Goal: Task Accomplishment & Management: Manage account settings

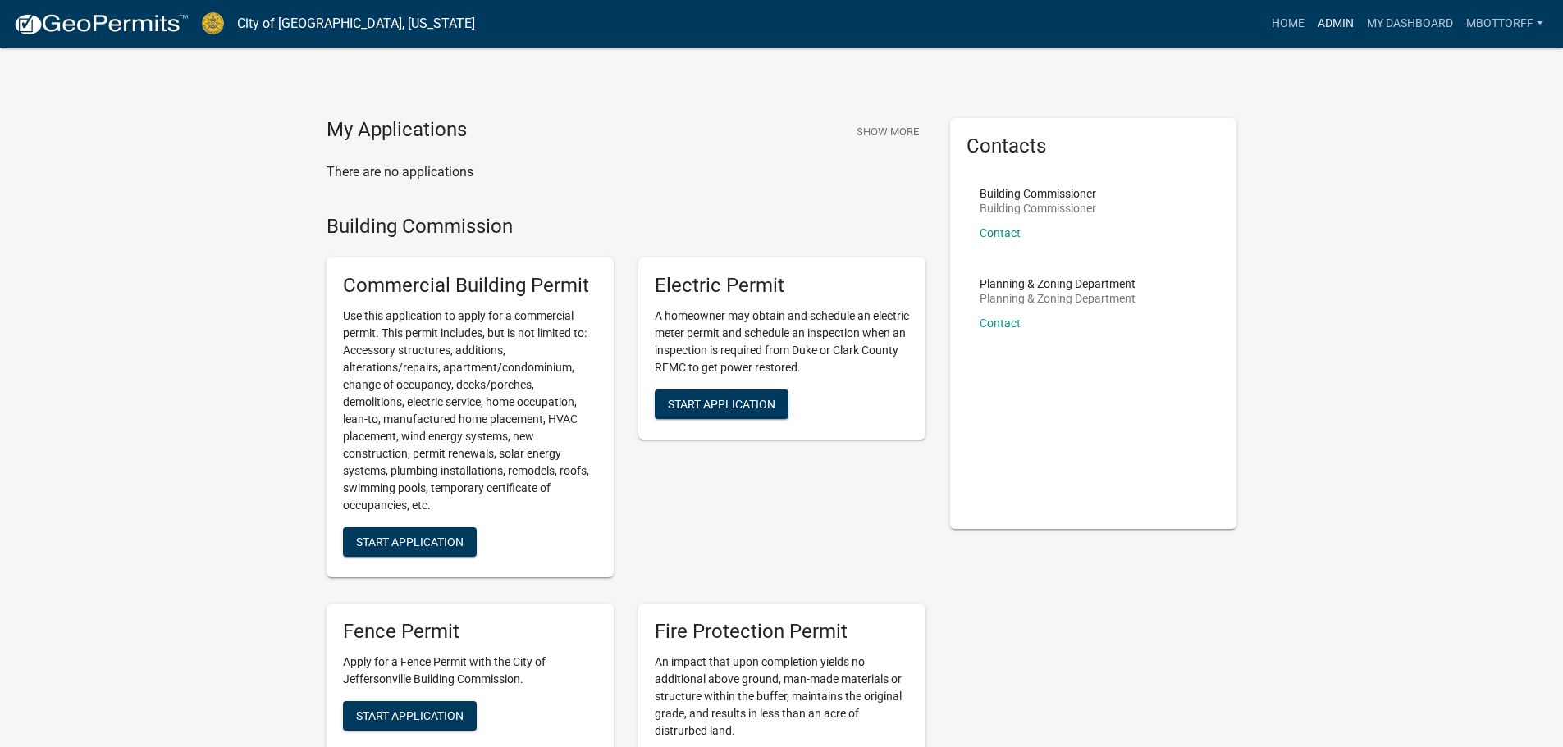
click at [1332, 19] on link "Admin" at bounding box center [1335, 23] width 49 height 31
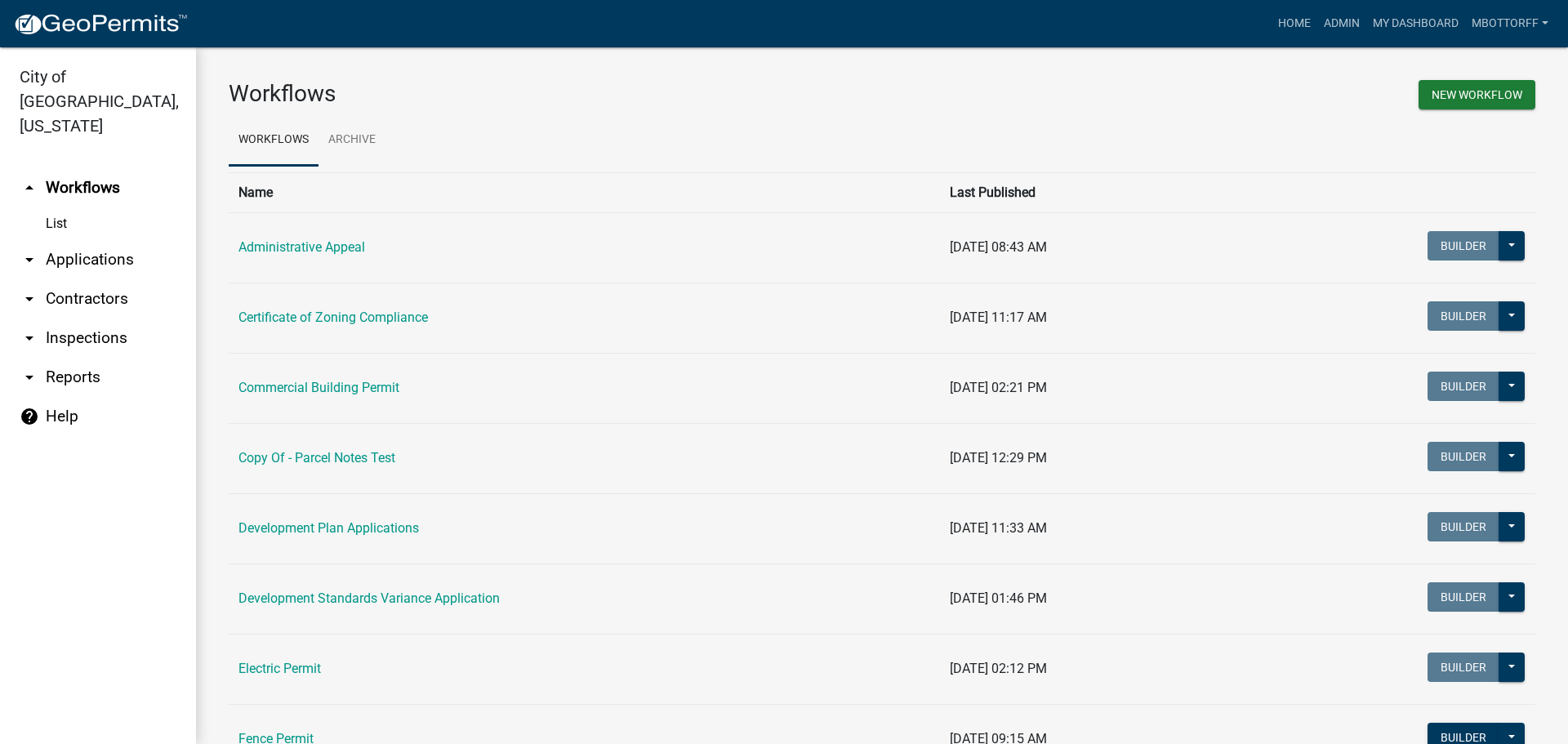
click at [62, 319] on link "arrow_drop_down Inspections" at bounding box center [98, 338] width 196 height 39
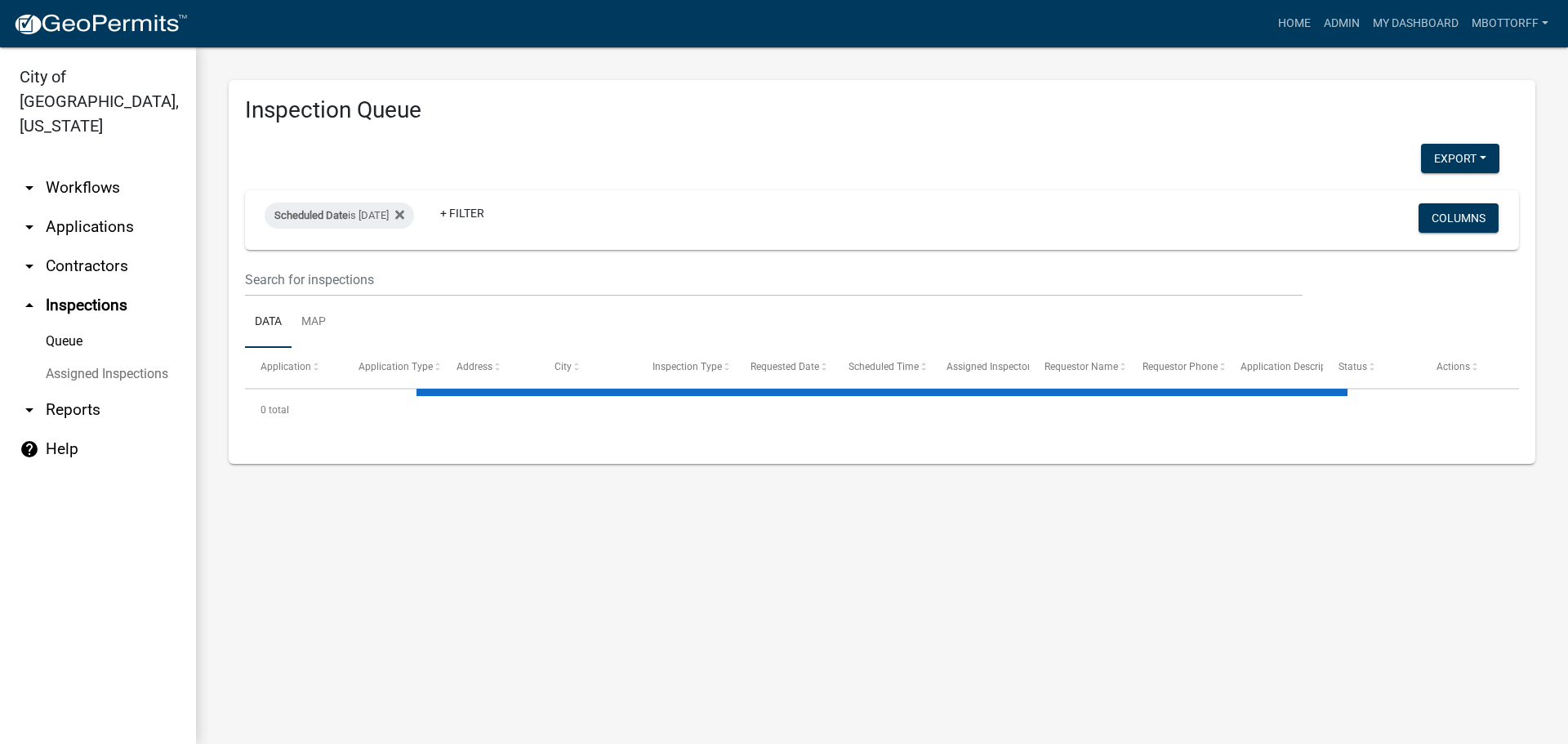
select select "3: 100"
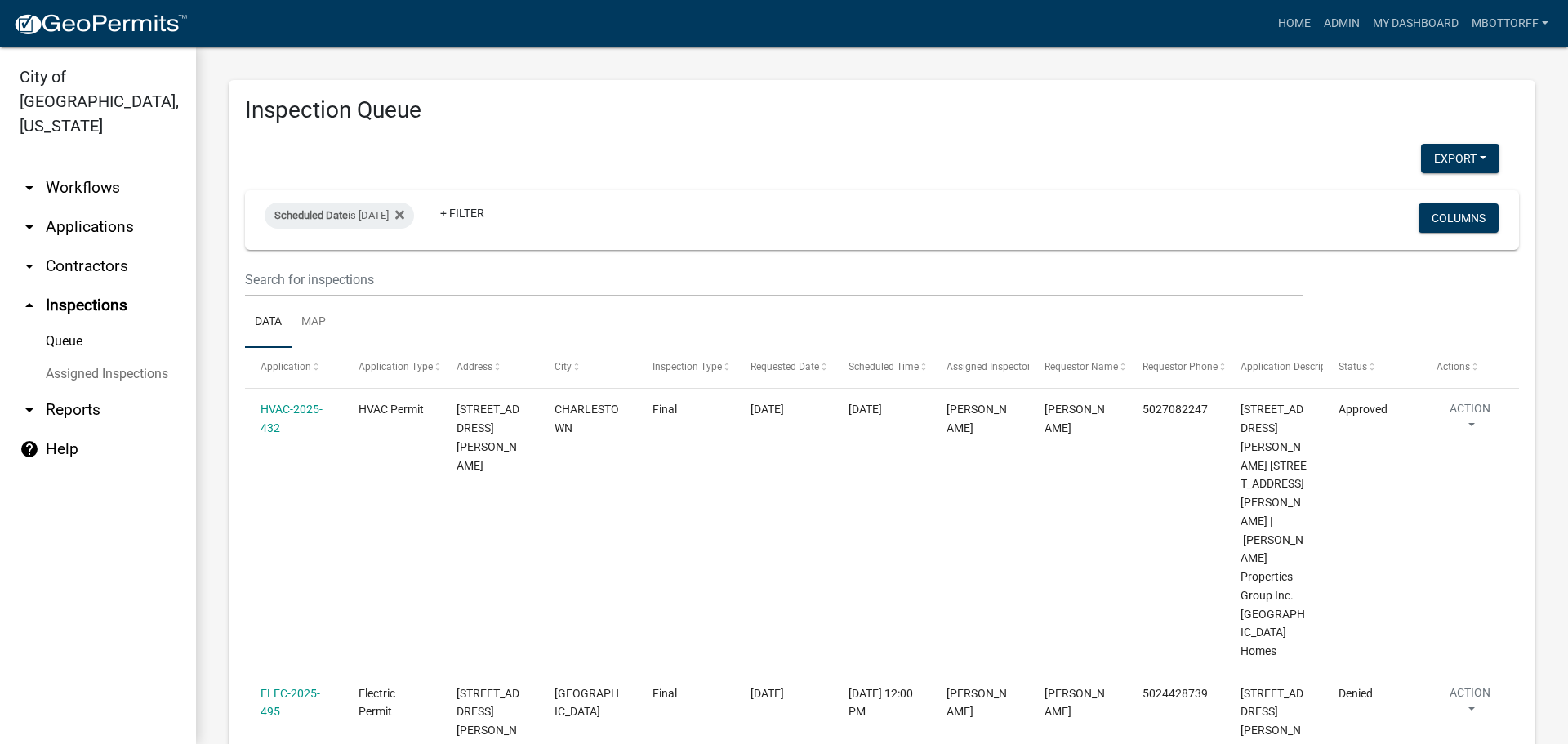
click at [134, 358] on link "Assigned Inspections" at bounding box center [98, 373] width 196 height 33
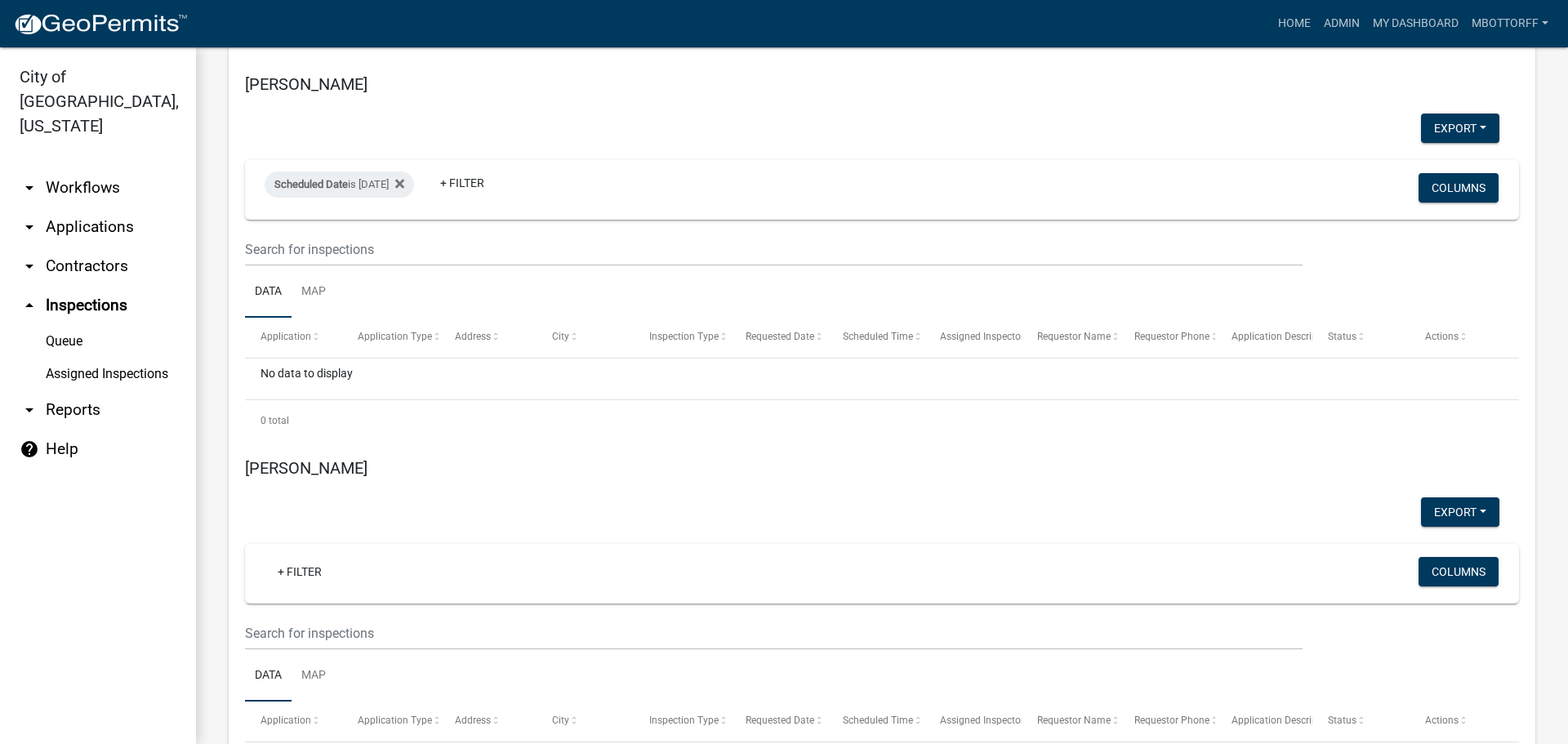
scroll to position [4086, 0]
click at [389, 179] on div "Scheduled Date is [DATE]" at bounding box center [339, 183] width 149 height 26
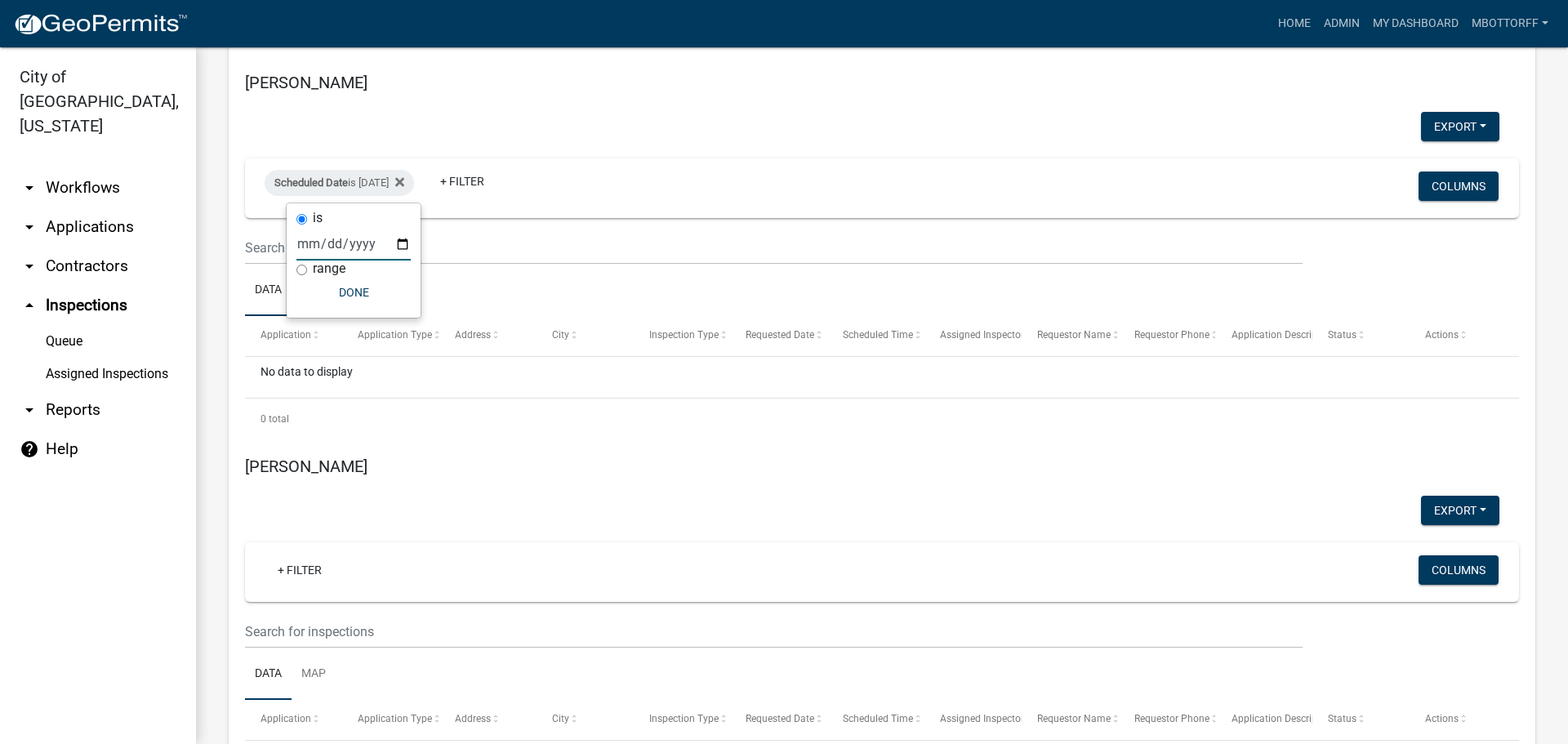
click at [402, 234] on input "[DATE]" at bounding box center [353, 244] width 114 height 34
click at [402, 241] on input "[DATE]" at bounding box center [353, 244] width 114 height 34
type input "[DATE]"
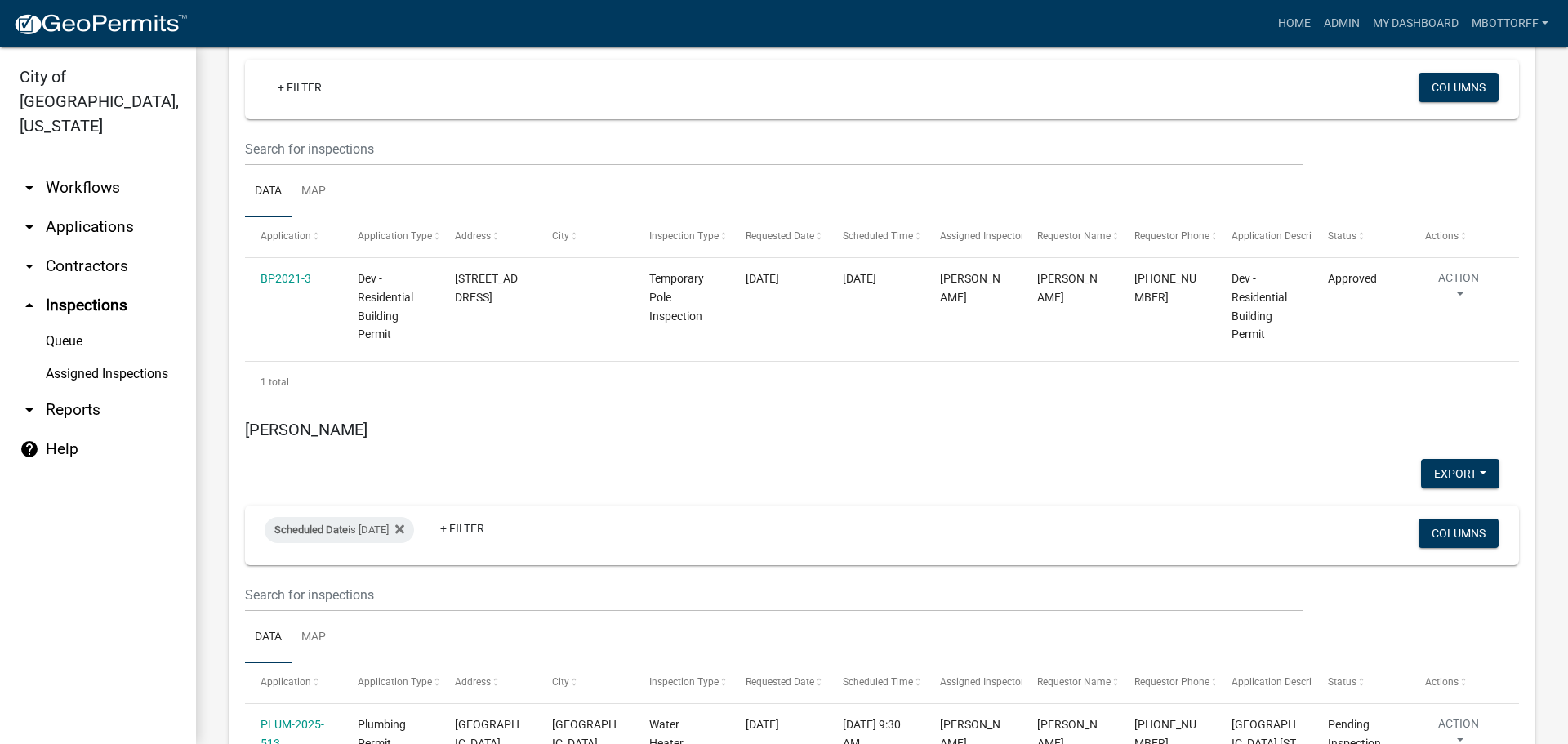
scroll to position [7428, 0]
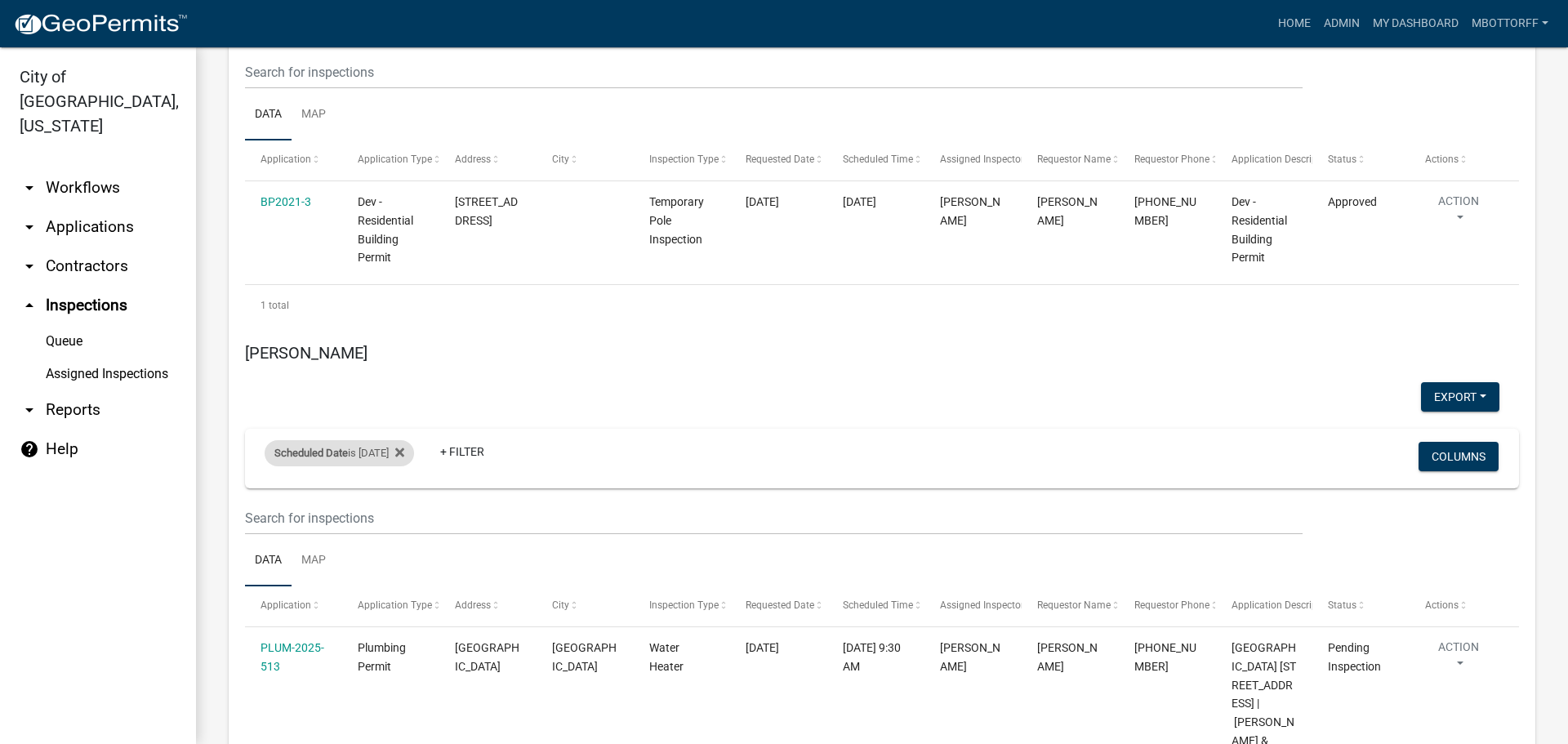
click at [361, 440] on div "Scheduled Date is 09/24/2025" at bounding box center [339, 453] width 149 height 26
click at [399, 344] on input "[DATE]" at bounding box center [353, 347] width 114 height 34
type input "2025-09-23"
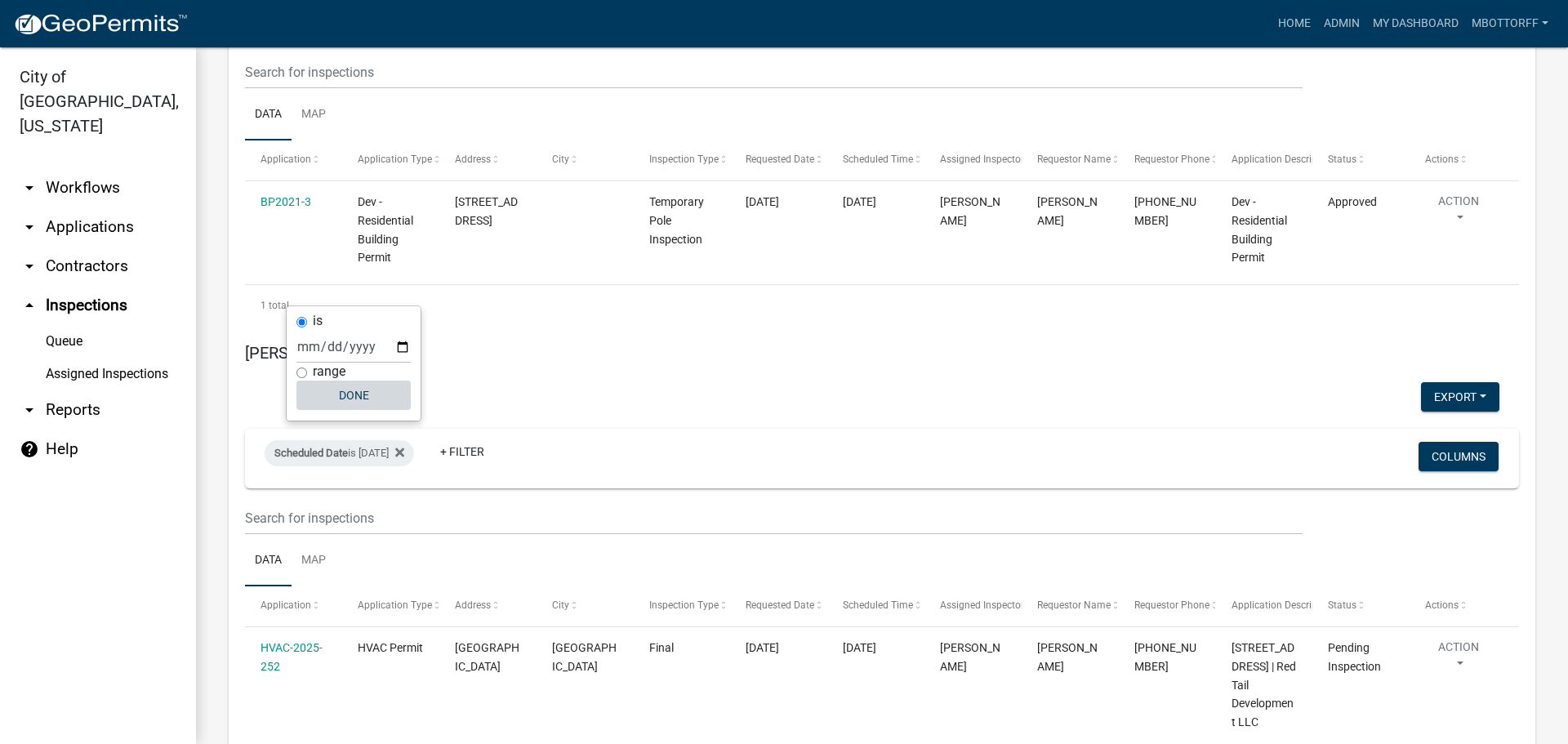
click at [360, 387] on button "Done" at bounding box center [353, 395] width 114 height 30
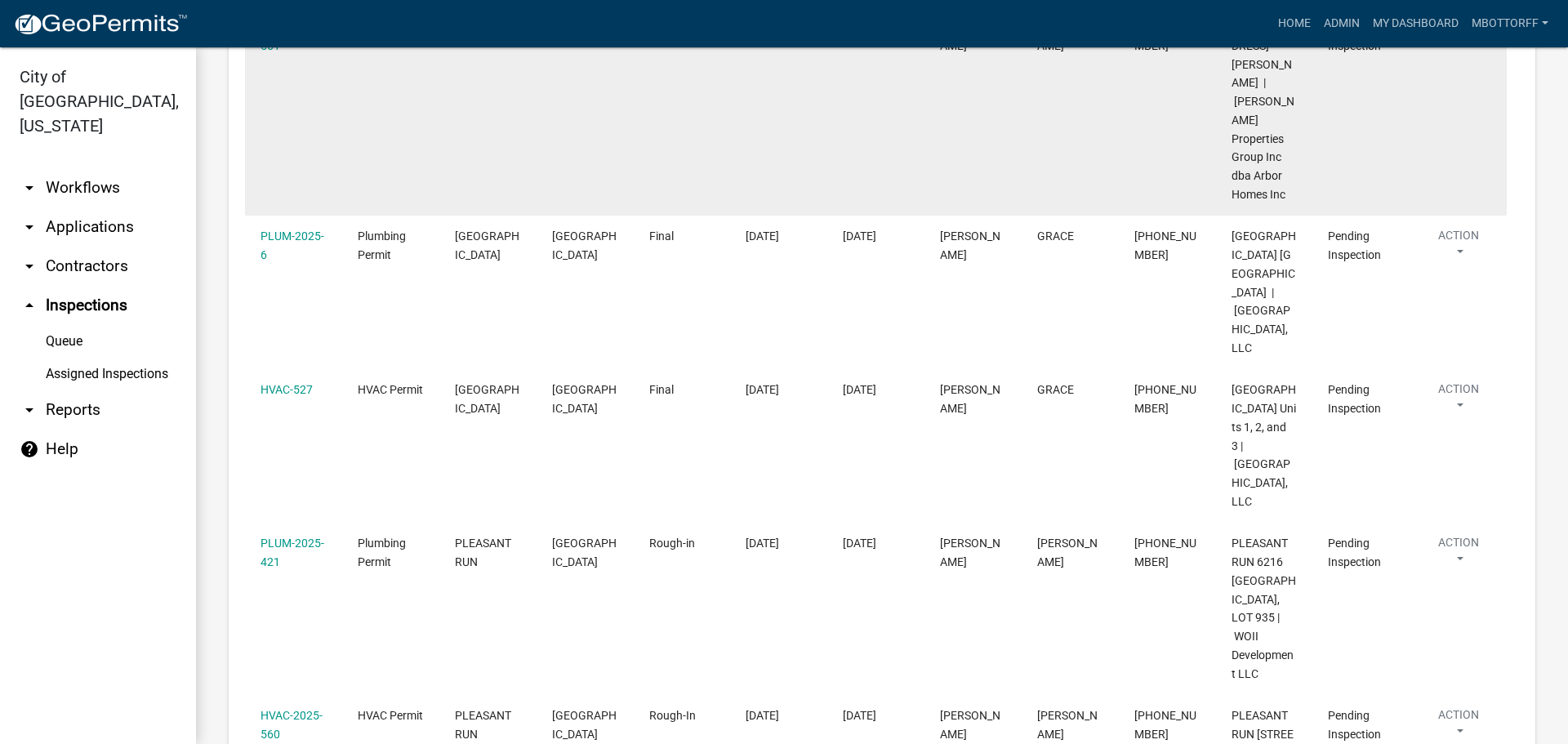
scroll to position [7958, 0]
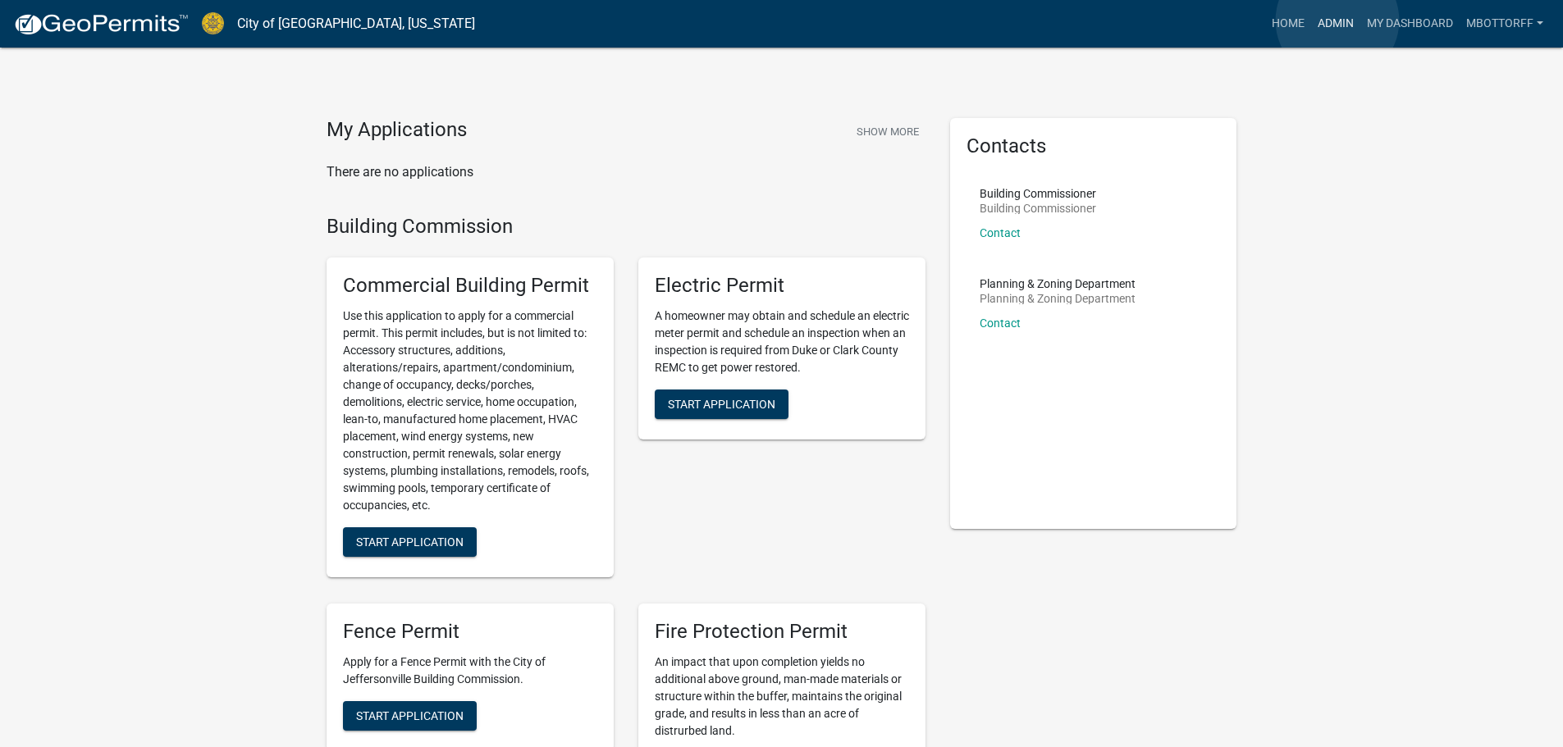
click at [1338, 21] on link "Admin" at bounding box center [1335, 23] width 49 height 31
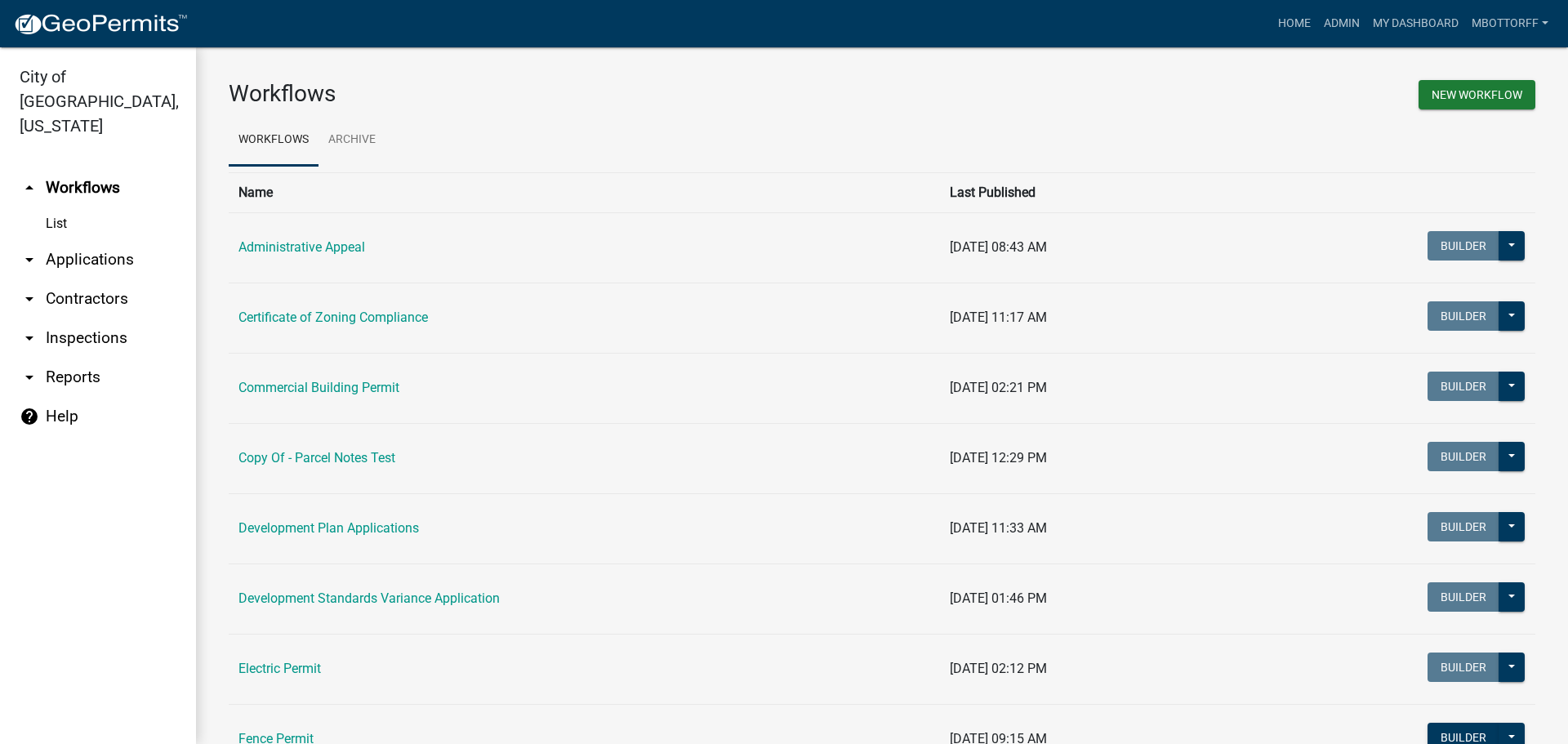
drag, startPoint x: 125, startPoint y: 221, endPoint x: 119, endPoint y: 232, distance: 12.5
click at [124, 240] on link "arrow_drop_down Applications" at bounding box center [98, 259] width 196 height 39
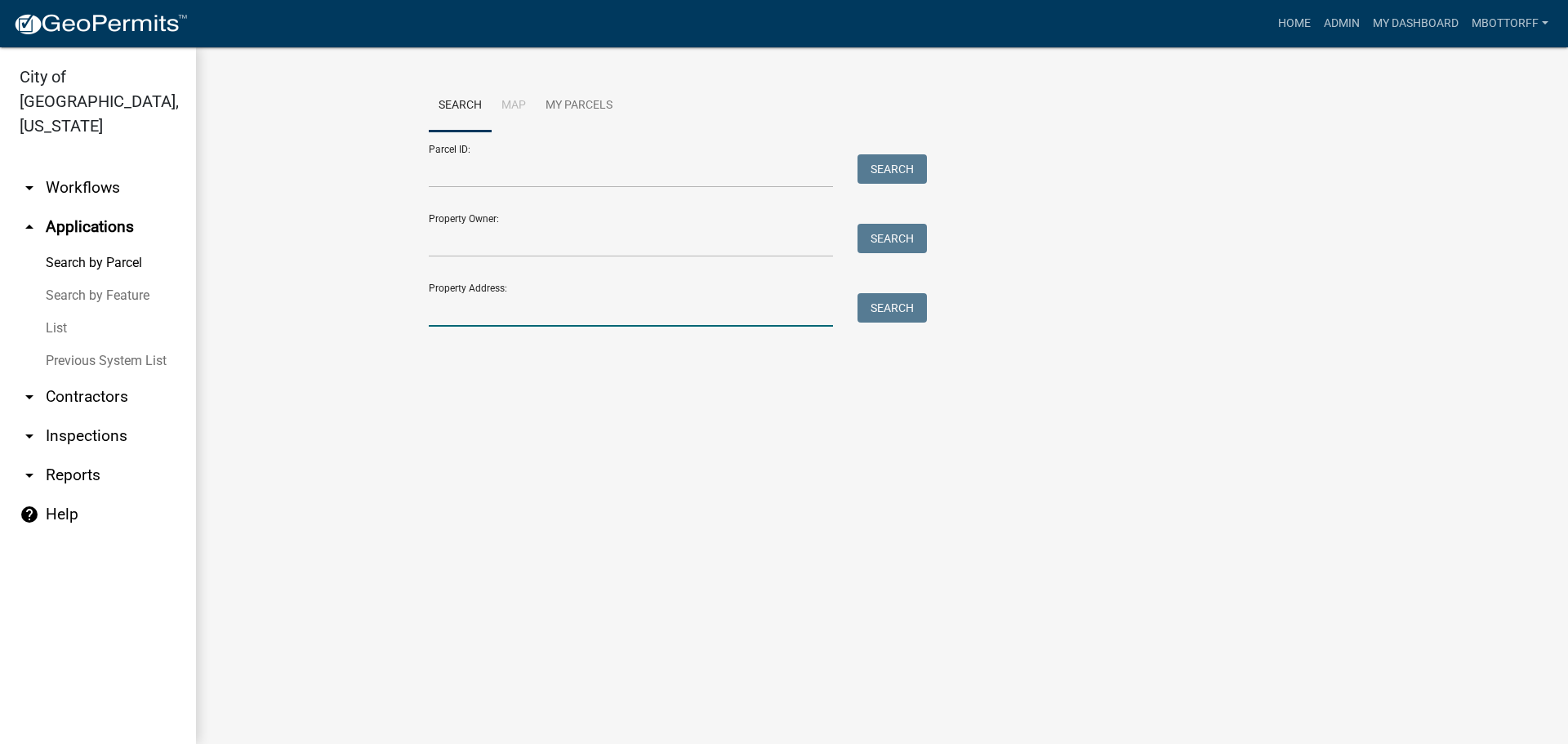
click at [480, 312] on input "Property Address:" at bounding box center [631, 311] width 404 height 34
type input "443 SPRING"
click at [888, 314] on button "Search" at bounding box center [892, 309] width 70 height 30
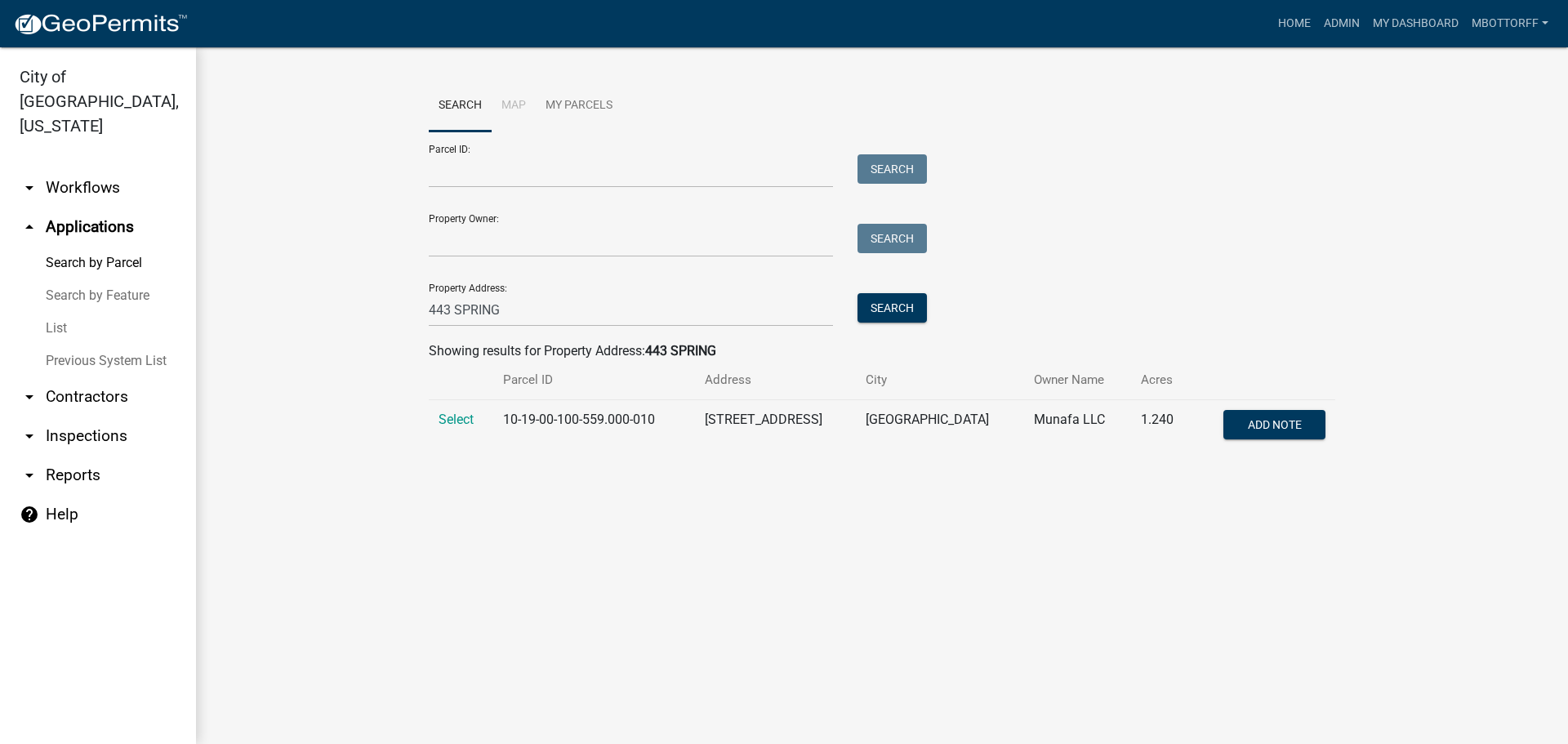
click at [436, 421] on td "Select" at bounding box center [461, 427] width 65 height 54
click at [460, 420] on span "Select" at bounding box center [456, 419] width 35 height 16
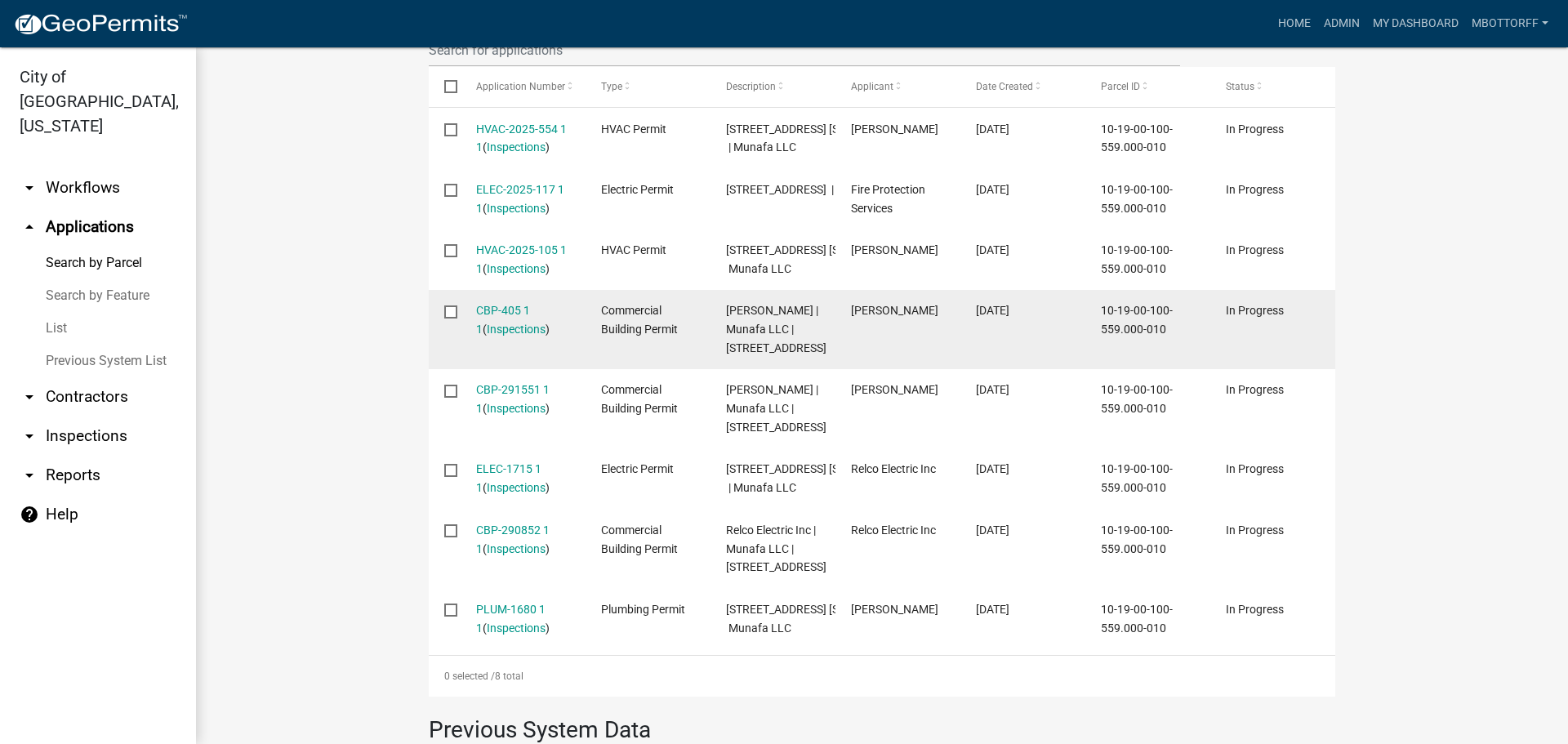
scroll to position [551, 0]
click at [503, 338] on link "Inspections" at bounding box center [516, 331] width 59 height 13
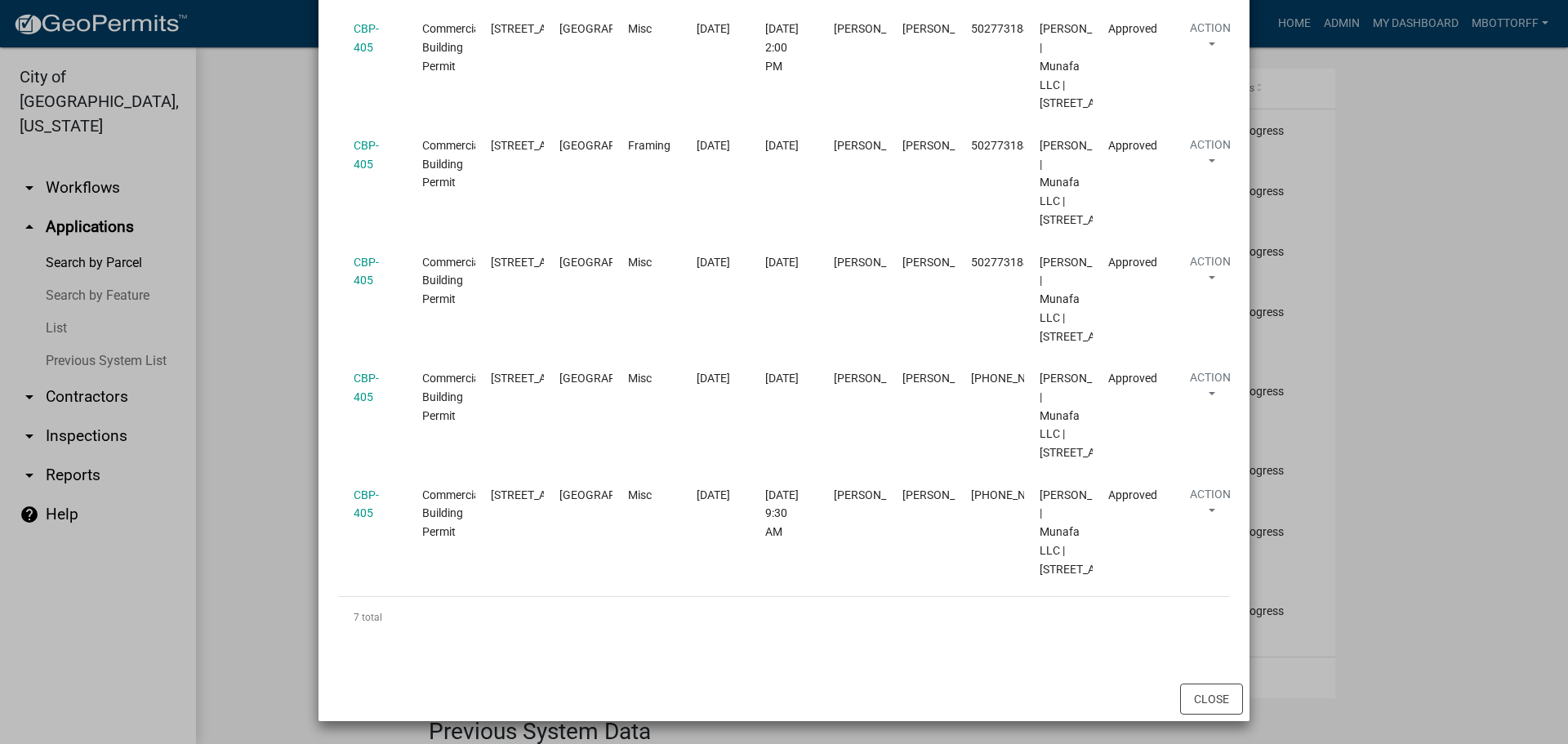
scroll to position [1099, 0]
click at [1195, 693] on button "Close" at bounding box center [1211, 699] width 63 height 31
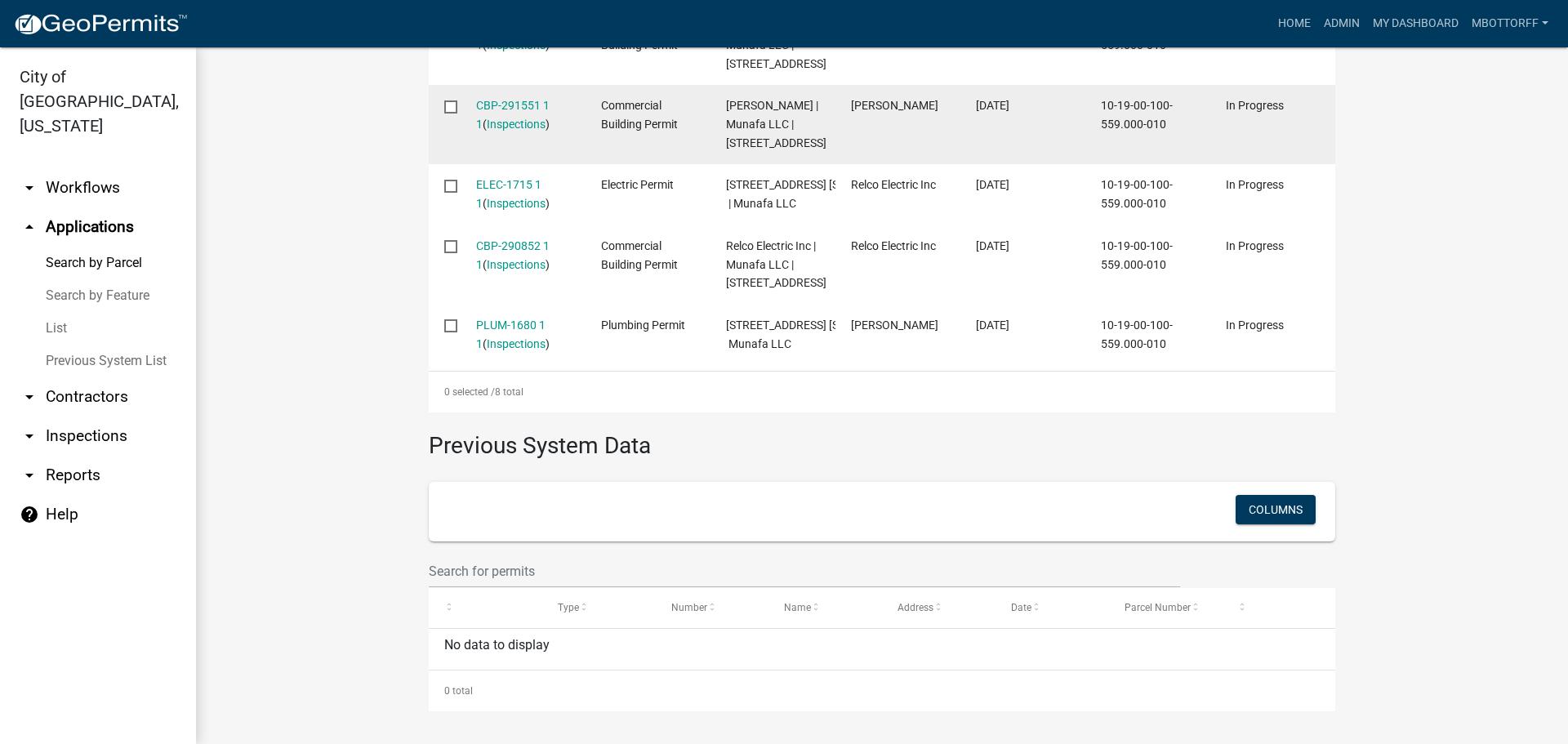
scroll to position [1041, 0]
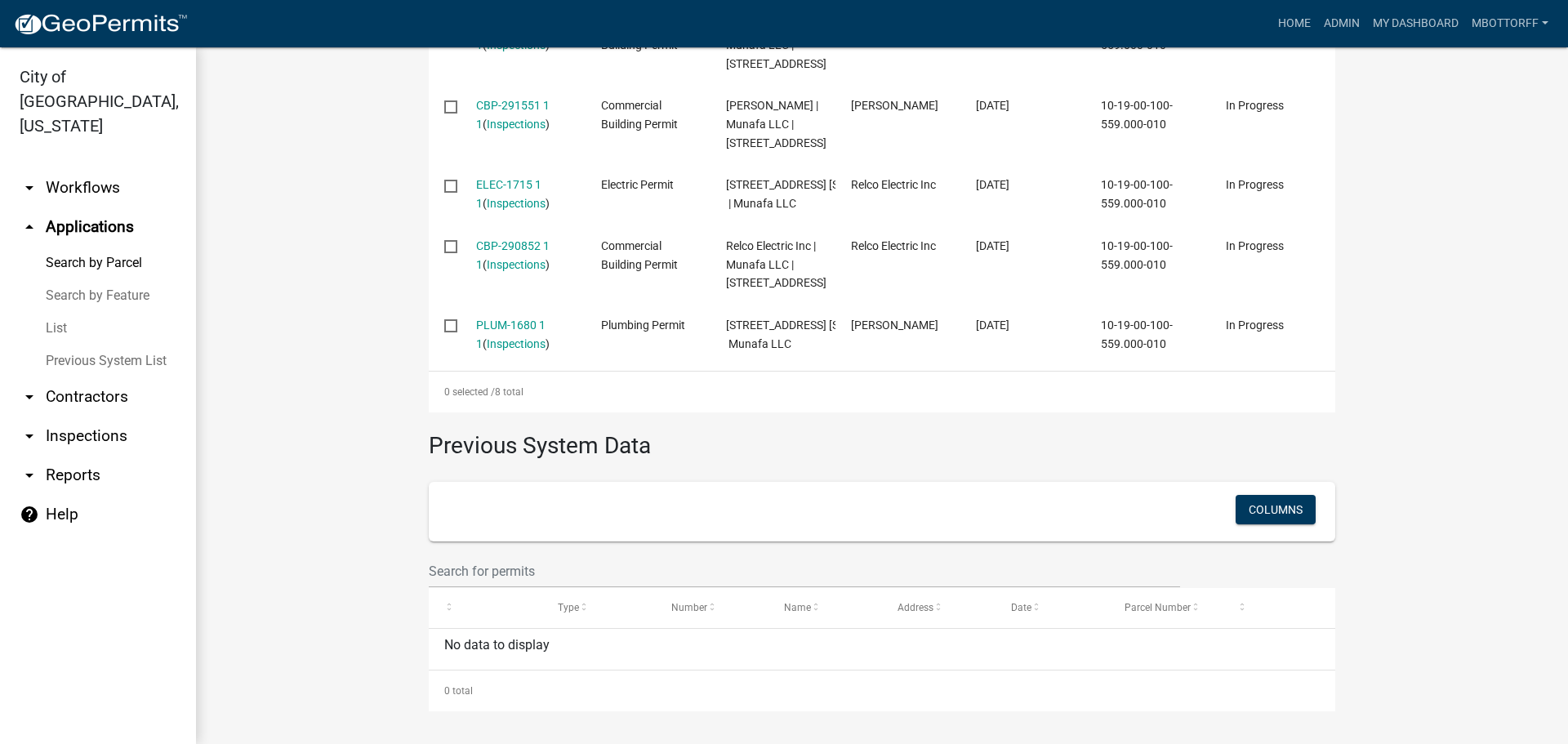
drag, startPoint x: 496, startPoint y: 287, endPoint x: 859, endPoint y: 429, distance: 389.8
click at [894, 443] on h3 "Previous System Data" at bounding box center [882, 437] width 907 height 51
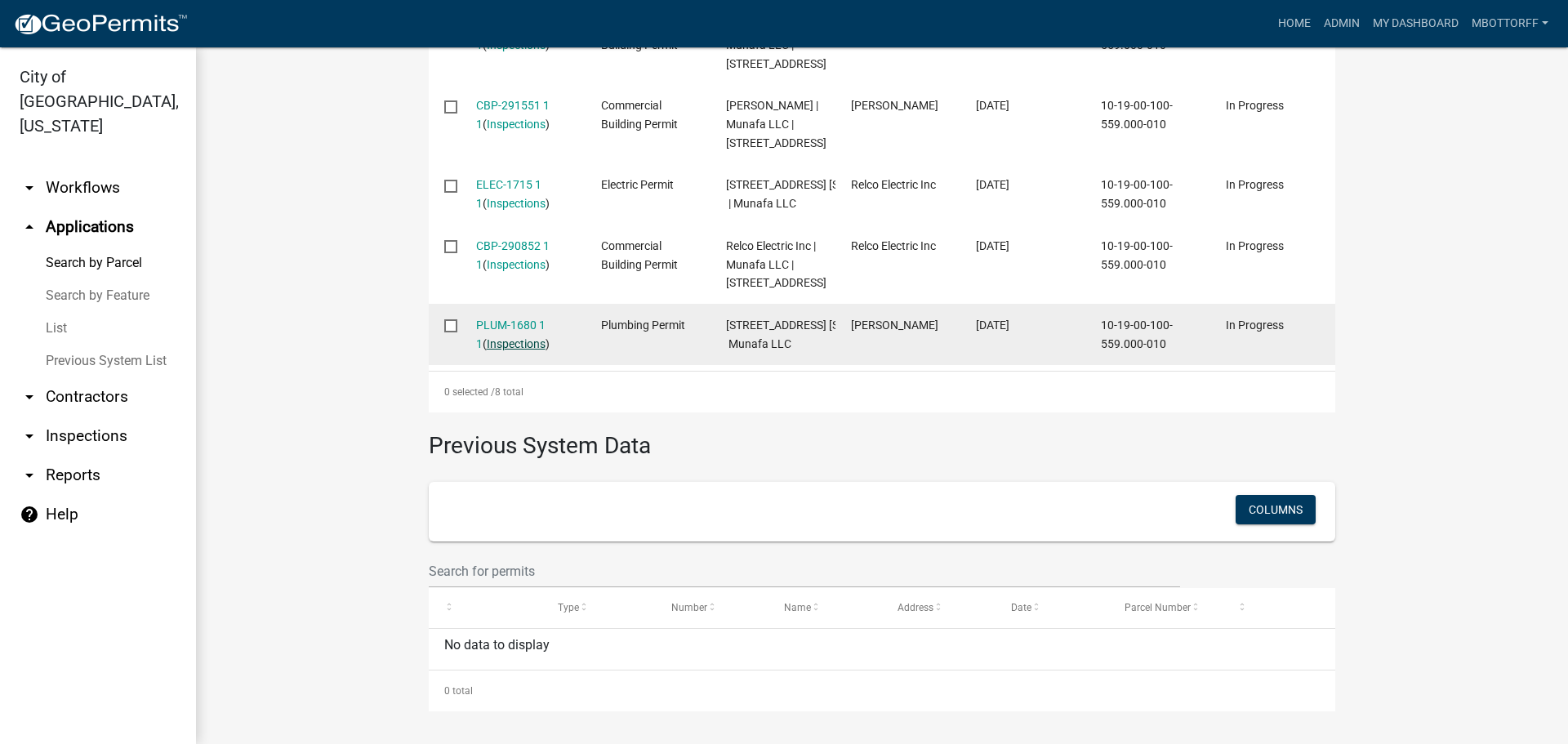
click at [506, 338] on link "Inspections" at bounding box center [516, 344] width 59 height 13
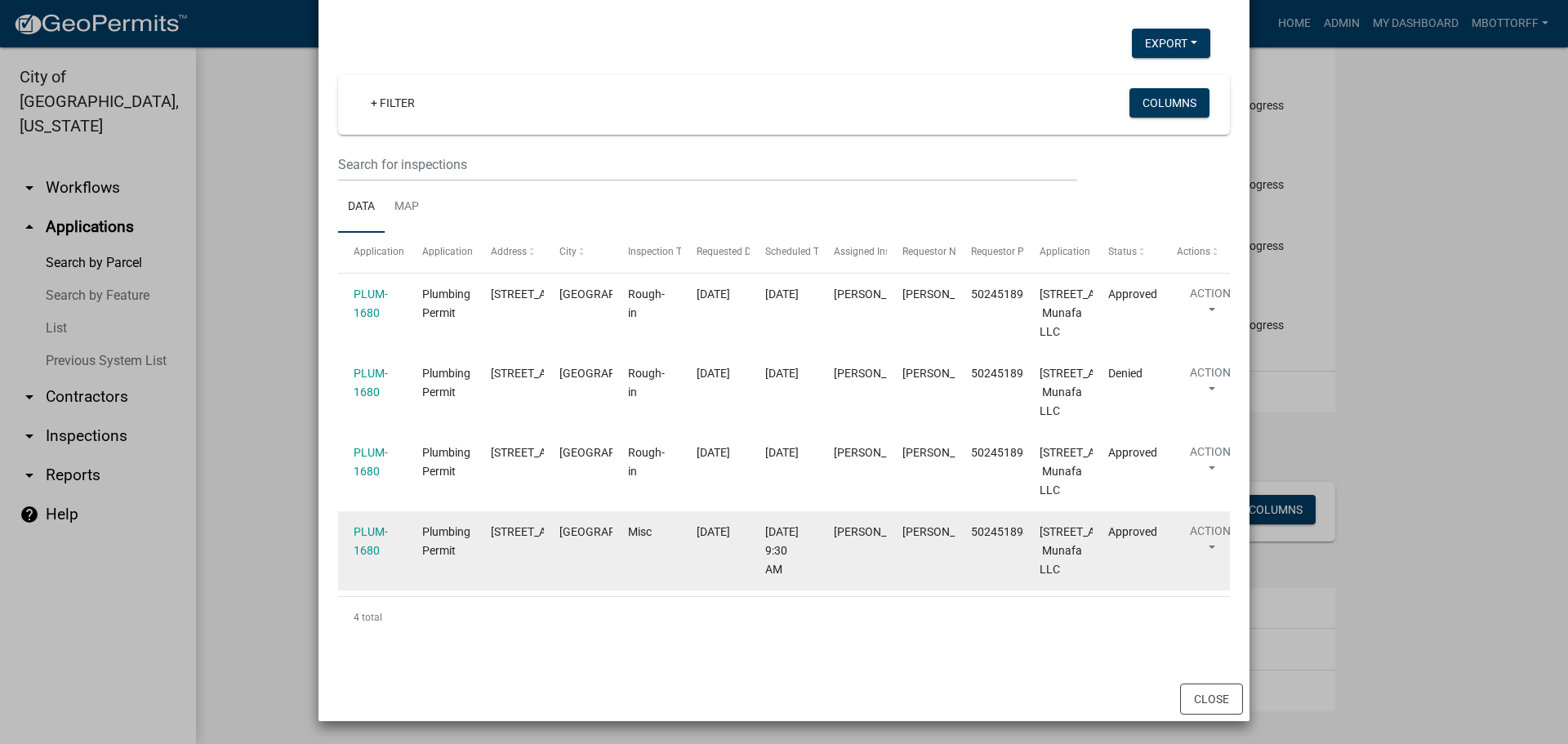
scroll to position [451, 0]
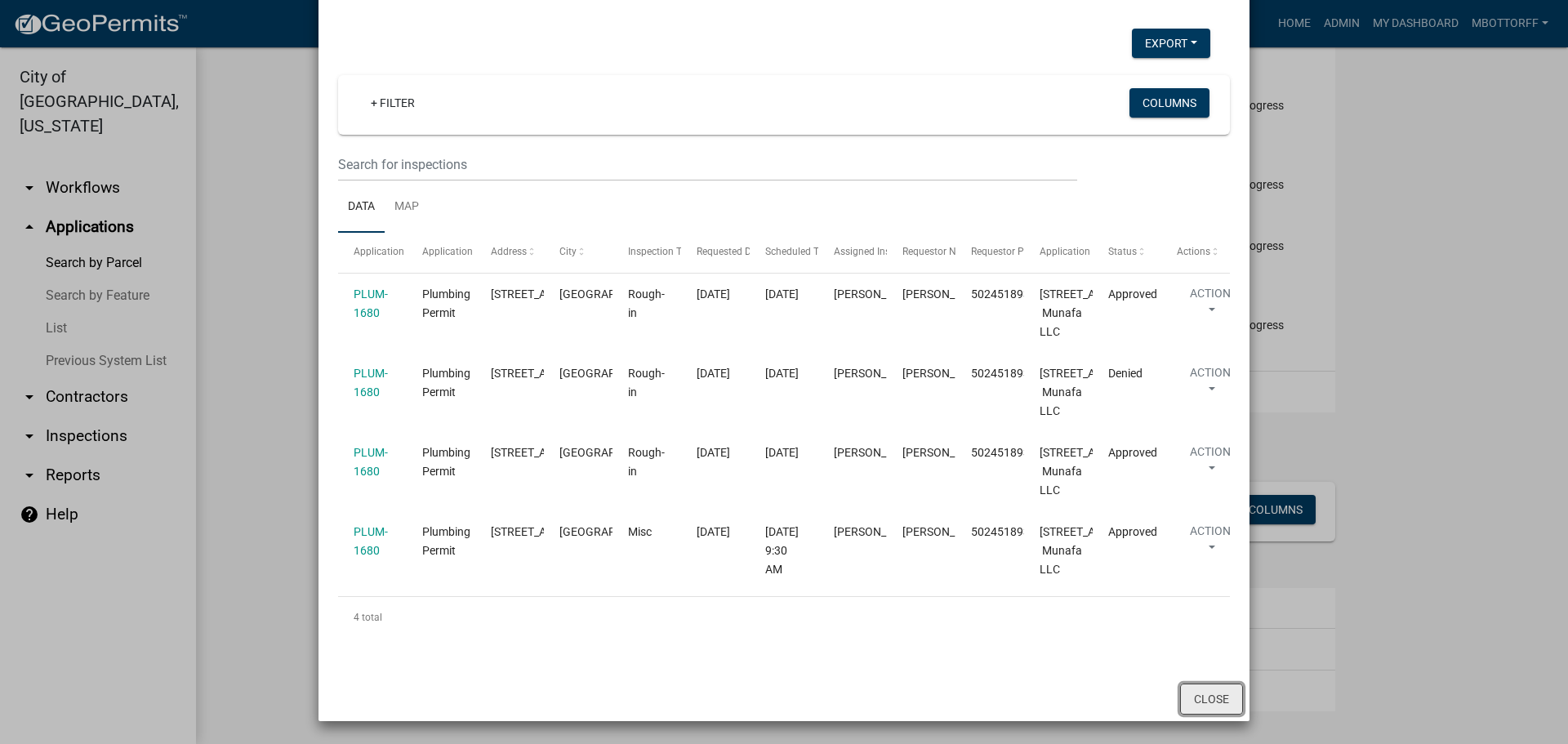
click at [1182, 699] on button "Close" at bounding box center [1211, 699] width 63 height 31
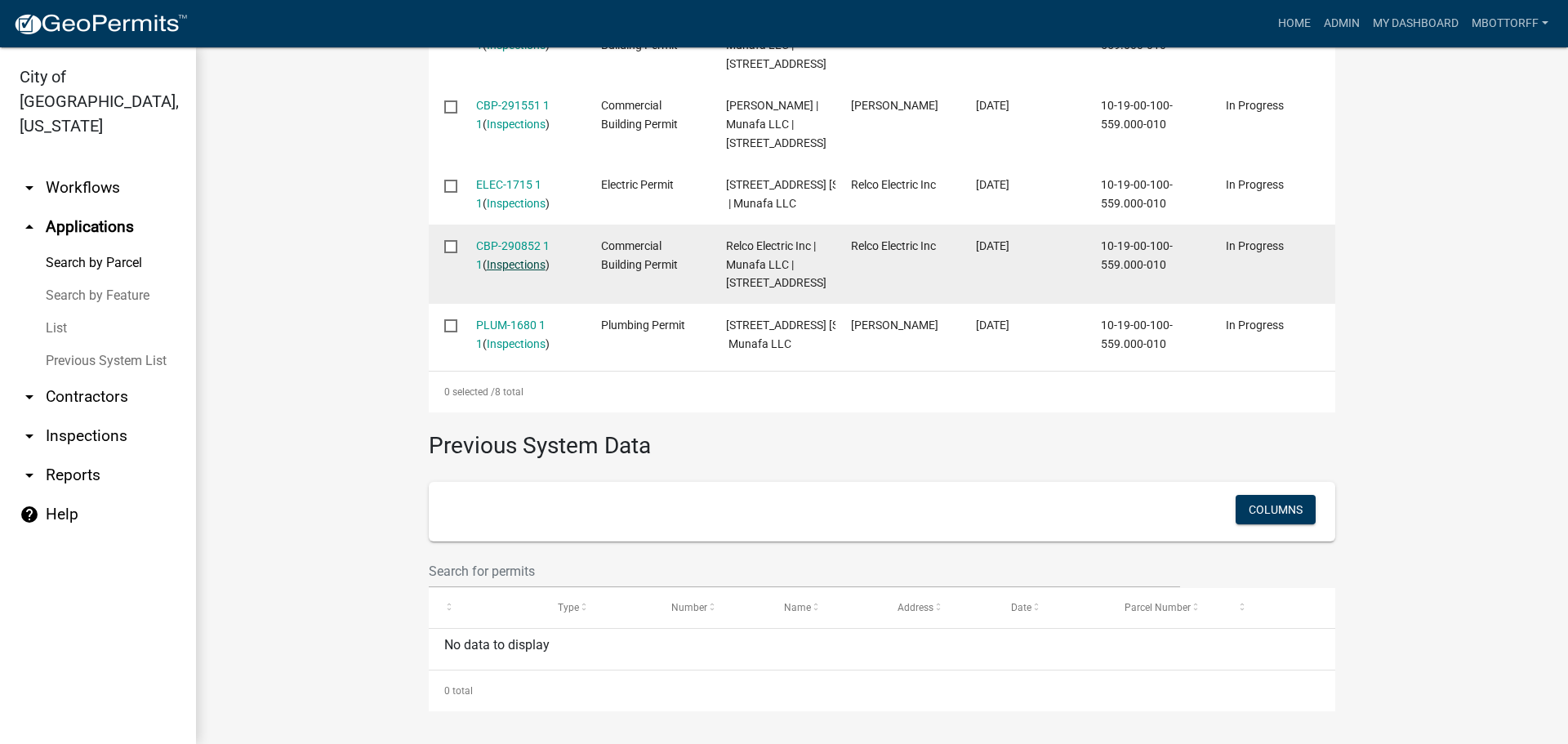
click at [506, 258] on link "Inspections" at bounding box center [516, 264] width 59 height 13
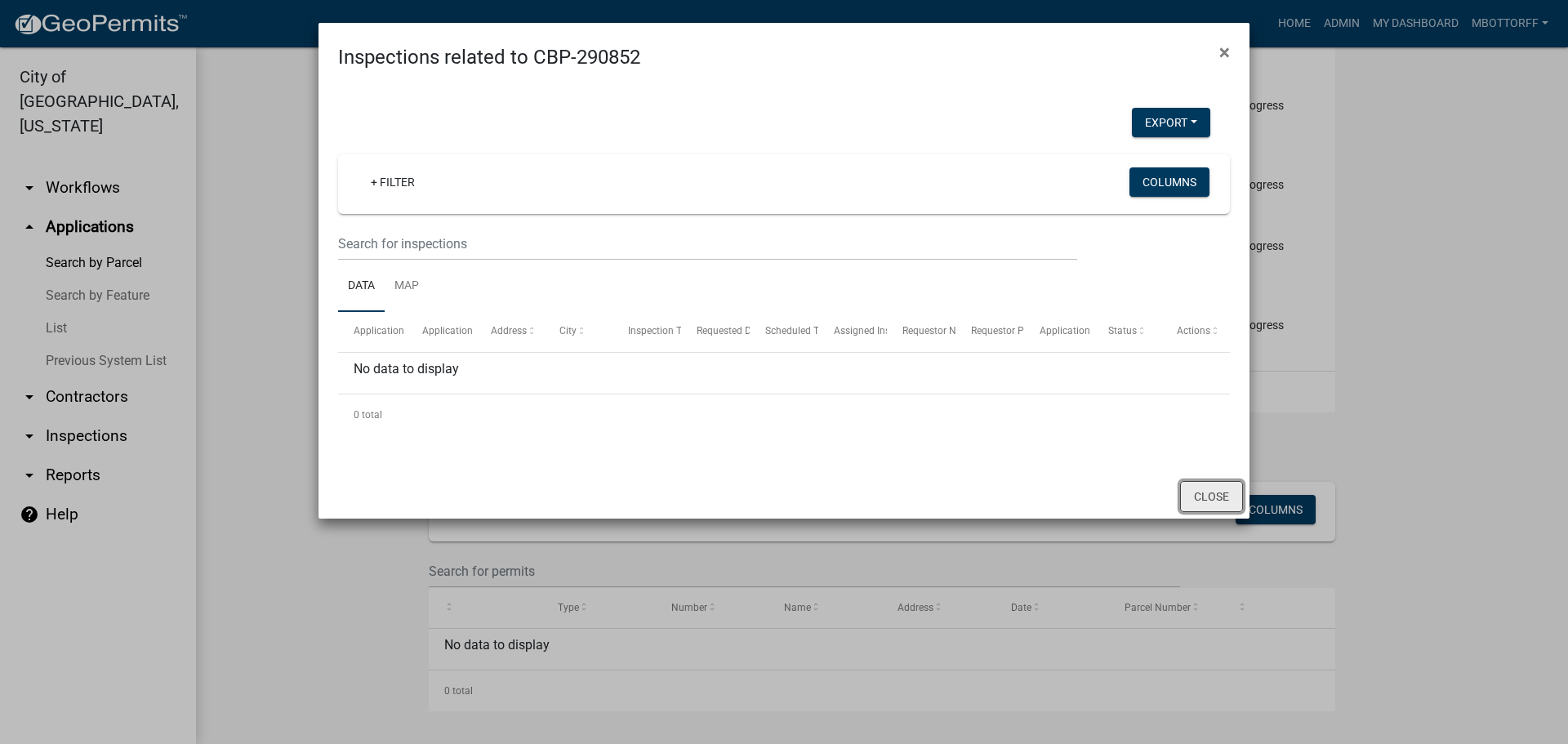
click at [1228, 495] on button "Close" at bounding box center [1211, 496] width 63 height 31
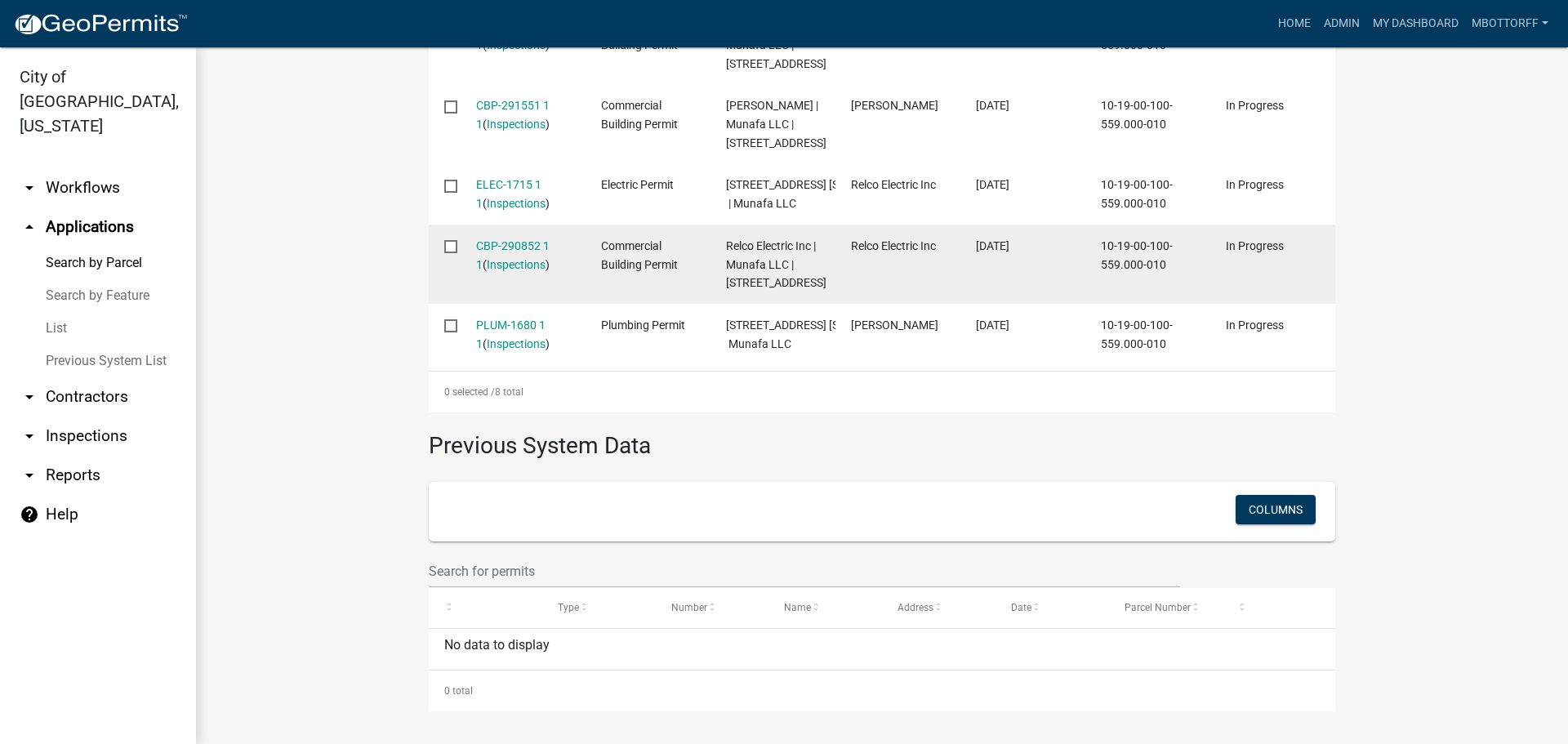
scroll to position [796, 0]
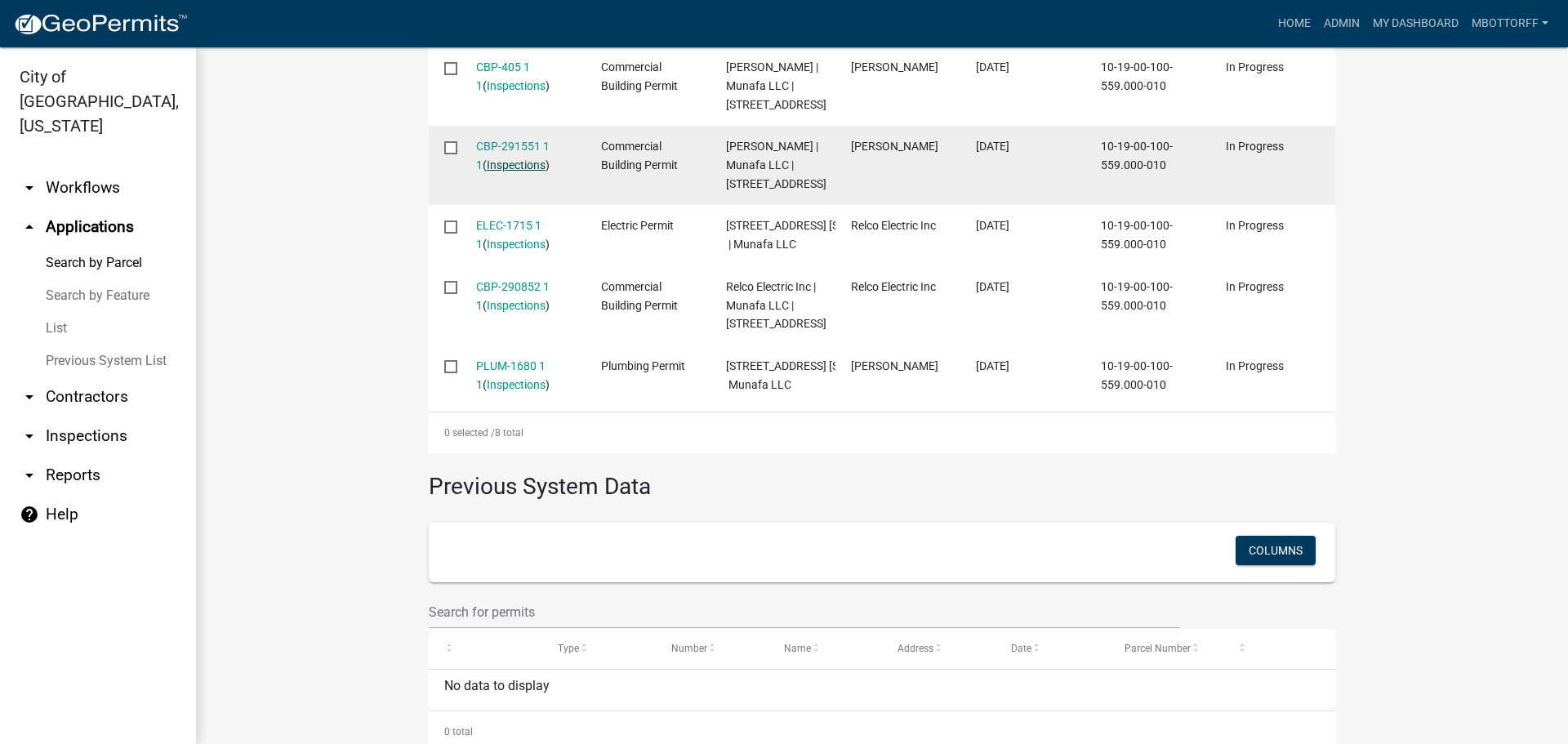
click at [502, 171] on link "Inspections" at bounding box center [516, 164] width 59 height 13
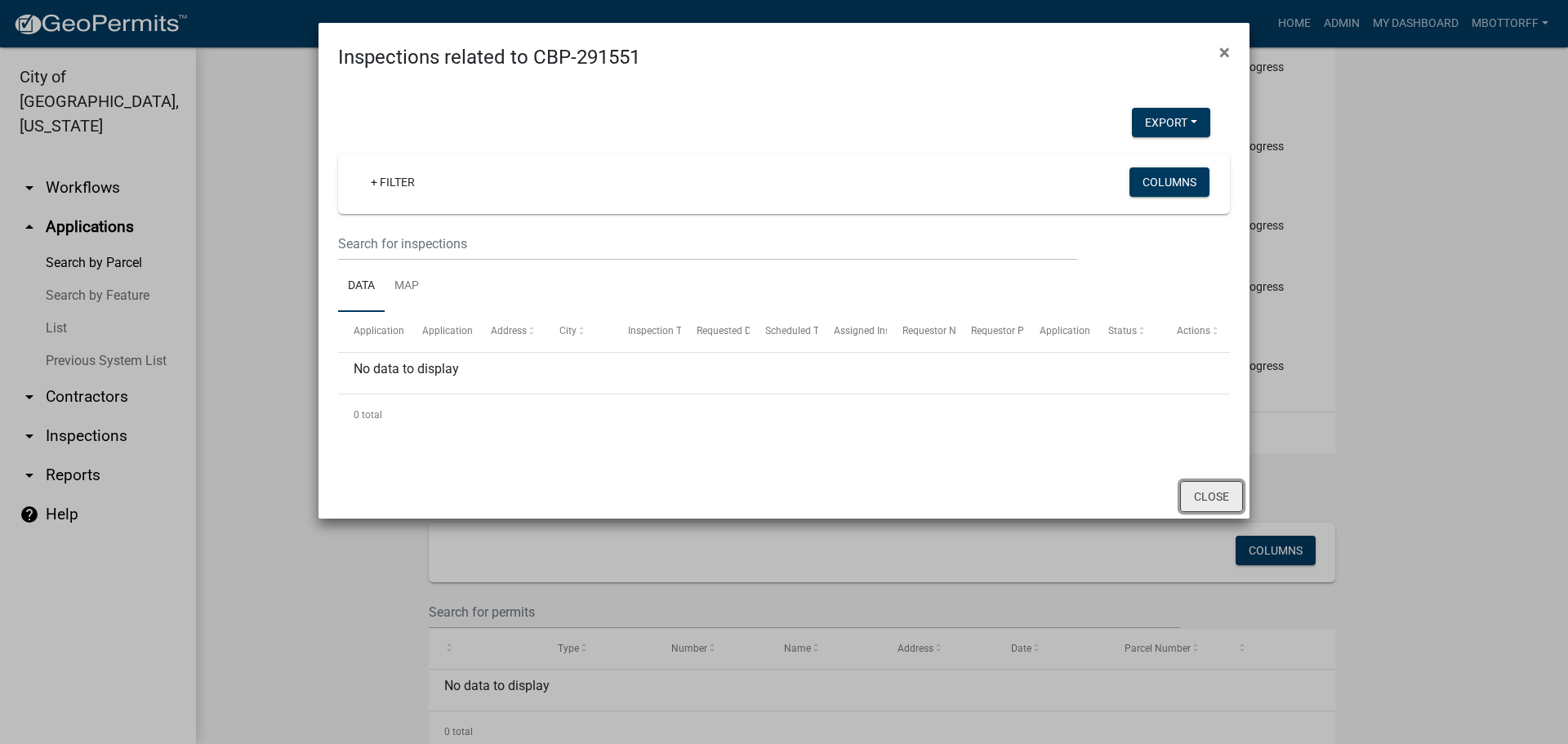
click at [1203, 490] on button "Close" at bounding box center [1211, 496] width 63 height 31
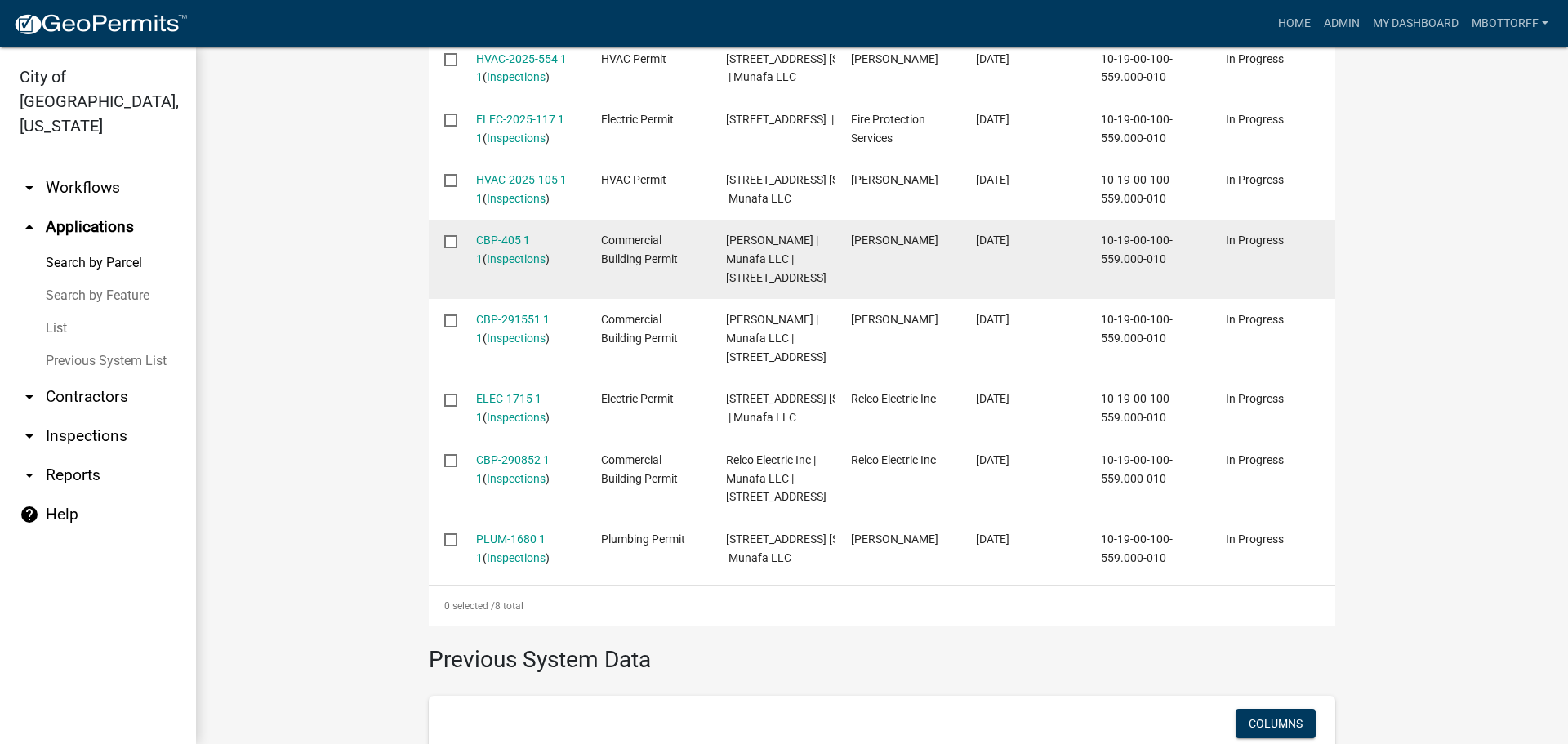
scroll to position [632, 0]
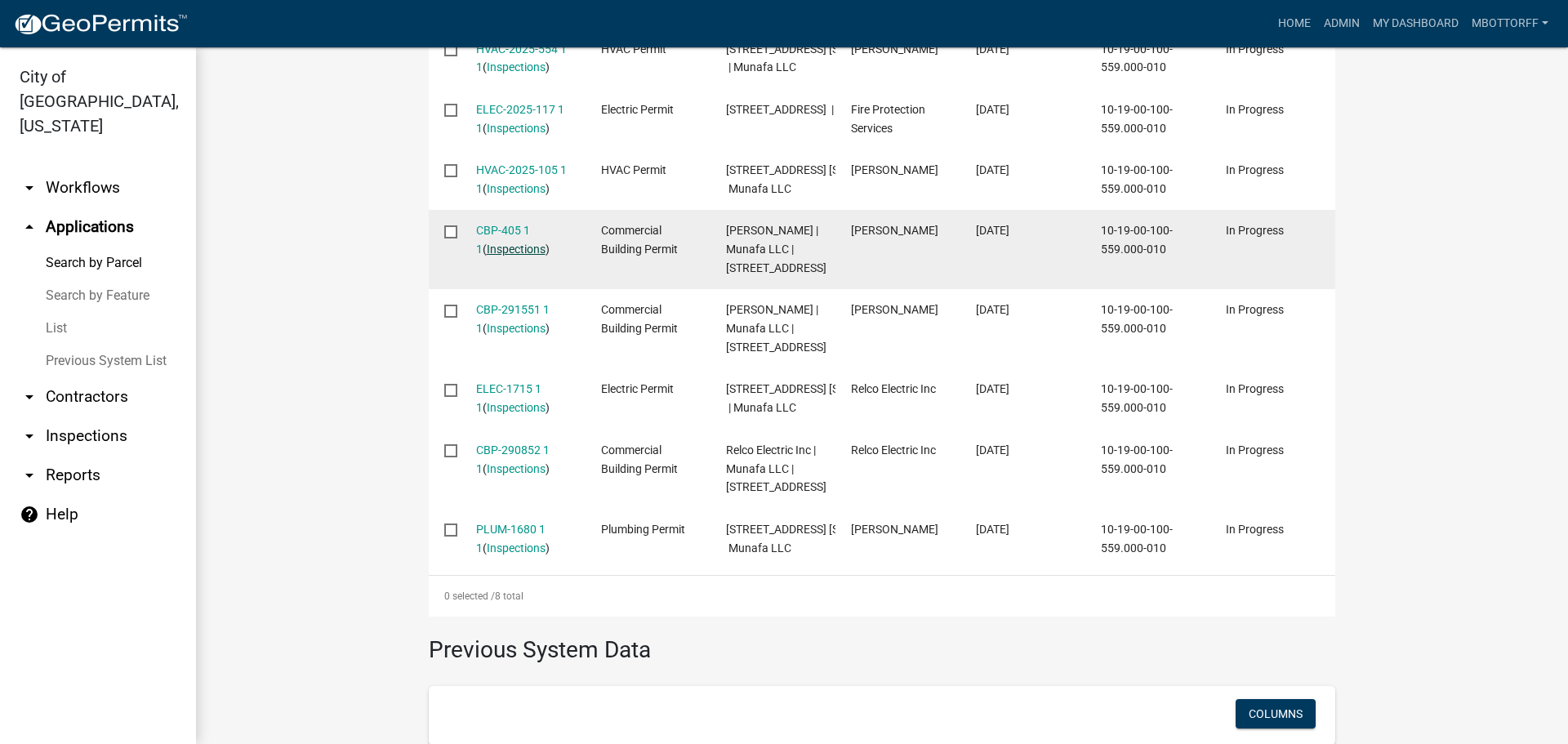
click at [502, 256] on link "Inspections" at bounding box center [516, 249] width 59 height 13
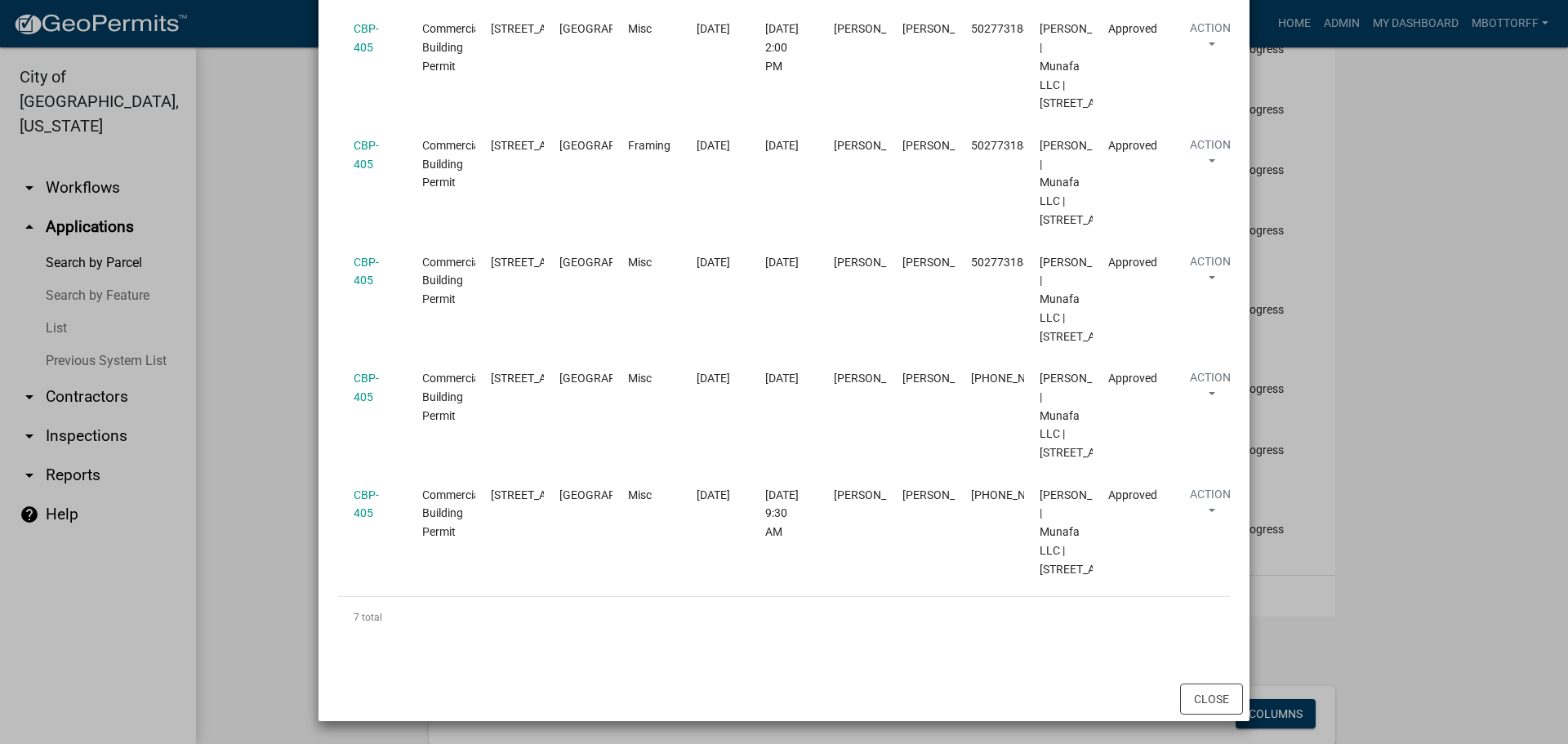
scroll to position [1099, 0]
click at [1207, 691] on button "Close" at bounding box center [1211, 699] width 63 height 31
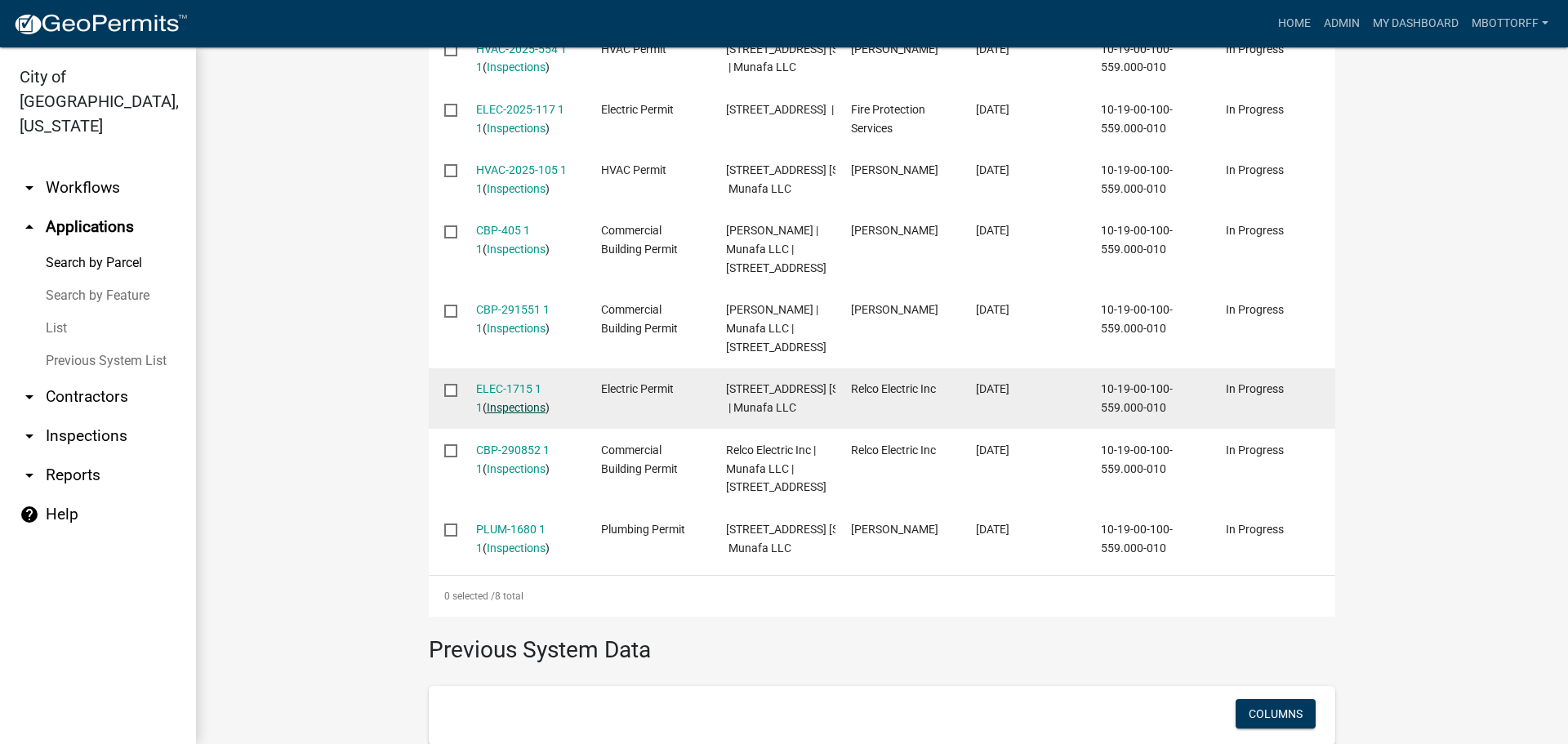
click at [515, 414] on link "Inspections" at bounding box center [516, 407] width 59 height 13
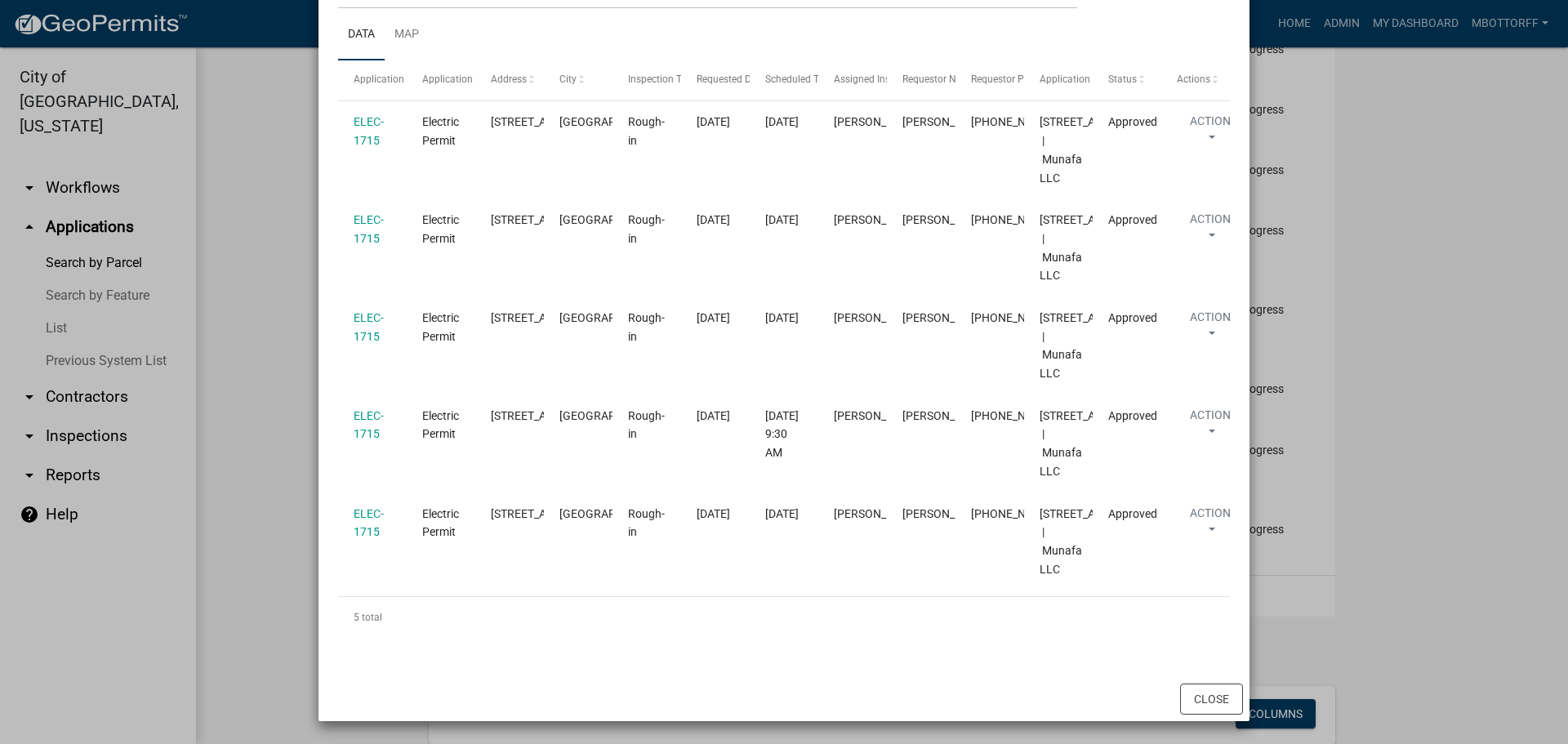
scroll to position [809, 0]
click at [1209, 698] on button "Close" at bounding box center [1211, 699] width 63 height 31
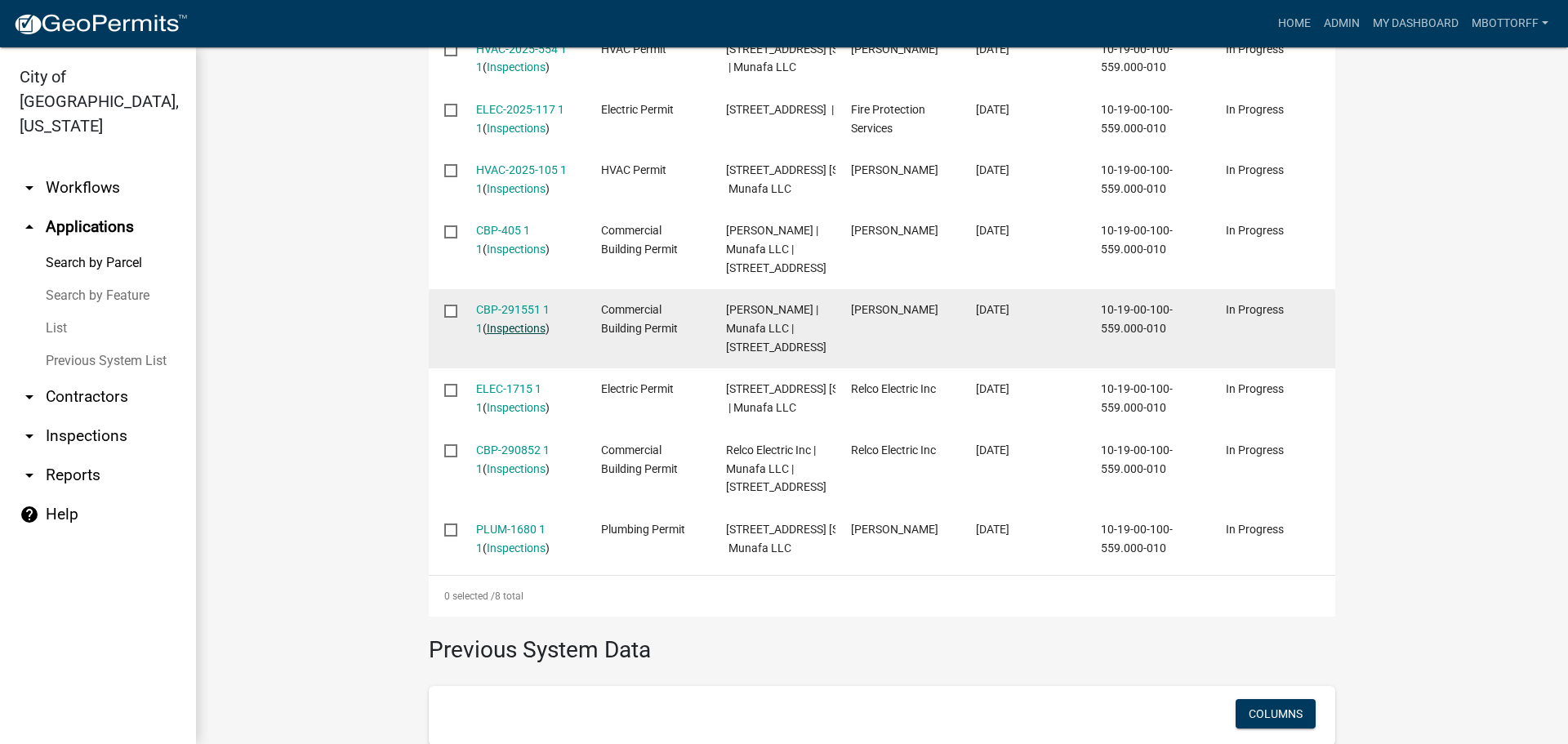
click at [515, 335] on link "Inspections" at bounding box center [516, 328] width 59 height 13
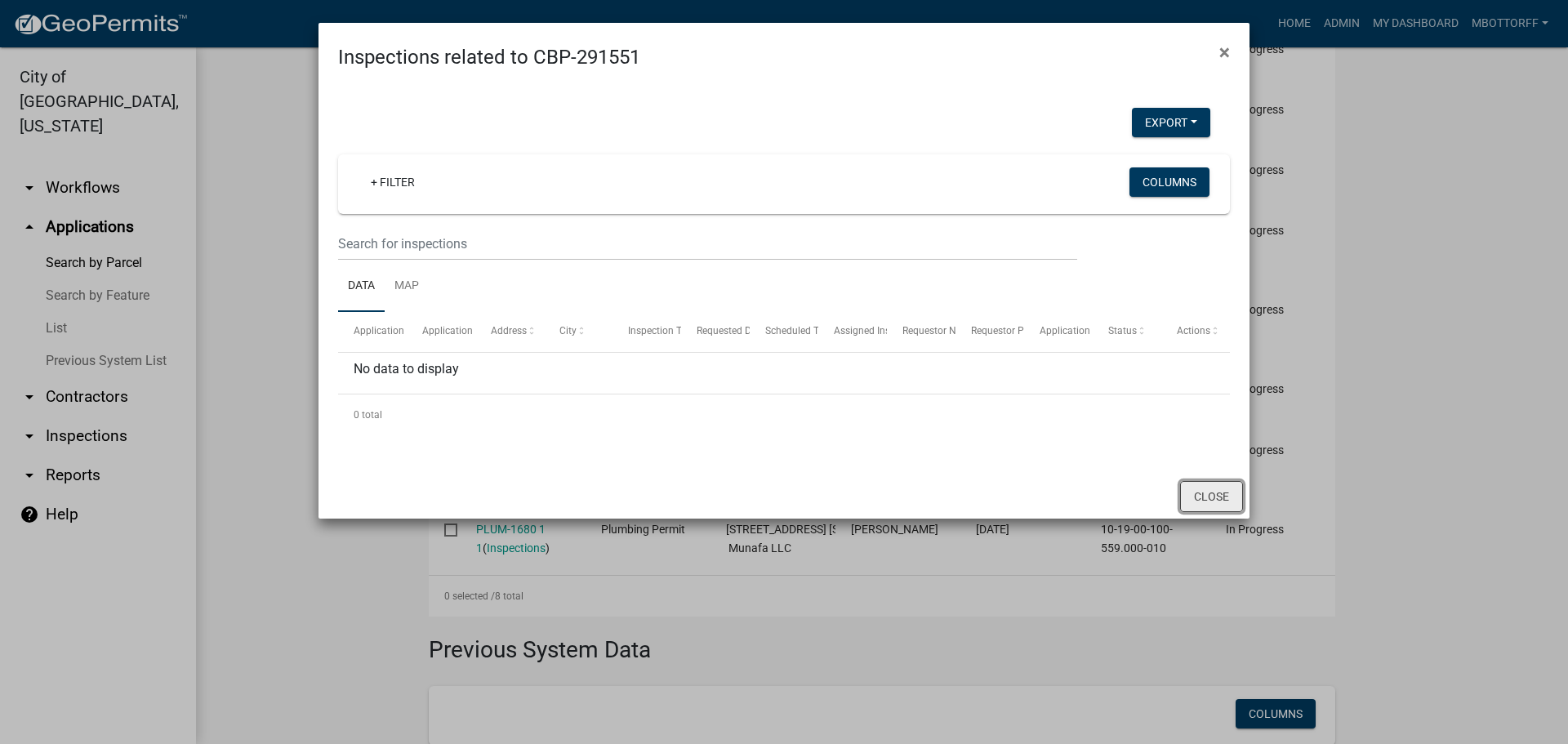
click at [1196, 492] on button "Close" at bounding box center [1211, 496] width 63 height 31
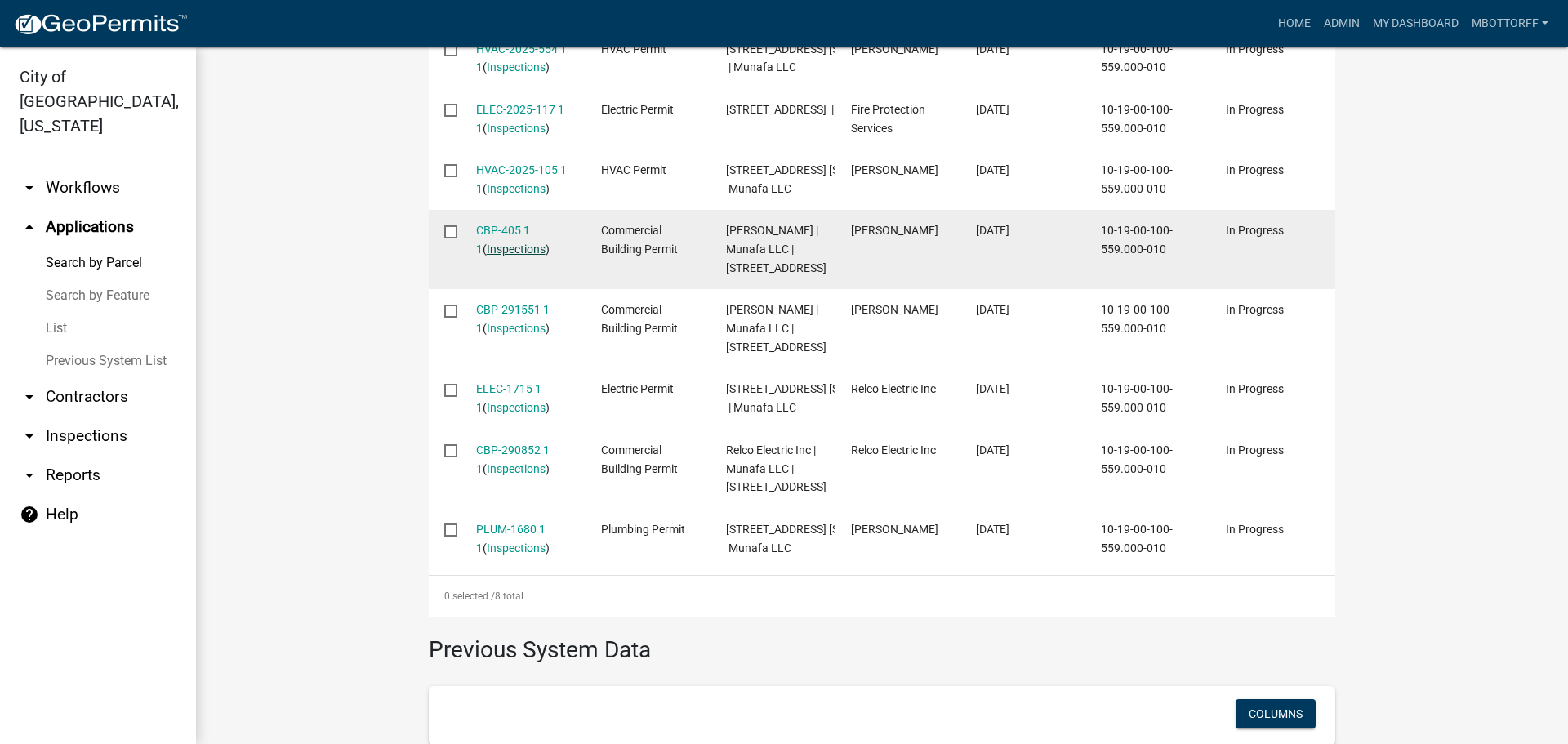
click at [500, 256] on link "Inspections" at bounding box center [516, 249] width 59 height 13
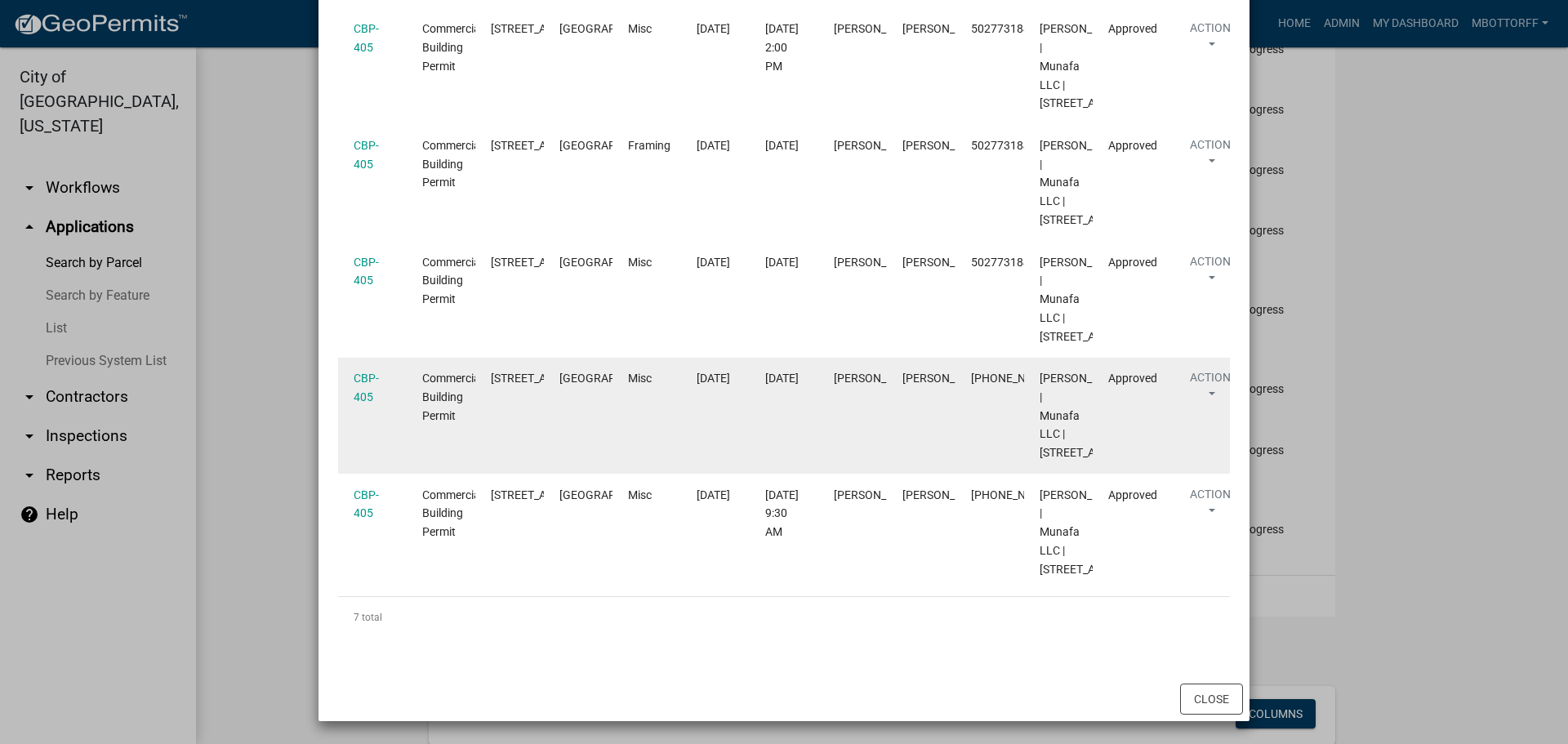
scroll to position [1099, 0]
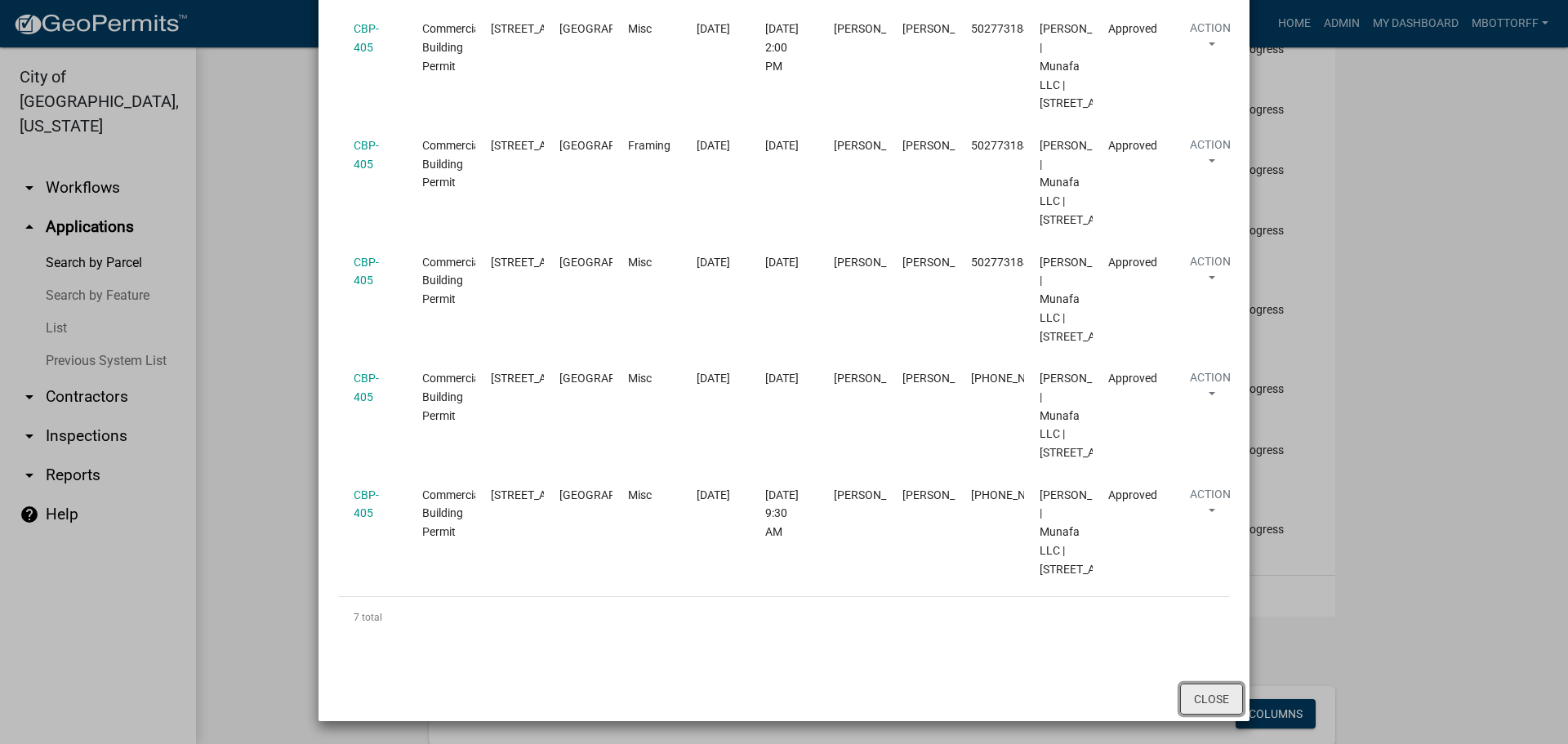
click at [1194, 693] on button "Close" at bounding box center [1211, 699] width 63 height 31
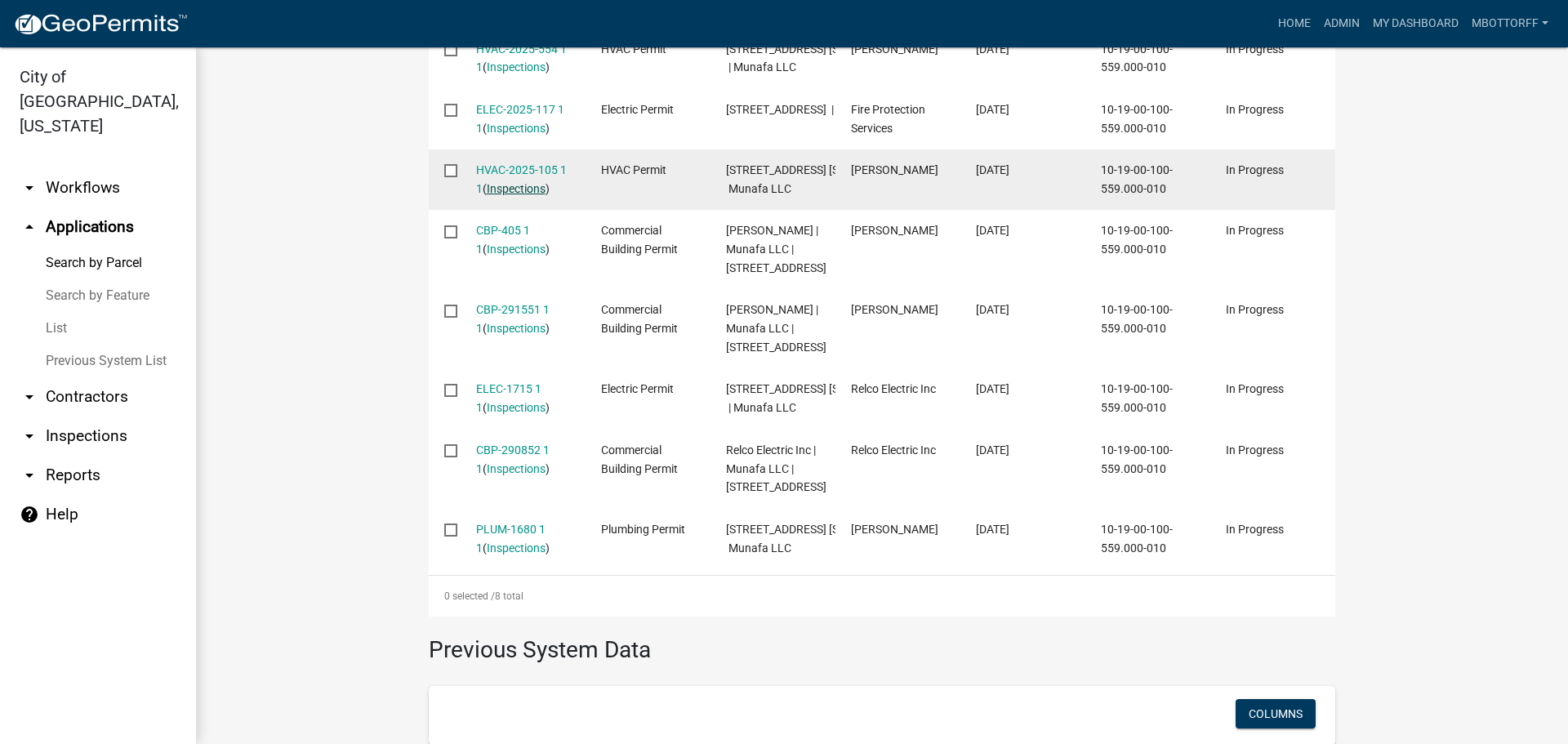
click at [503, 195] on link "Inspections" at bounding box center [516, 188] width 59 height 13
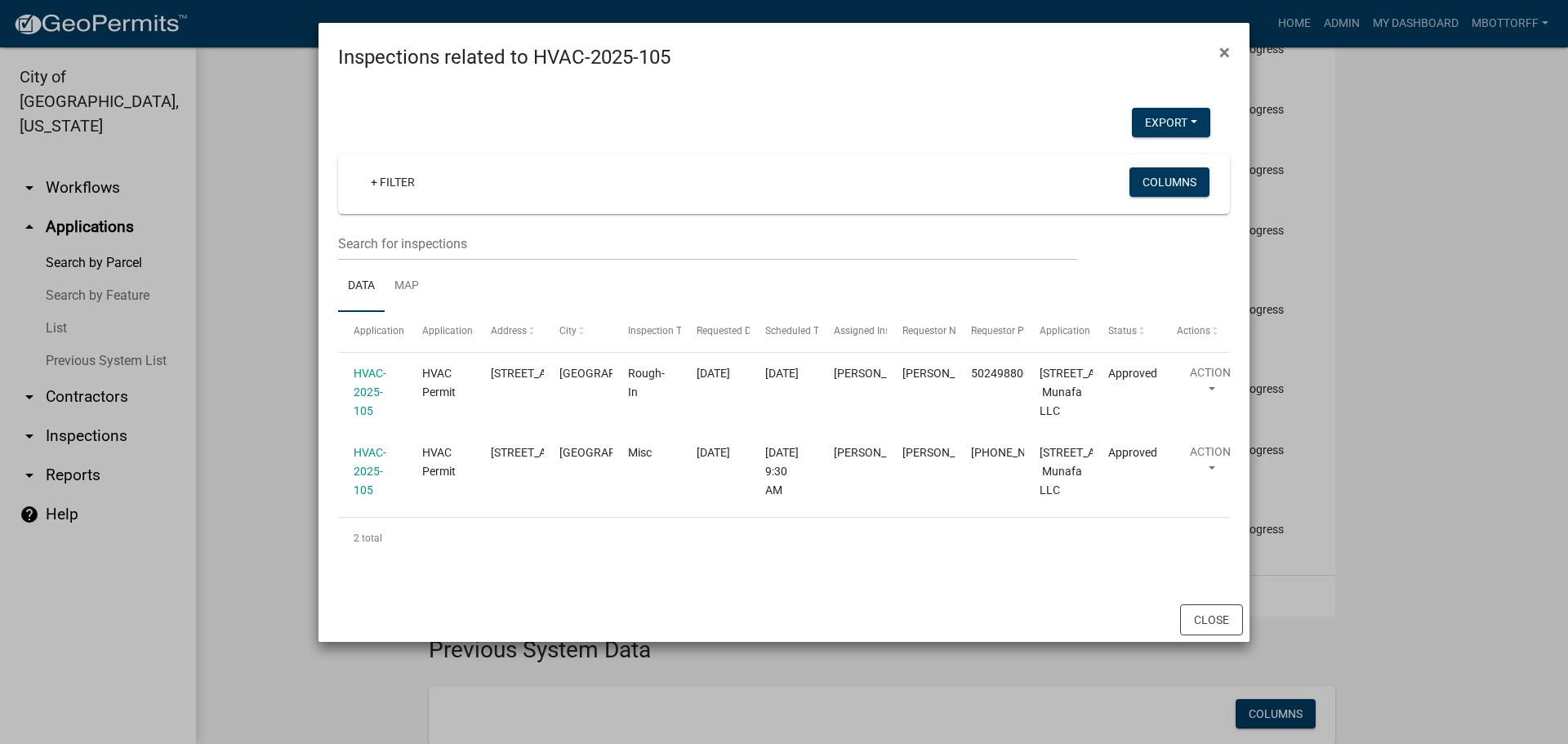
scroll to position [107, 0]
click at [1214, 635] on button "Close" at bounding box center [1211, 620] width 63 height 31
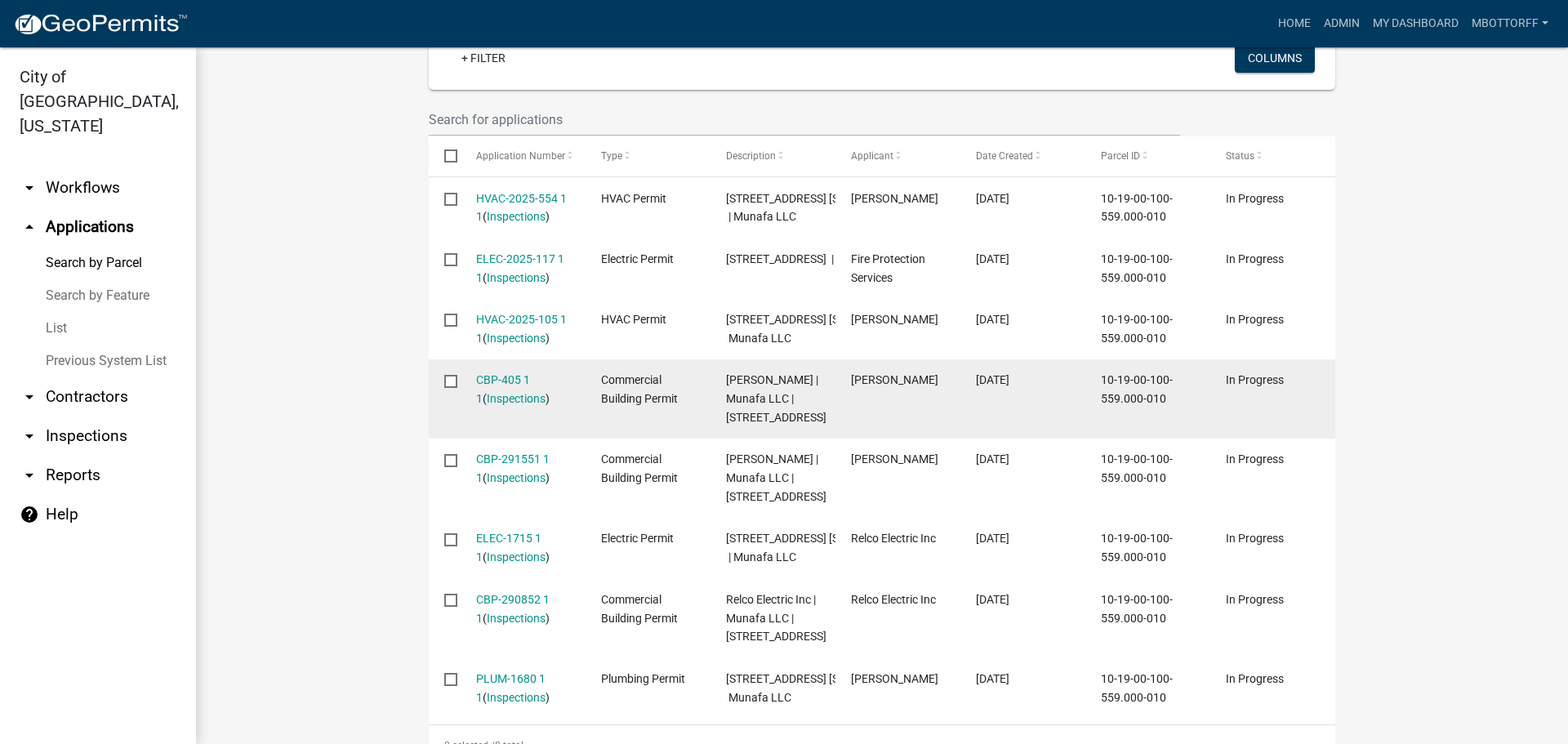
scroll to position [469, 0]
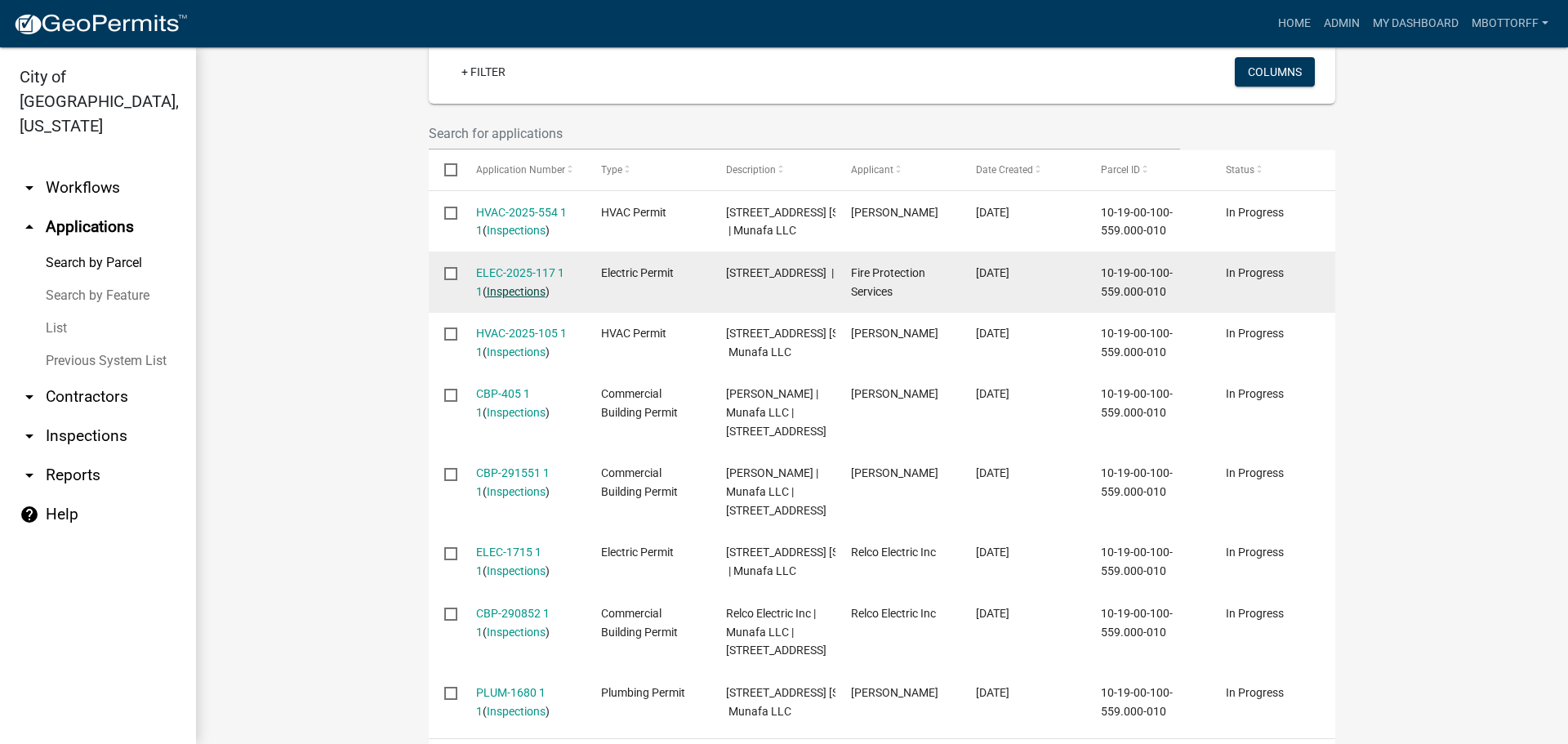
click at [521, 298] on link "Inspections" at bounding box center [516, 291] width 59 height 13
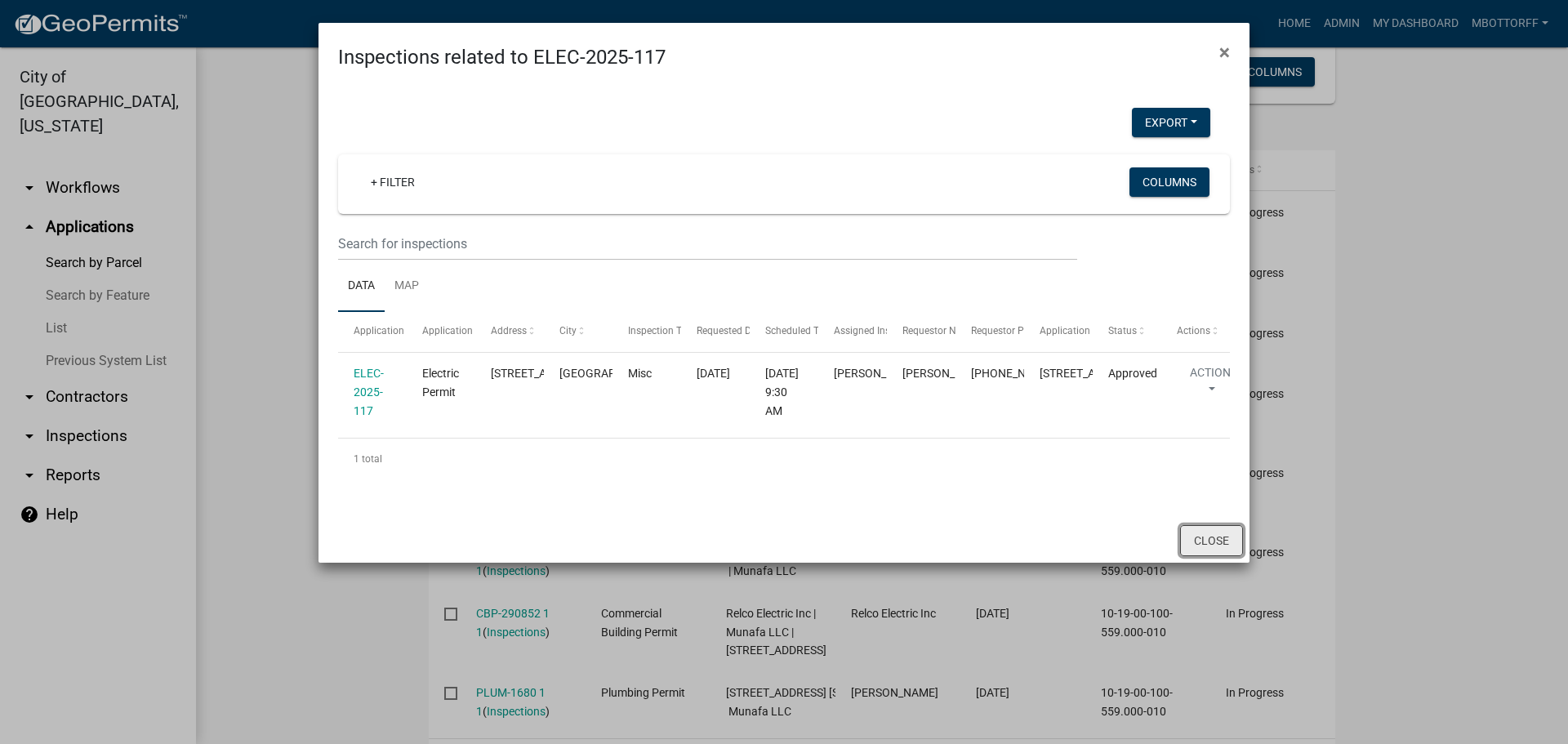
click at [1212, 557] on button "Close" at bounding box center [1211, 540] width 63 height 31
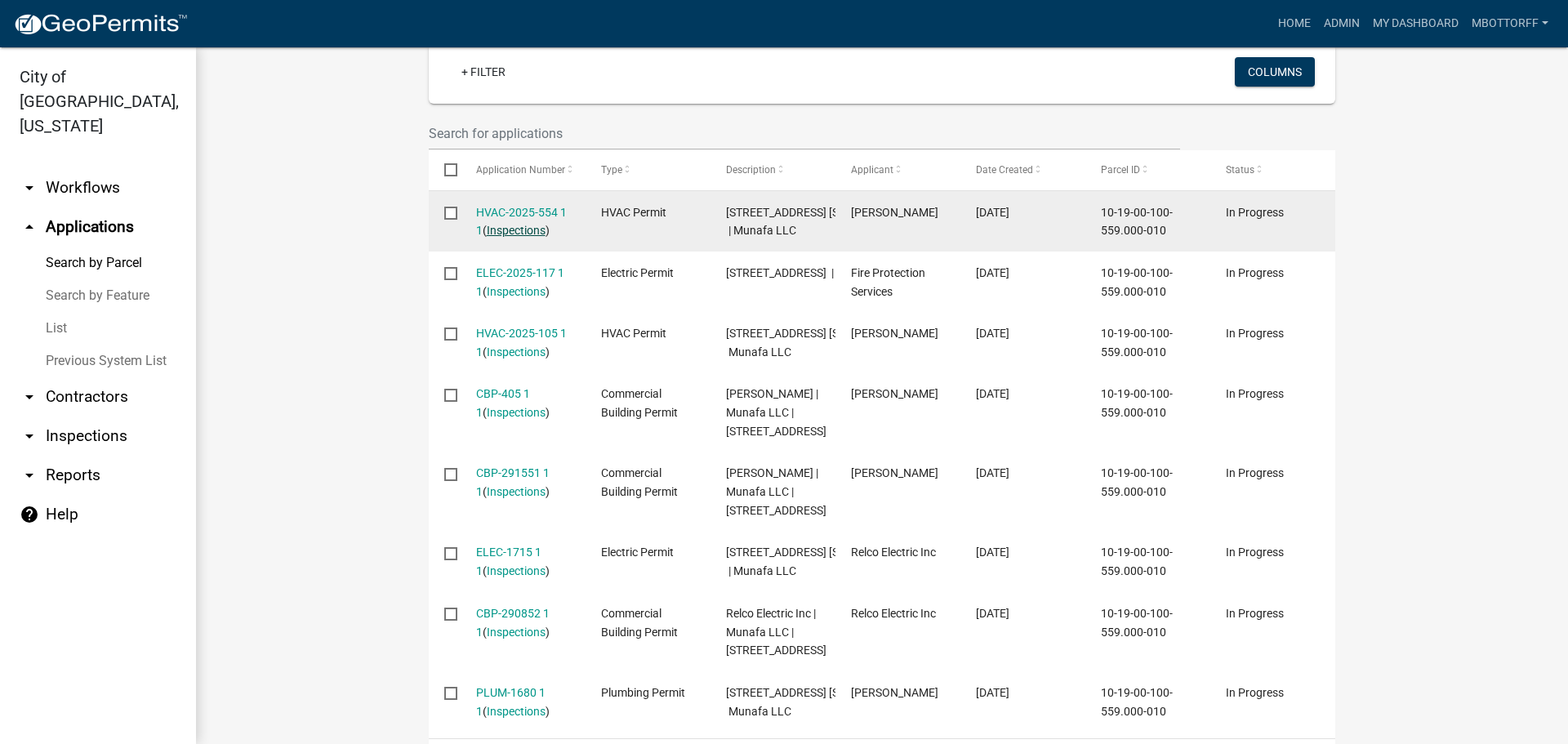
click at [516, 234] on link "Inspections" at bounding box center [516, 230] width 59 height 13
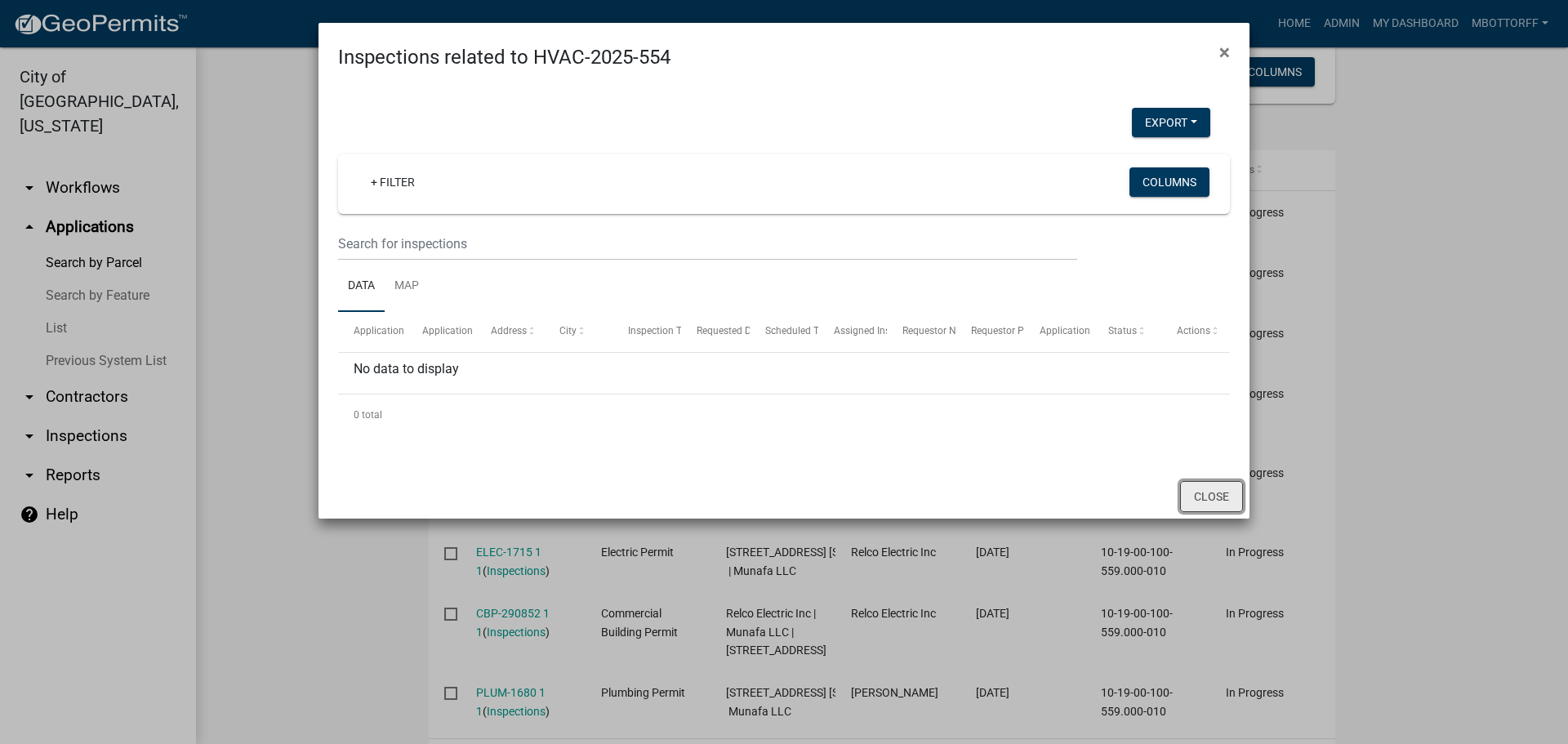
click at [1220, 502] on button "Close" at bounding box center [1211, 496] width 63 height 31
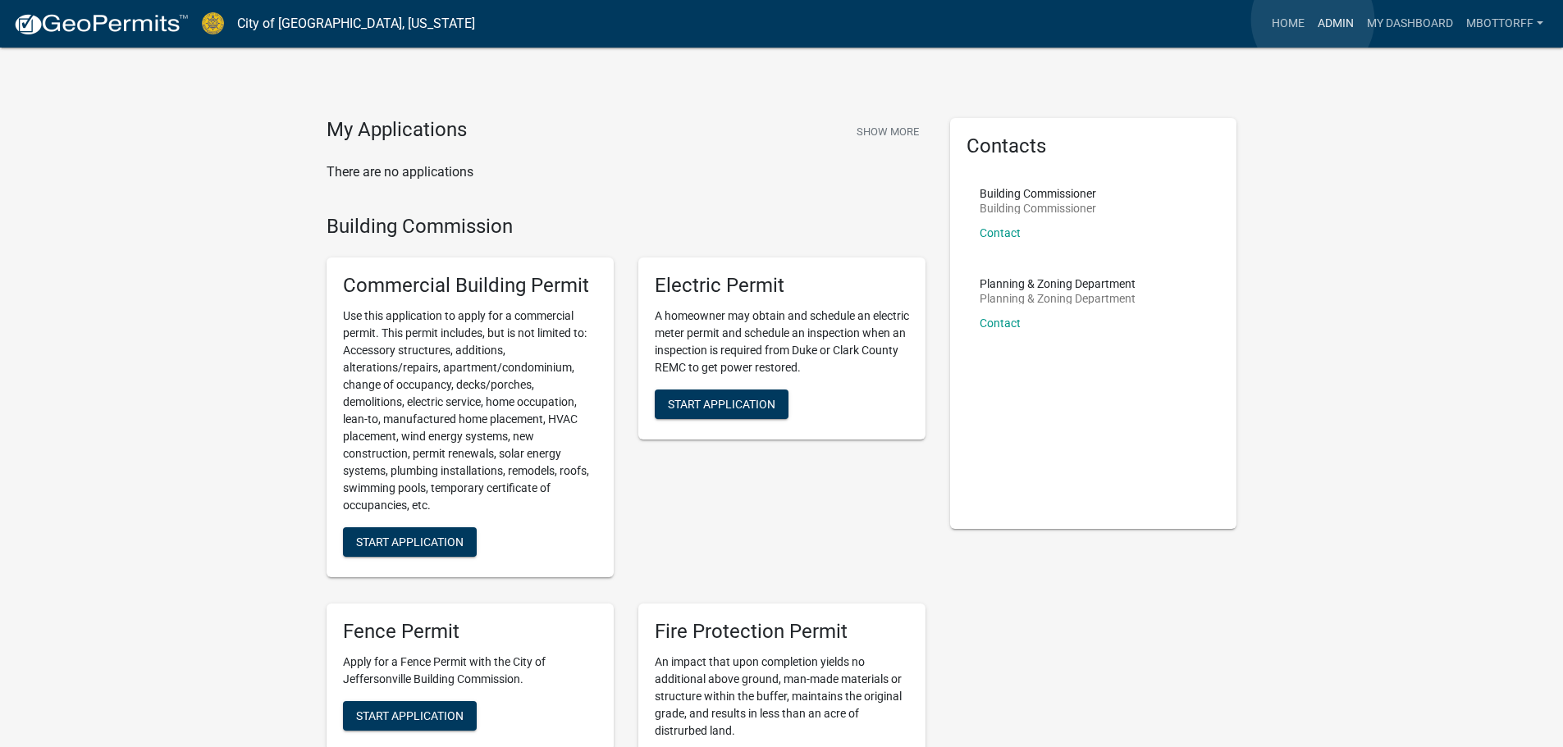
click at [1313, 20] on link "Admin" at bounding box center [1335, 23] width 49 height 31
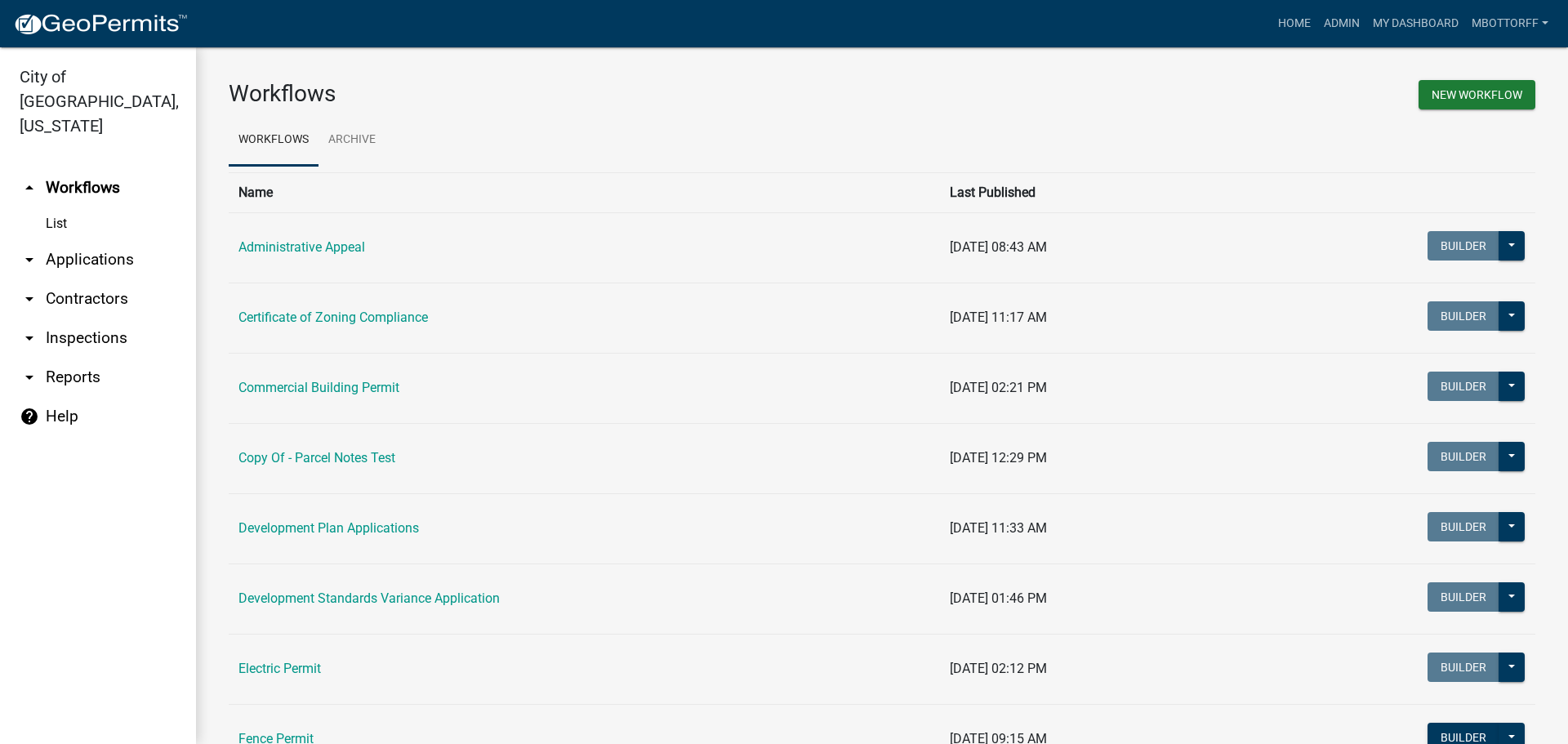
click at [84, 319] on link "arrow_drop_down Inspections" at bounding box center [98, 338] width 196 height 39
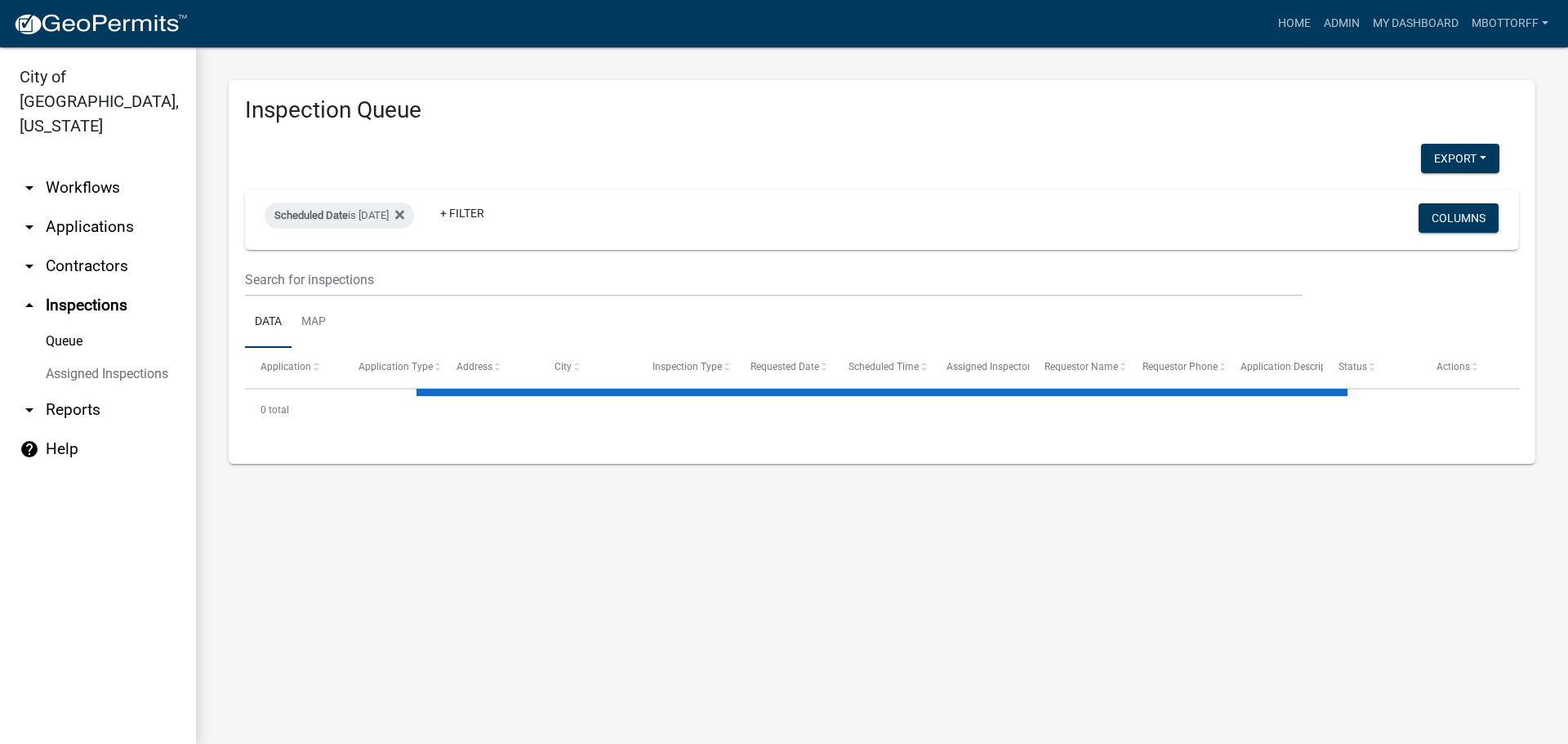
select select "3: 100"
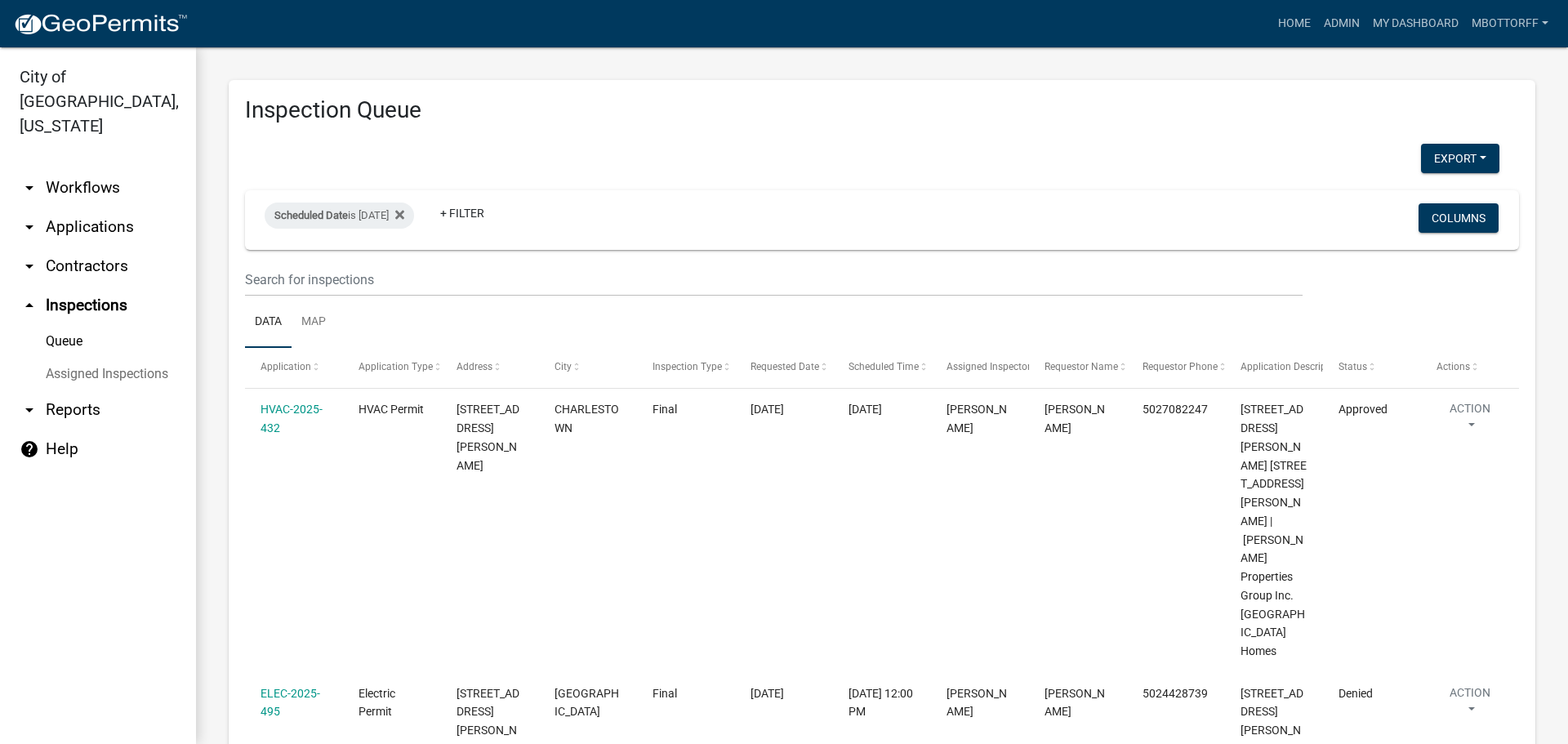
click at [108, 358] on link "Assigned Inspections" at bounding box center [98, 373] width 196 height 33
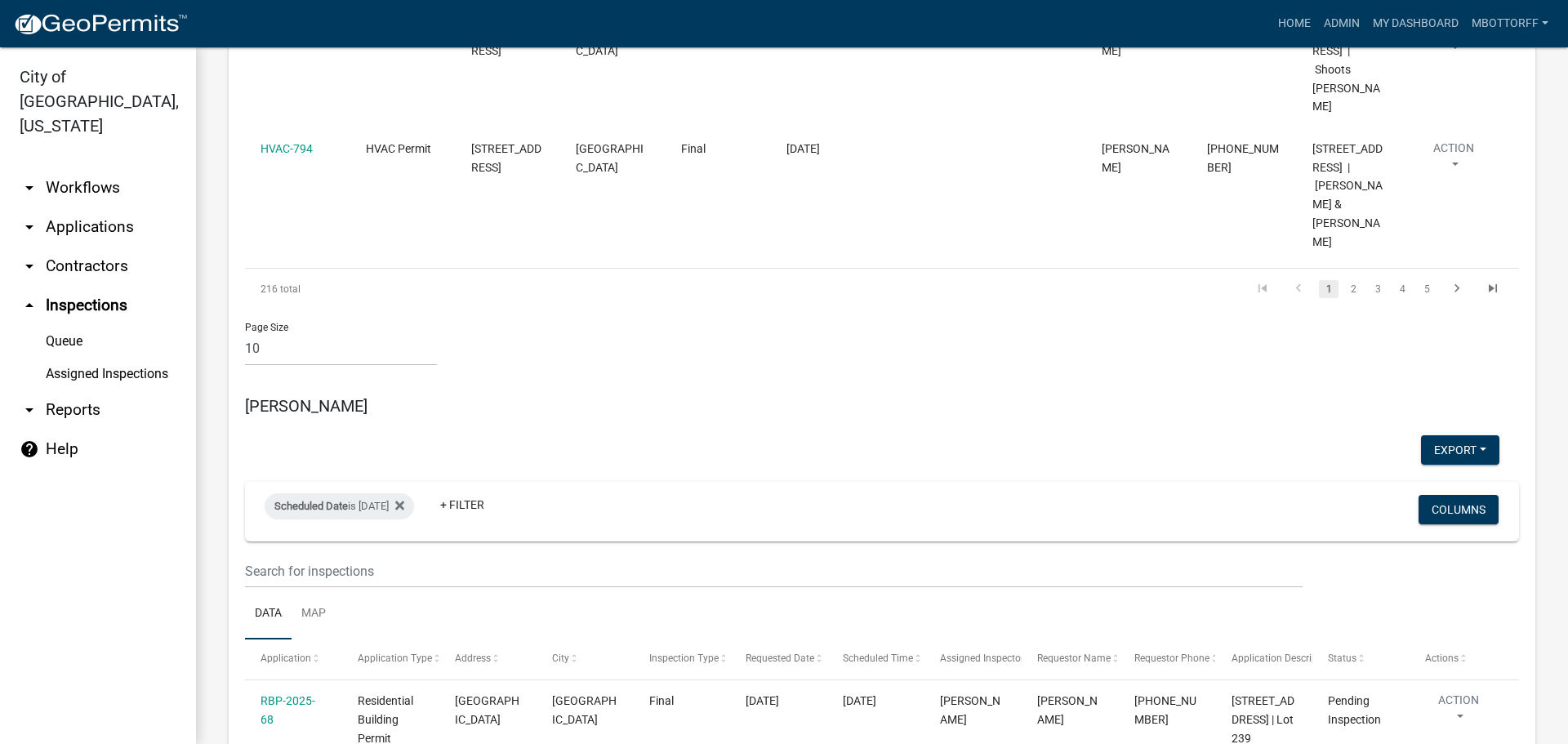
scroll to position [1634, 0]
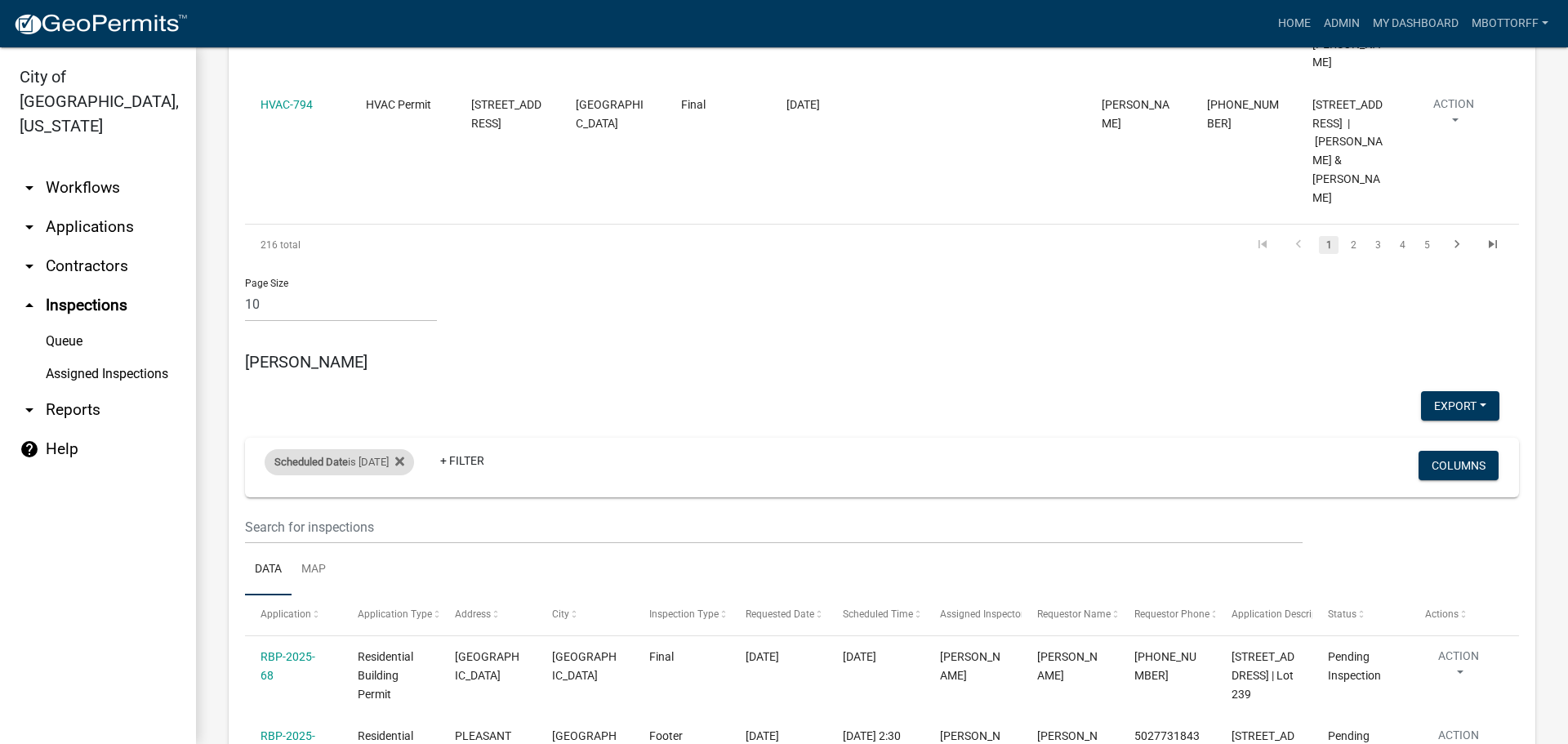
click at [382, 449] on div "Scheduled Date is [DATE]" at bounding box center [339, 462] width 149 height 26
click at [405, 353] on input "[DATE]" at bounding box center [353, 357] width 114 height 34
type input "[DATE]"
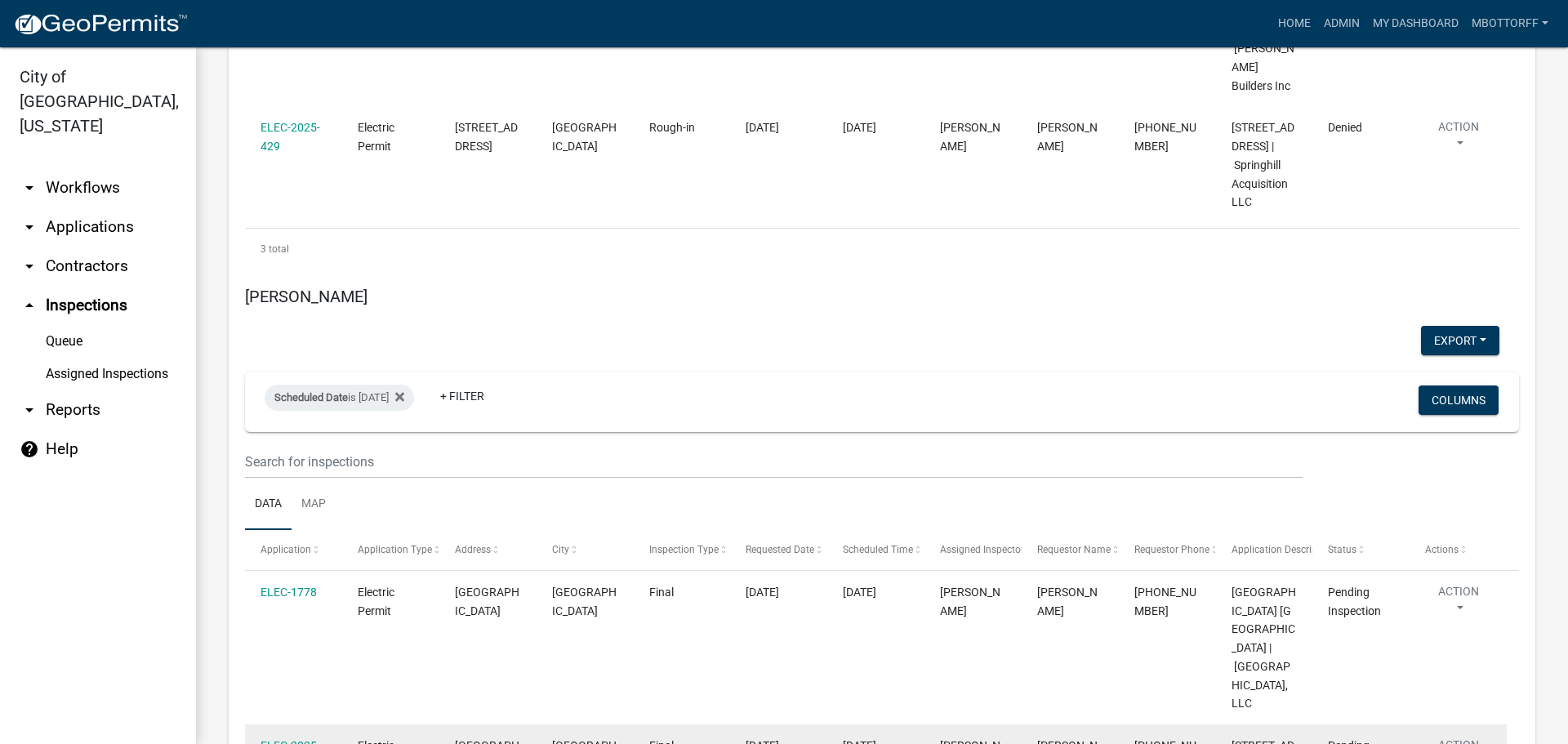
scroll to position [3595, 0]
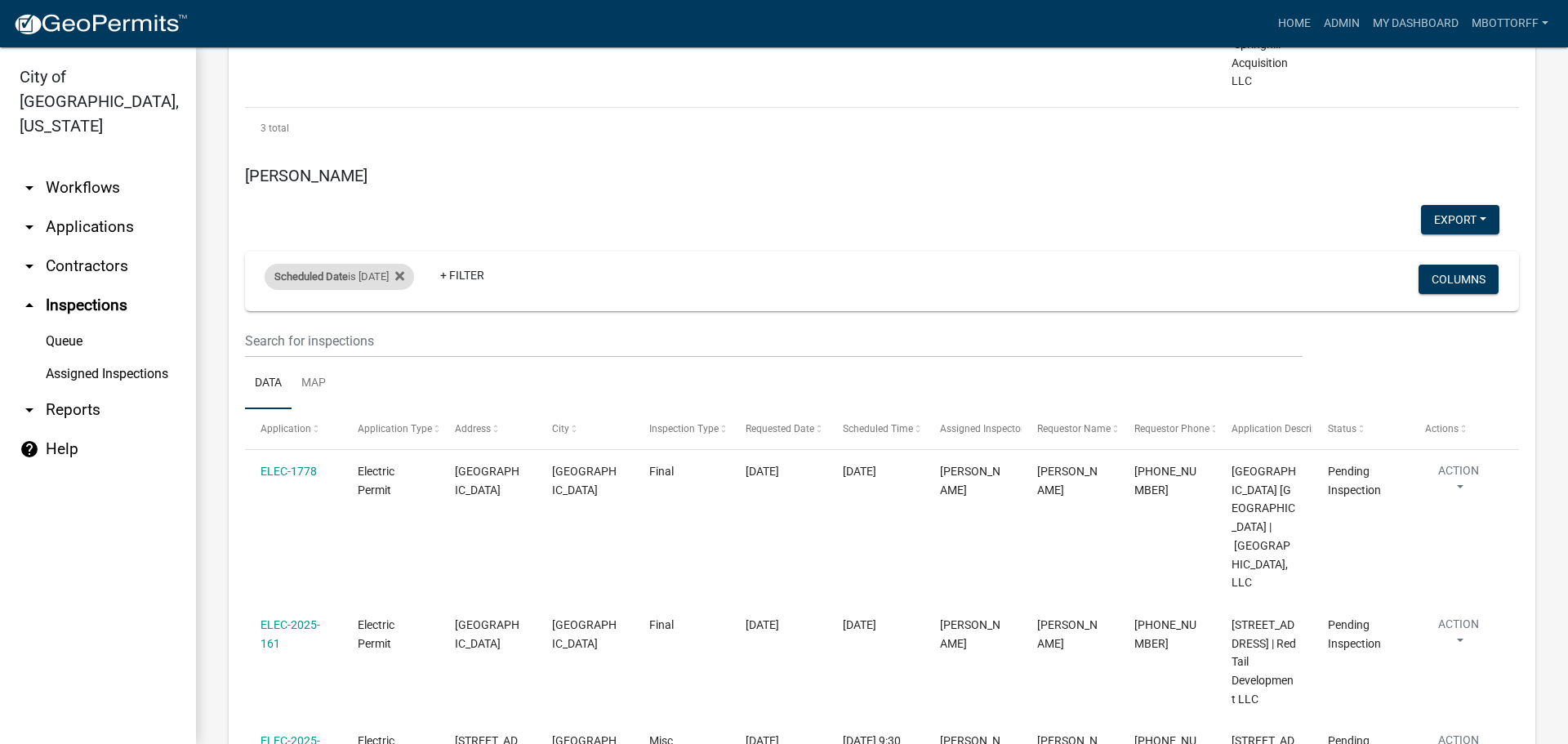
click at [396, 264] on div "Scheduled Date is 09/23/2025" at bounding box center [339, 277] width 149 height 26
click at [407, 225] on input "2025-09-23" at bounding box center [353, 227] width 114 height 34
type input "2025-09-24"
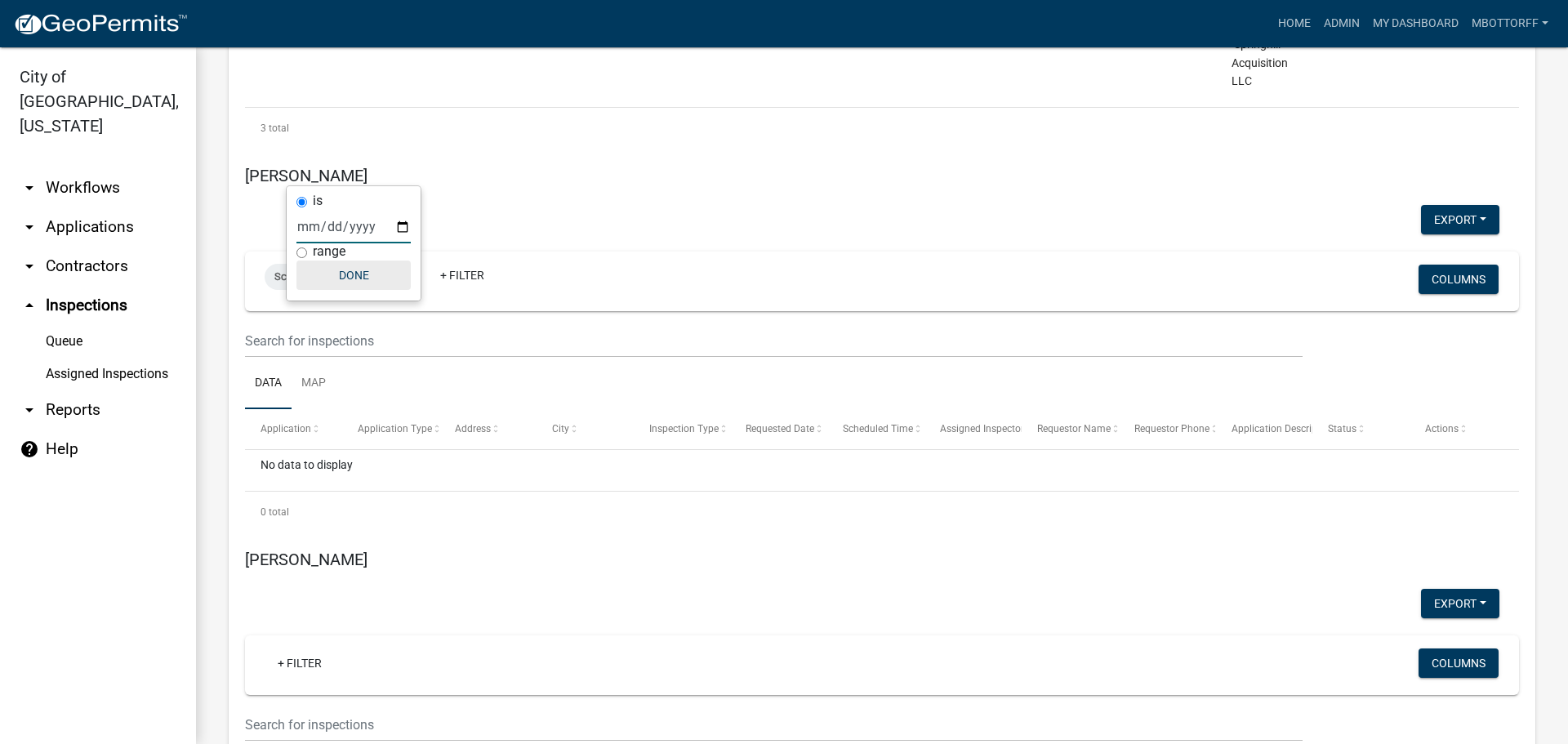
click at [359, 278] on button "Done" at bounding box center [353, 276] width 114 height 30
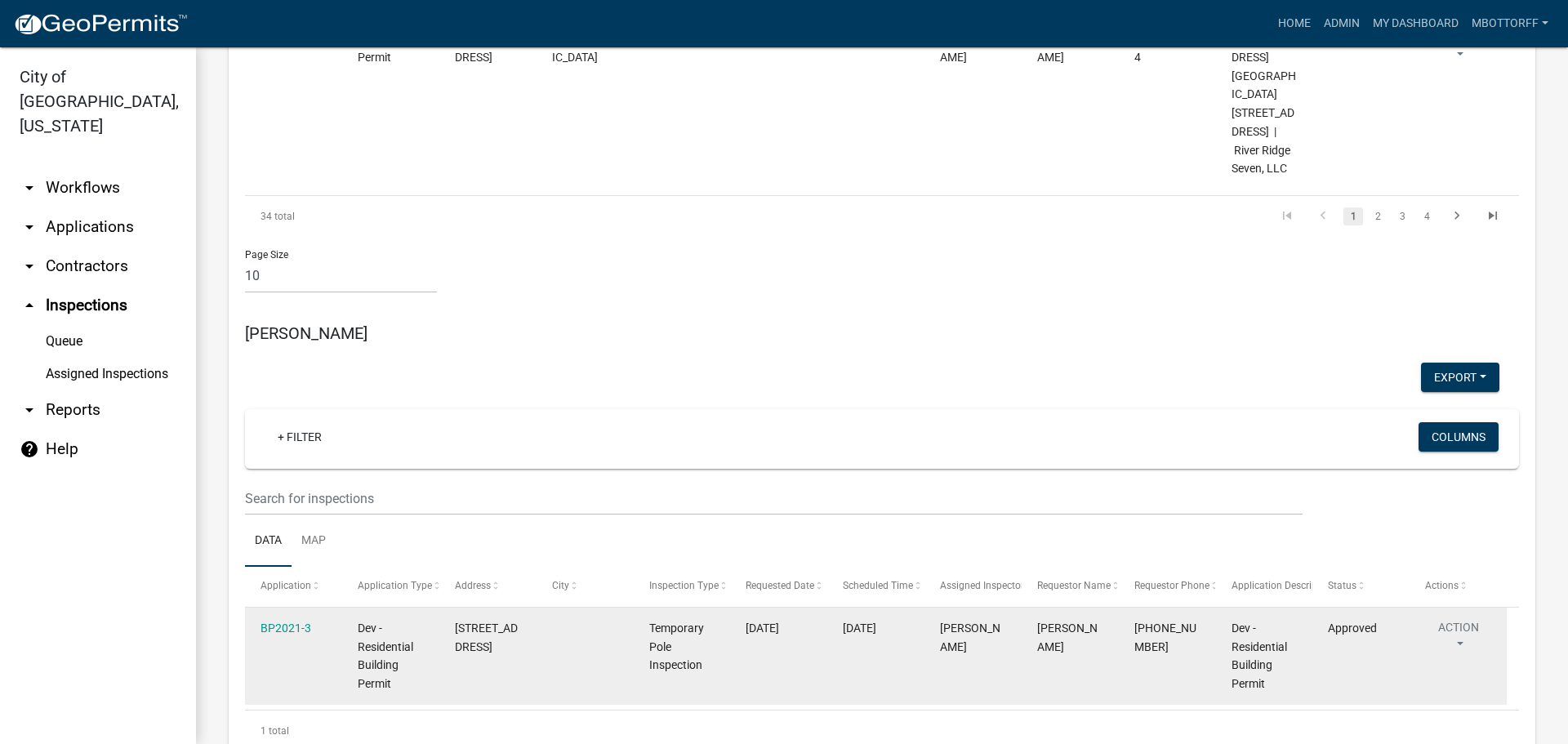
scroll to position [5719, 0]
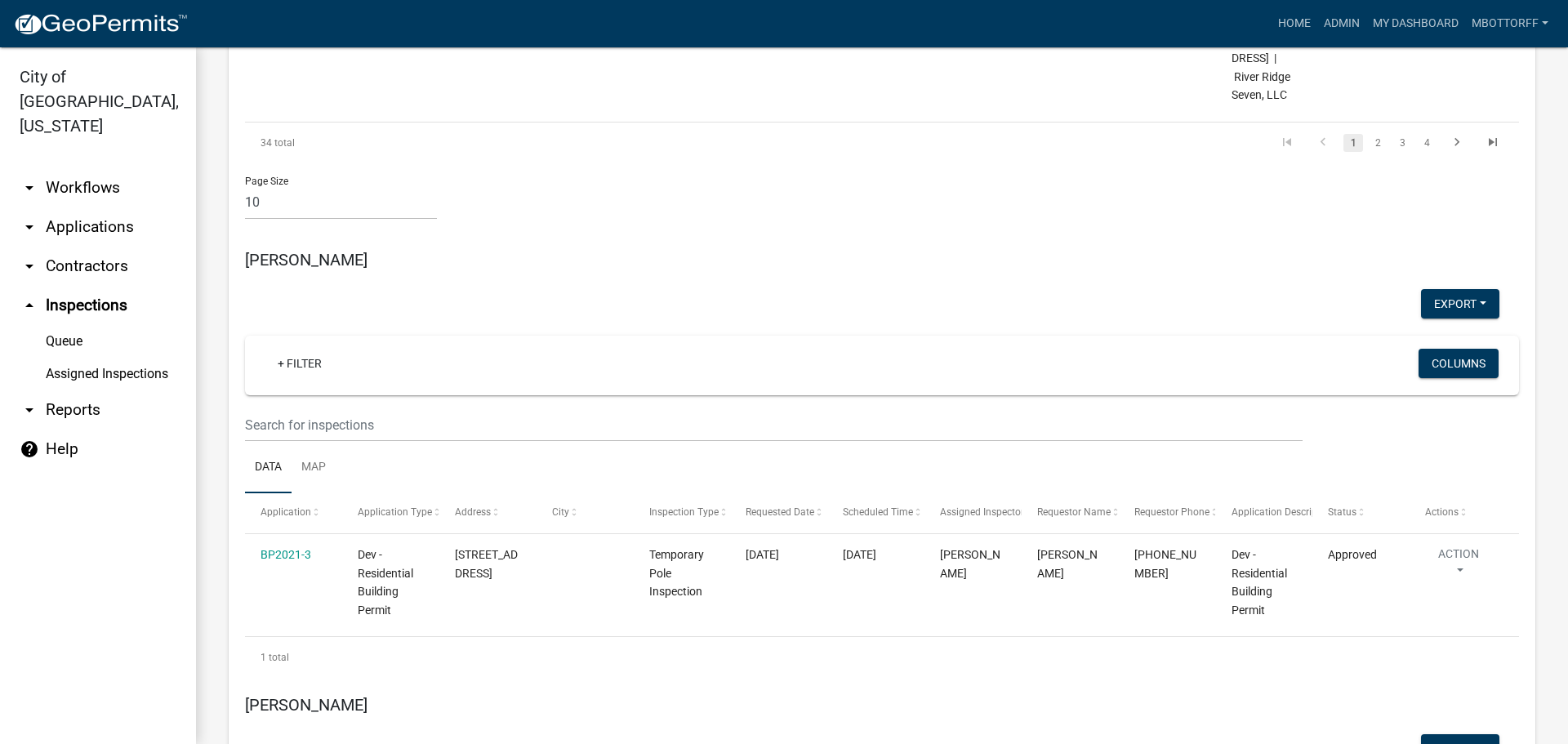
click at [401, 657] on input "2025-09-23" at bounding box center [353, 663] width 114 height 34
type input "2025-09-24"
click at [364, 708] on button "Done" at bounding box center [353, 712] width 114 height 30
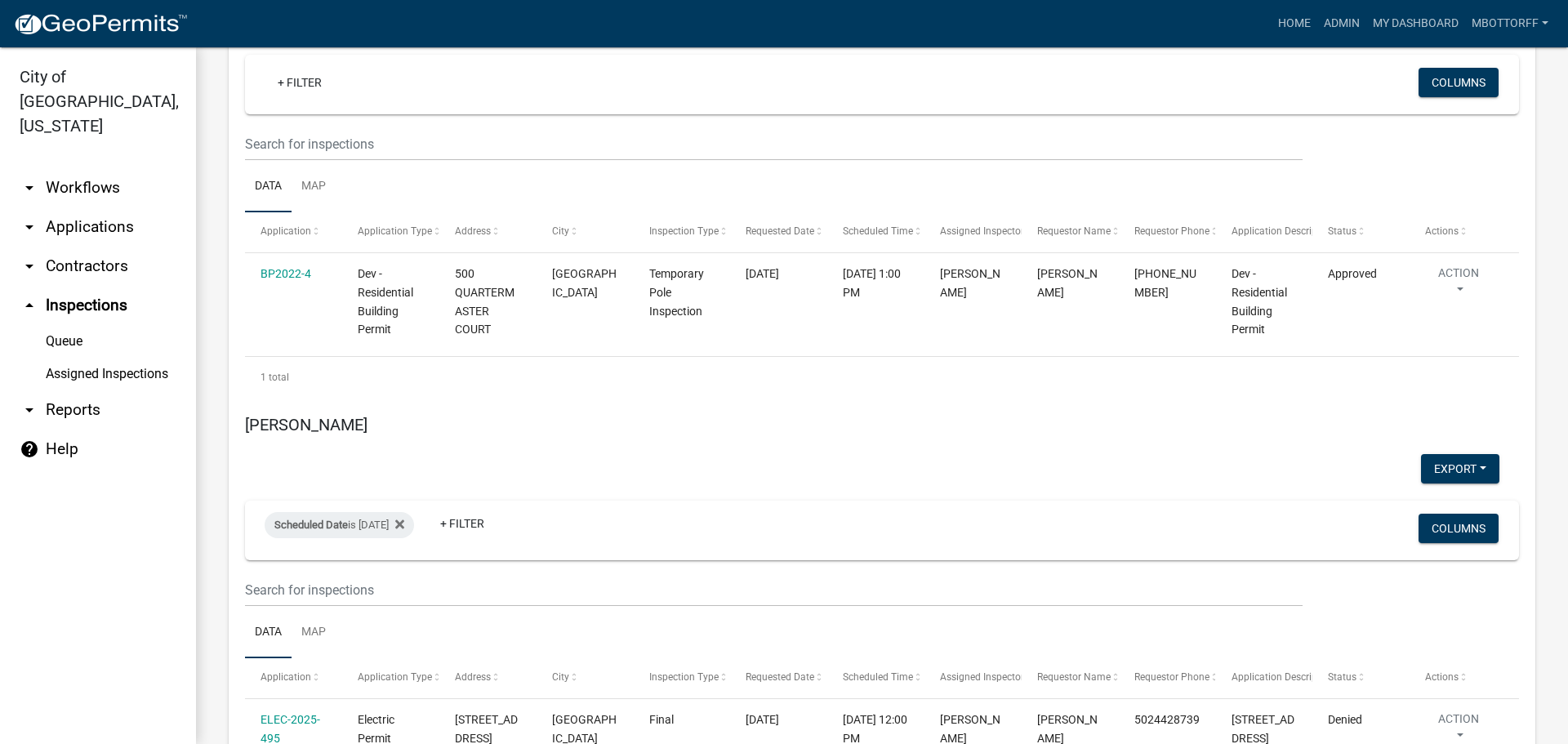
scroll to position [2522, 0]
drag, startPoint x: 67, startPoint y: 316, endPoint x: 84, endPoint y: 309, distance: 18.4
click at [67, 325] on link "Queue" at bounding box center [98, 341] width 196 height 33
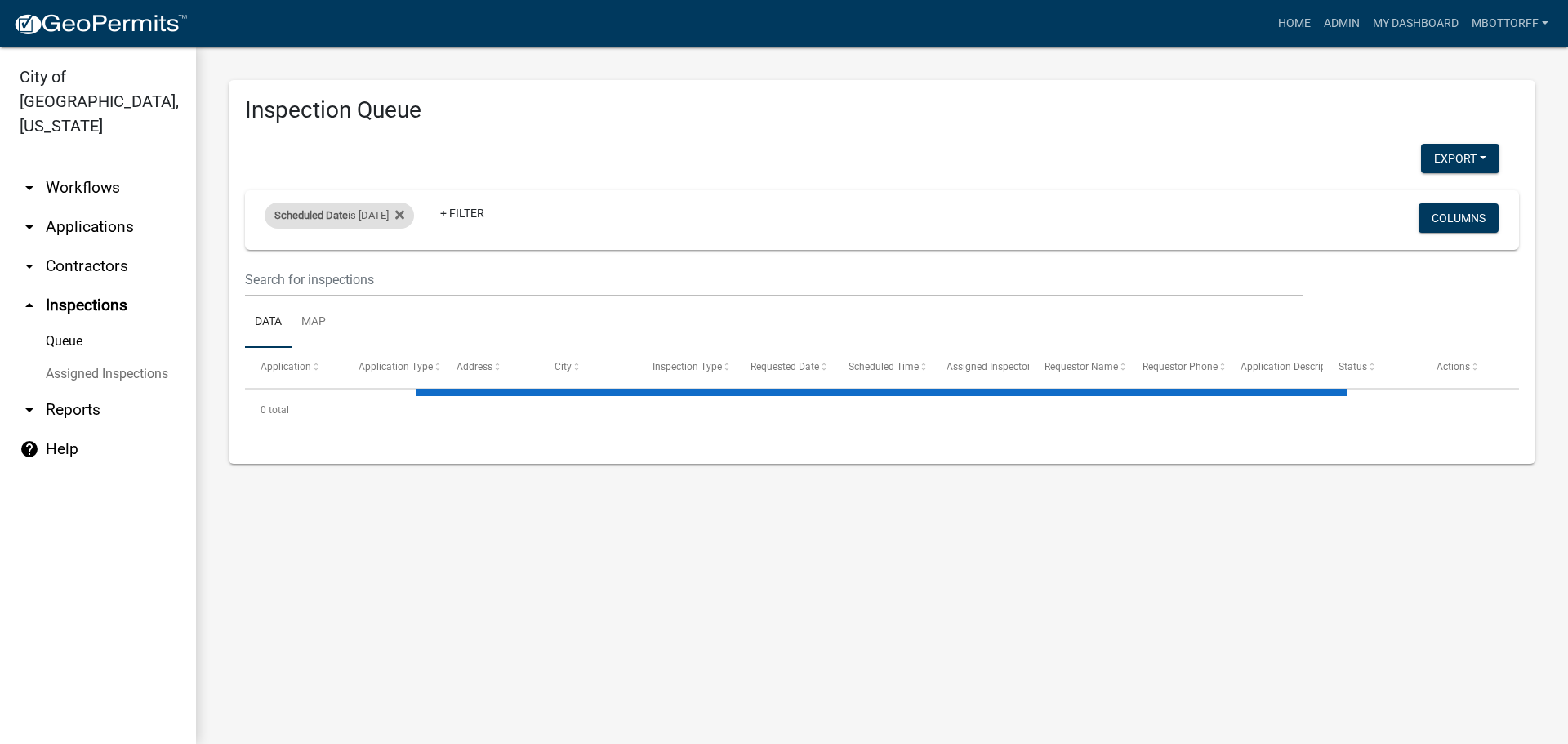
select select "3: 100"
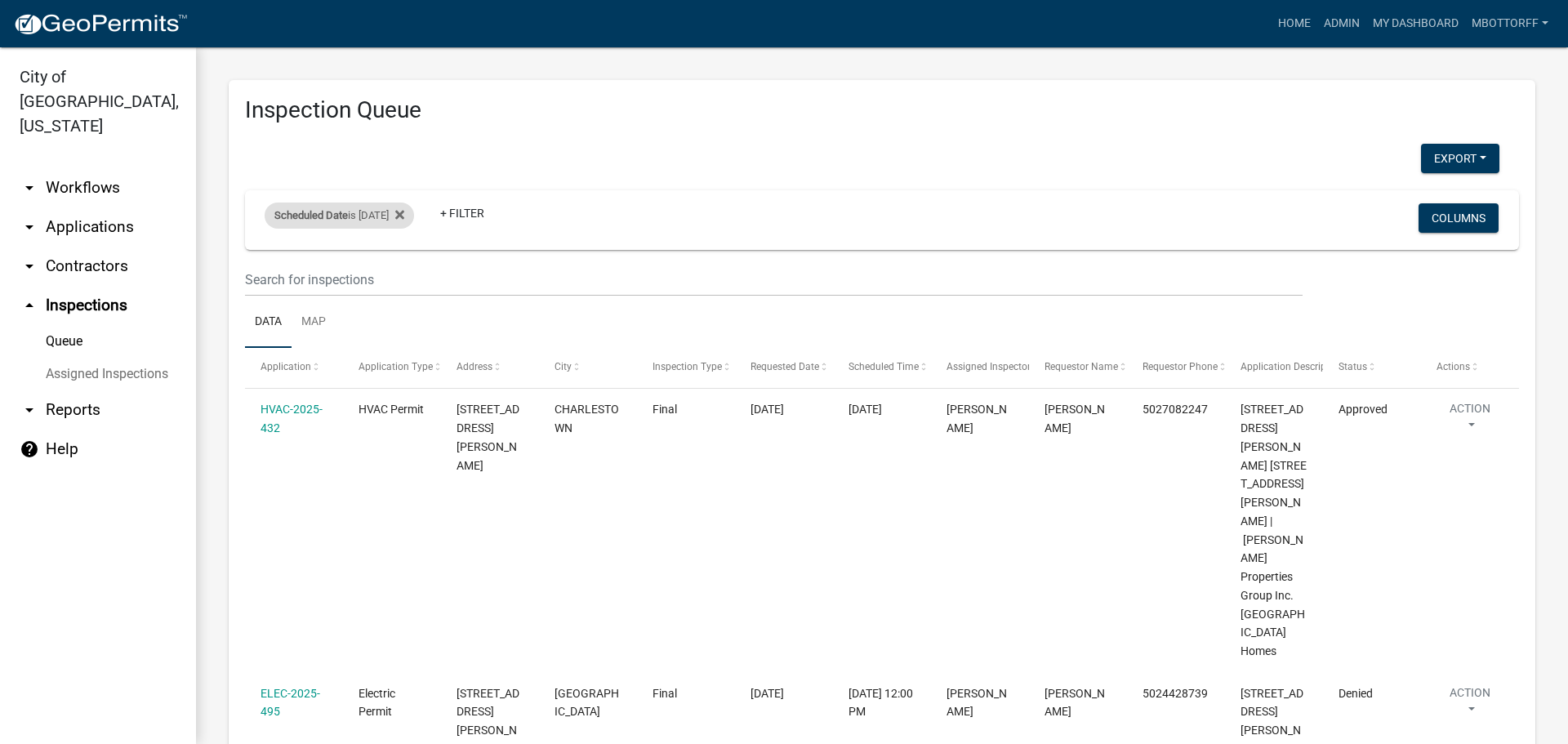
click at [379, 218] on div "Scheduled Date is 09/22/2025" at bounding box center [339, 215] width 149 height 26
click at [399, 275] on input "2025-09-22" at bounding box center [353, 277] width 114 height 34
type input "2025-09-23"
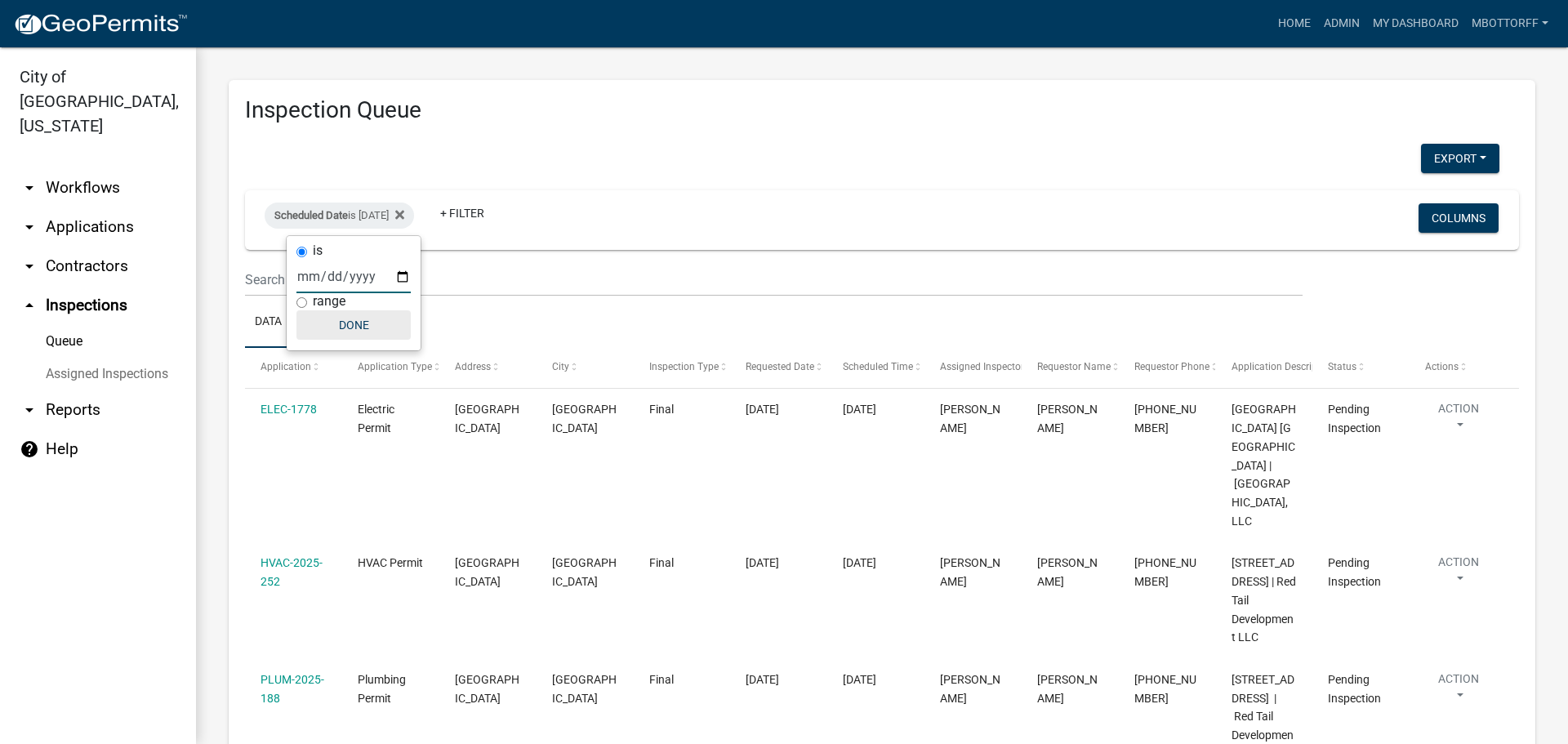
click at [348, 329] on button "Done" at bounding box center [353, 326] width 114 height 30
click at [1425, 157] on button "Export" at bounding box center [1459, 158] width 79 height 30
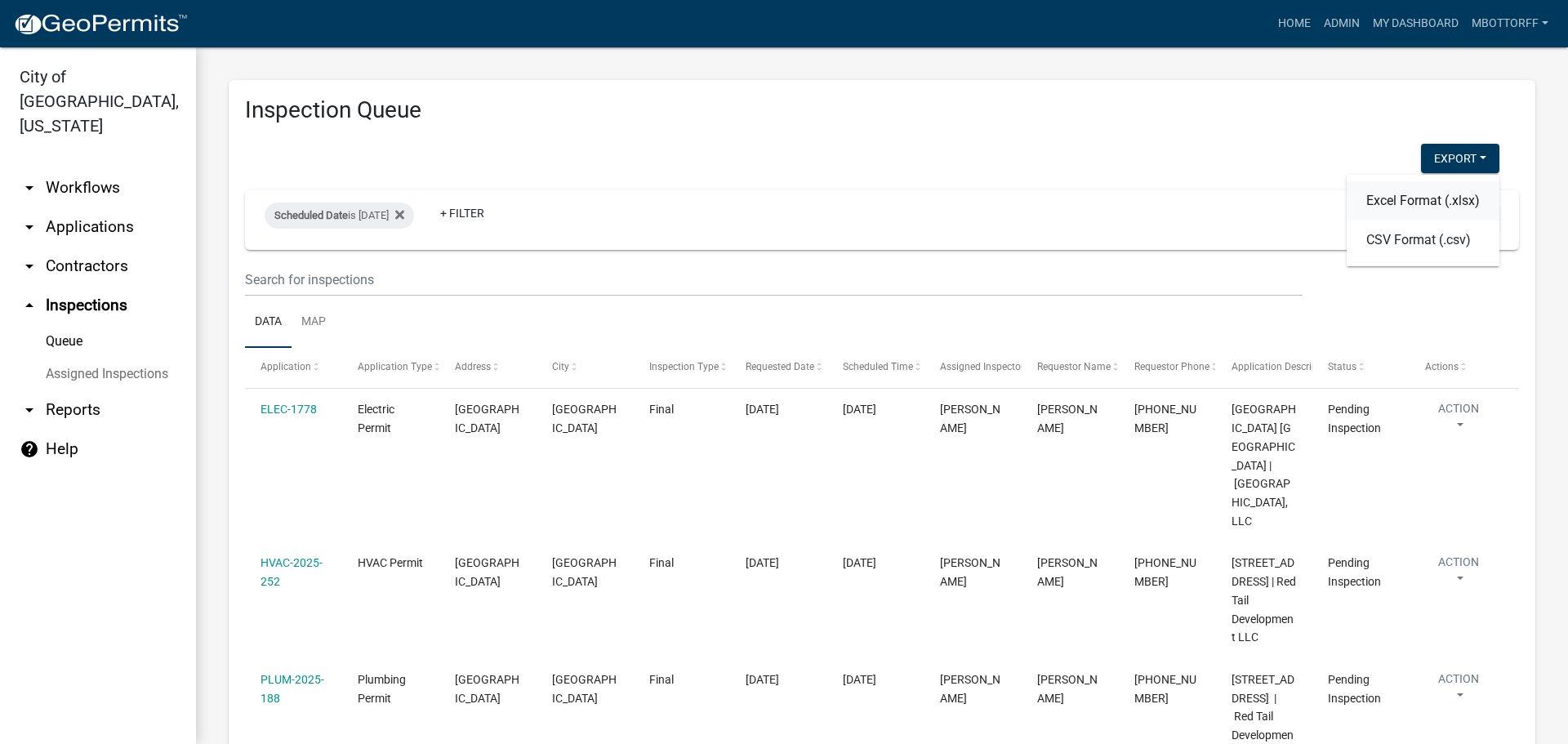
click at [1387, 197] on button "Excel Format (.xlsx)" at bounding box center [1423, 200] width 152 height 39
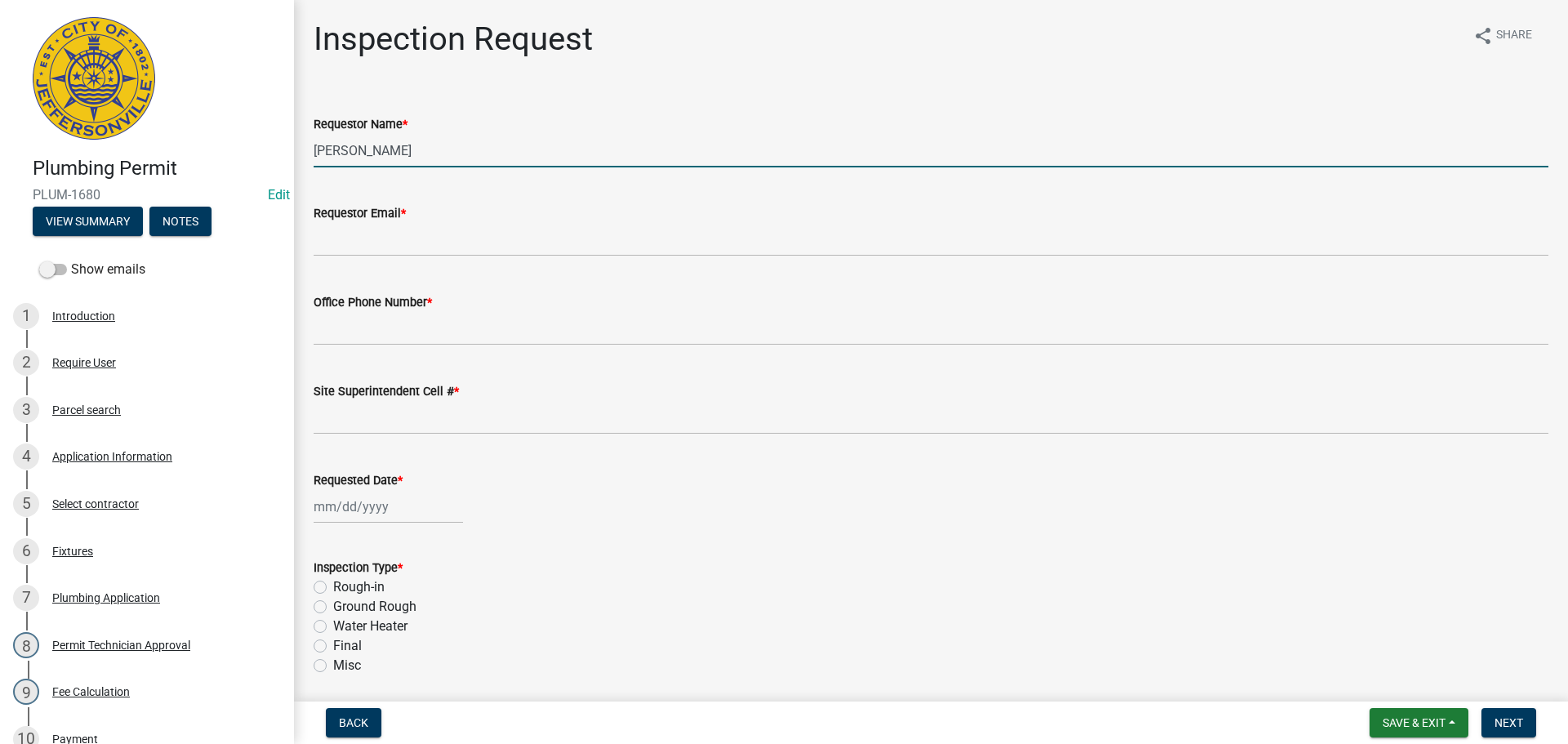
drag, startPoint x: 425, startPoint y: 149, endPoint x: 93, endPoint y: 116, distance: 333.6
click at [126, 120] on div "Plumbing Permit PLUM-1680 Edit View Summary Notes Show emails 1 Introduction 2 …" at bounding box center [784, 372] width 1568 height 744
type input "MATT"
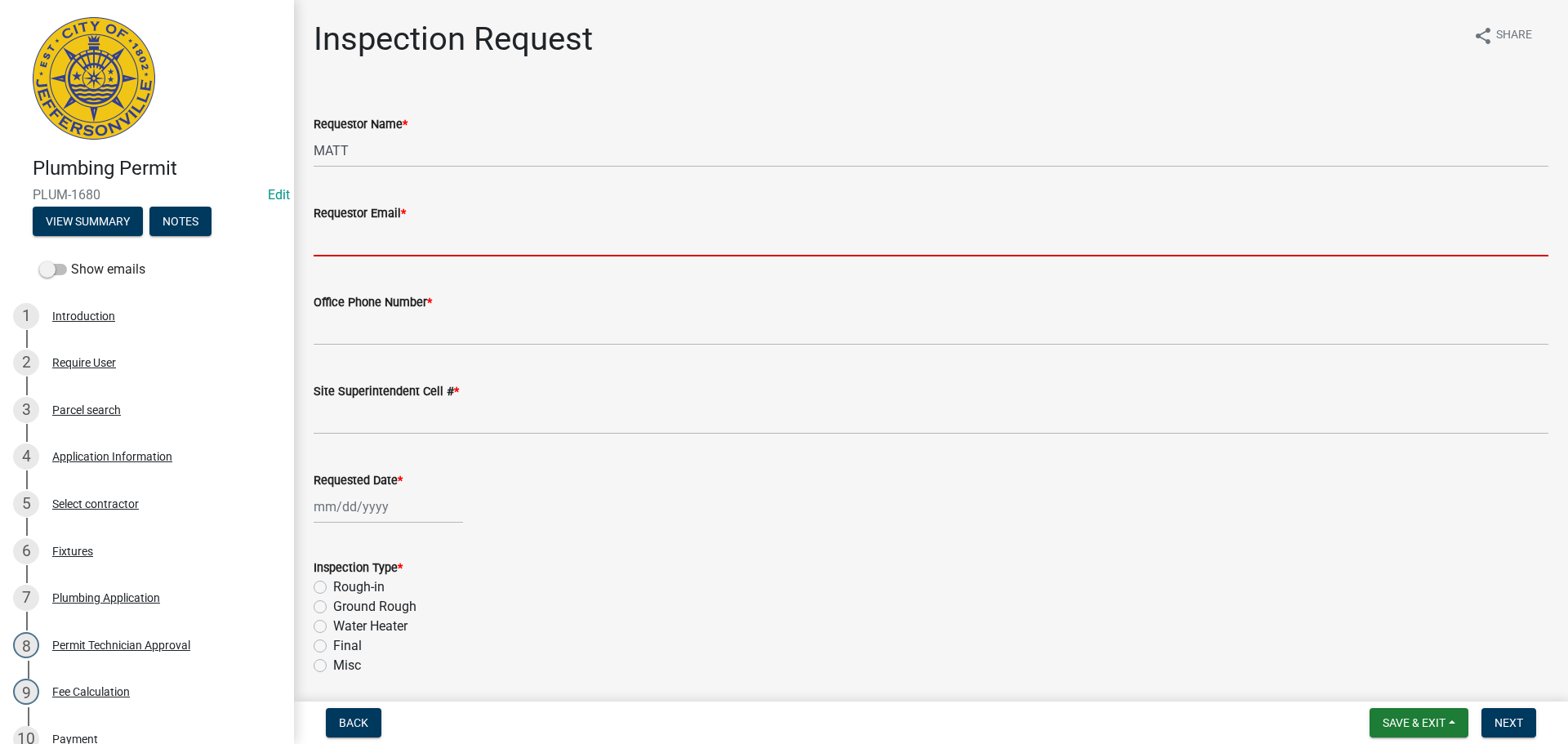
click at [373, 229] on input "Requestor Email *" at bounding box center [931, 240] width 1234 height 34
type input "mbottorff@cityofjeff.net"
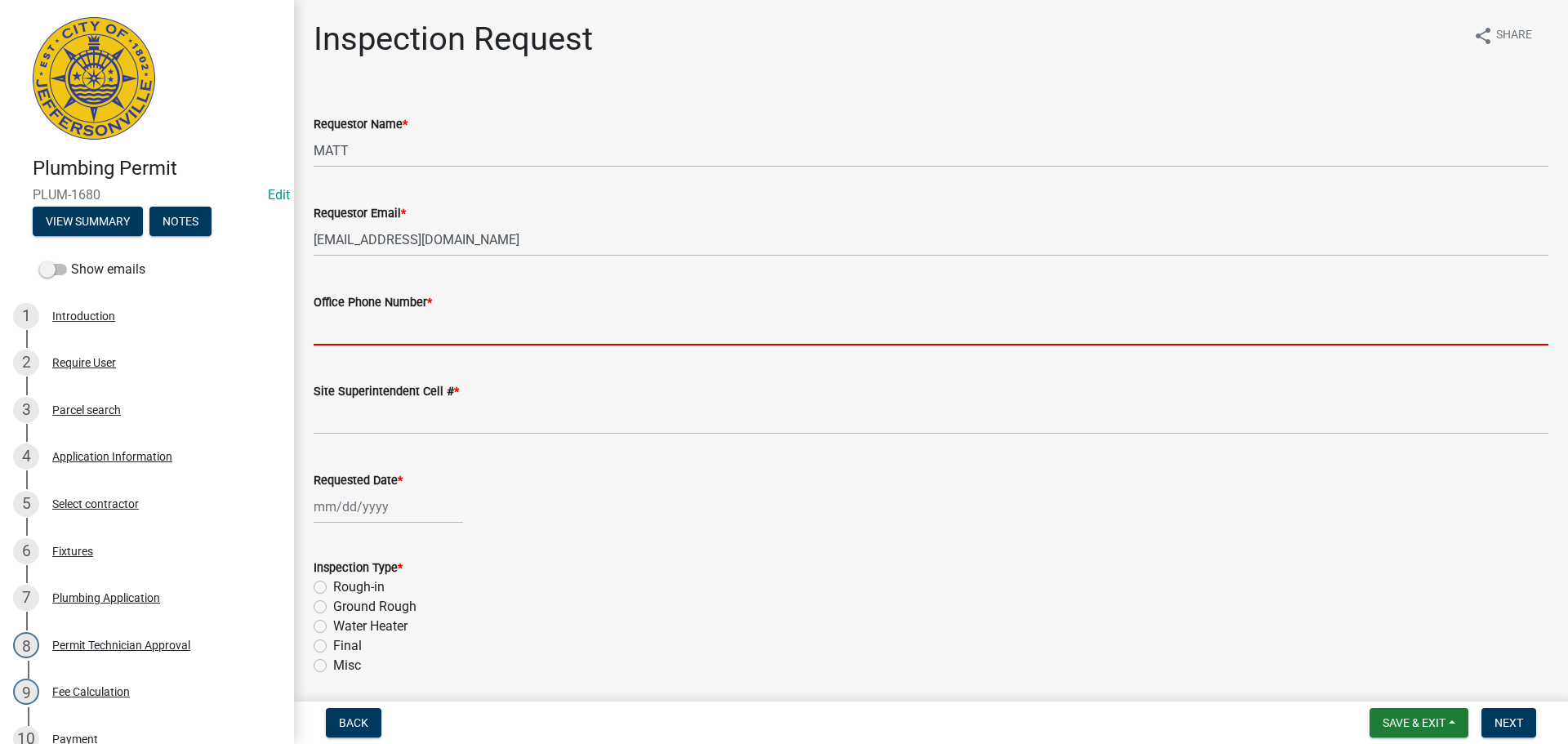
click at [370, 322] on input "Office Phone Number *" at bounding box center [931, 329] width 1234 height 34
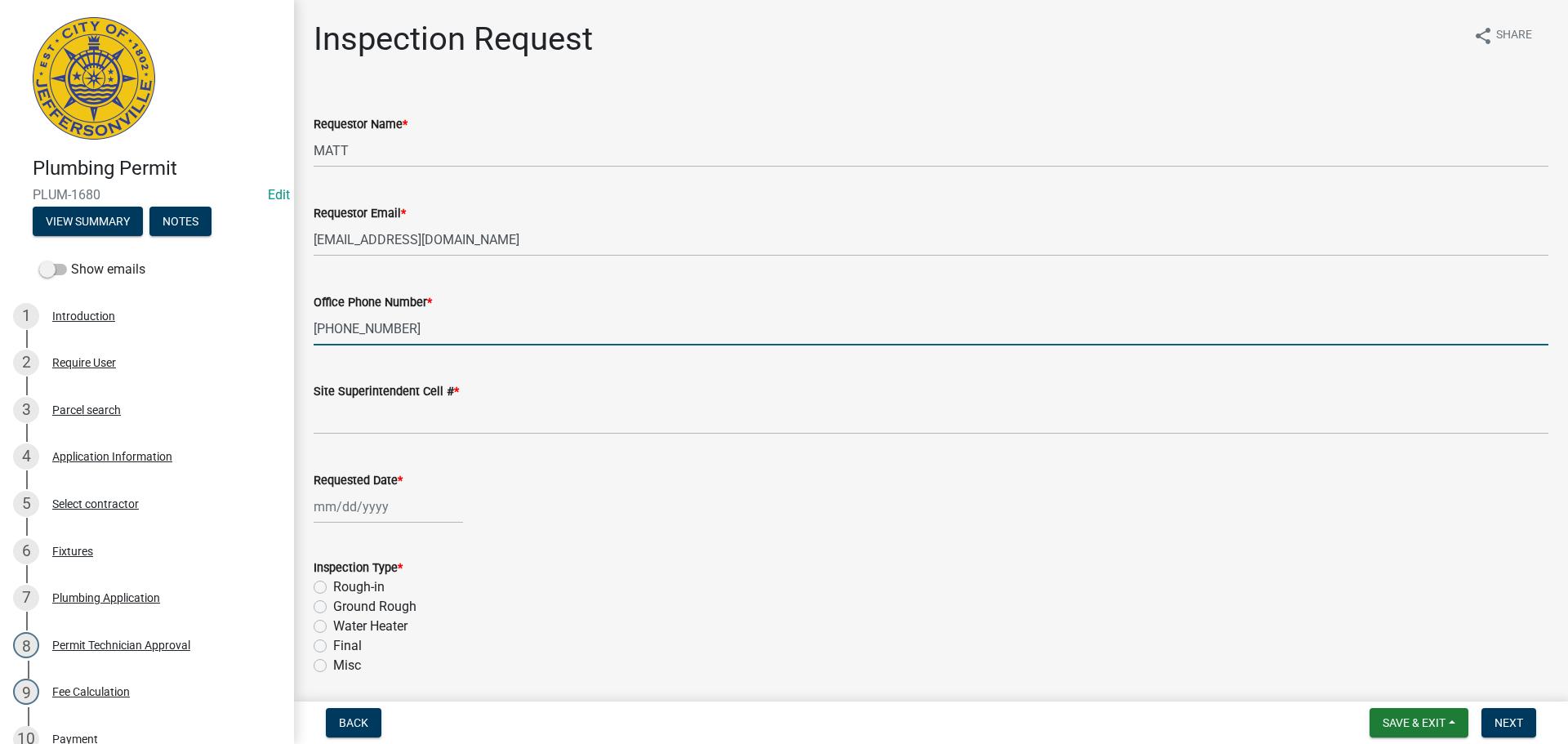
type input "502-440-2632"
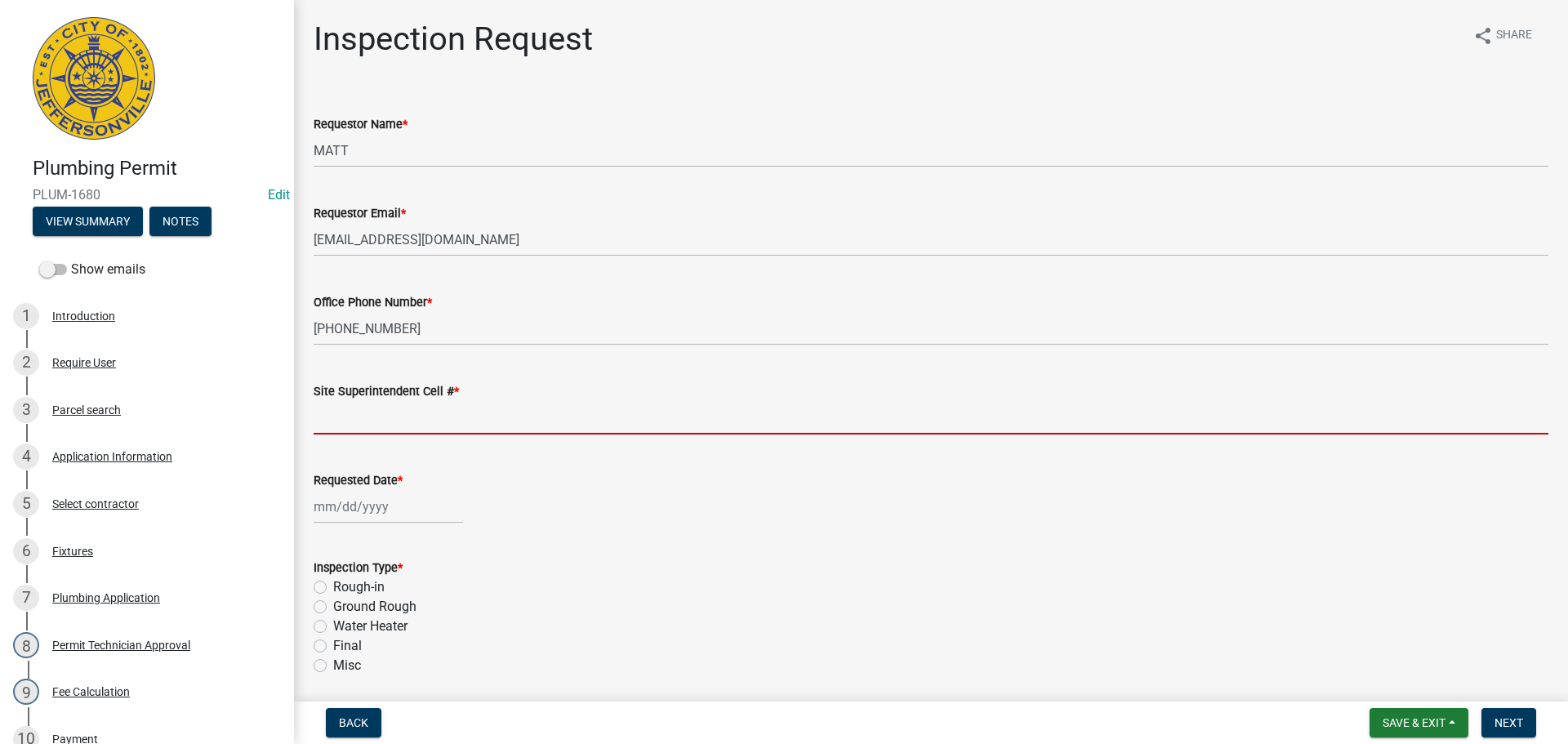
click at [368, 408] on input "Site Superintendent Cell # *" at bounding box center [931, 418] width 1234 height 34
type input "SAME"
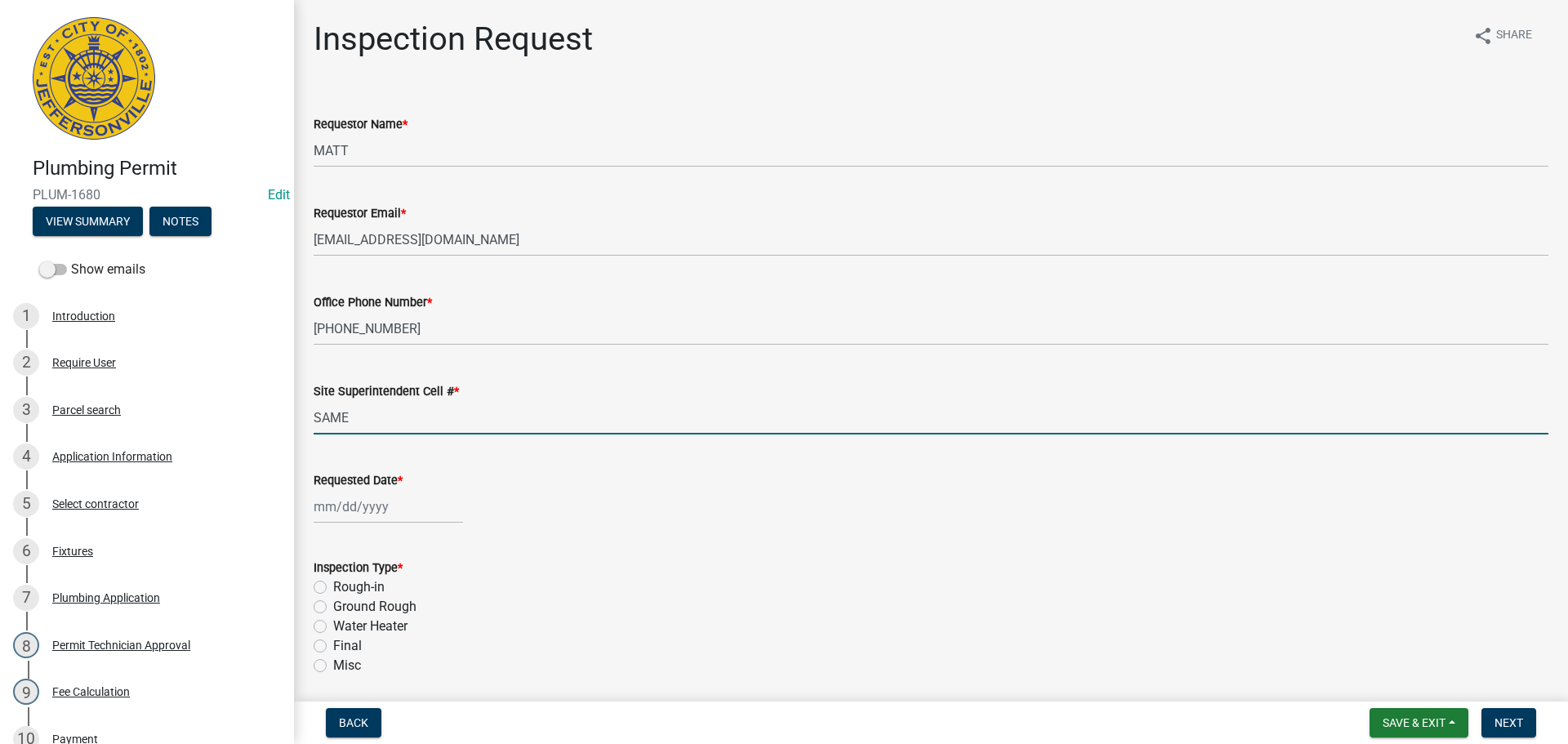
select select "9"
select select "2025"
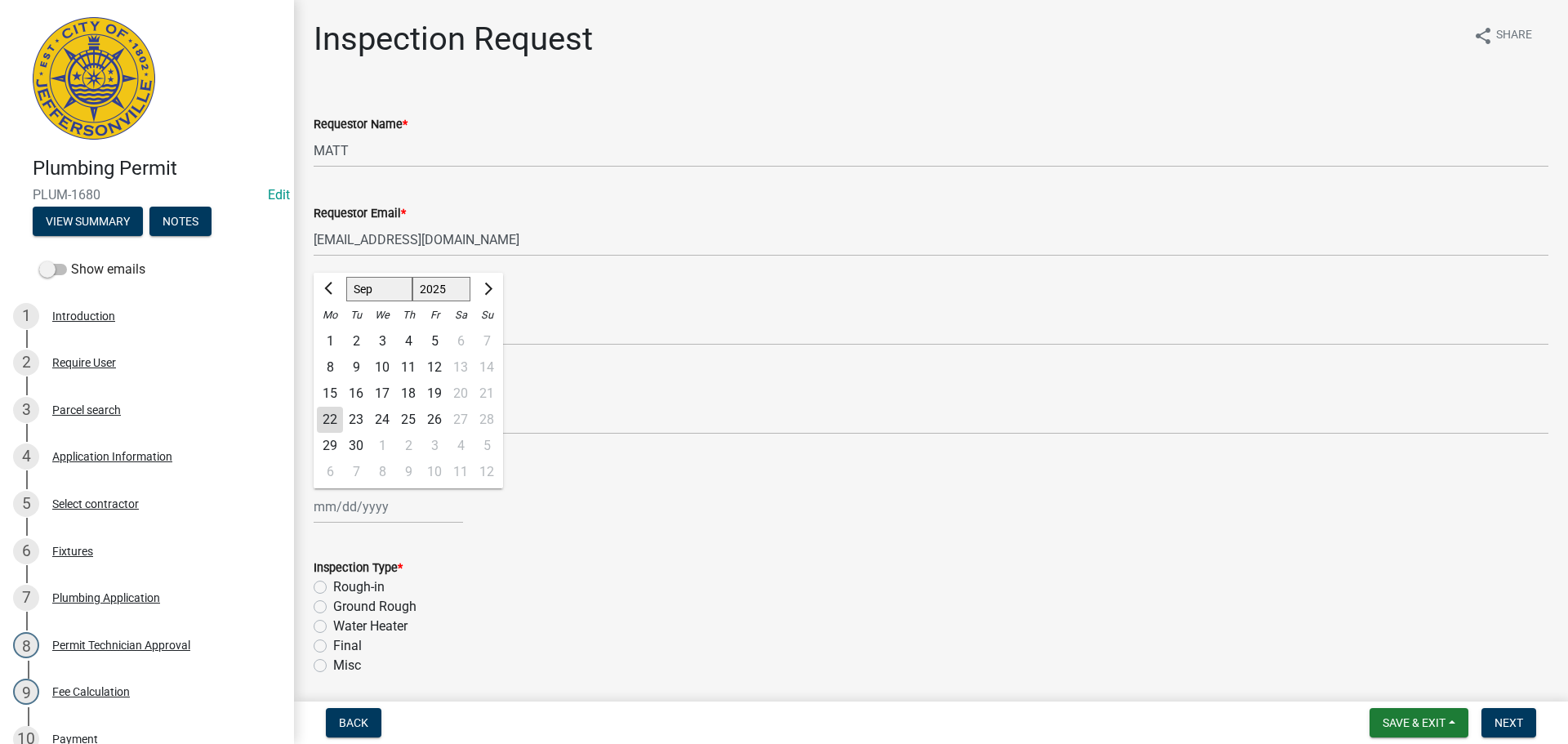
click at [354, 507] on div "Jan Feb Mar Apr May Jun Jul Aug Sep Oct Nov Dec 1525 1526 1527 1528 1529 1530 1…" at bounding box center [388, 507] width 149 height 34
click at [384, 415] on div "24" at bounding box center [382, 420] width 26 height 26
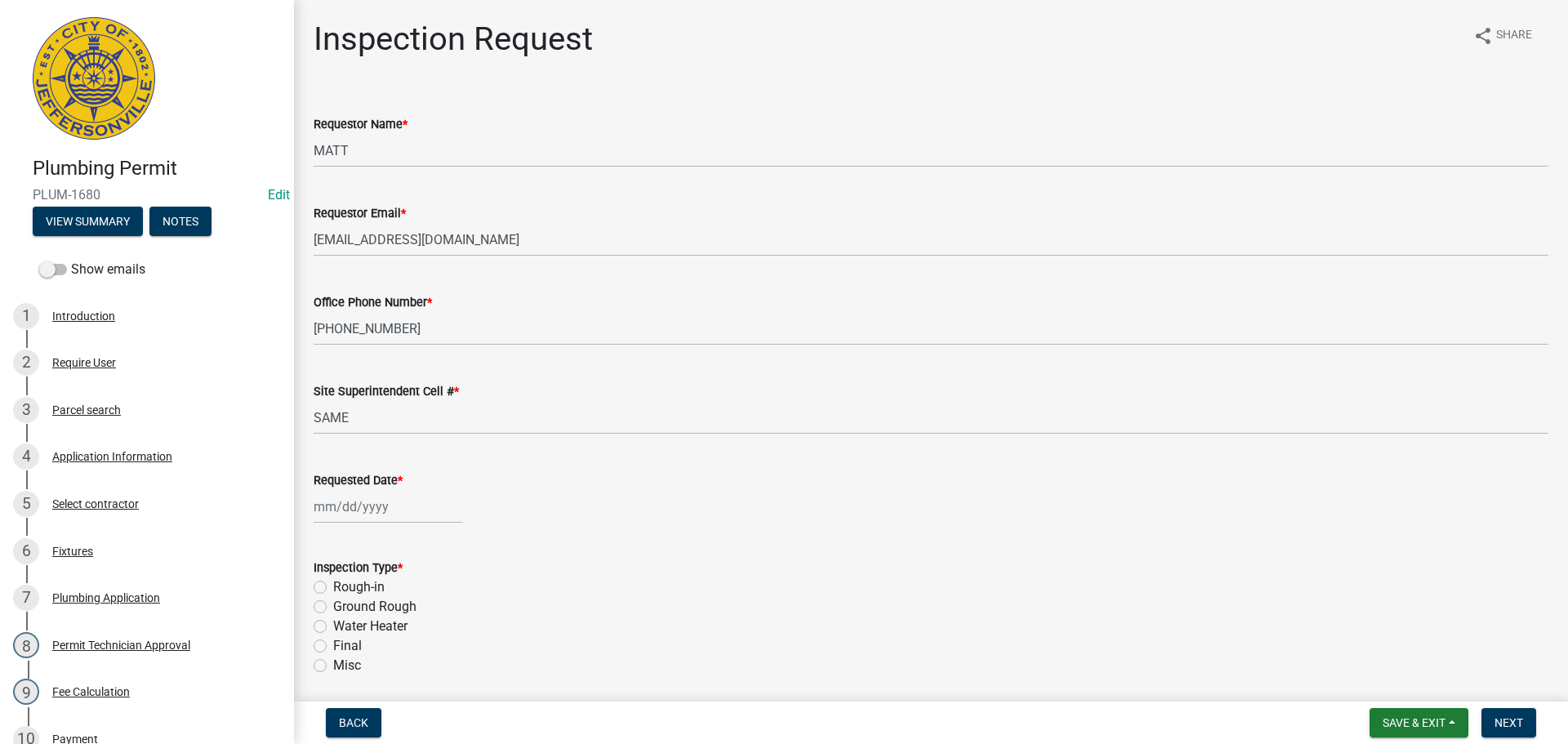
type input "[DATE]"
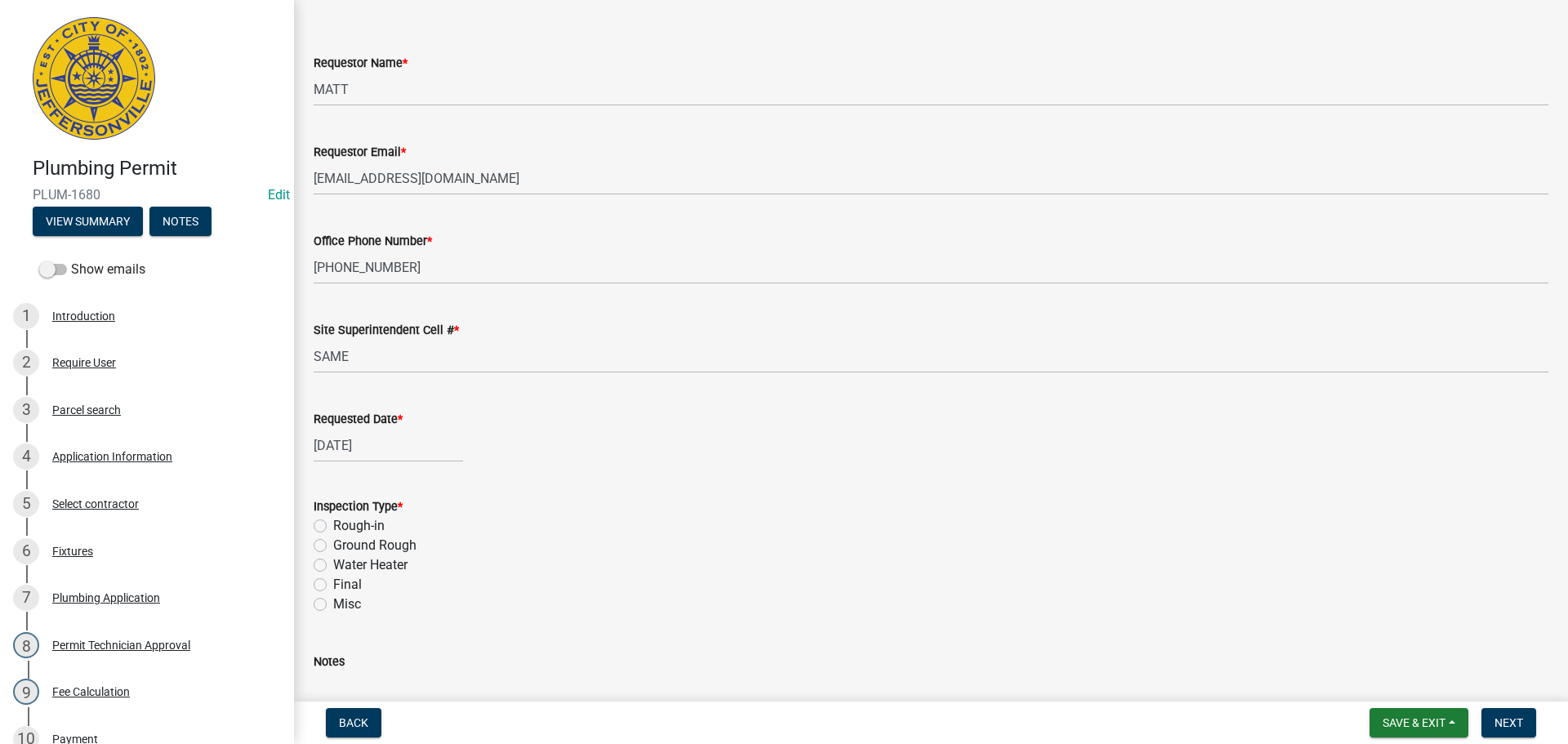
scroll to position [191, 0]
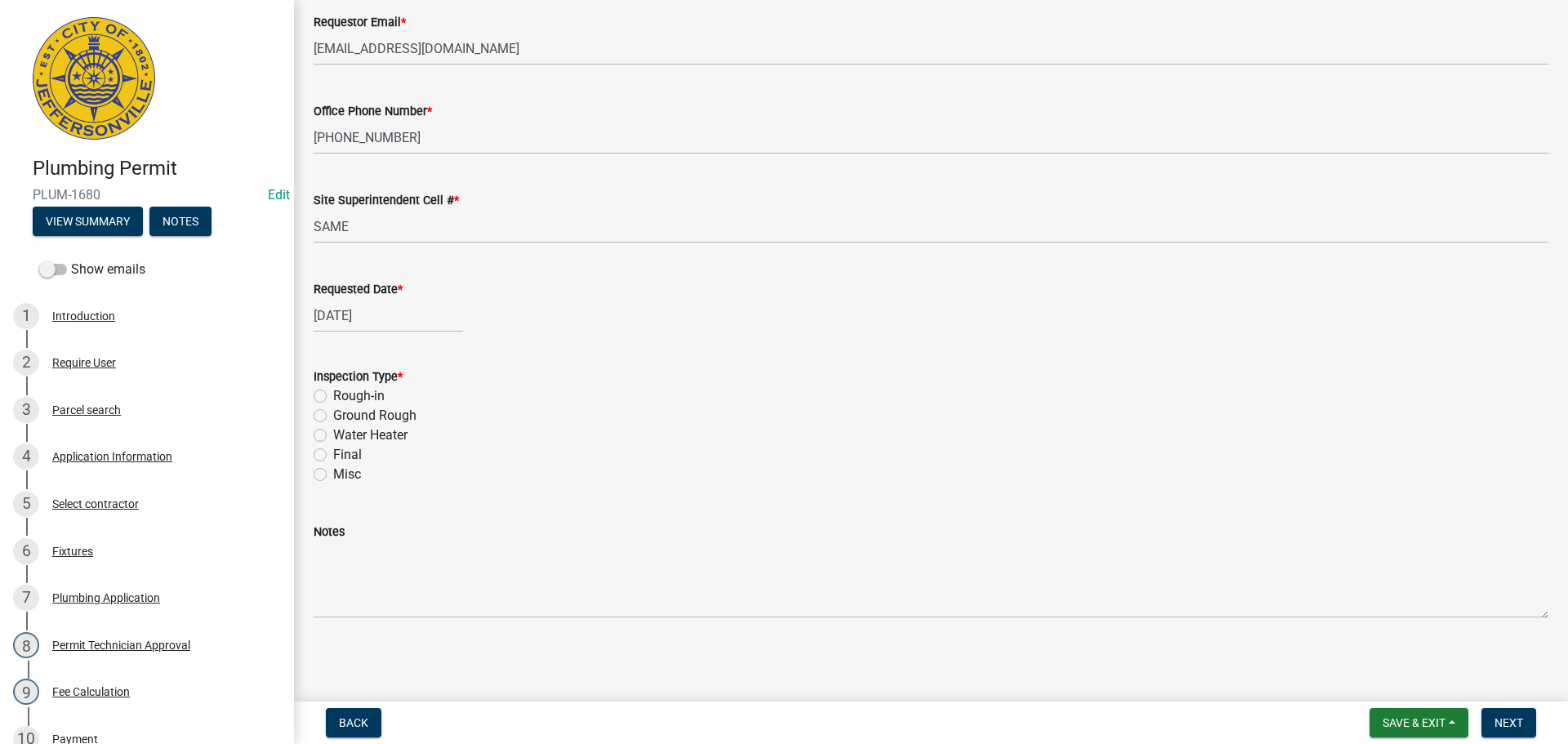
click at [334, 457] on label "Final" at bounding box center [347, 455] width 29 height 20
click at [334, 456] on input "Final" at bounding box center [338, 450] width 11 height 11
radio input "true"
click at [1511, 726] on span "Next" at bounding box center [1508, 722] width 29 height 13
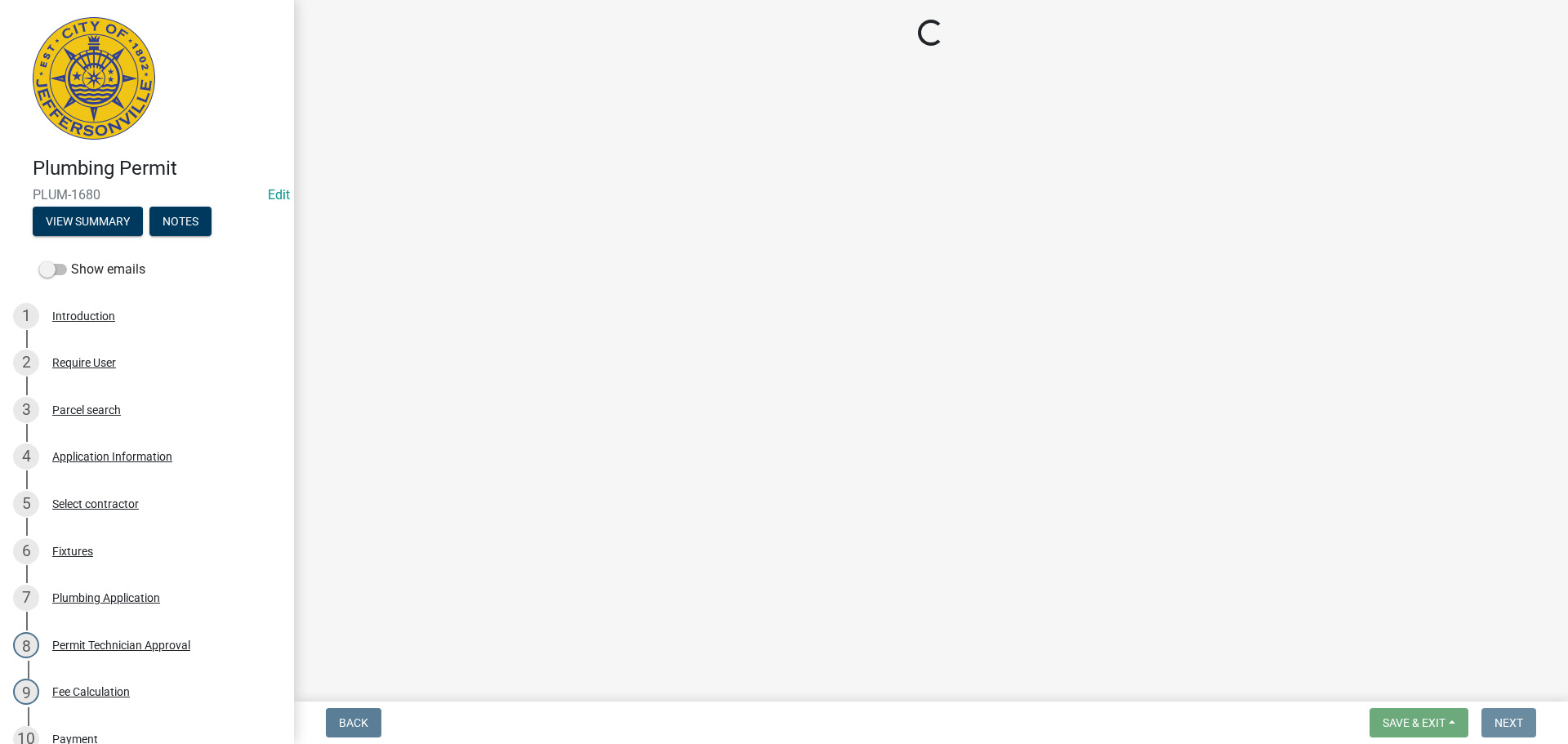
scroll to position [0, 0]
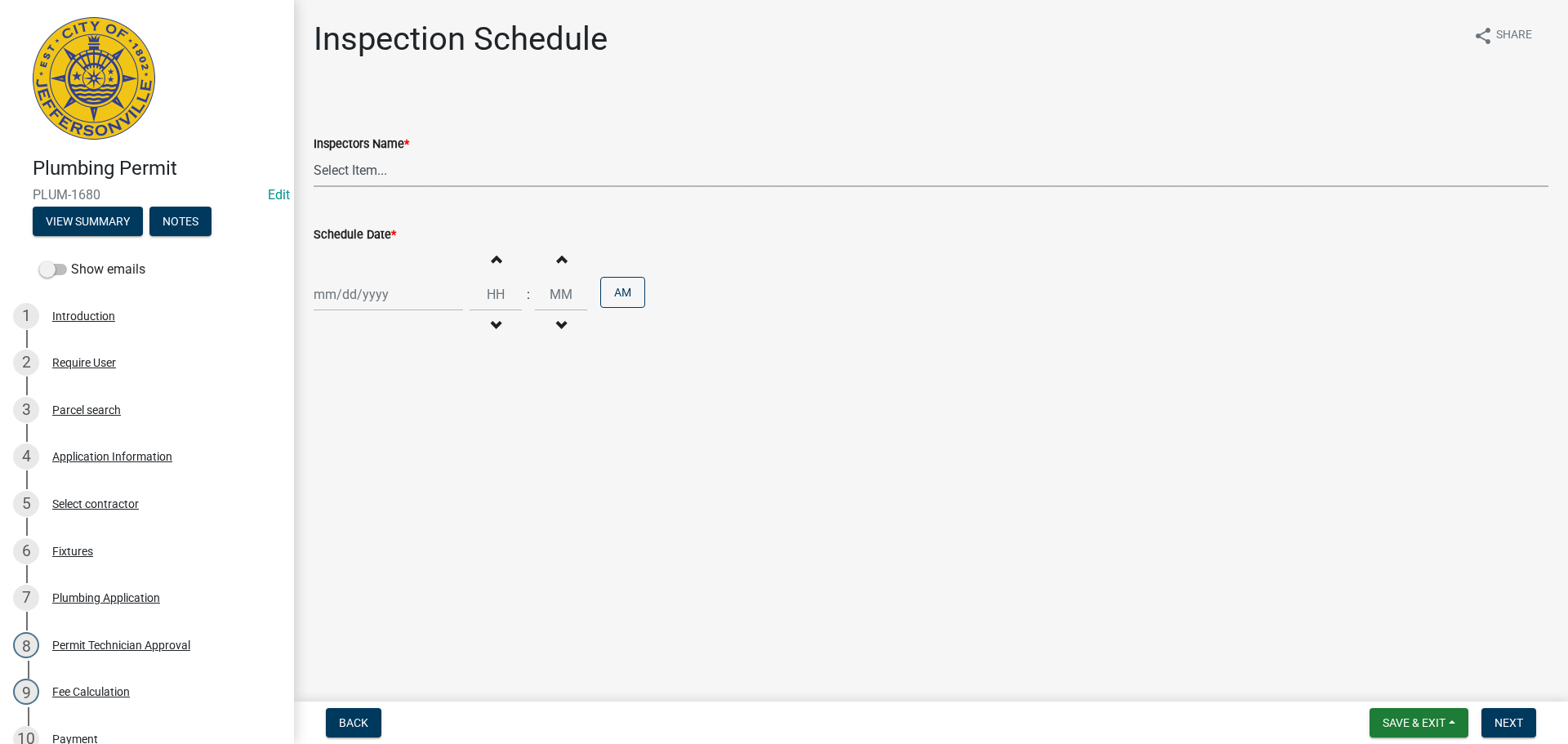
click at [333, 169] on select "Select Item... jramsey (Jeremy Ramsey) MaryFrey (Mary Frey) mkruer (Mike Kruer)…" at bounding box center [931, 170] width 1234 height 34
select select "13c97fbc-c819-4cee-844a-0db3d3c4db95"
click at [314, 153] on select "Select Item... jramsey (Jeremy Ramsey) MaryFrey (Mary Frey) mkruer (Mike Kruer)…" at bounding box center [931, 170] width 1234 height 34
click at [354, 284] on div at bounding box center [388, 295] width 149 height 34
select select "9"
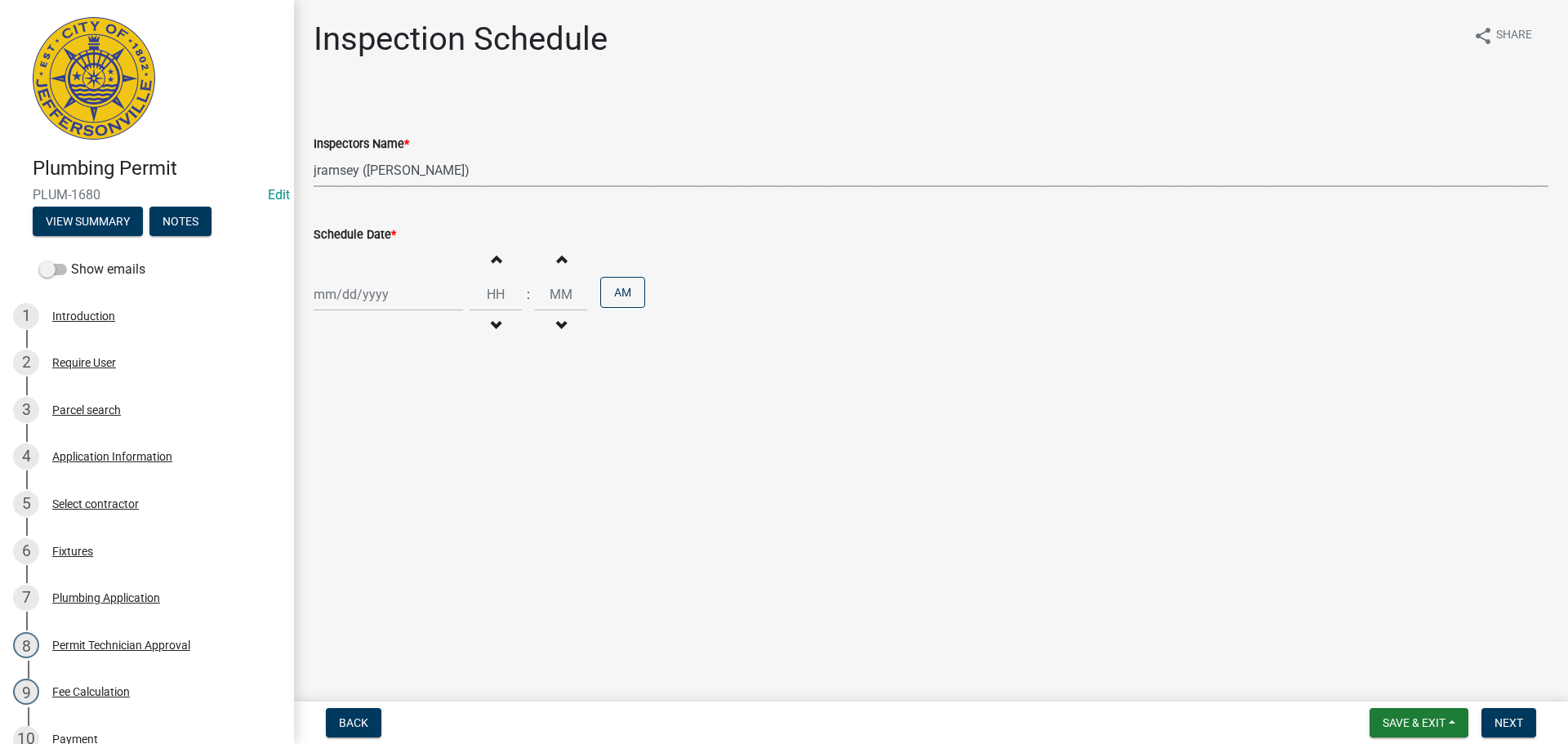
select select "2025"
click at [377, 460] on div "24" at bounding box center [382, 460] width 26 height 26
type input "[DATE]"
drag, startPoint x: 493, startPoint y: 296, endPoint x: 564, endPoint y: 274, distance: 74.3
click at [499, 294] on input "Hours" at bounding box center [496, 295] width 53 height 34
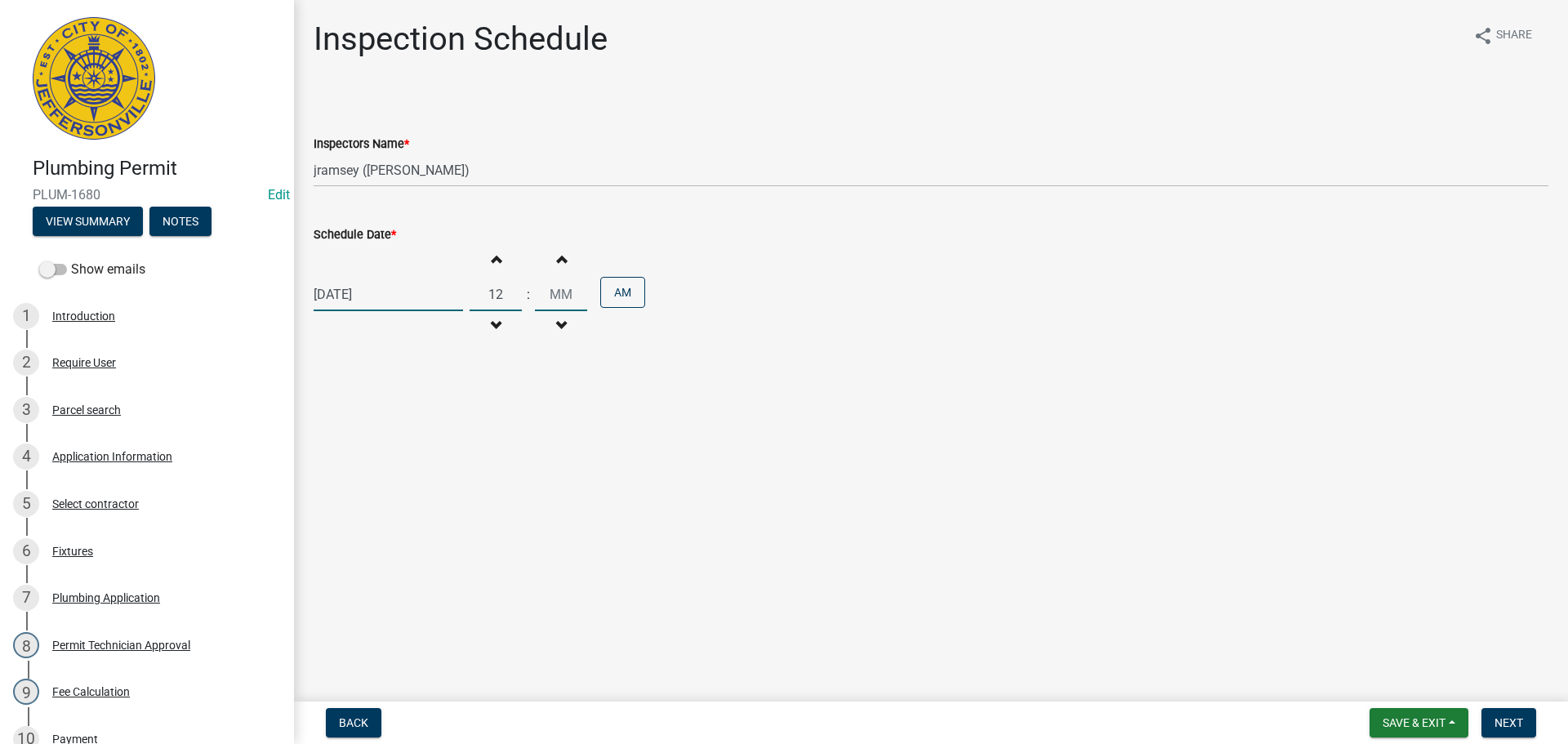
type input "12"
type input "00"
click at [630, 297] on button "AM" at bounding box center [622, 292] width 45 height 31
click at [1517, 720] on span "Next" at bounding box center [1508, 722] width 29 height 13
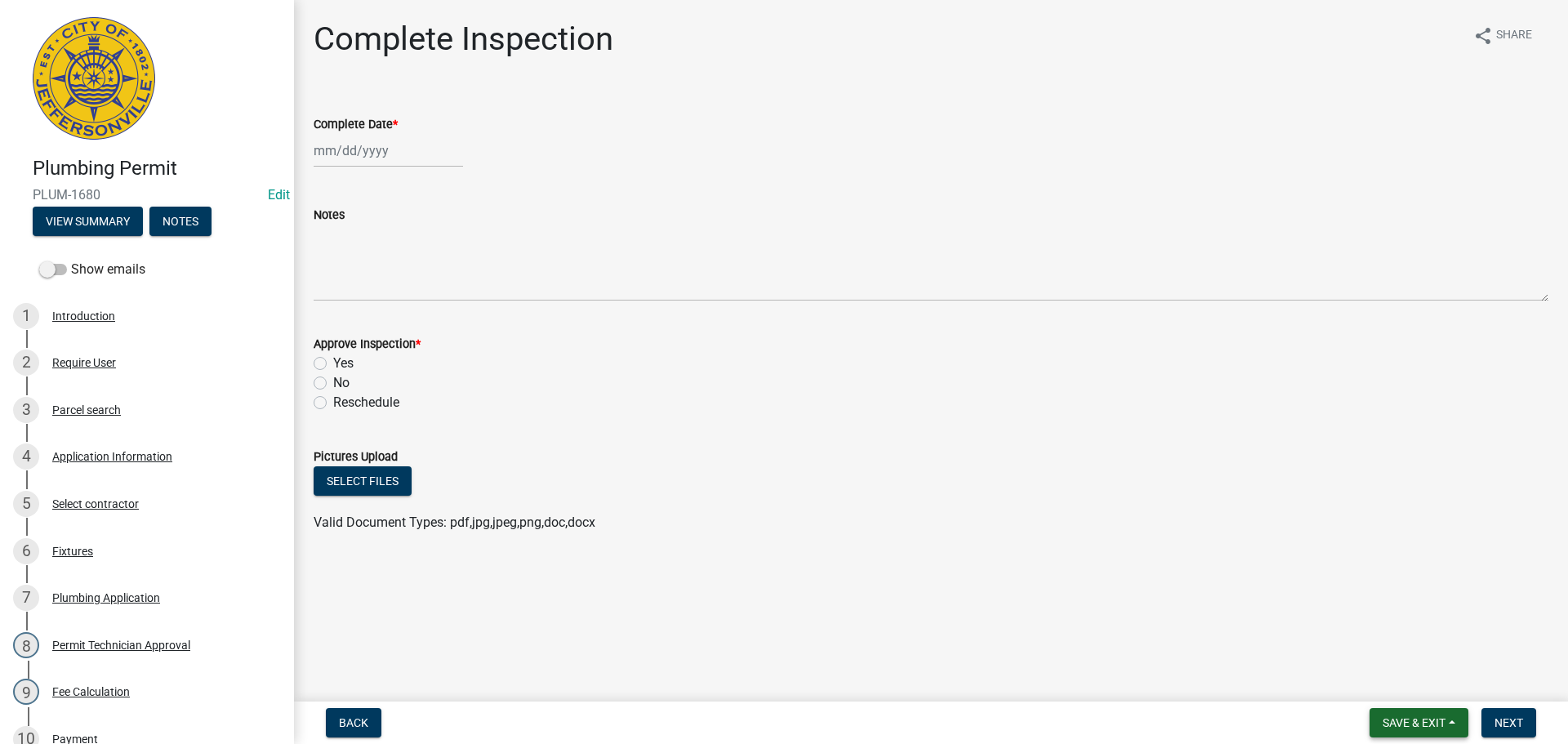
click at [1404, 719] on span "Save & Exit" at bounding box center [1414, 722] width 63 height 13
click at [1388, 680] on button "Save & Exit" at bounding box center [1403, 680] width 130 height 39
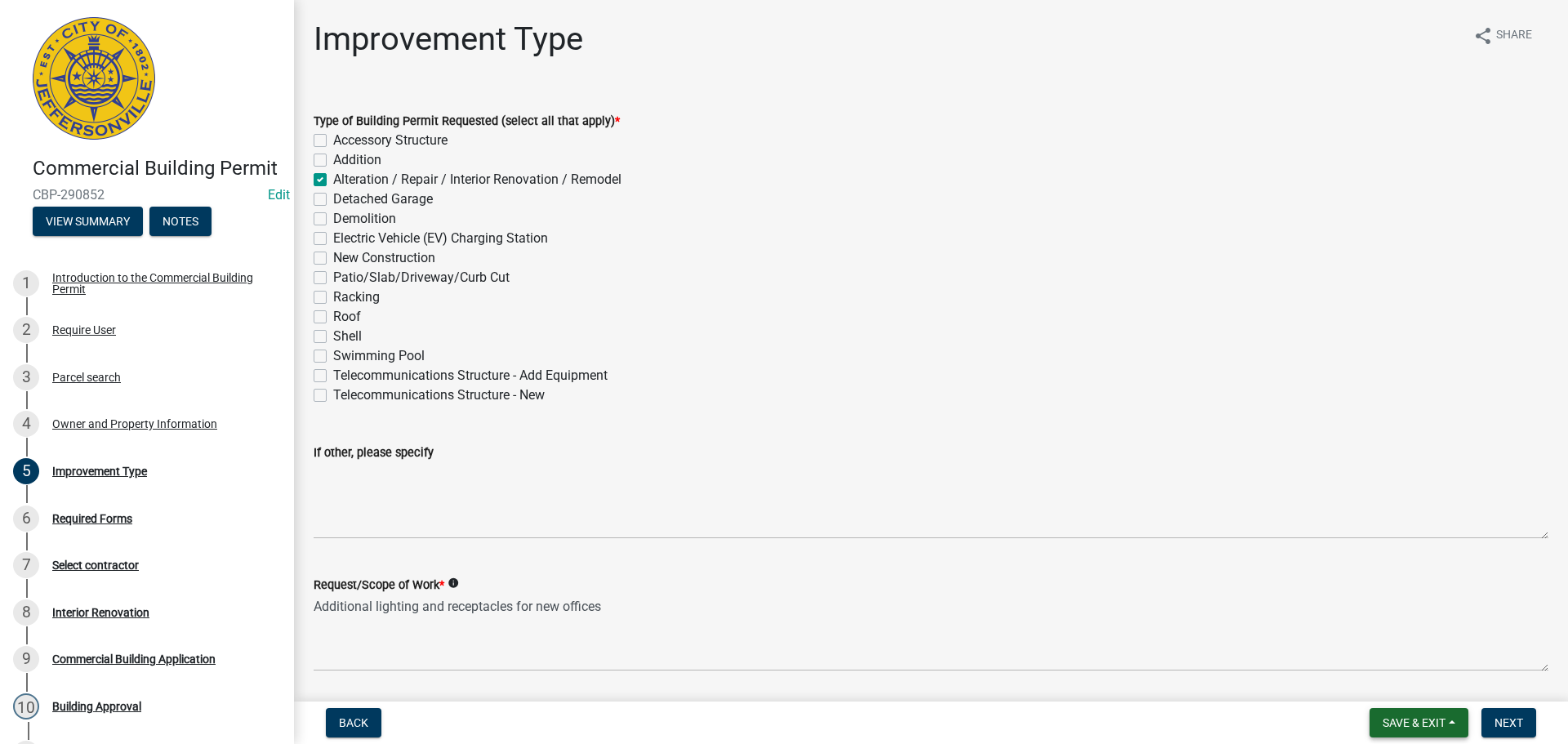
click at [1407, 721] on span "Save & Exit" at bounding box center [1414, 722] width 63 height 13
click at [1400, 682] on button "Save & Exit" at bounding box center [1403, 680] width 130 height 39
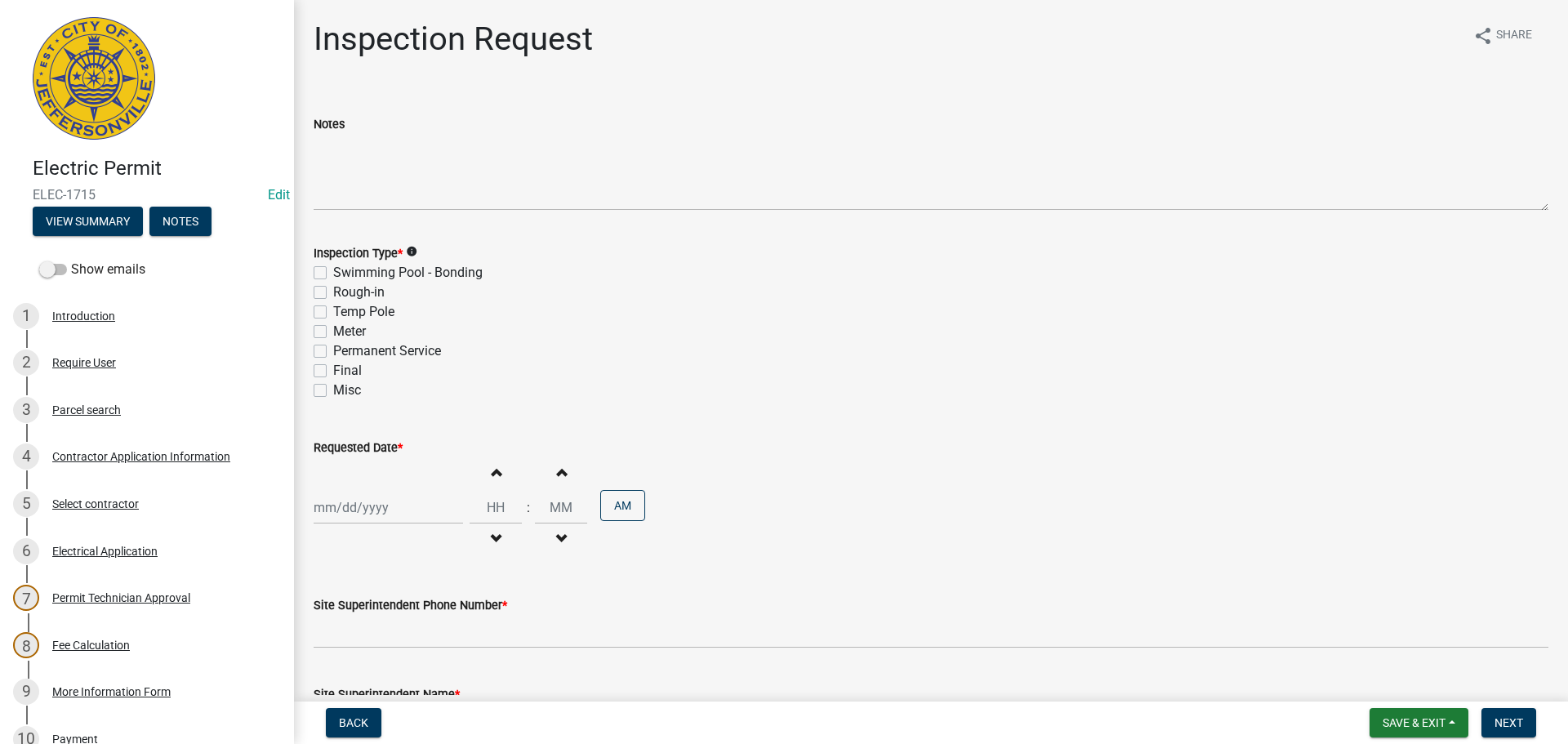
click at [334, 370] on label "Final" at bounding box center [347, 372] width 29 height 20
click at [334, 370] on input "Final" at bounding box center [338, 367] width 11 height 11
checkbox input "true"
checkbox input "false"
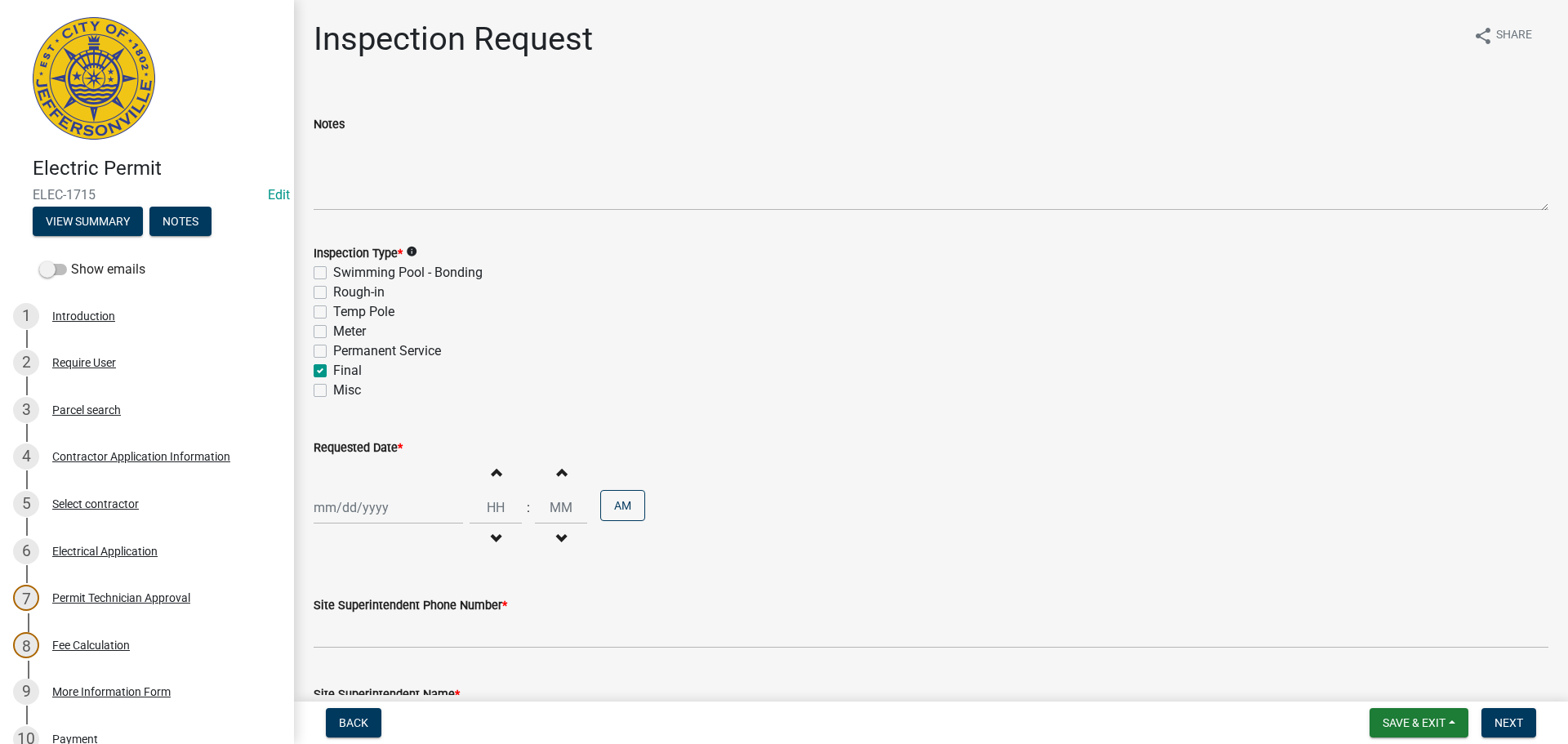
checkbox input "false"
checkbox input "true"
checkbox input "false"
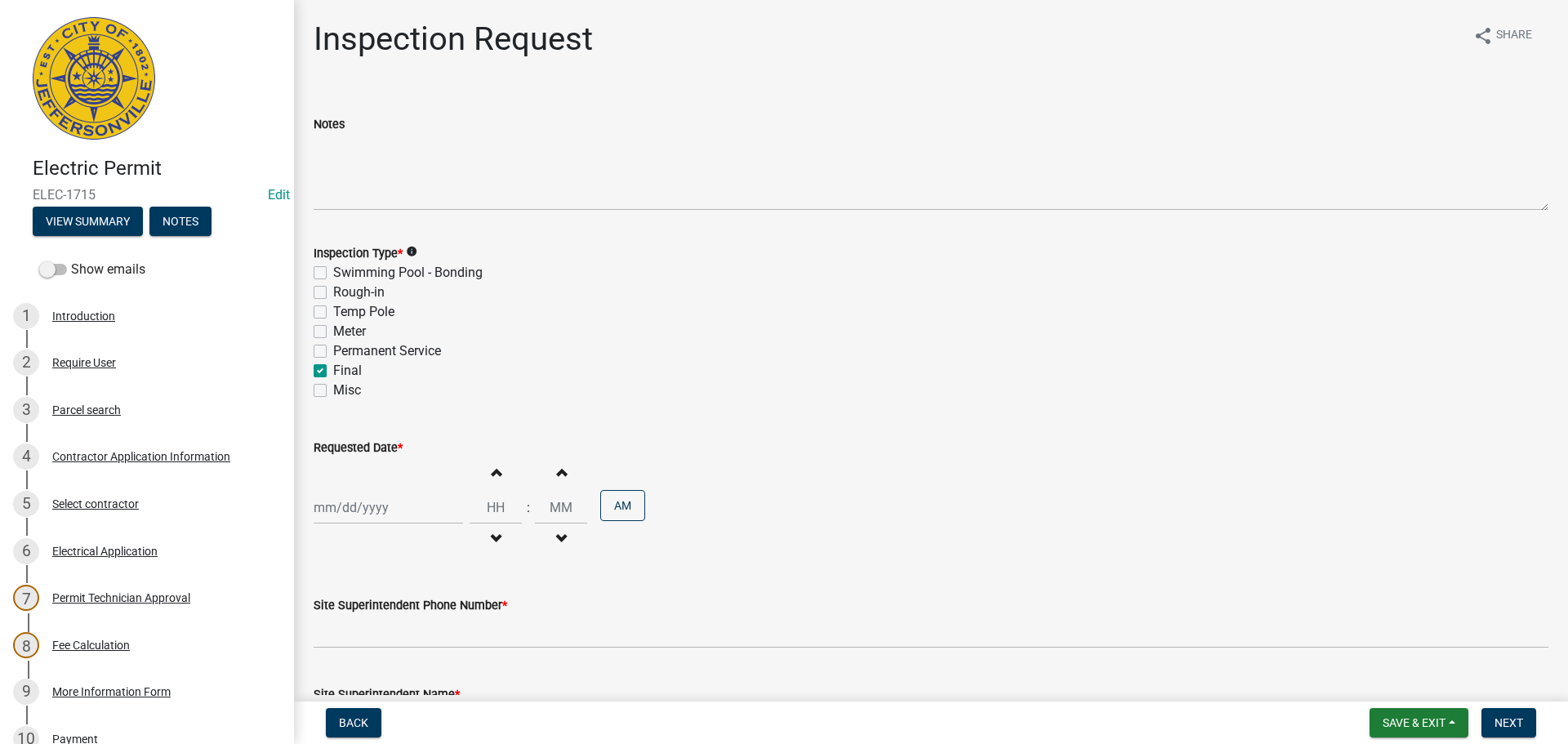
select select "9"
select select "2025"
click at [354, 501] on div "[PERSON_NAME] Feb Mar Apr [PERSON_NAME][DATE] Oct Nov [DATE] 1526 1527 1528 152…" at bounding box center [388, 508] width 149 height 34
click at [382, 424] on div "24" at bounding box center [382, 420] width 26 height 26
type input "[DATE]"
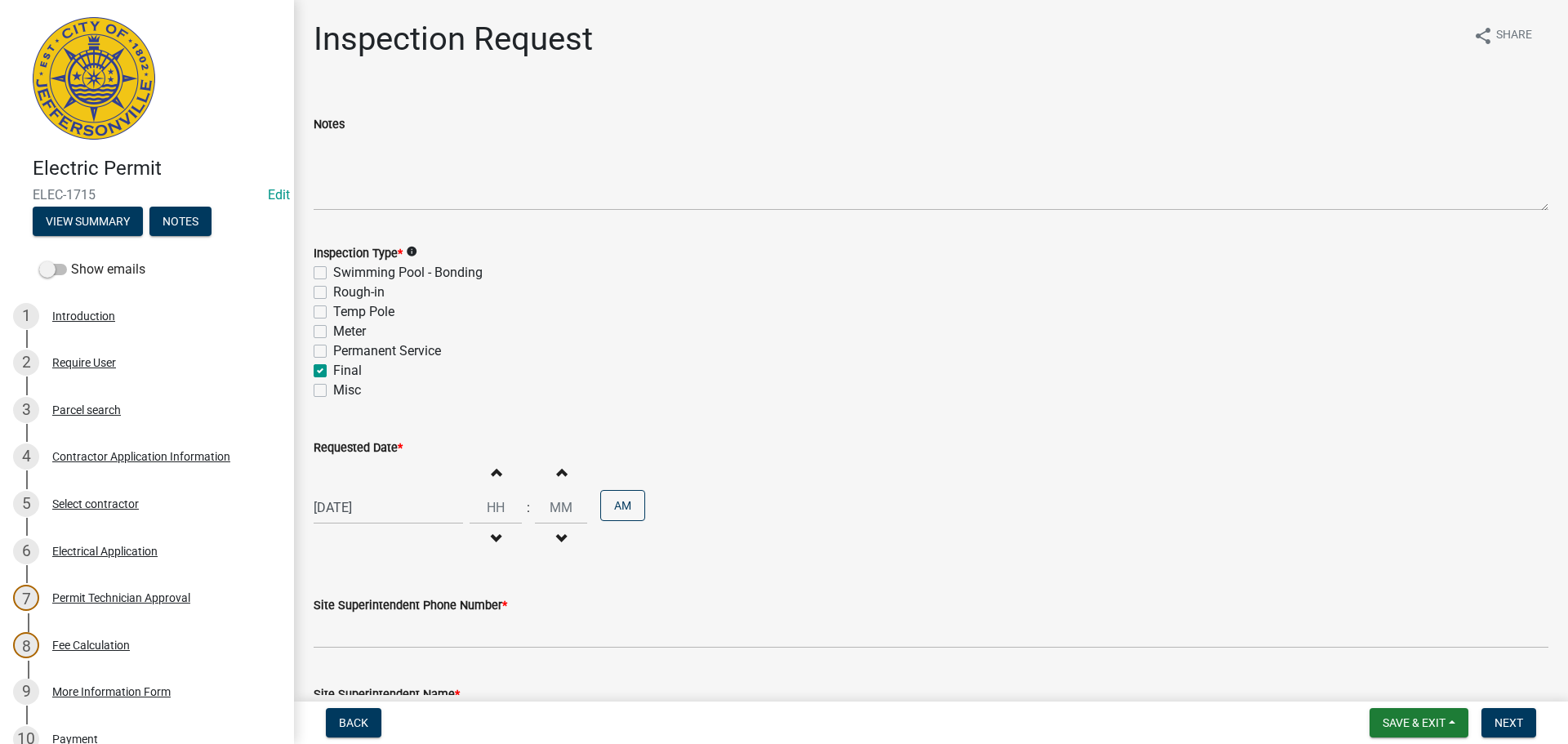
scroll to position [208, 0]
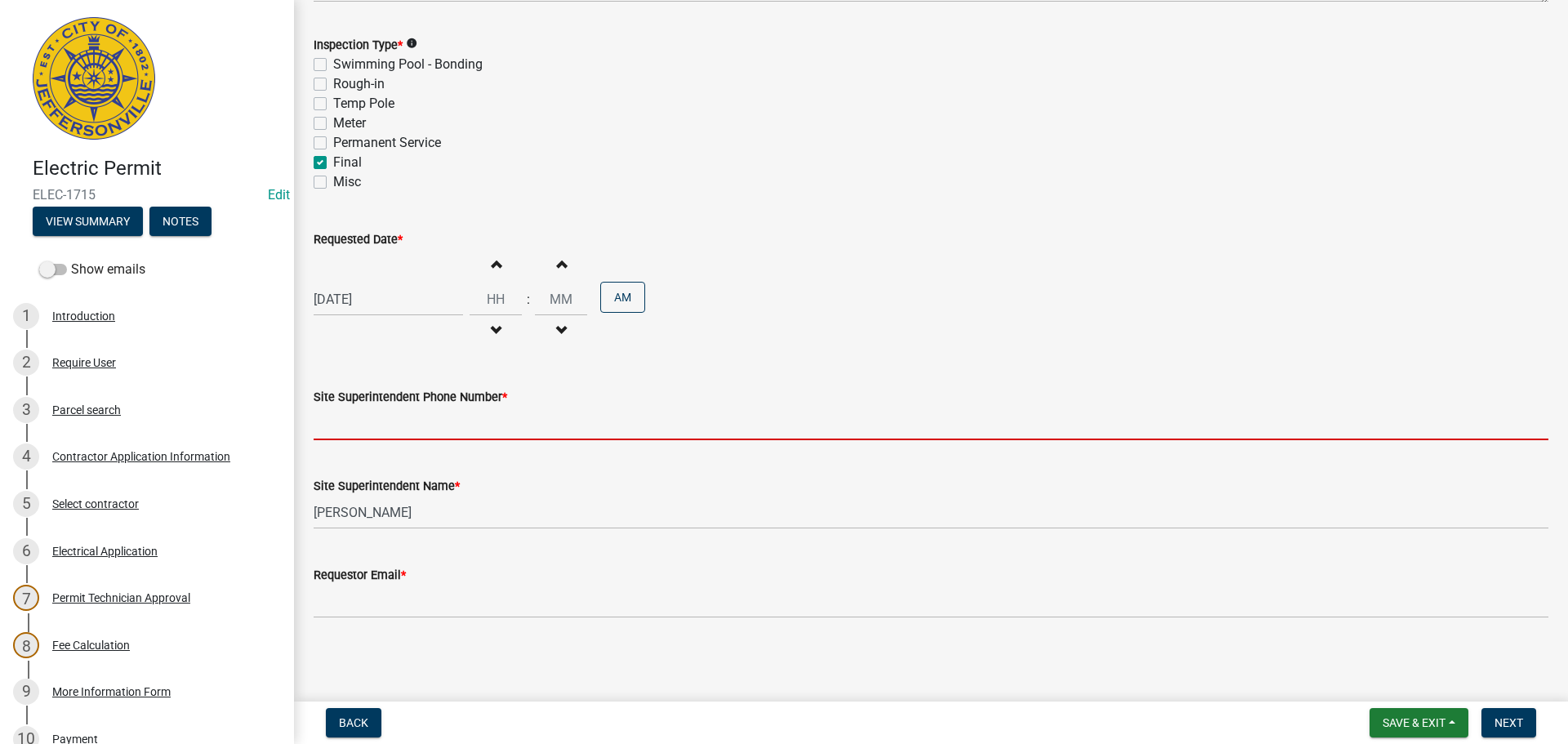
click at [354, 419] on input "Site Superintendent Phone Number *" at bounding box center [931, 424] width 1234 height 34
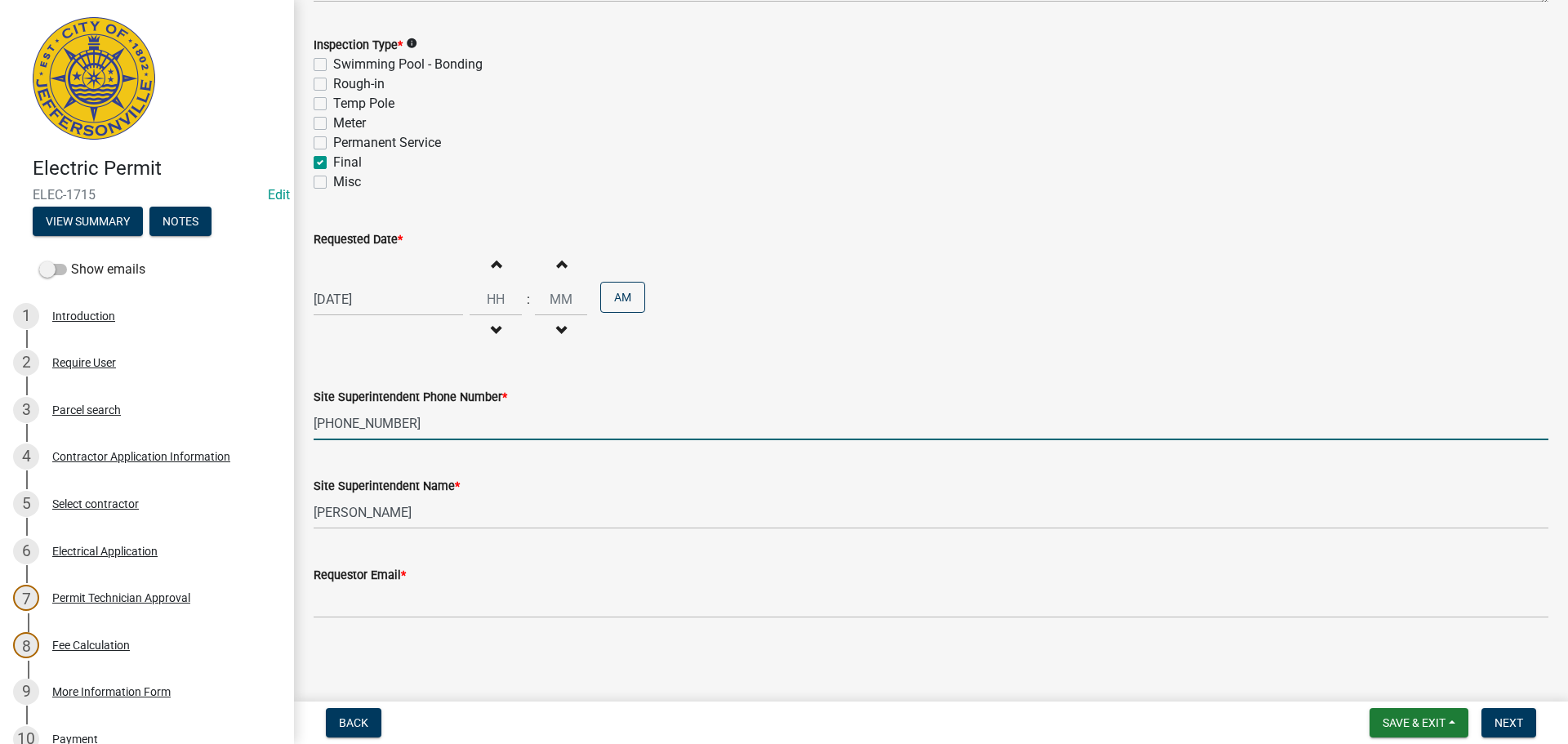
type input "[PHONE_NUMBER]"
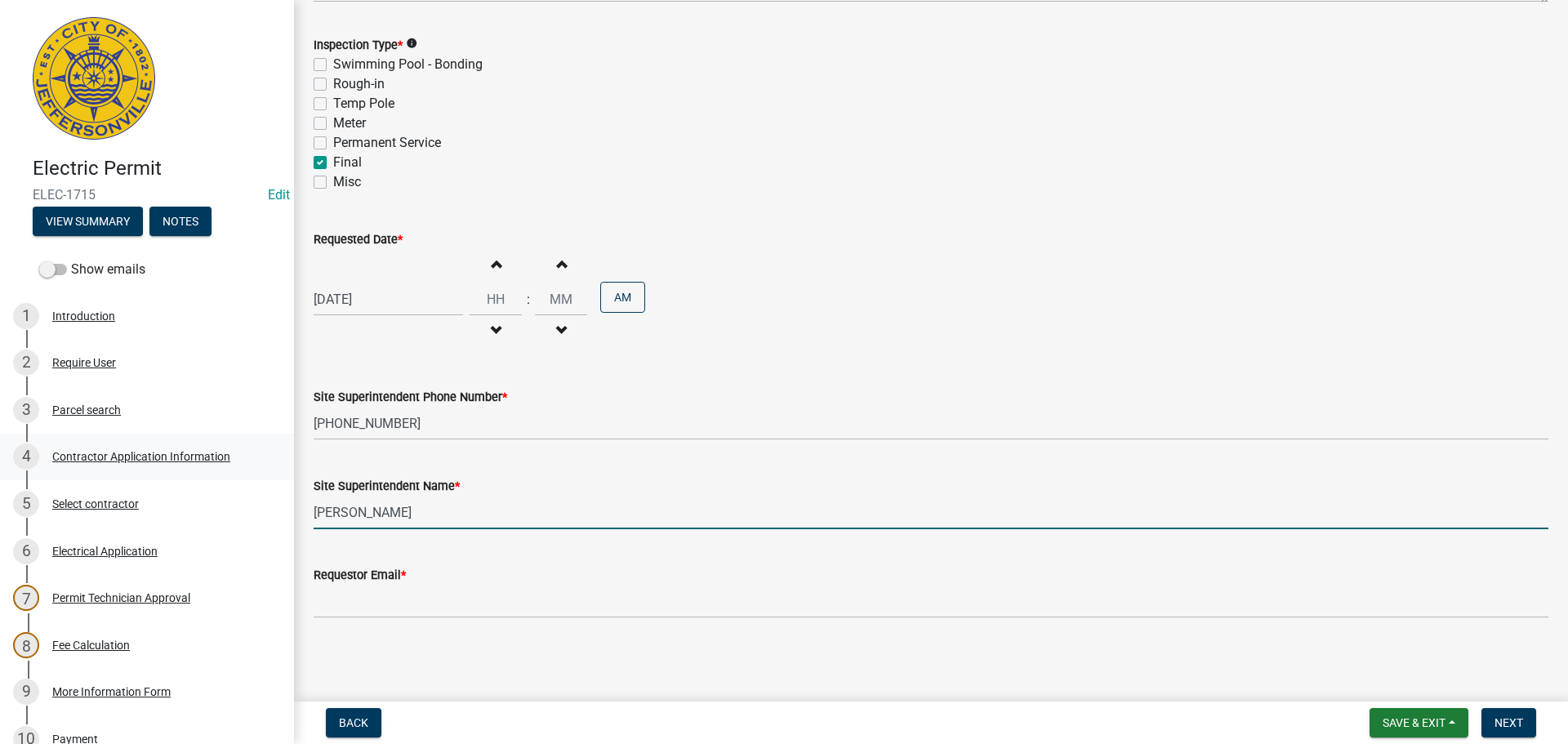
drag, startPoint x: 400, startPoint y: 514, endPoint x: 0, endPoint y: 452, distance: 404.8
click at [125, 480] on div "Electric Permit ELEC-1715 Edit View Summary Notes Show emails 1 Introduction 2 …" at bounding box center [784, 372] width 1568 height 744
type input "MATT"
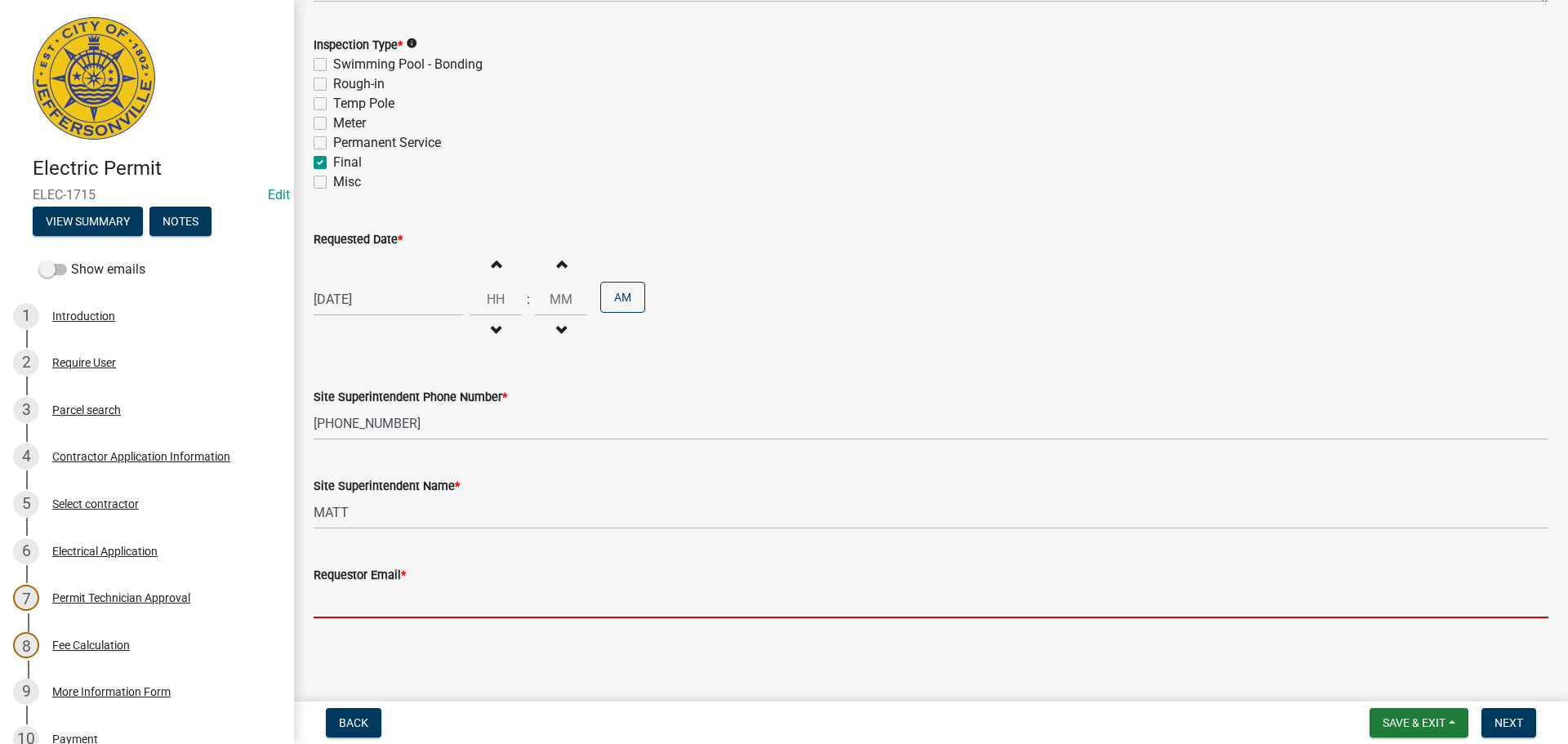
click at [809, 600] on input "Requestor Email *" at bounding box center [931, 602] width 1234 height 34
type input "[EMAIL_ADDRESS][DOMAIN_NAME]"
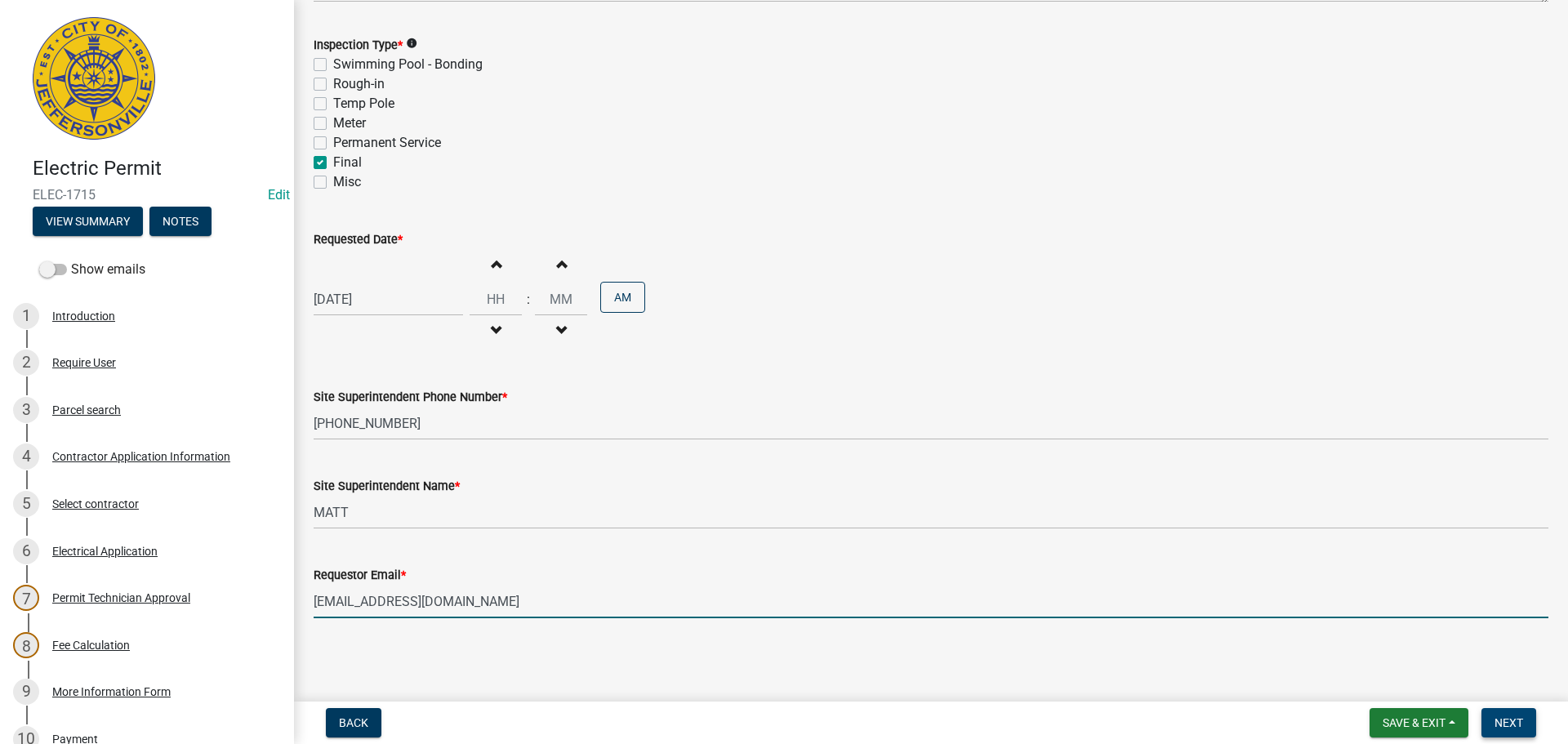
click at [1504, 722] on span "Next" at bounding box center [1508, 722] width 29 height 13
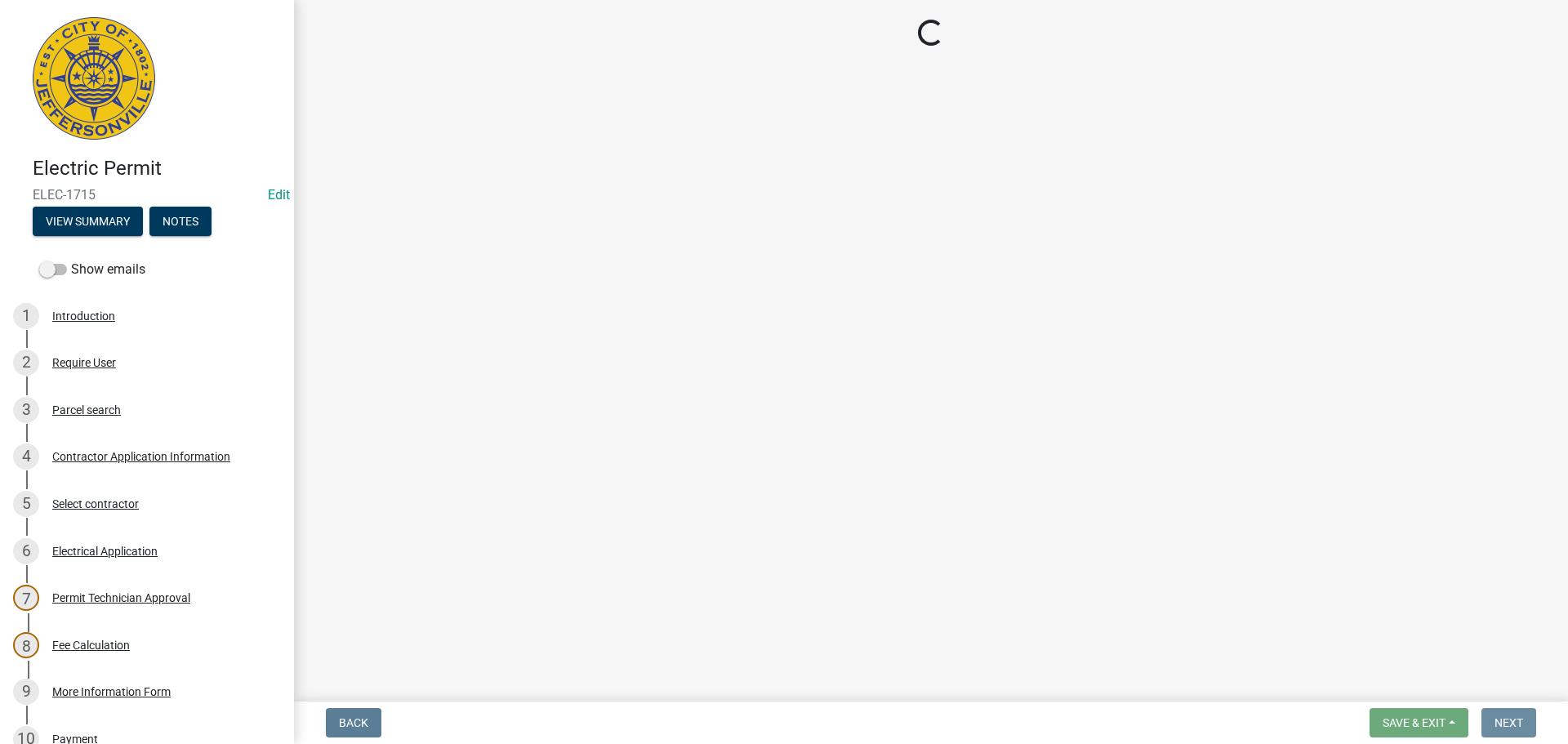
scroll to position [0, 0]
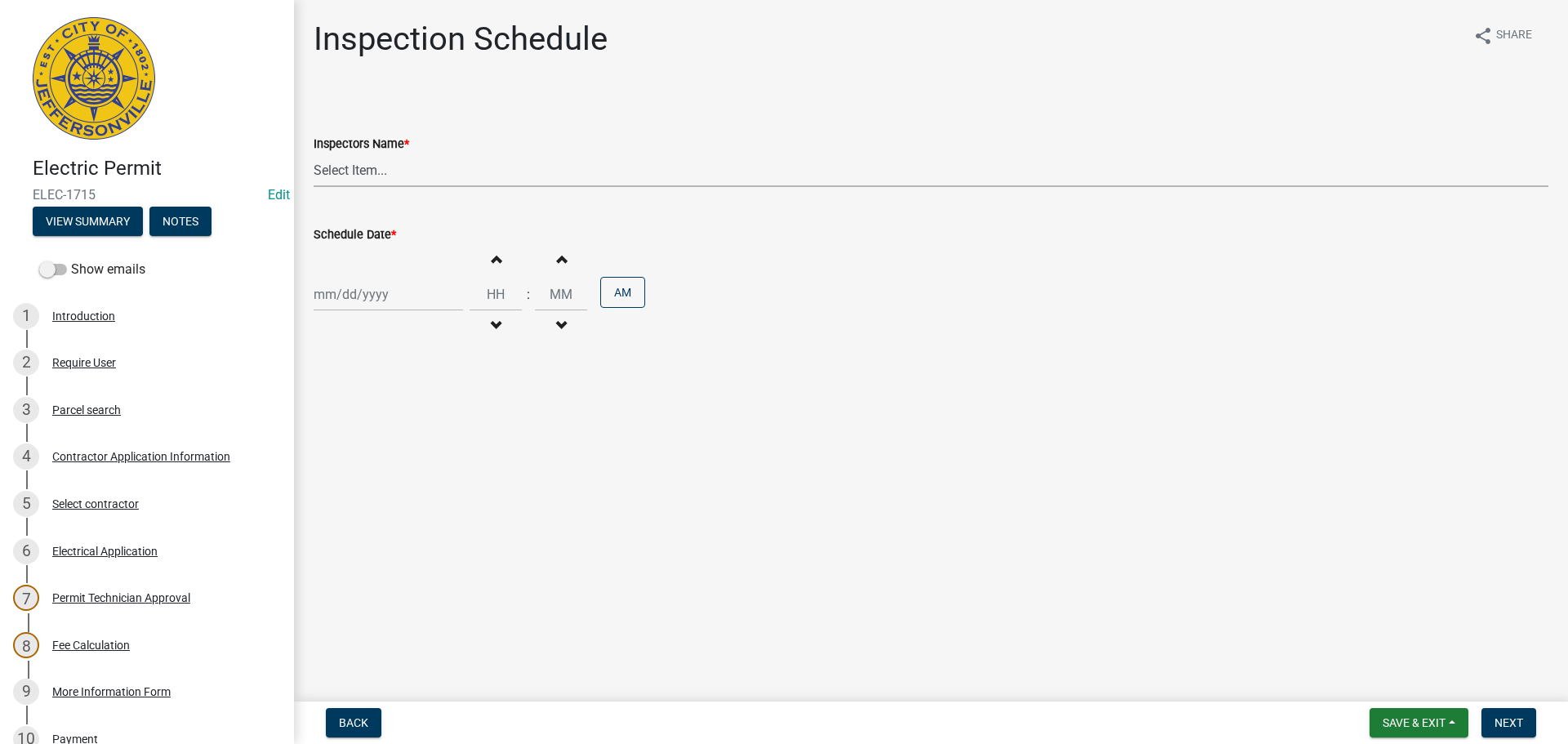
click at [340, 175] on select "Select Item... [PERSON_NAME] ([PERSON_NAME]) [PERSON_NAME] ([PERSON_NAME]) mkru…" at bounding box center [931, 170] width 1234 height 34
select select "36a8b8f0-2ef8-43e9-ae06-718f51af8d36"
click at [314, 153] on select "Select Item... [PERSON_NAME] ([PERSON_NAME]) [PERSON_NAME] ([PERSON_NAME]) mkru…" at bounding box center [931, 170] width 1234 height 34
click at [335, 292] on div at bounding box center [388, 295] width 149 height 34
select select "9"
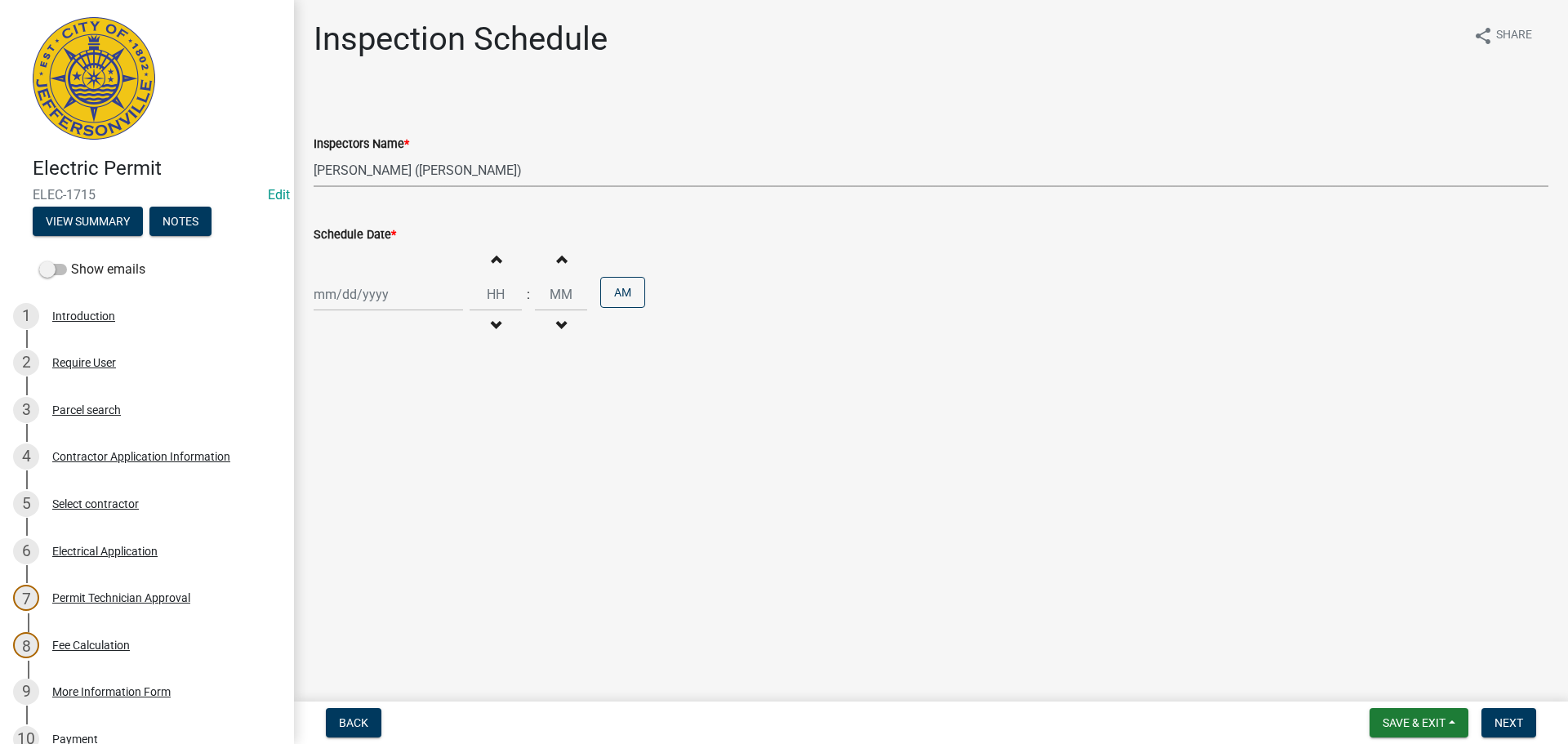
select select "2025"
click at [381, 456] on div "24" at bounding box center [382, 460] width 26 height 26
type input "[DATE]"
click at [494, 293] on input "Hours" at bounding box center [496, 295] width 53 height 34
type input "12"
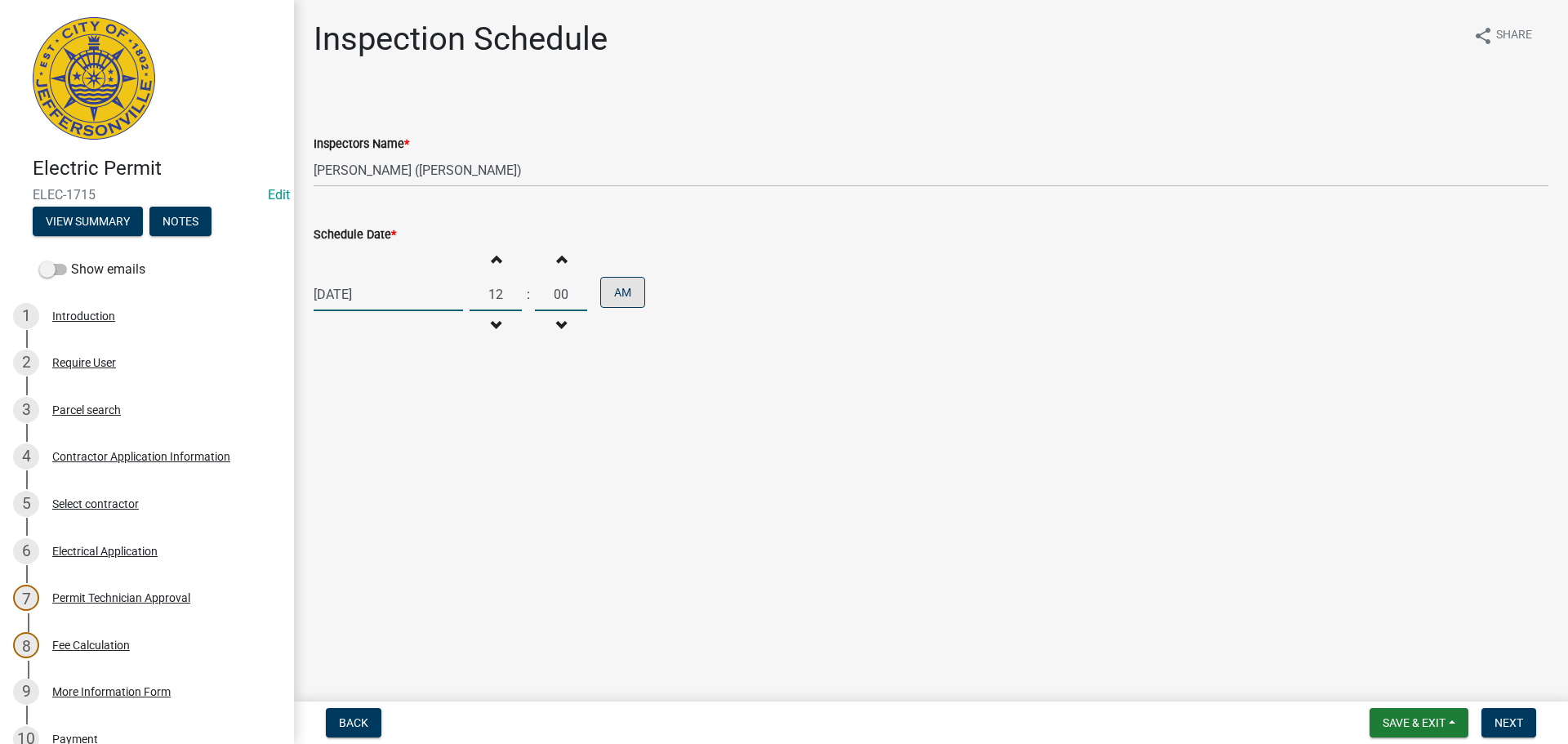
type input "00"
click at [616, 291] on button "AM" at bounding box center [622, 292] width 45 height 31
click at [1491, 717] on button "Next" at bounding box center [1508, 723] width 55 height 30
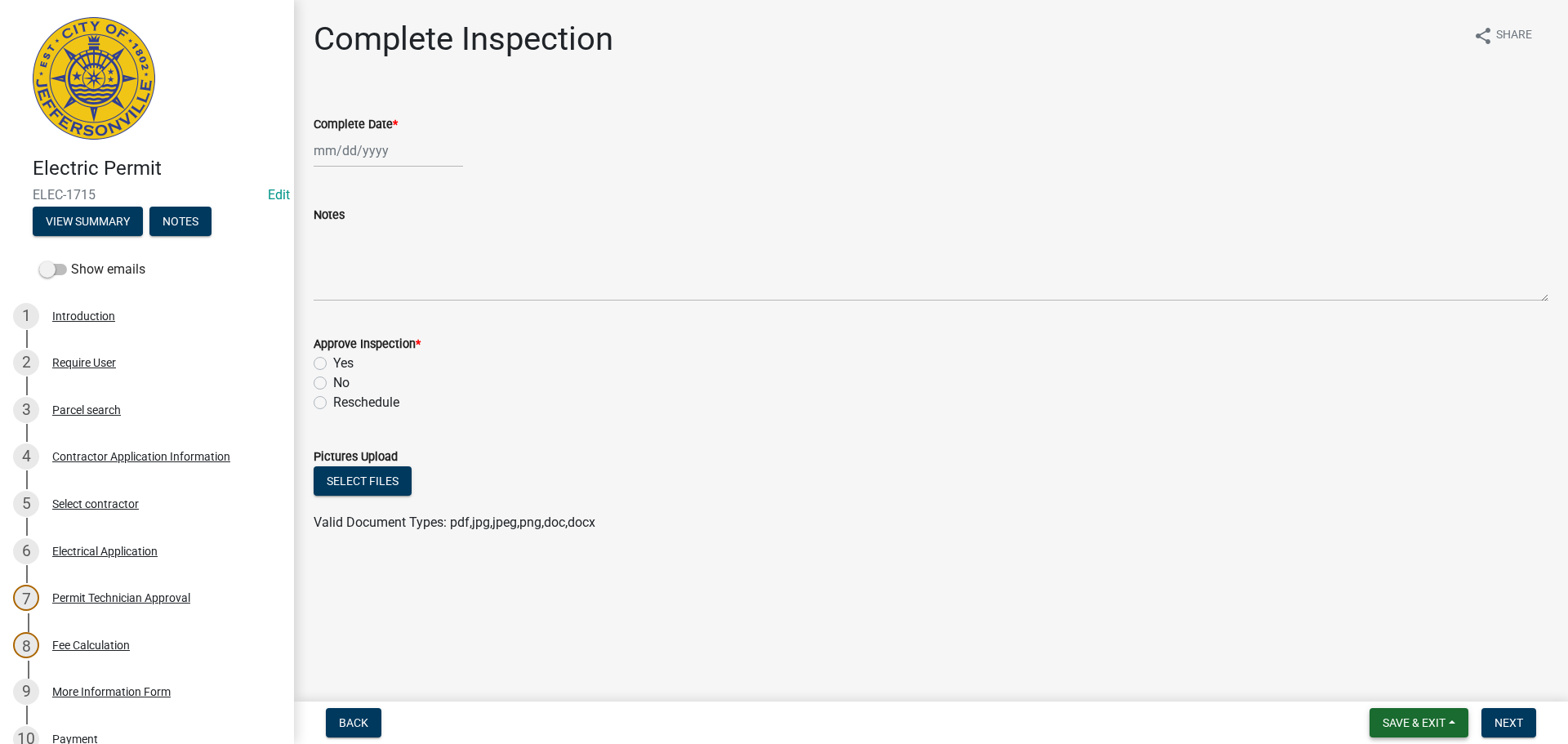
click at [1410, 723] on span "Save & Exit" at bounding box center [1414, 722] width 63 height 13
click at [1375, 687] on button "Save & Exit" at bounding box center [1403, 680] width 130 height 39
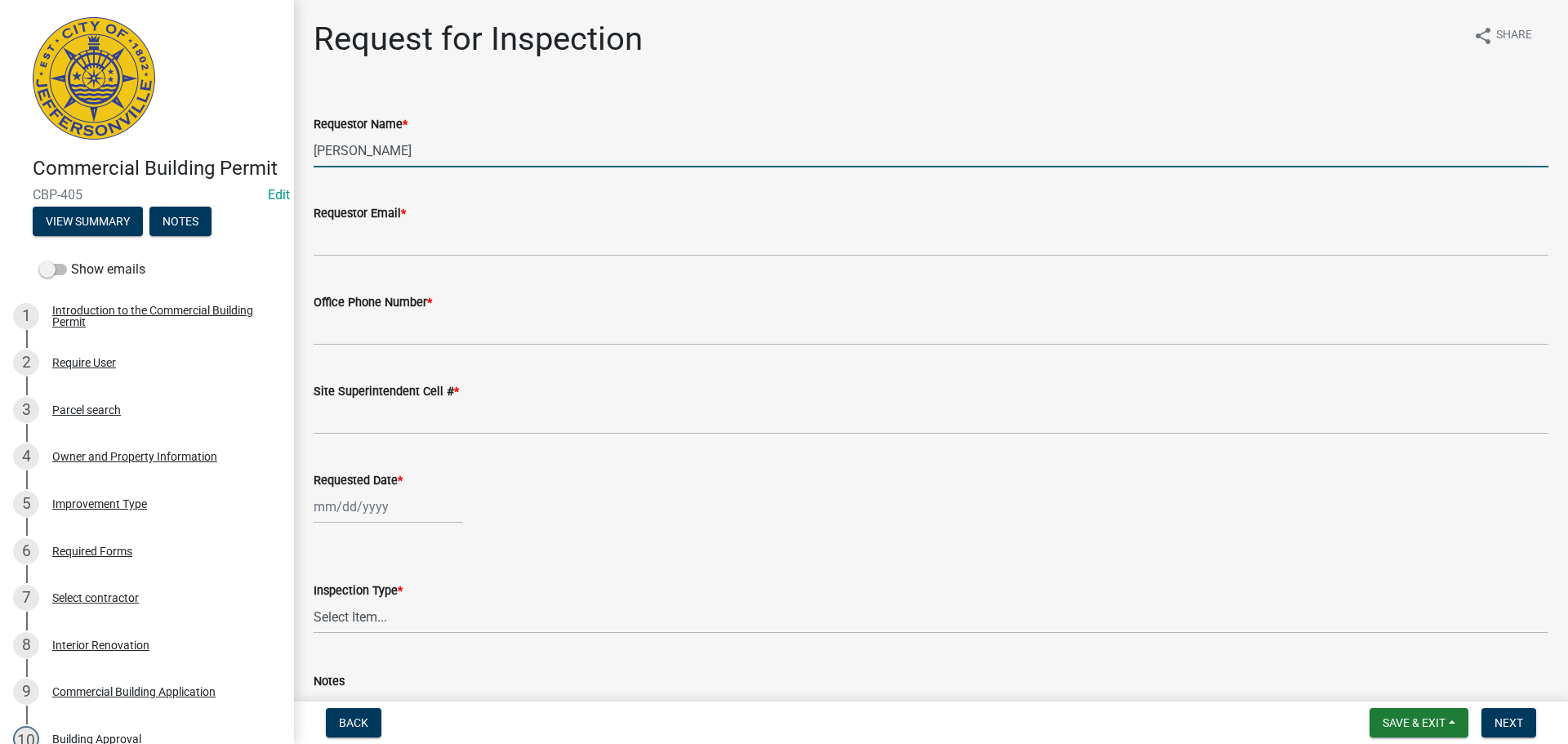
drag, startPoint x: 361, startPoint y: 151, endPoint x: 211, endPoint y: 117, distance: 153.8
click at [230, 121] on div "Commercial Building Permit CBP-405 Edit View Summary Notes Show emails 1 Introd…" at bounding box center [784, 372] width 1568 height 744
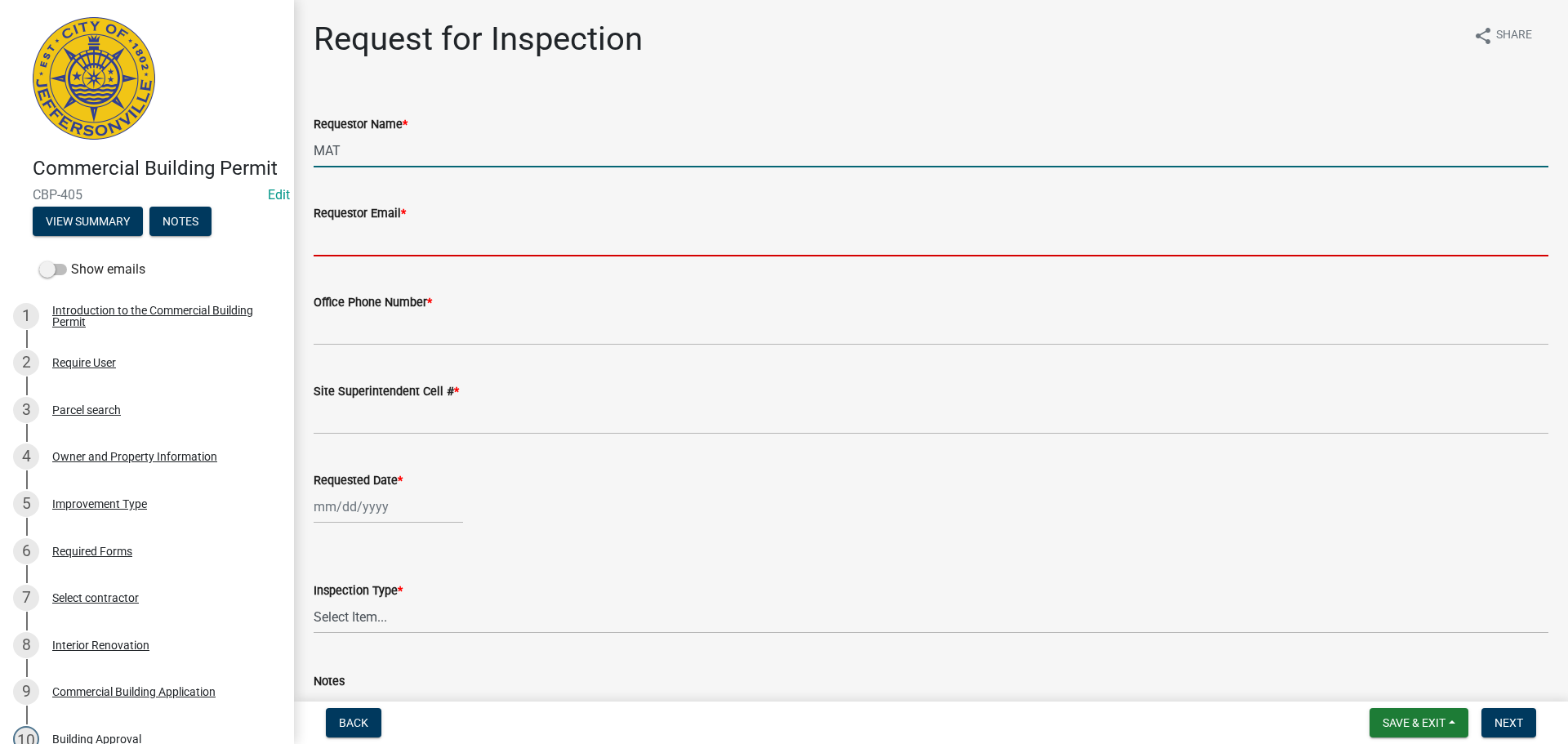
click at [344, 159] on input "MAT" at bounding box center [931, 151] width 1234 height 34
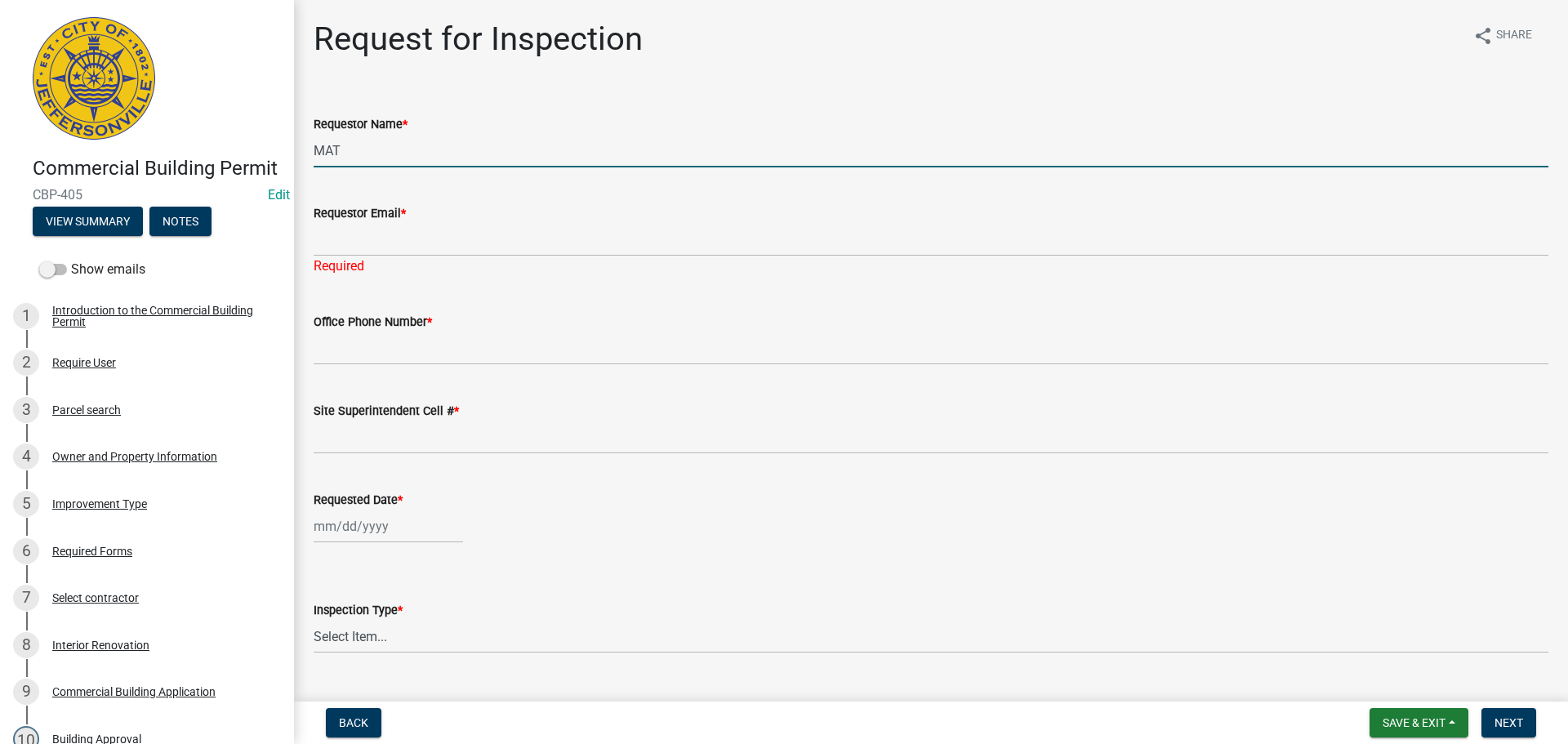
type input "MATT"
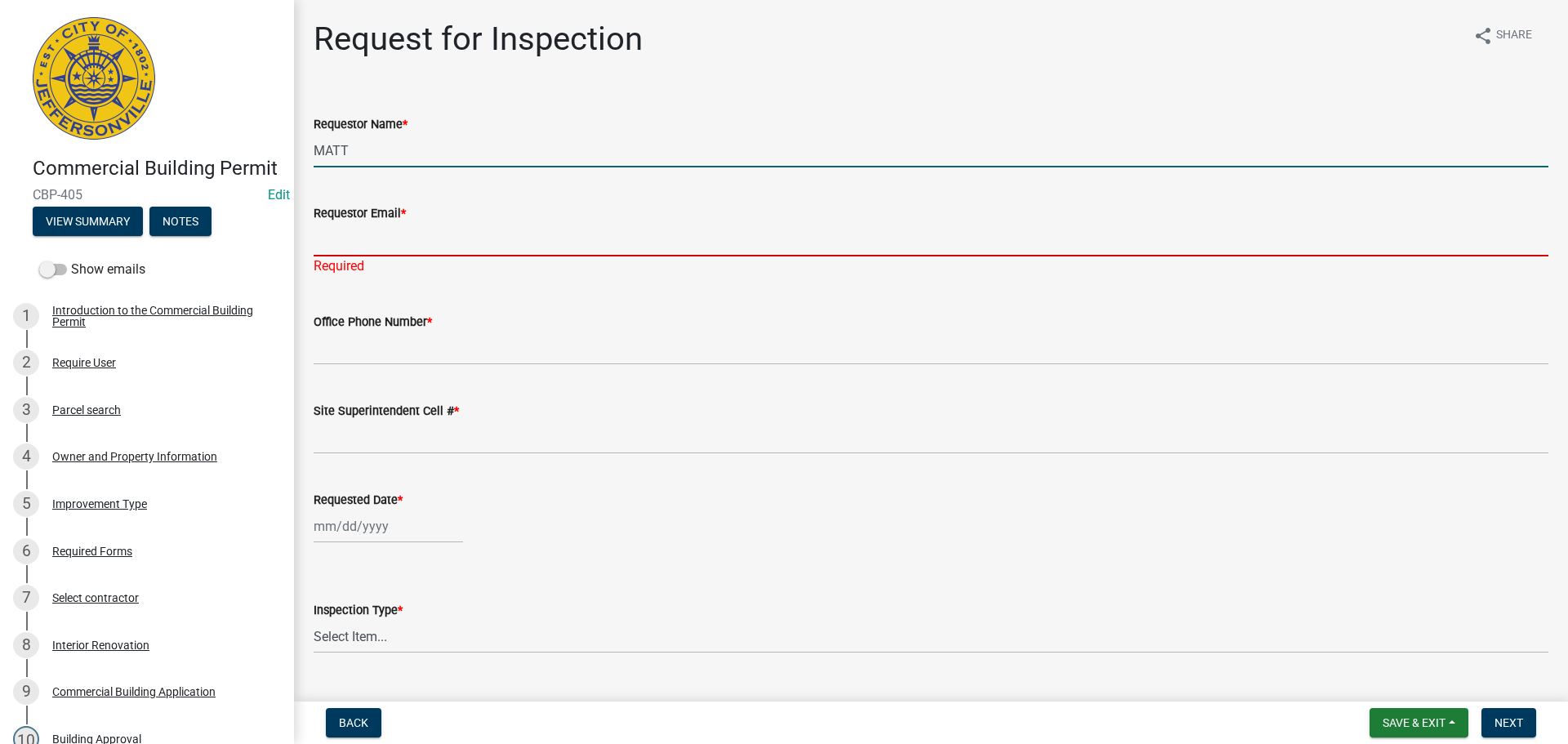
click at [377, 233] on input "Requestor Email *" at bounding box center [931, 240] width 1234 height 34
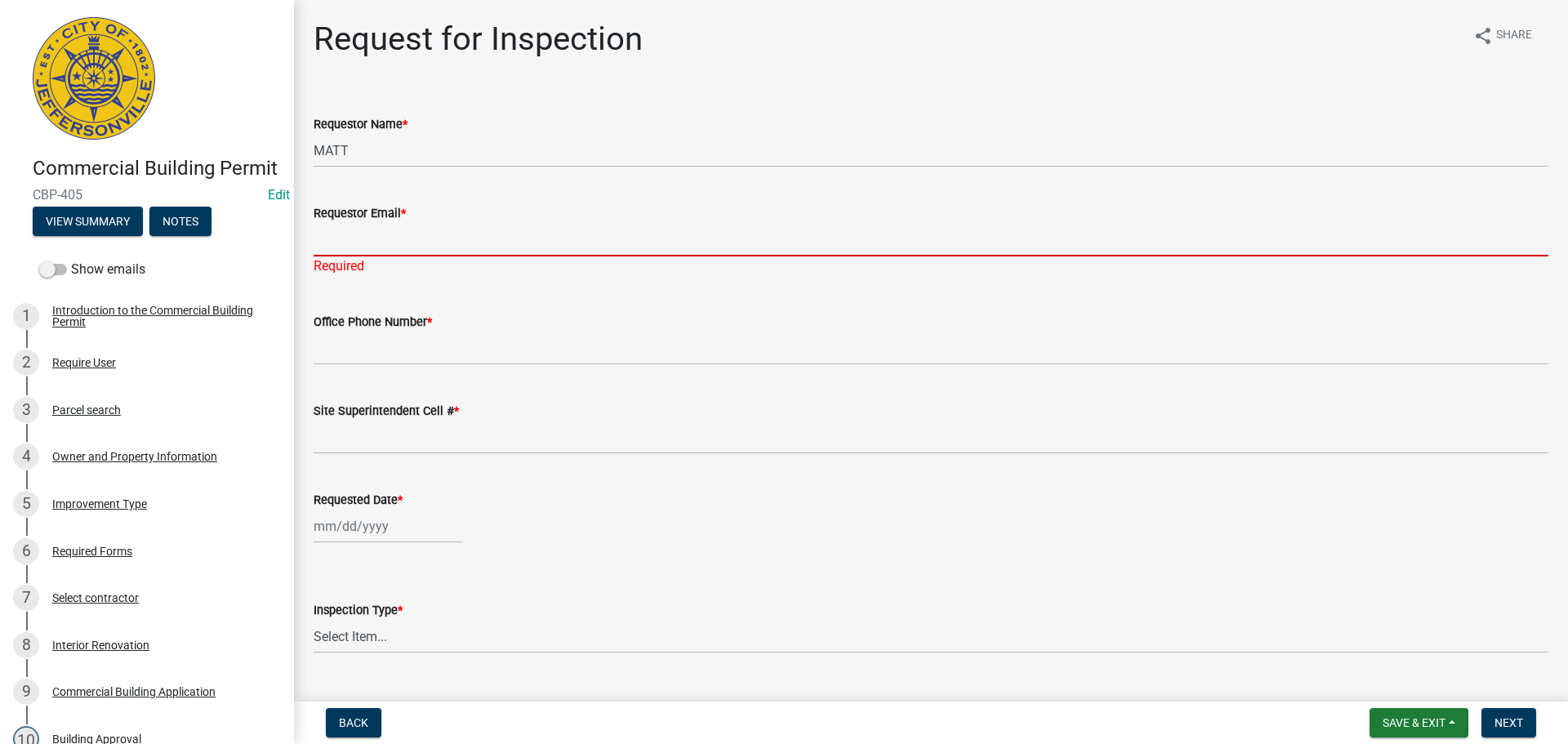
type input "[EMAIL_ADDRESS][DOMAIN_NAME]"
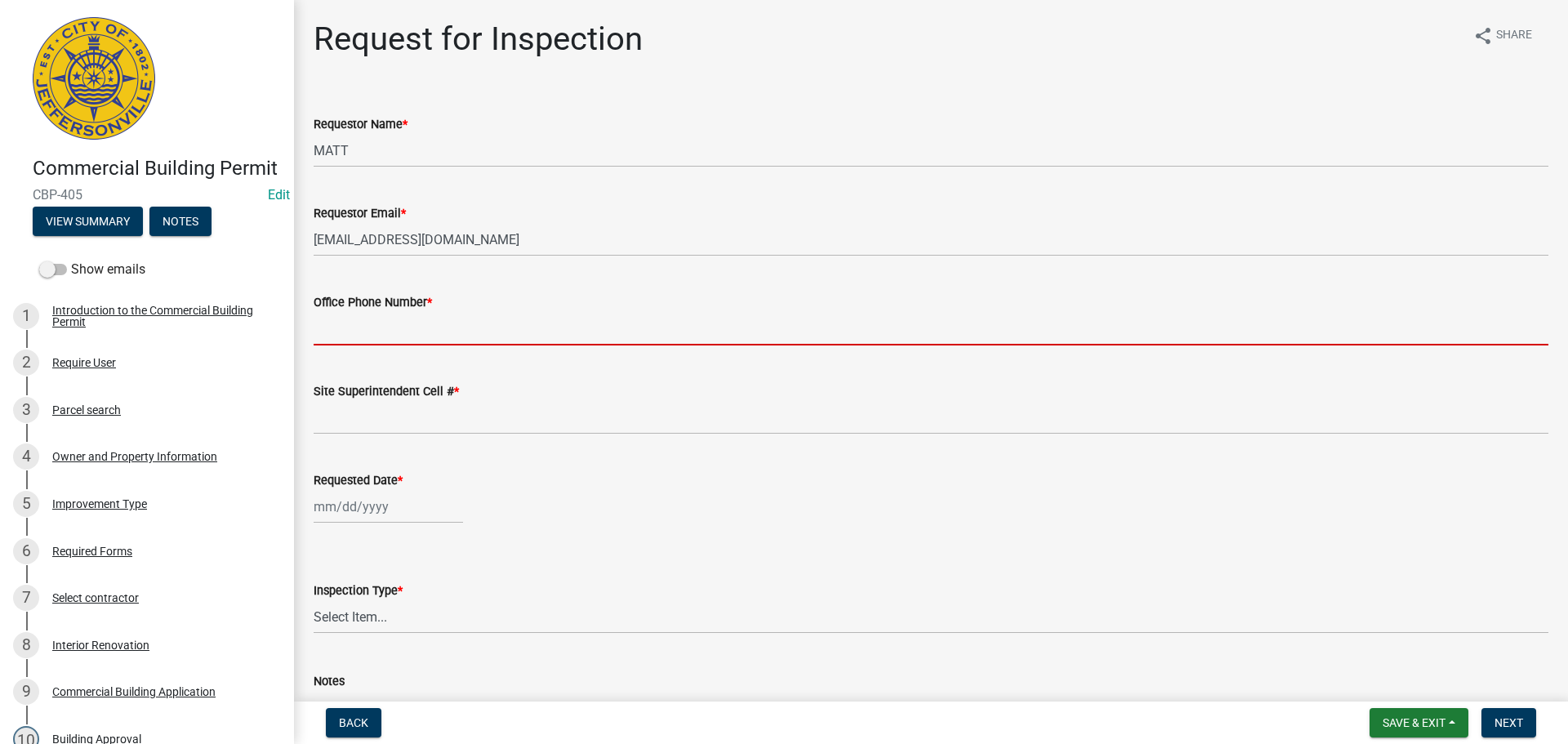
click at [363, 348] on wm-data-entity-input "Office Phone Number *" at bounding box center [931, 314] width 1234 height 89
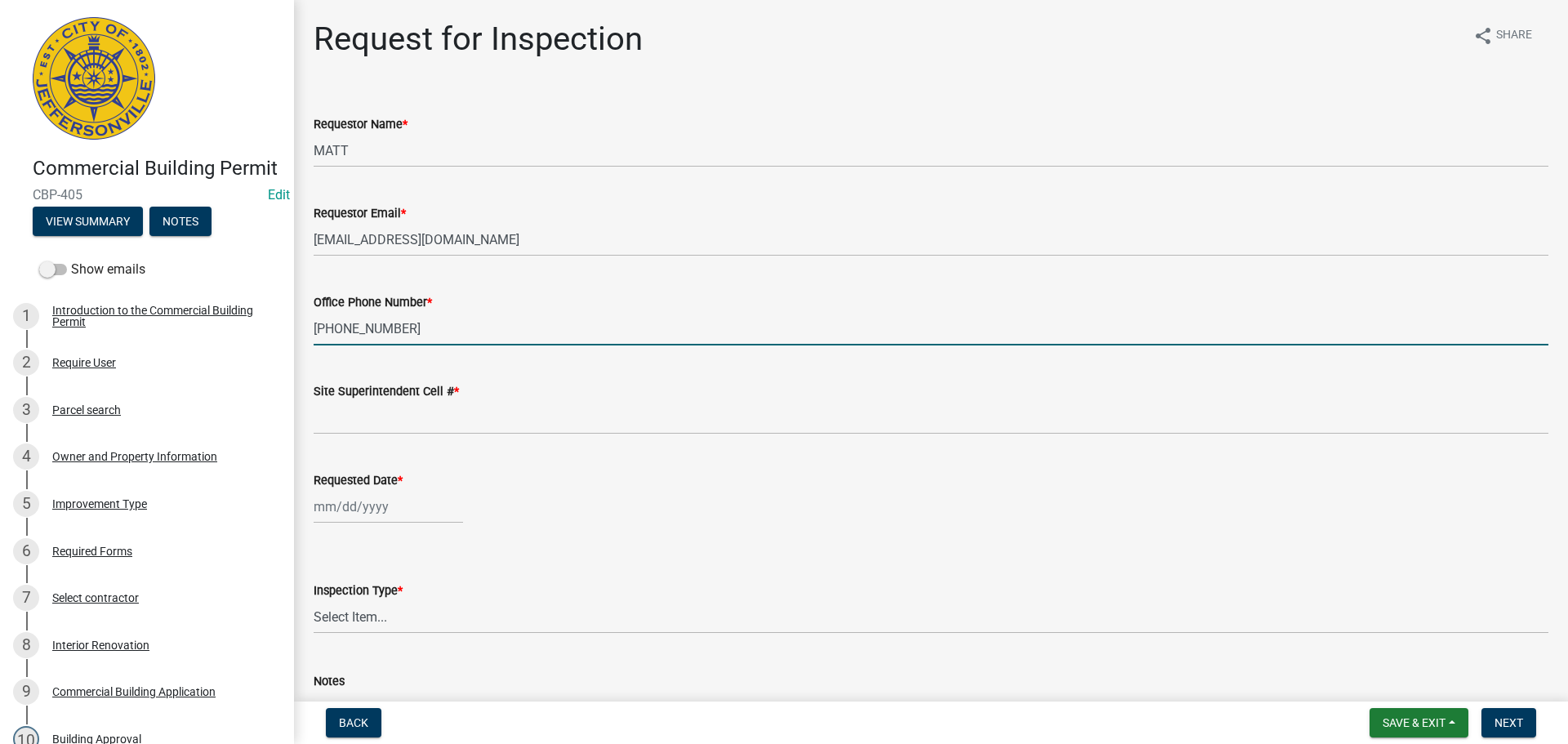
type input "[PHONE_NUMBER]"
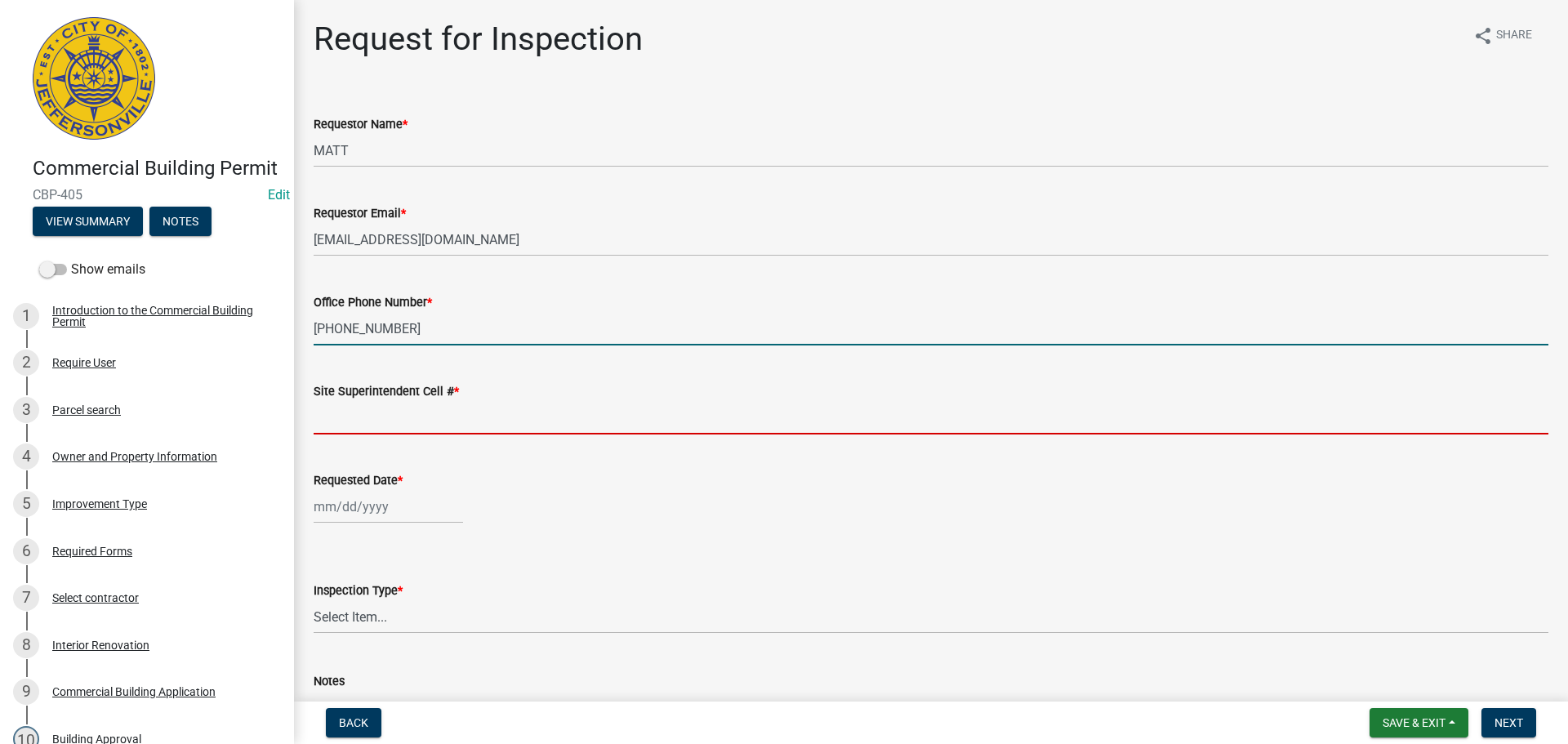
click at [327, 416] on input "Site Superintendent Cell # *" at bounding box center [931, 418] width 1234 height 34
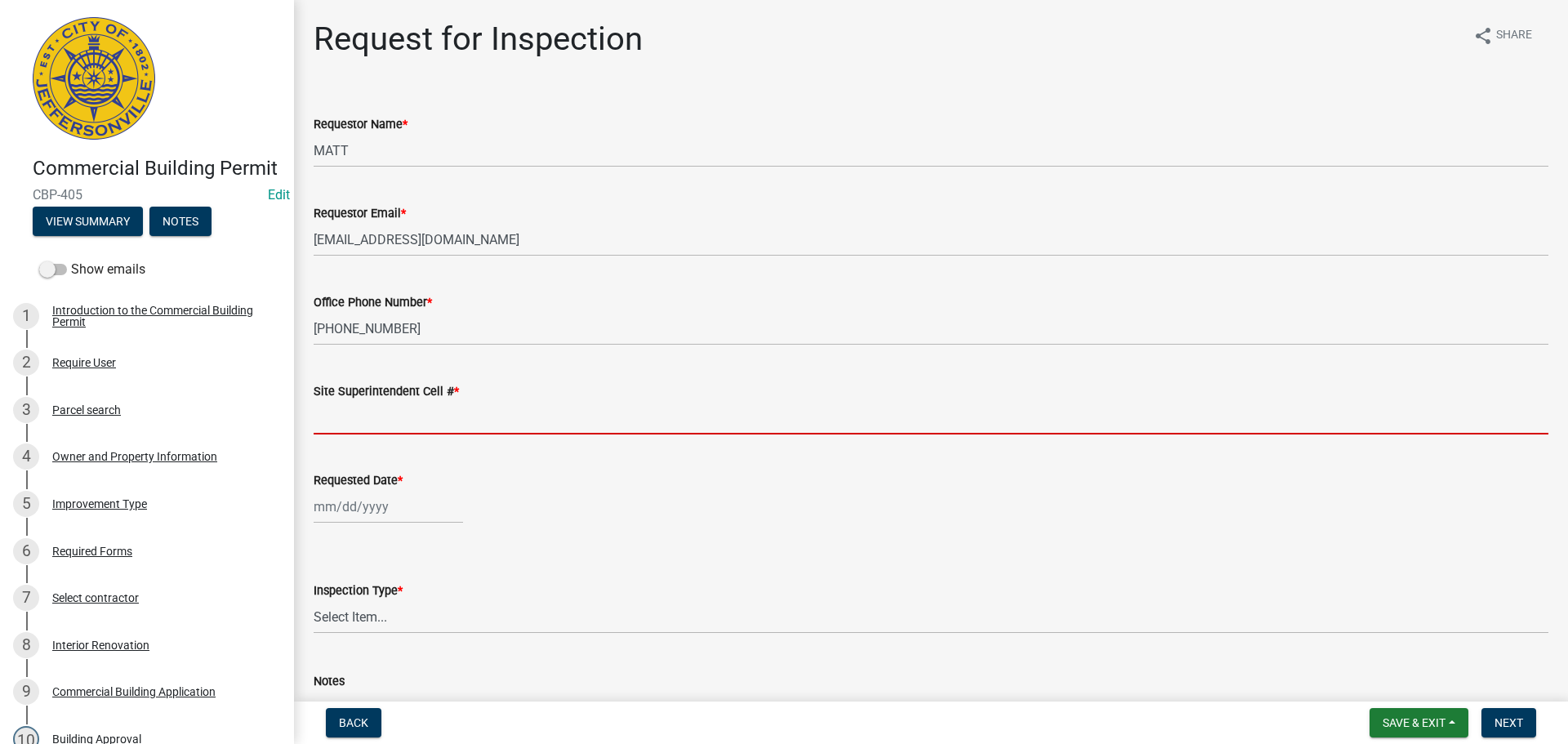
type input "SAME"
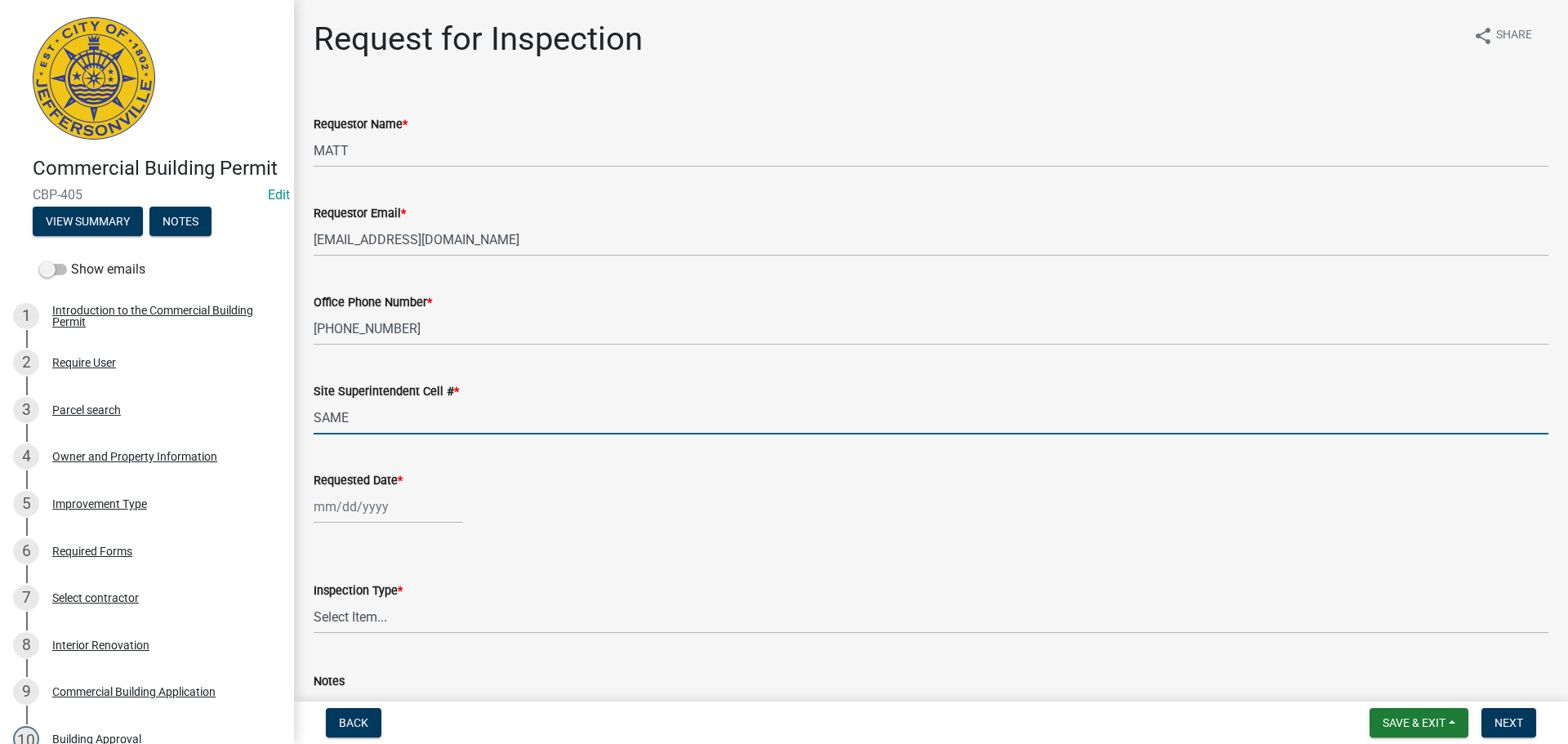
select select "9"
select select "2025"
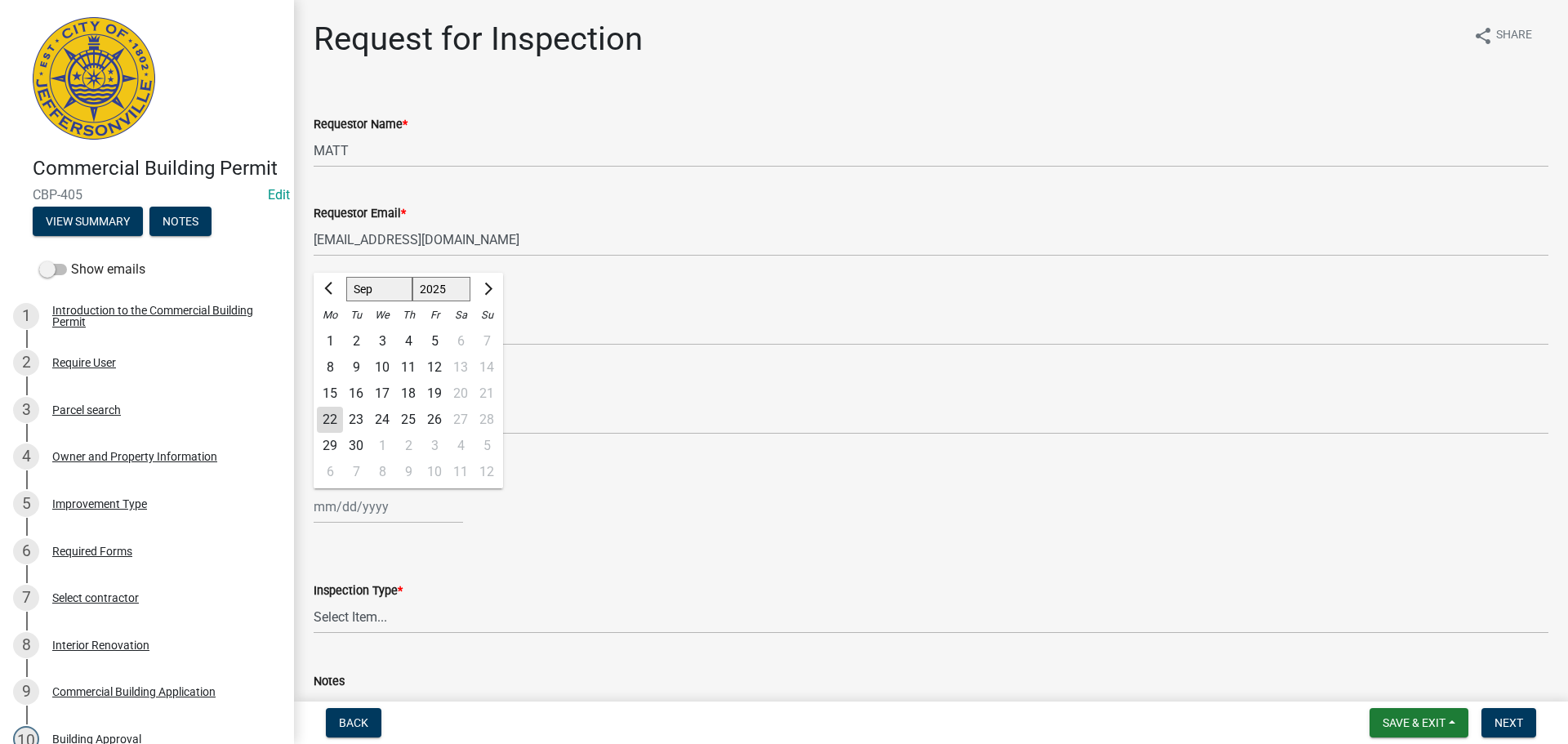
click at [365, 512] on div "[PERSON_NAME] Feb Mar Apr [PERSON_NAME][DATE] Oct Nov [DATE] 1526 1527 1528 152…" at bounding box center [388, 507] width 149 height 34
click at [378, 425] on div "24" at bounding box center [382, 420] width 26 height 26
type input "[DATE]"
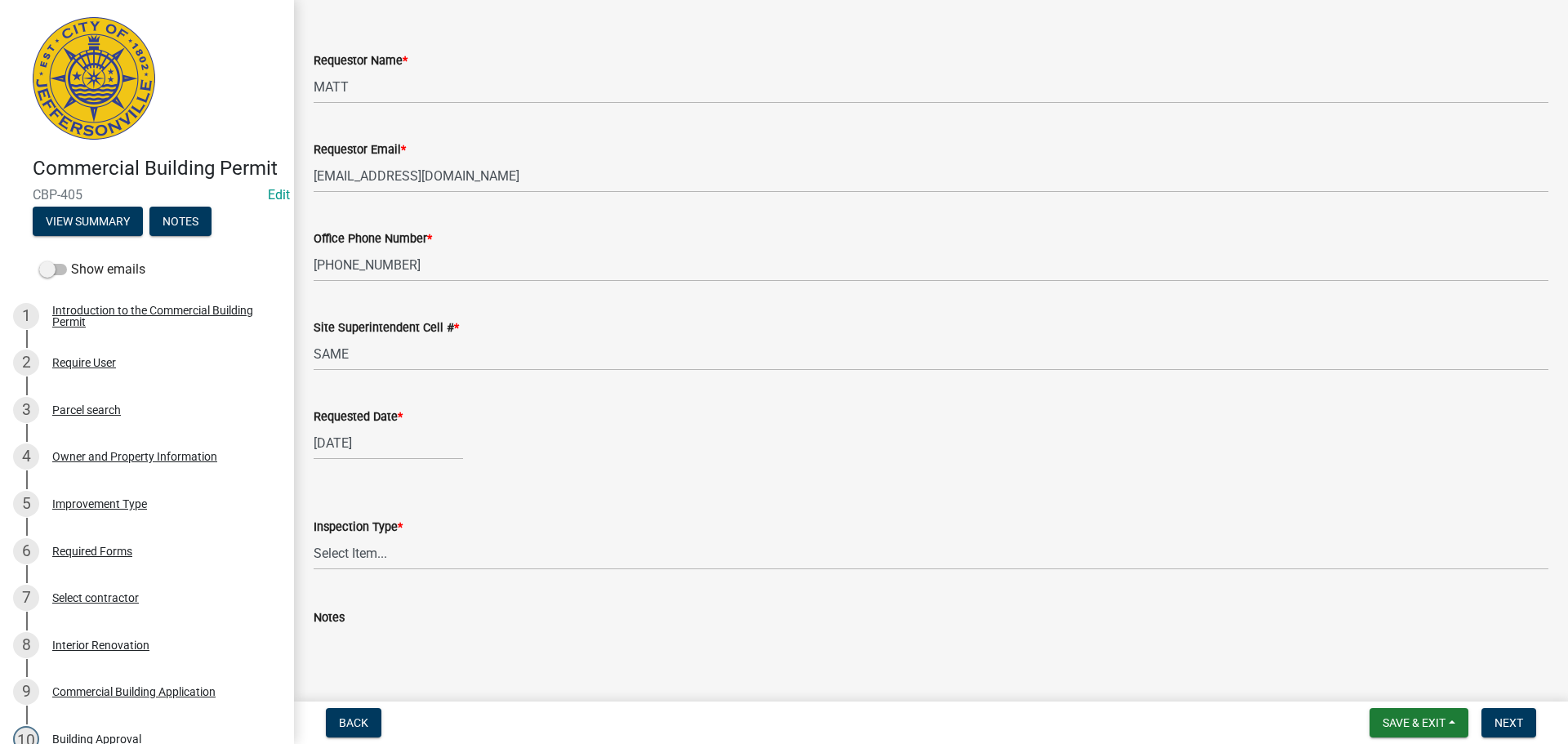
scroll to position [149, 0]
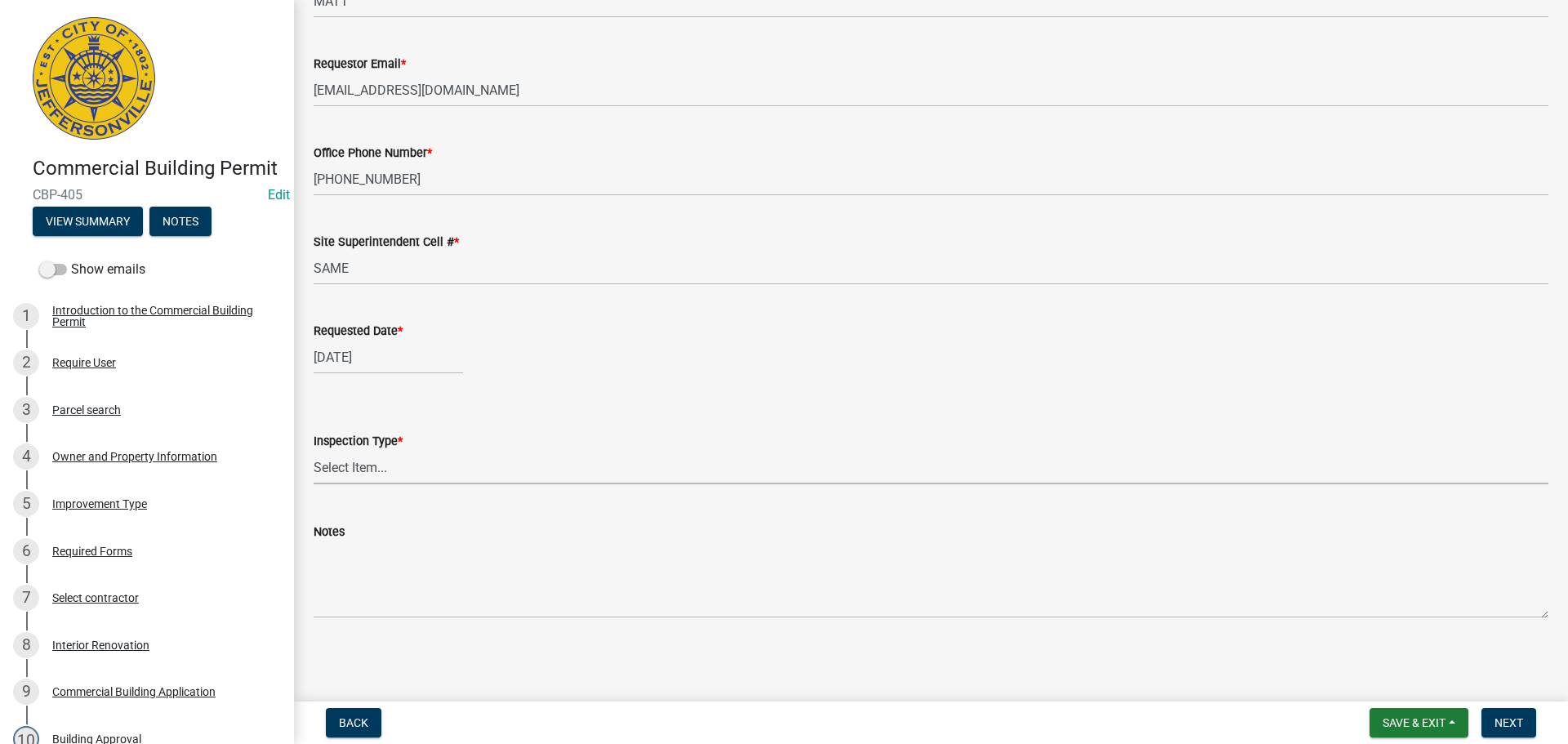
click at [338, 466] on select "Select Item... Footer Foundation Framing Final Misc" at bounding box center [931, 468] width 1234 height 34
click at [314, 451] on select "Select Item... Footer Foundation Framing Final Misc" at bounding box center [931, 468] width 1234 height 34
select select "8ea0f6e5-dde7-4881-a999-02519822ccbf"
click at [1504, 719] on span "Next" at bounding box center [1508, 722] width 29 height 13
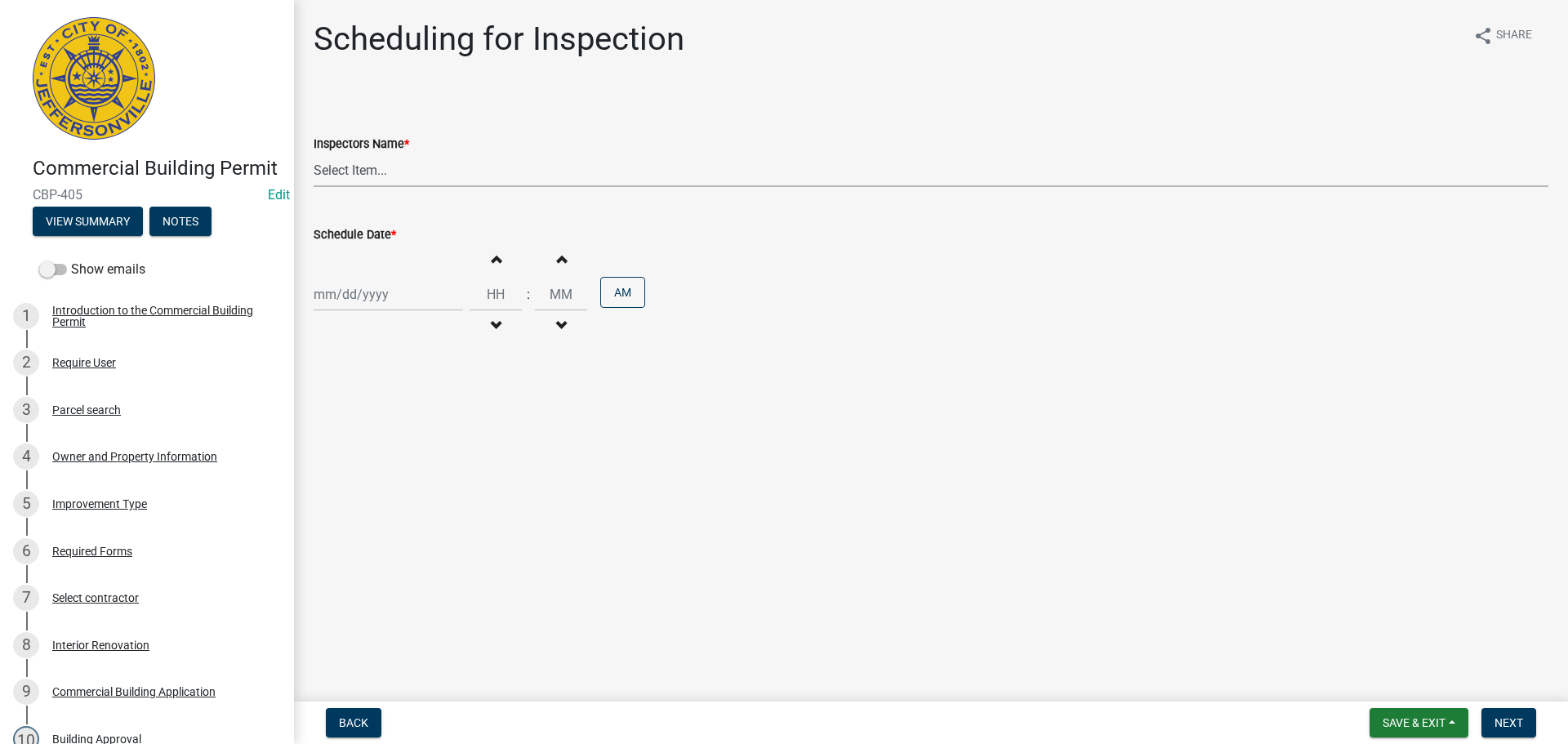
click at [362, 165] on select "Select Item... [PERSON_NAME] ([PERSON_NAME]) [PERSON_NAME] ([PERSON_NAME]) mkru…" at bounding box center [931, 170] width 1234 height 34
select select "fdb3bcc6-ce93-4663-8a18-5c08884dd177"
click at [314, 153] on select "Select Item... [PERSON_NAME] ([PERSON_NAME]) [PERSON_NAME] ([PERSON_NAME]) mkru…" at bounding box center [931, 170] width 1234 height 34
select select "9"
select select "2025"
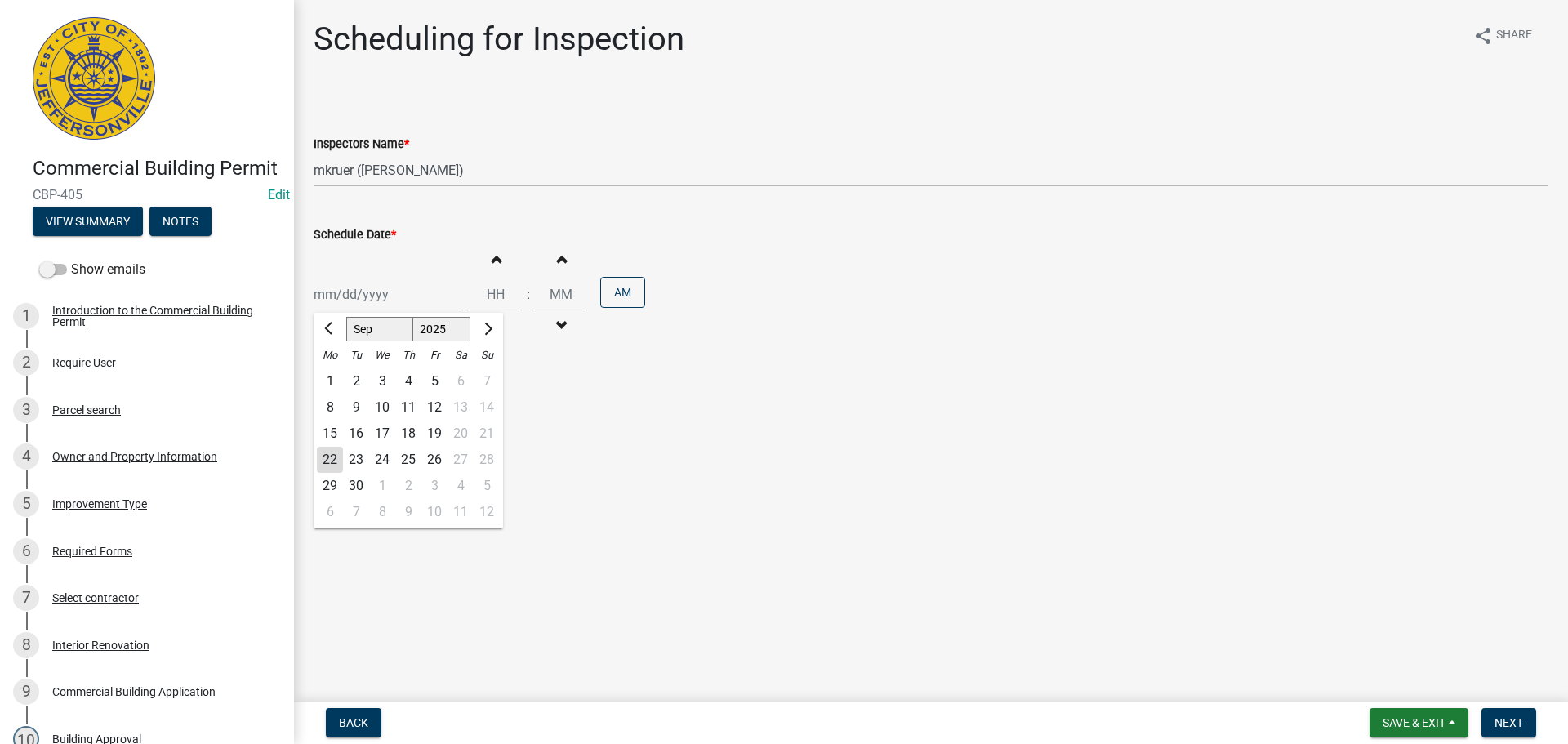
click at [362, 285] on div "Jan Feb Mar Apr May Jun Jul Aug Sep Oct Nov Dec 1525 1526 1527 1528 1529 1530 1…" at bounding box center [388, 295] width 149 height 34
drag, startPoint x: 382, startPoint y: 455, endPoint x: 395, endPoint y: 431, distance: 27.3
click at [382, 455] on div "24" at bounding box center [382, 460] width 26 height 26
type input "[DATE]"
click at [498, 294] on input "Hours" at bounding box center [496, 295] width 53 height 34
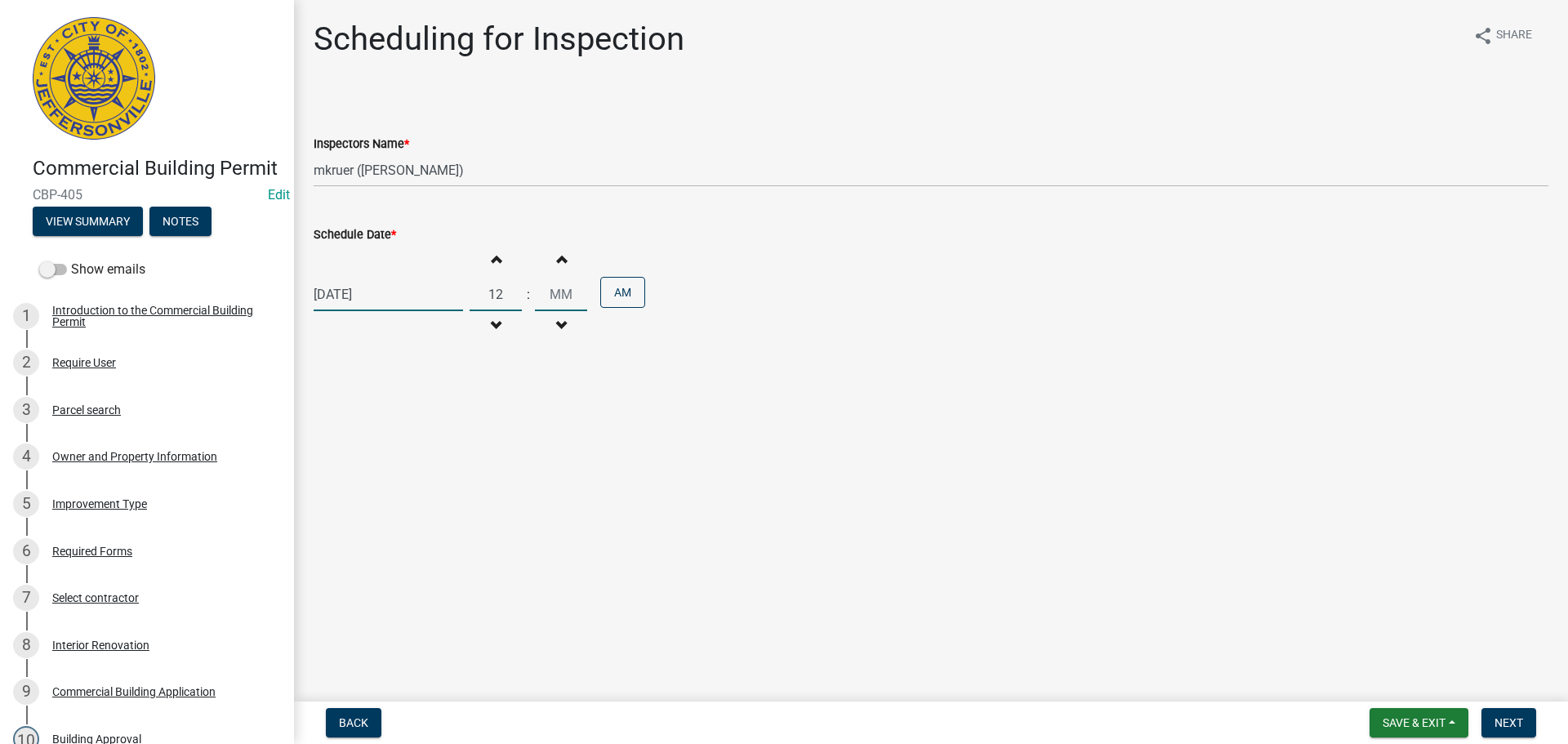
type input "12"
type input "00"
click at [622, 293] on button "AM" at bounding box center [622, 292] width 45 height 31
click at [1506, 725] on span "Next" at bounding box center [1508, 722] width 29 height 13
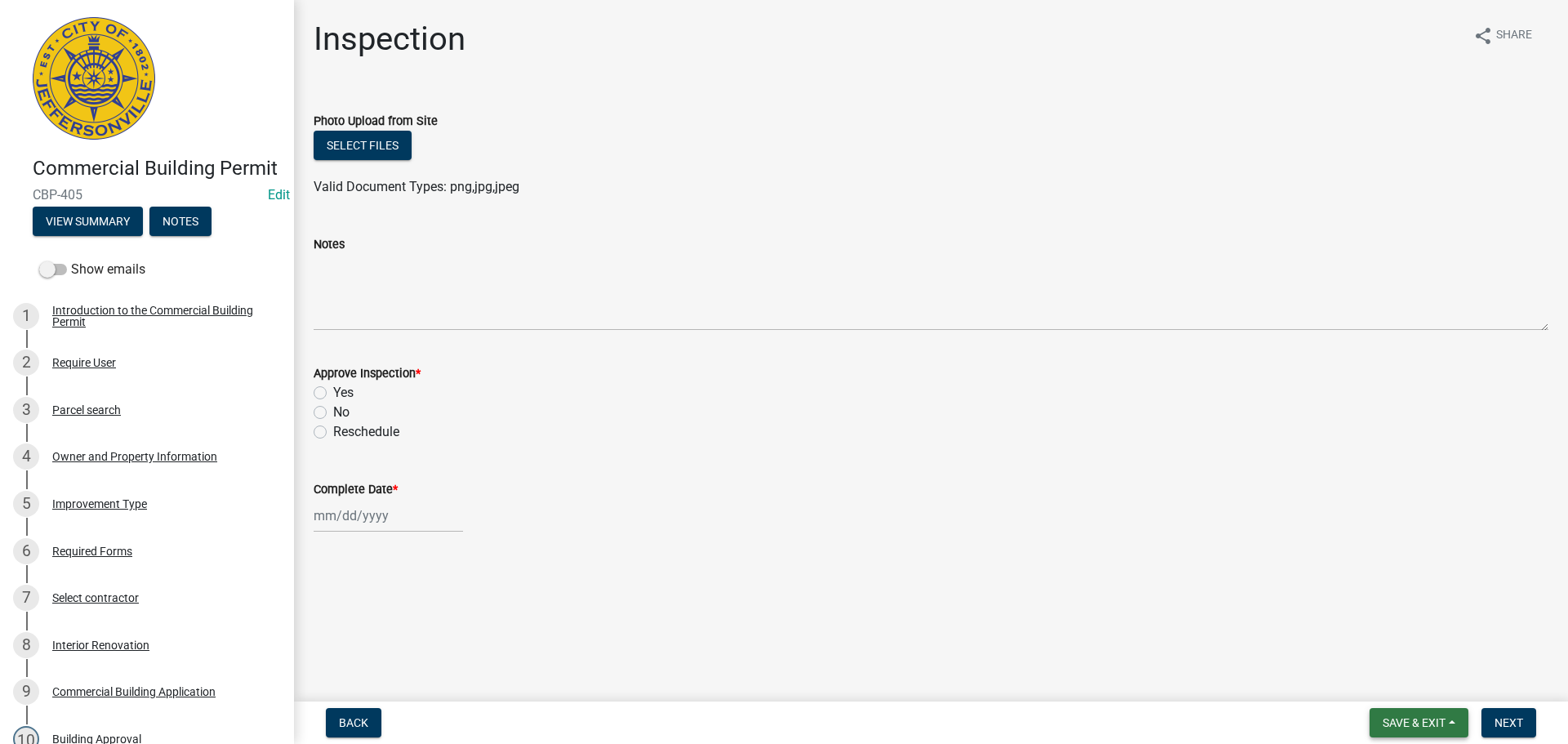
drag, startPoint x: 1414, startPoint y: 723, endPoint x: 1413, endPoint y: 712, distance: 11.0
click at [1415, 715] on button "Save & Exit" at bounding box center [1419, 723] width 99 height 30
click at [1391, 680] on button "Save & Exit" at bounding box center [1403, 680] width 130 height 39
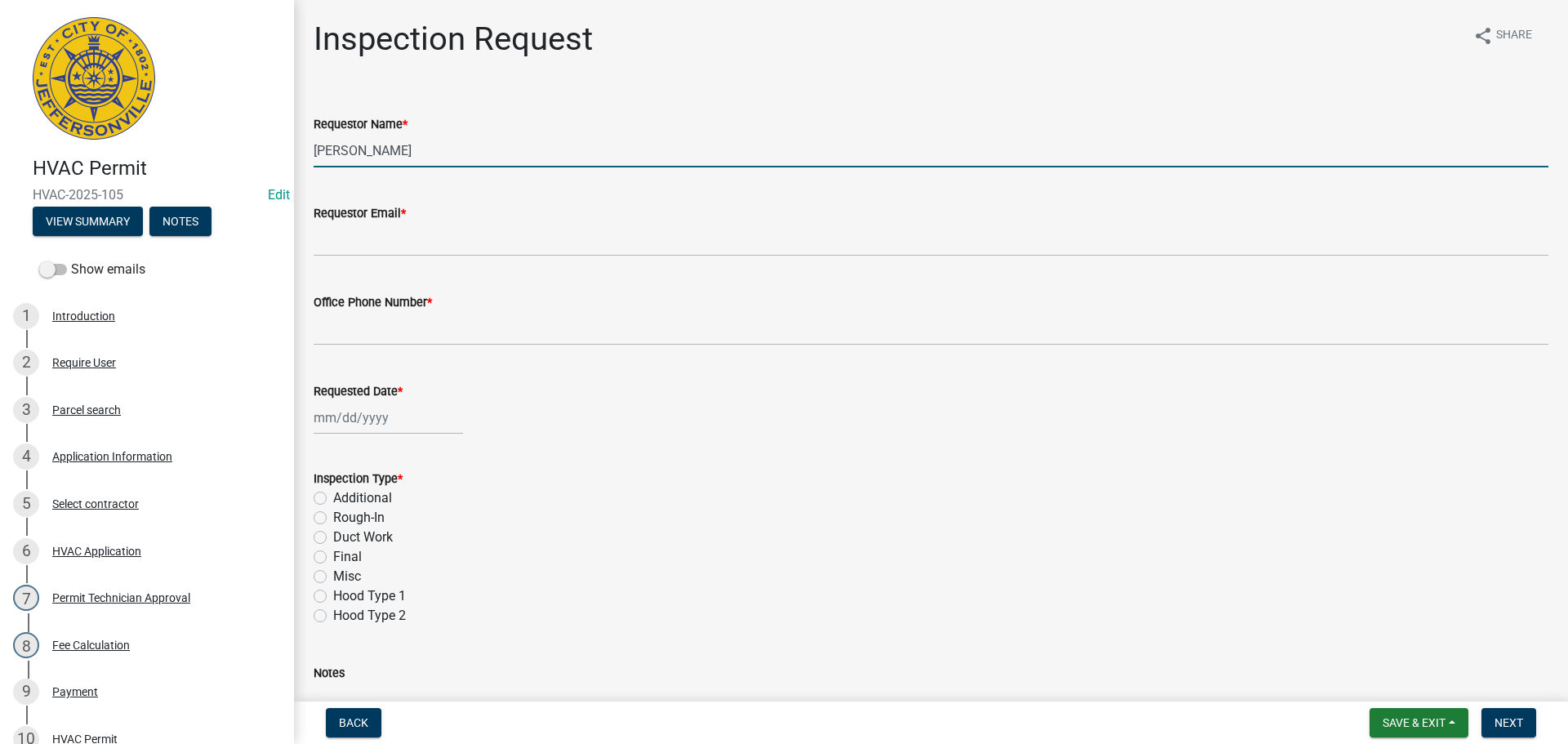
drag, startPoint x: 440, startPoint y: 153, endPoint x: 150, endPoint y: 108, distance: 293.5
click at [174, 112] on div "HVAC Permit HVAC-2025-105 Edit View Summary Notes Show emails 1 Introduction 2 …" at bounding box center [784, 372] width 1568 height 744
type input "MATT"
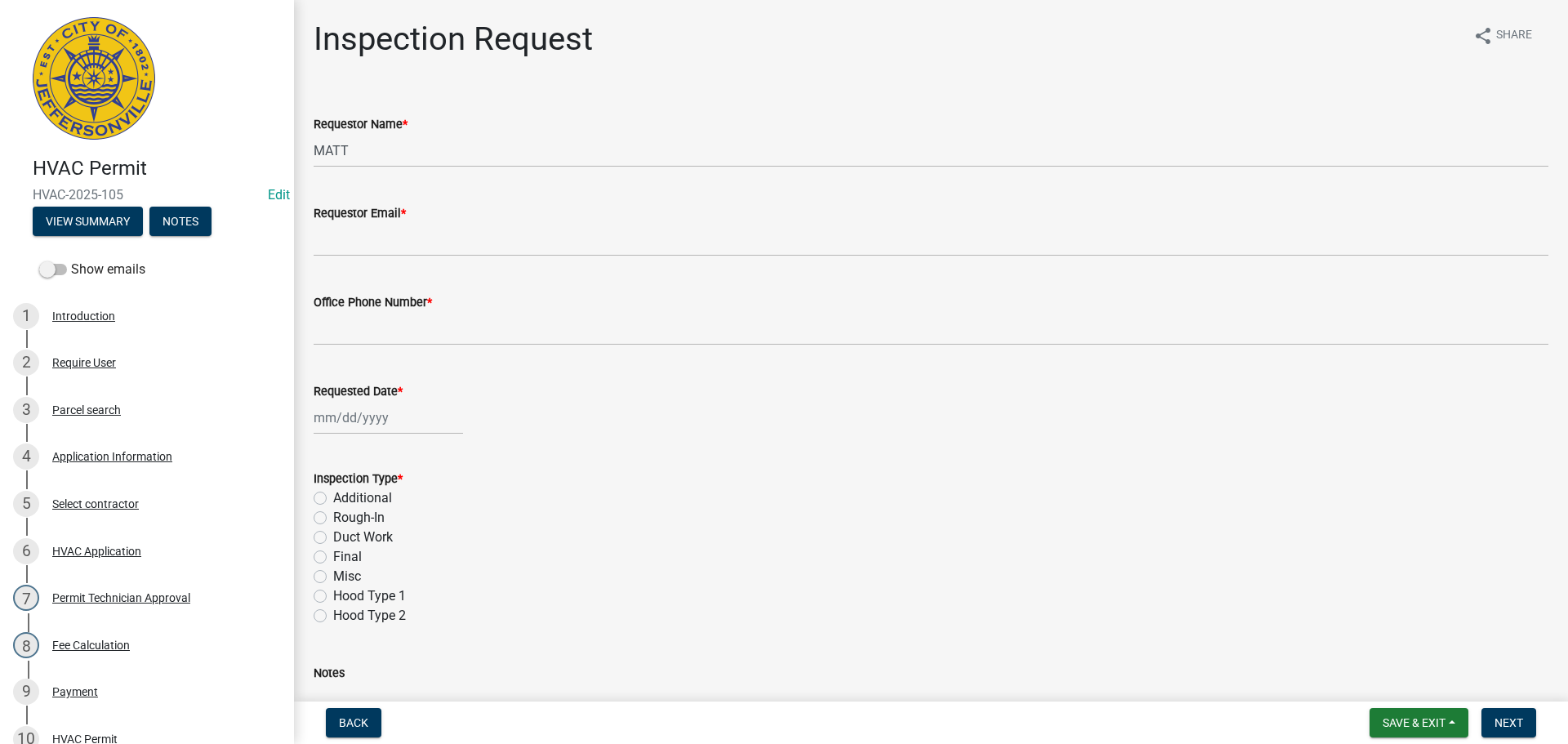
click at [386, 220] on div "Requestor Email *" at bounding box center [931, 213] width 1234 height 20
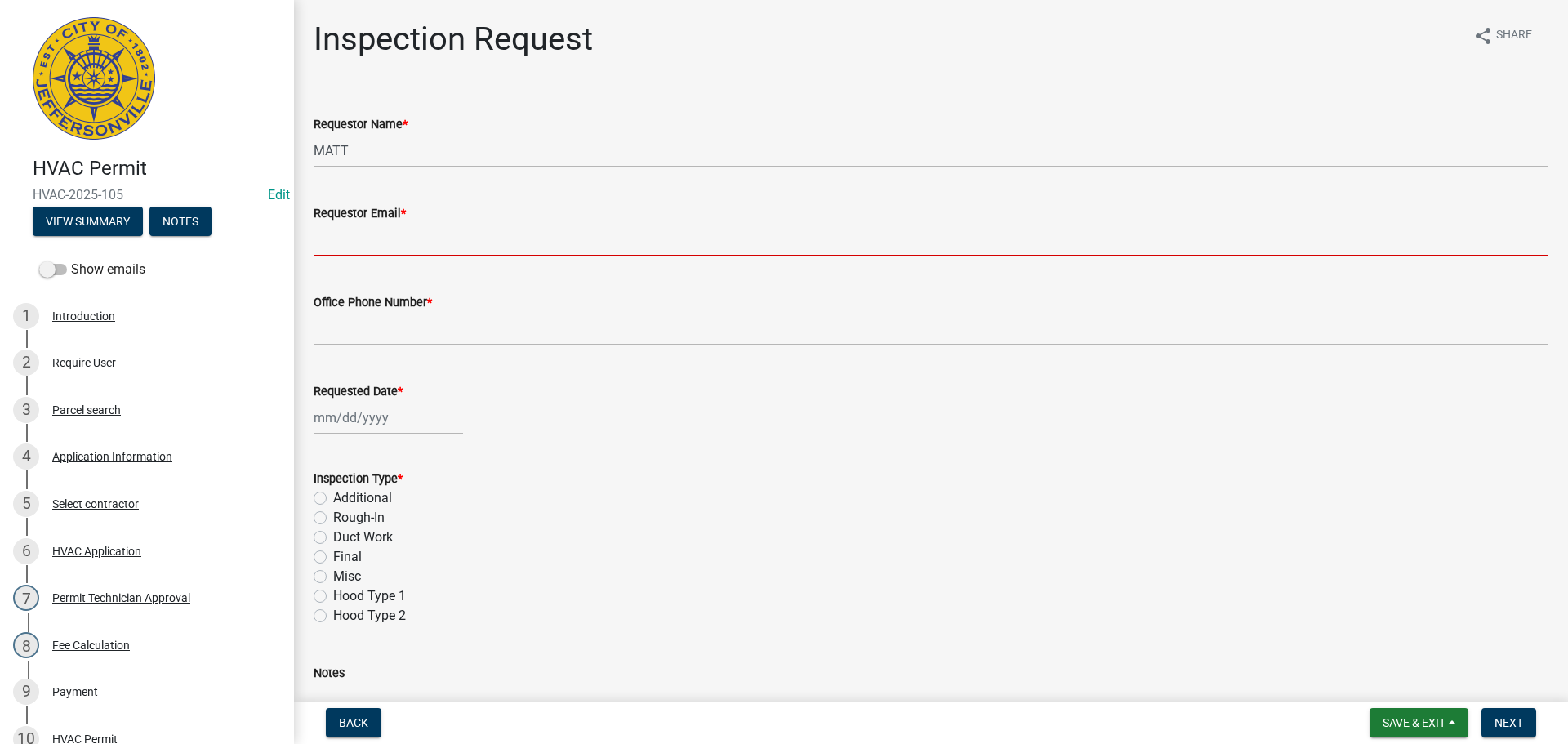
click at [388, 240] on input "Requestor Email *" at bounding box center [931, 240] width 1234 height 34
type input "[EMAIL_ADDRESS][DOMAIN_NAME]"
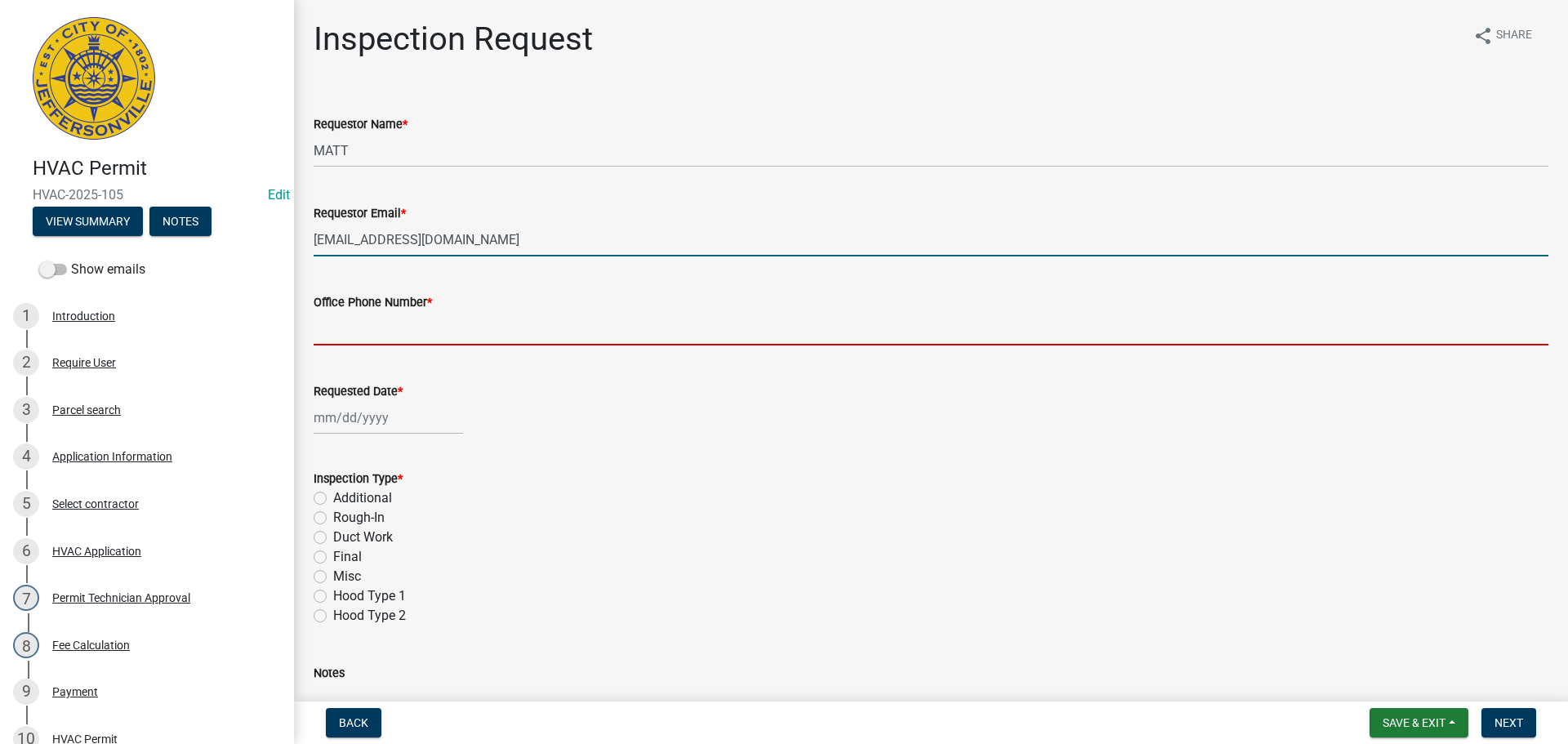
click at [365, 320] on input "Office Phone Number *" at bounding box center [931, 329] width 1234 height 34
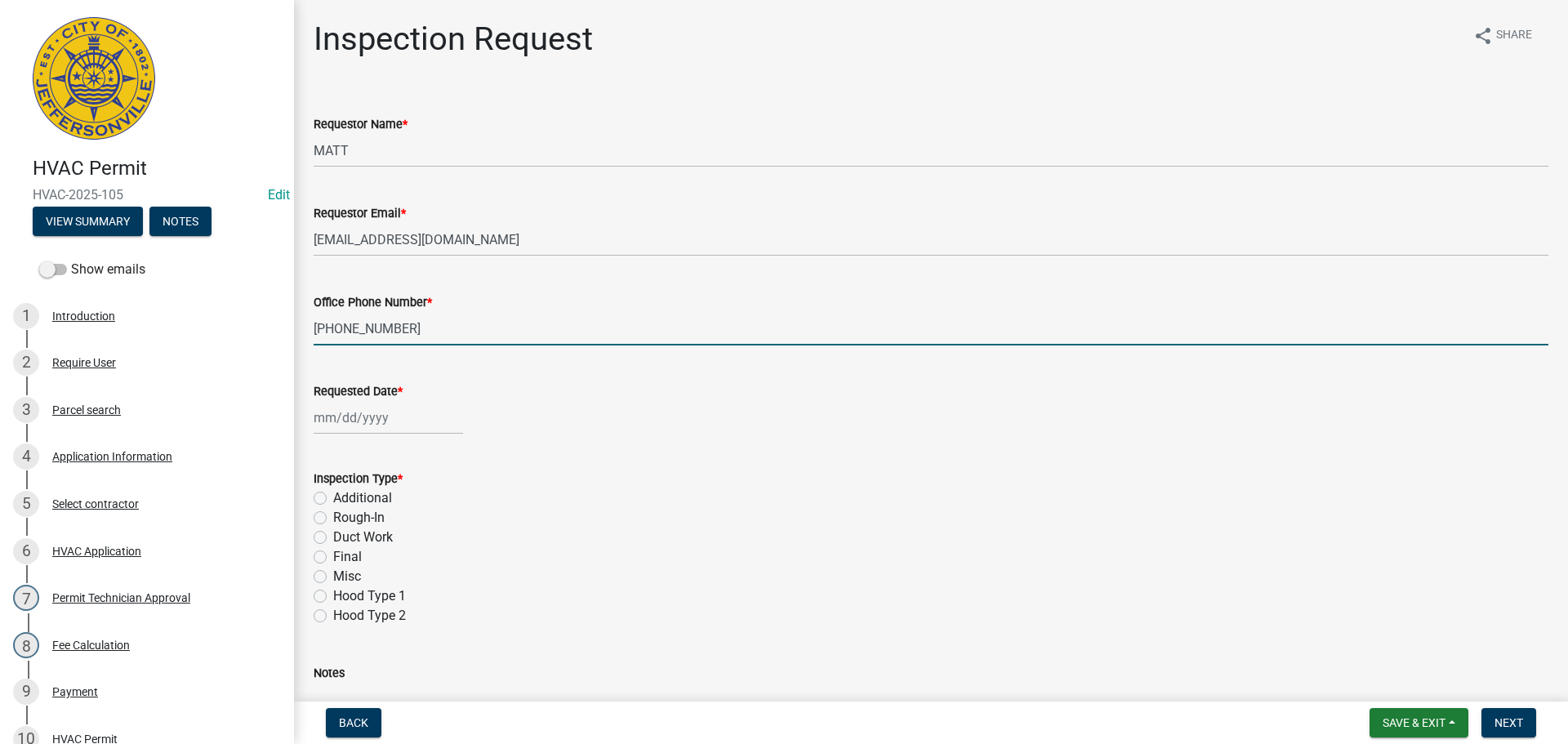
type input "[PHONE_NUMBER]"
click at [361, 418] on div at bounding box center [388, 418] width 149 height 34
select select "9"
select select "2025"
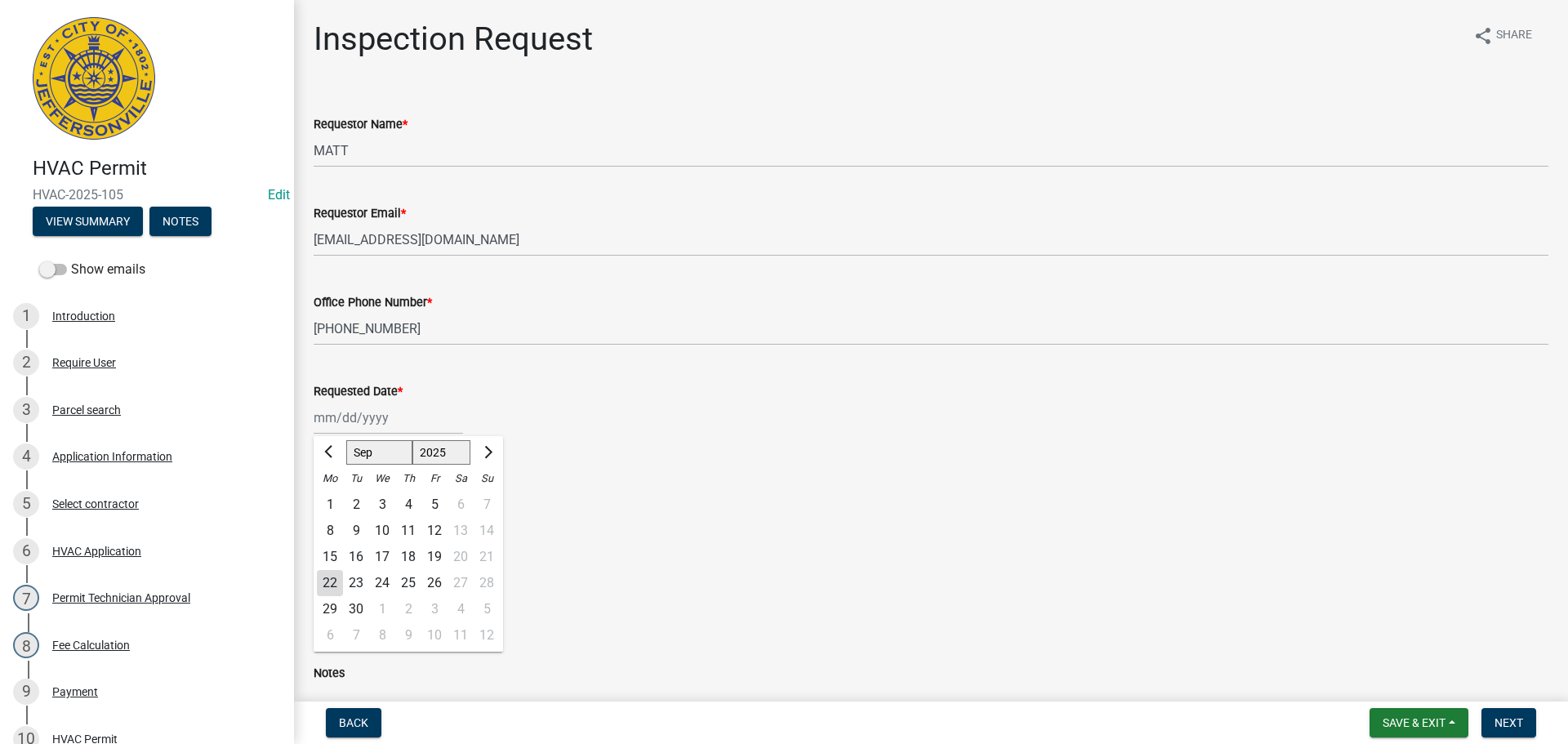
click at [375, 578] on div "24" at bounding box center [382, 584] width 26 height 26
type input "[DATE]"
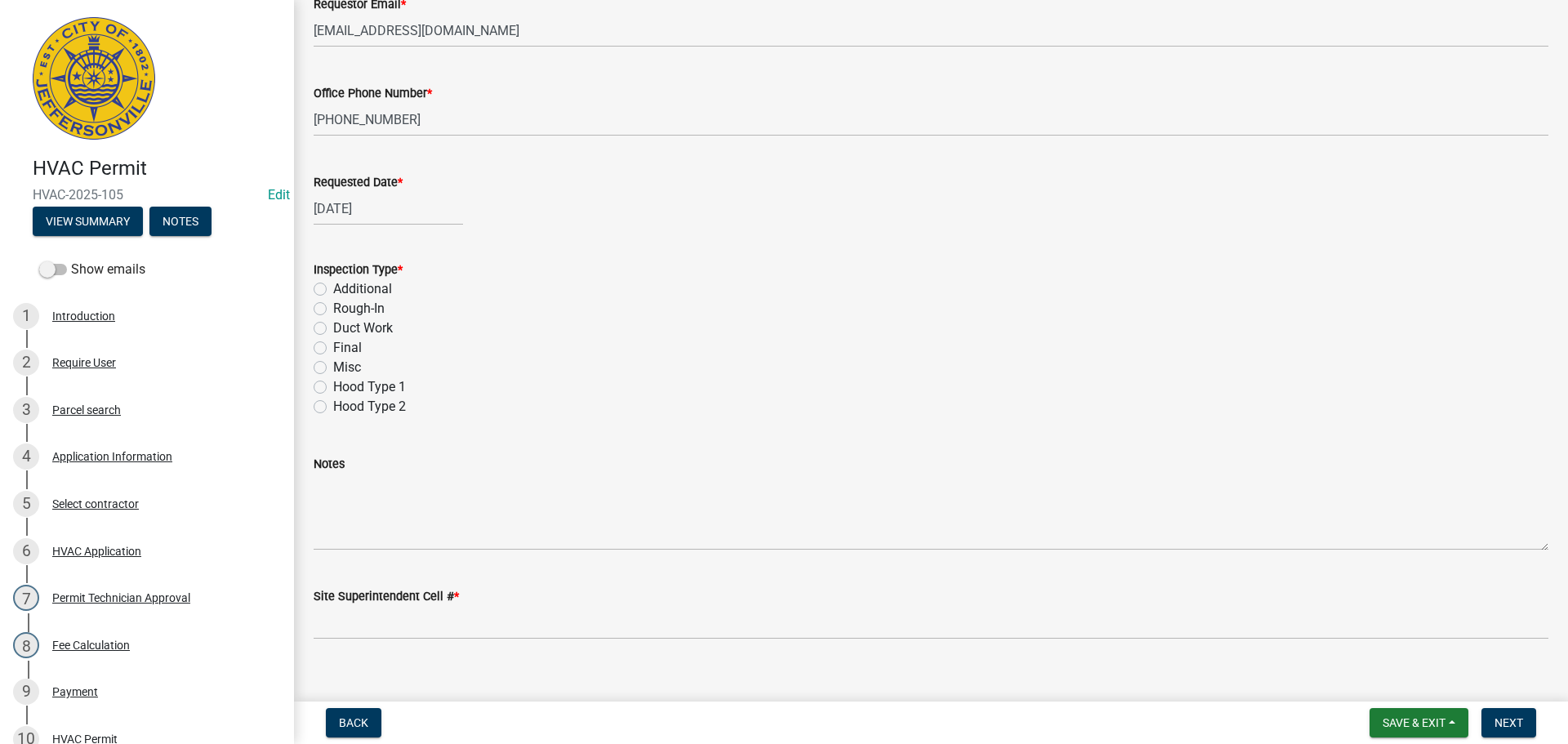
scroll to position [230, 0]
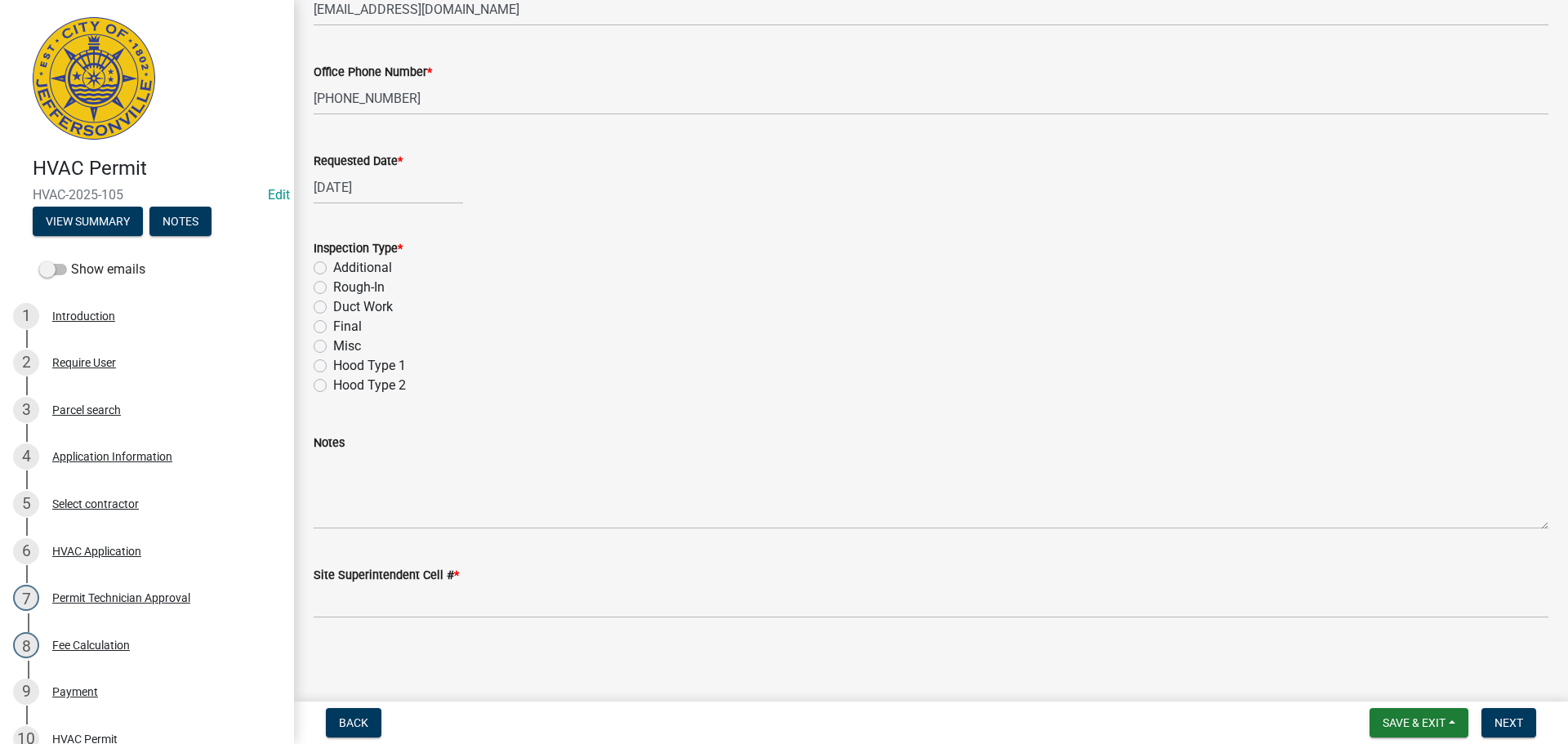
click at [334, 325] on label "Final" at bounding box center [347, 327] width 29 height 20
click at [334, 325] on input "Final" at bounding box center [338, 322] width 11 height 11
radio input "true"
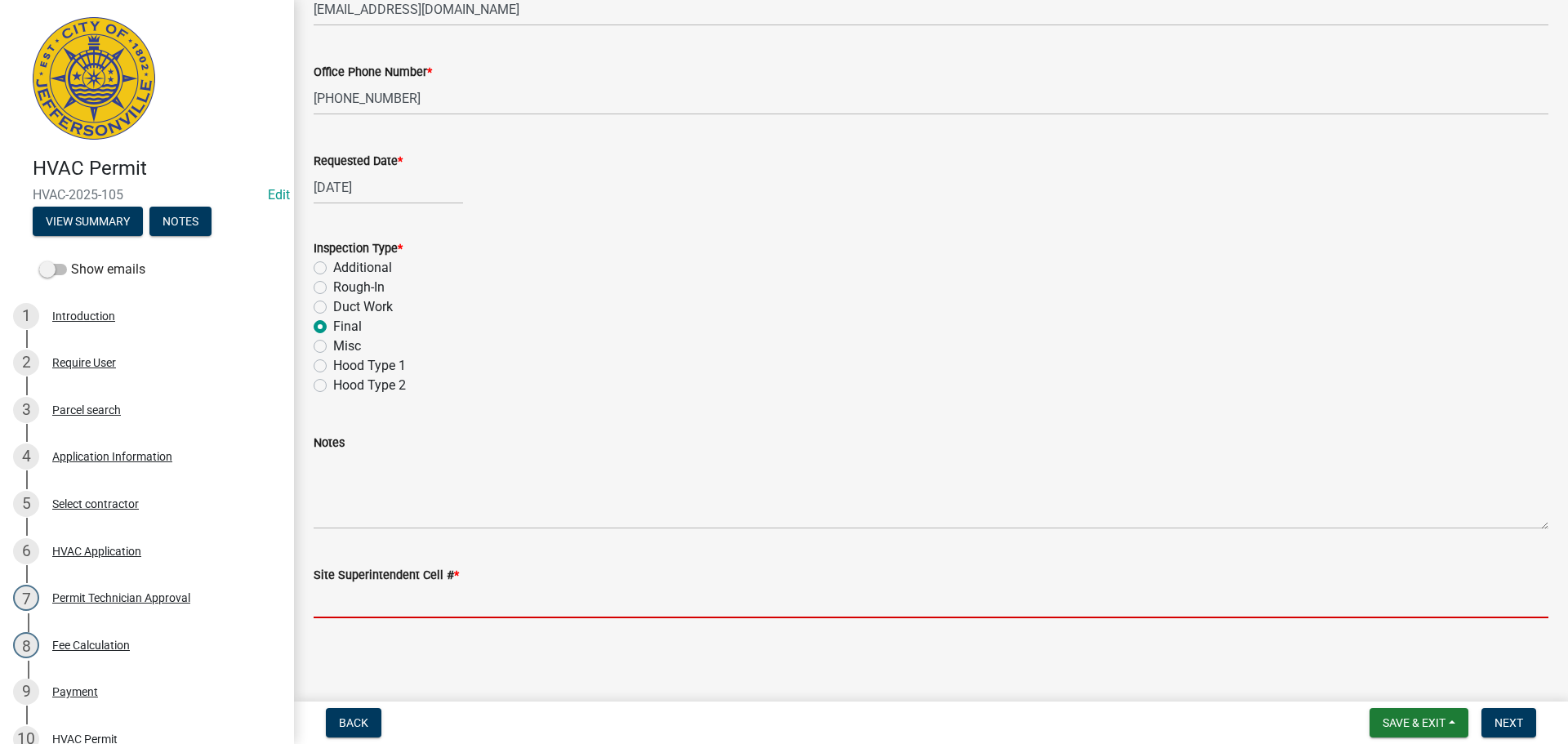
click at [393, 591] on input "Site Superintendent Cell # *" at bounding box center [931, 602] width 1234 height 34
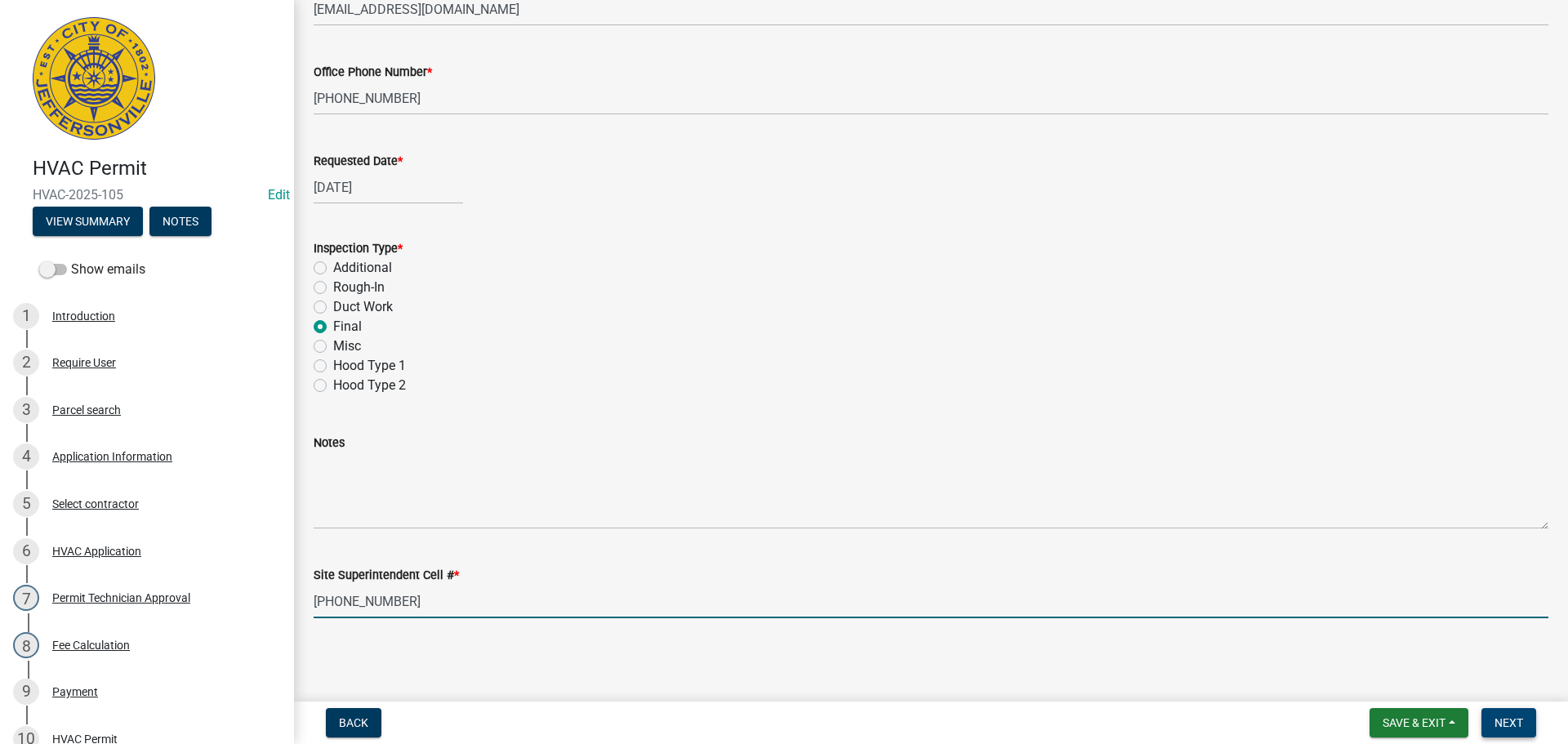
type input "[PHONE_NUMBER]"
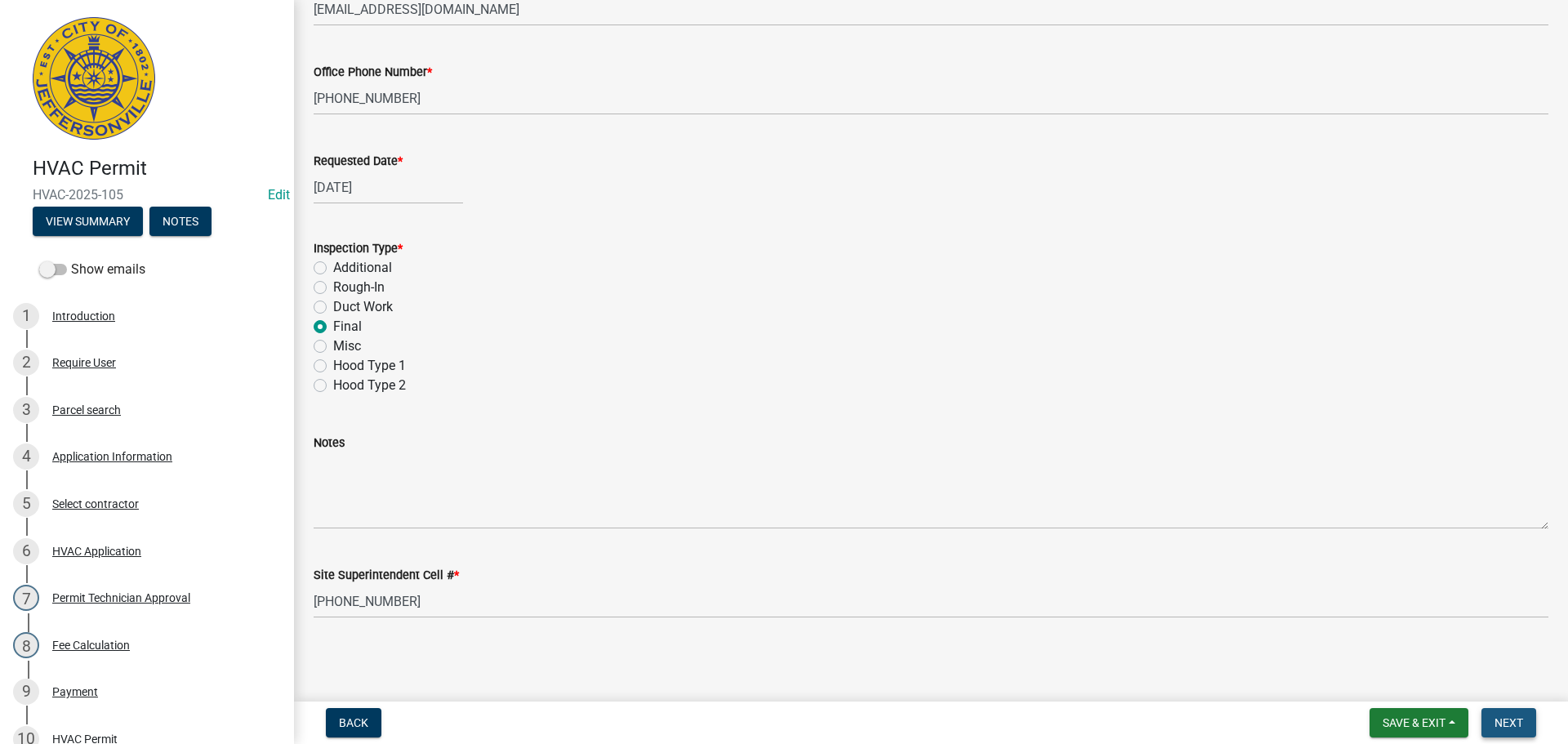
click at [1503, 729] on span "Next" at bounding box center [1508, 722] width 29 height 13
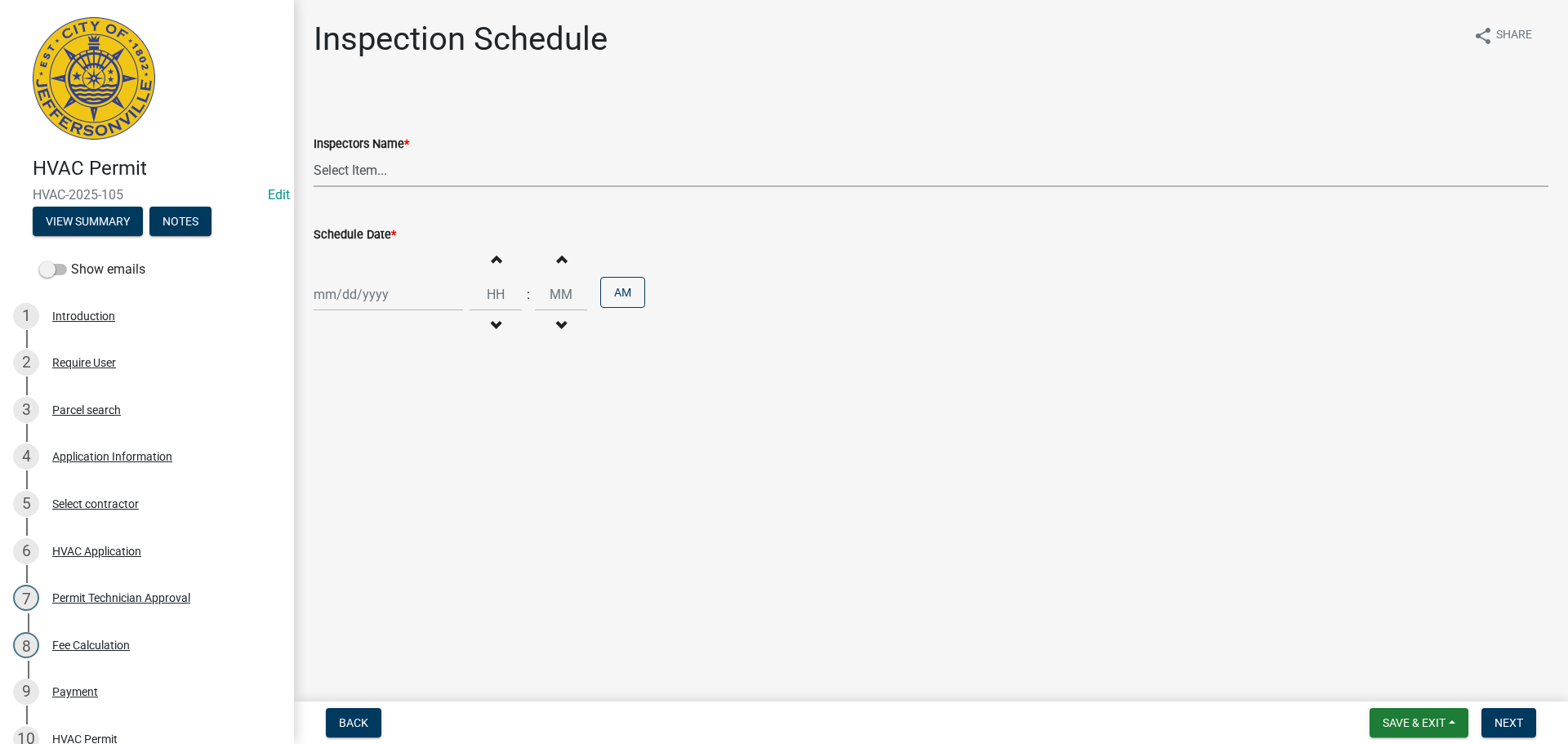
click at [343, 170] on select "Select Item... [PERSON_NAME] ([PERSON_NAME]) [PERSON_NAME] ([PERSON_NAME]) mkru…" at bounding box center [931, 170] width 1234 height 34
select select "13c97fbc-c819-4cee-844a-0db3d3c4db95"
click at [314, 153] on select "Select Item... [PERSON_NAME] ([PERSON_NAME]) [PERSON_NAME] ([PERSON_NAME]) mkru…" at bounding box center [931, 170] width 1234 height 34
click at [337, 303] on div at bounding box center [388, 295] width 149 height 34
select select "9"
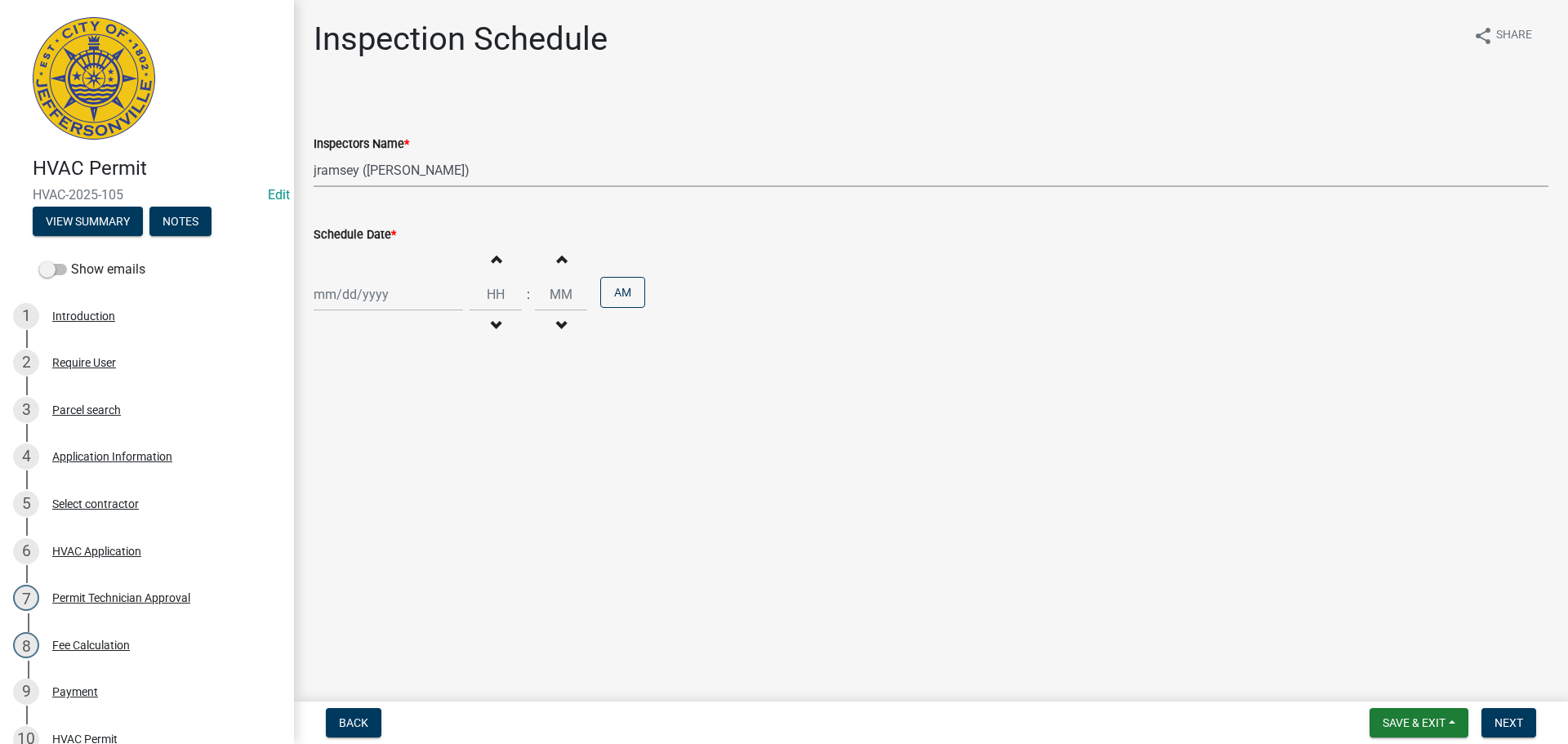
select select "2025"
click at [380, 461] on div "24" at bounding box center [382, 460] width 26 height 26
type input "[DATE]"
click at [501, 279] on input "Hours" at bounding box center [496, 295] width 53 height 34
type input "12"
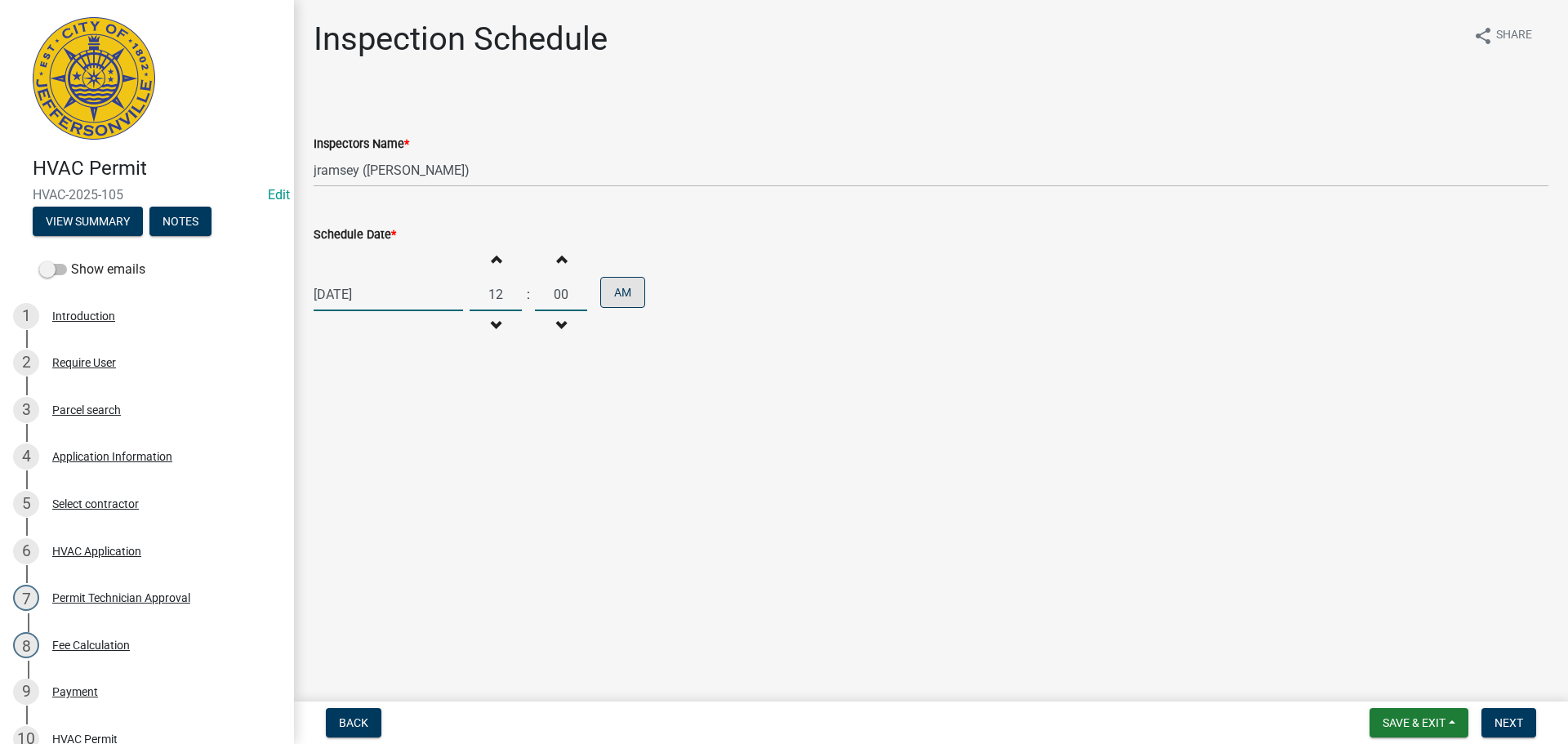
type input "00"
click at [616, 284] on button "AM" at bounding box center [622, 292] width 45 height 31
click at [1502, 713] on button "Next" at bounding box center [1508, 723] width 55 height 30
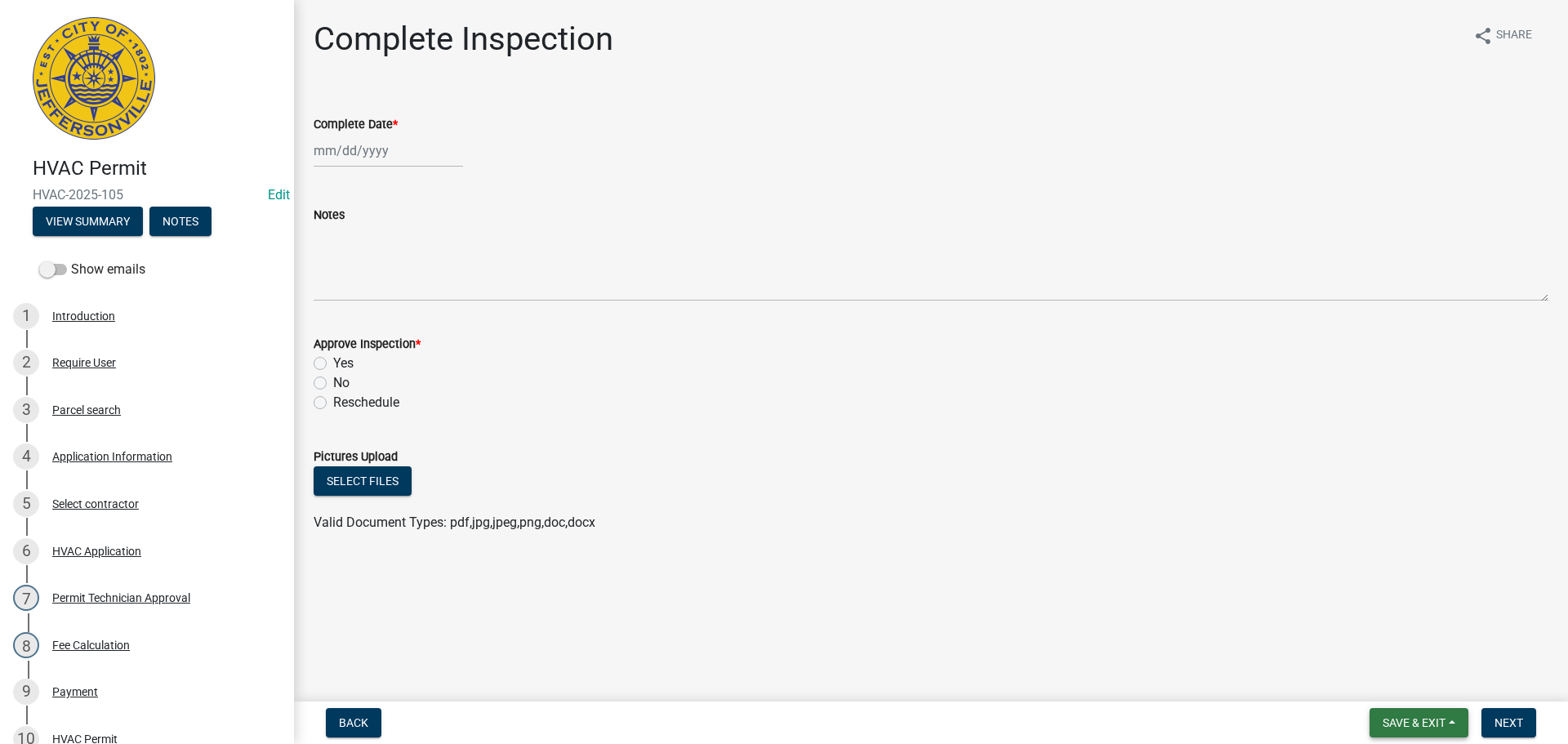
click at [1416, 723] on span "Save & Exit" at bounding box center [1414, 722] width 63 height 13
click at [1384, 685] on button "Save & Exit" at bounding box center [1403, 680] width 130 height 39
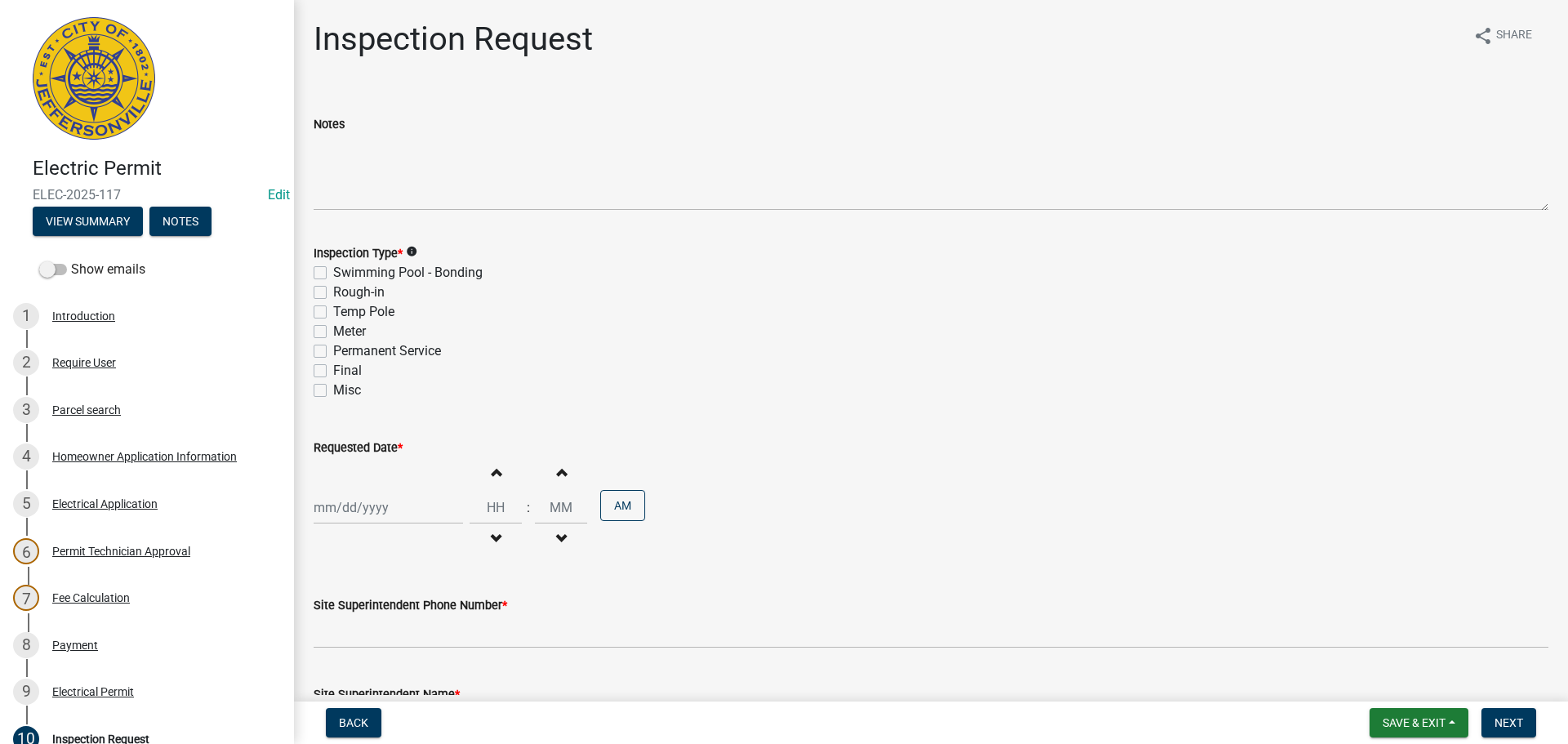
drag, startPoint x: 318, startPoint y: 372, endPoint x: 327, endPoint y: 411, distance: 40.0
click at [334, 373] on label "Final" at bounding box center [347, 372] width 29 height 20
click at [334, 372] on input "Final" at bounding box center [338, 367] width 11 height 11
checkbox input "true"
checkbox input "false"
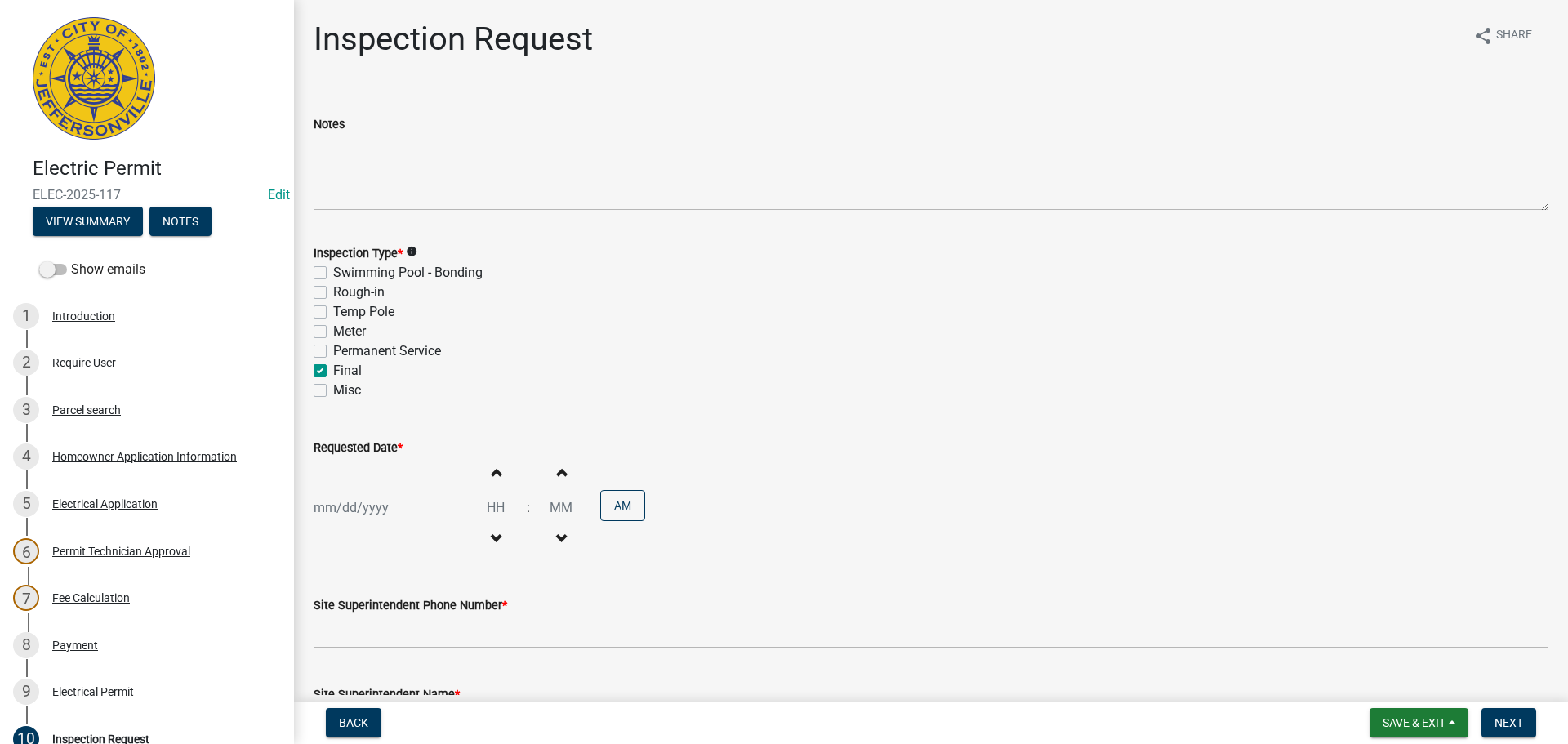
checkbox input "false"
checkbox input "true"
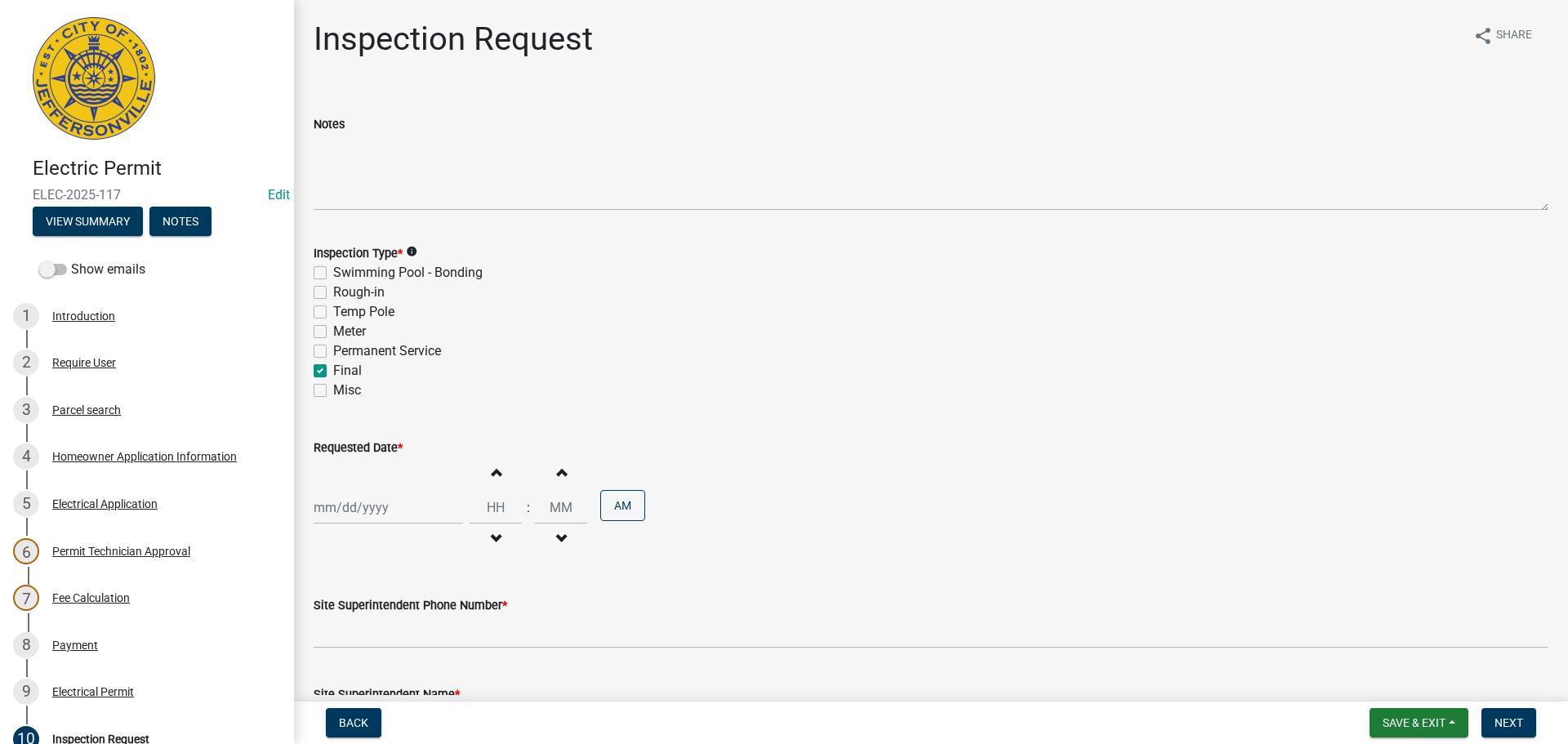
checkbox input "false"
click at [364, 506] on div at bounding box center [388, 508] width 149 height 34
select select "9"
select select "2025"
click at [389, 416] on div "24" at bounding box center [382, 420] width 26 height 26
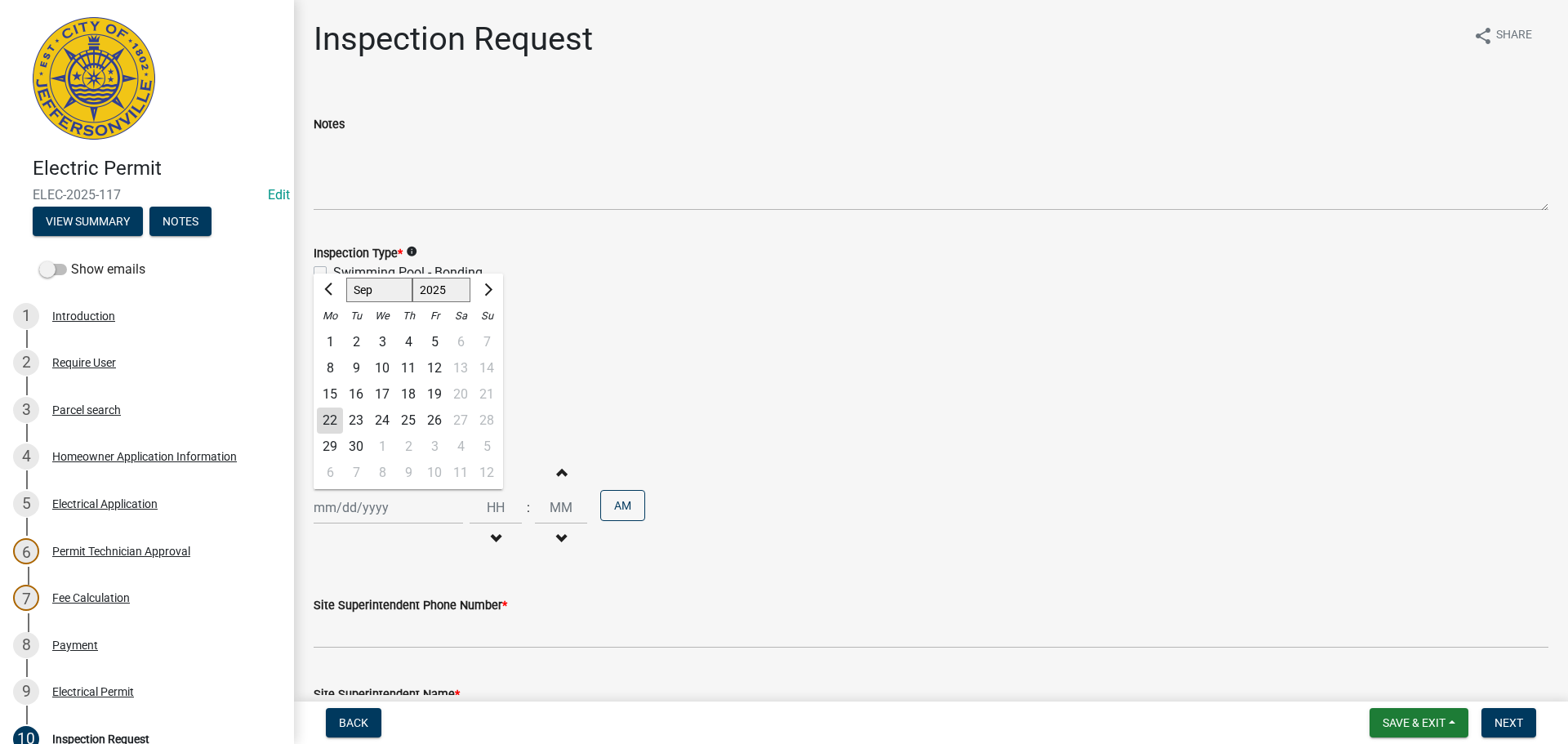
type input "[DATE]"
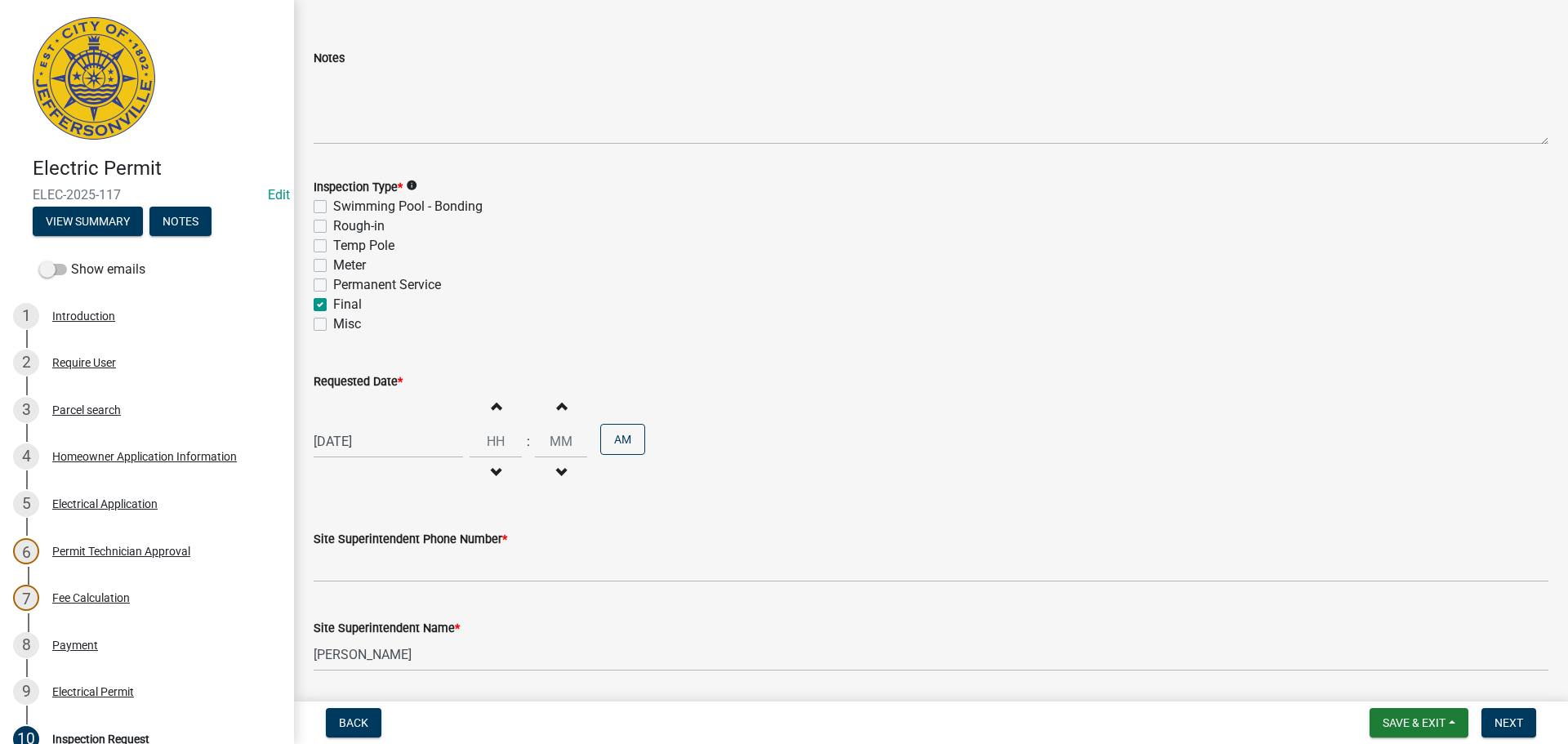
scroll to position [208, 0]
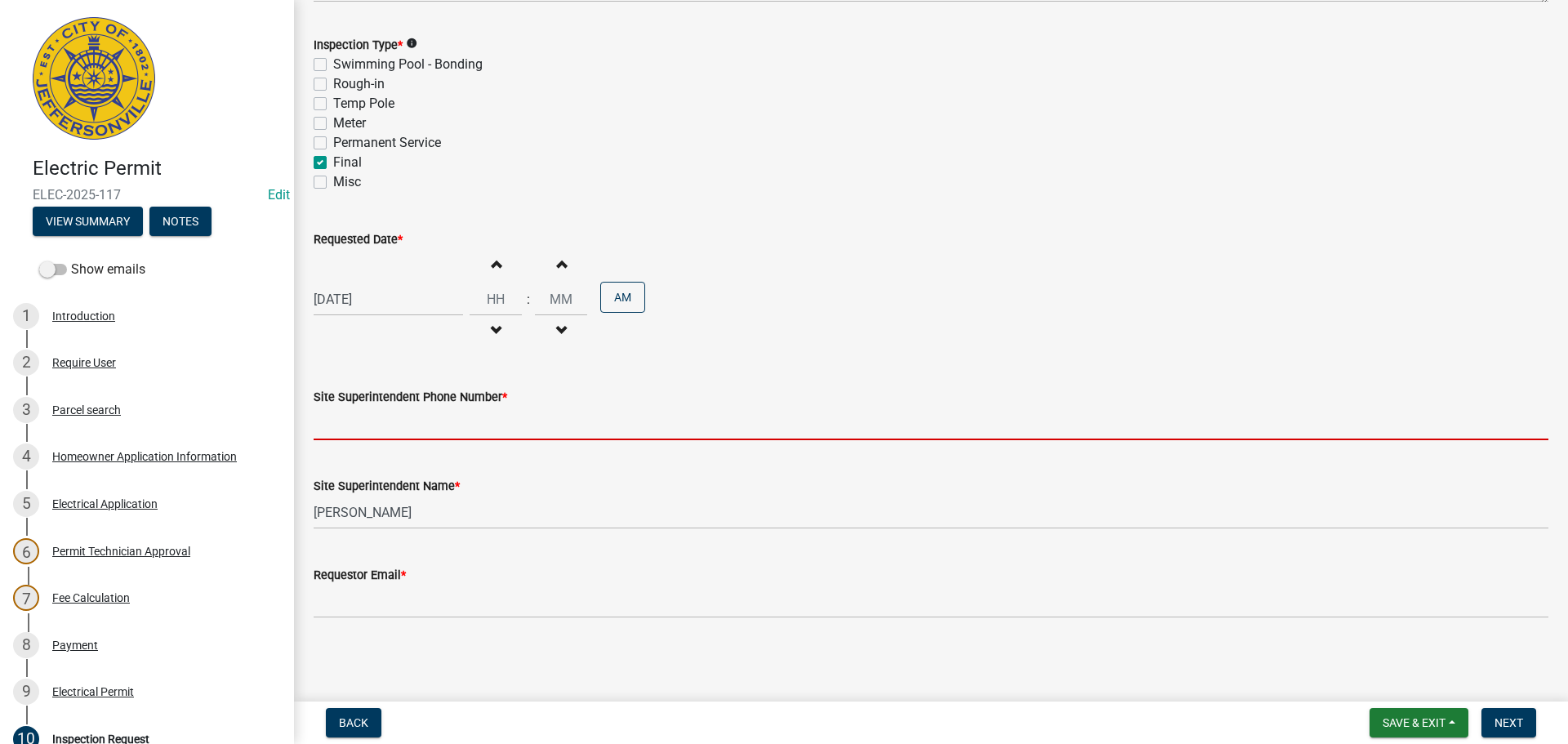
click at [375, 412] on input "Site Superintendent Phone Number *" at bounding box center [931, 424] width 1234 height 34
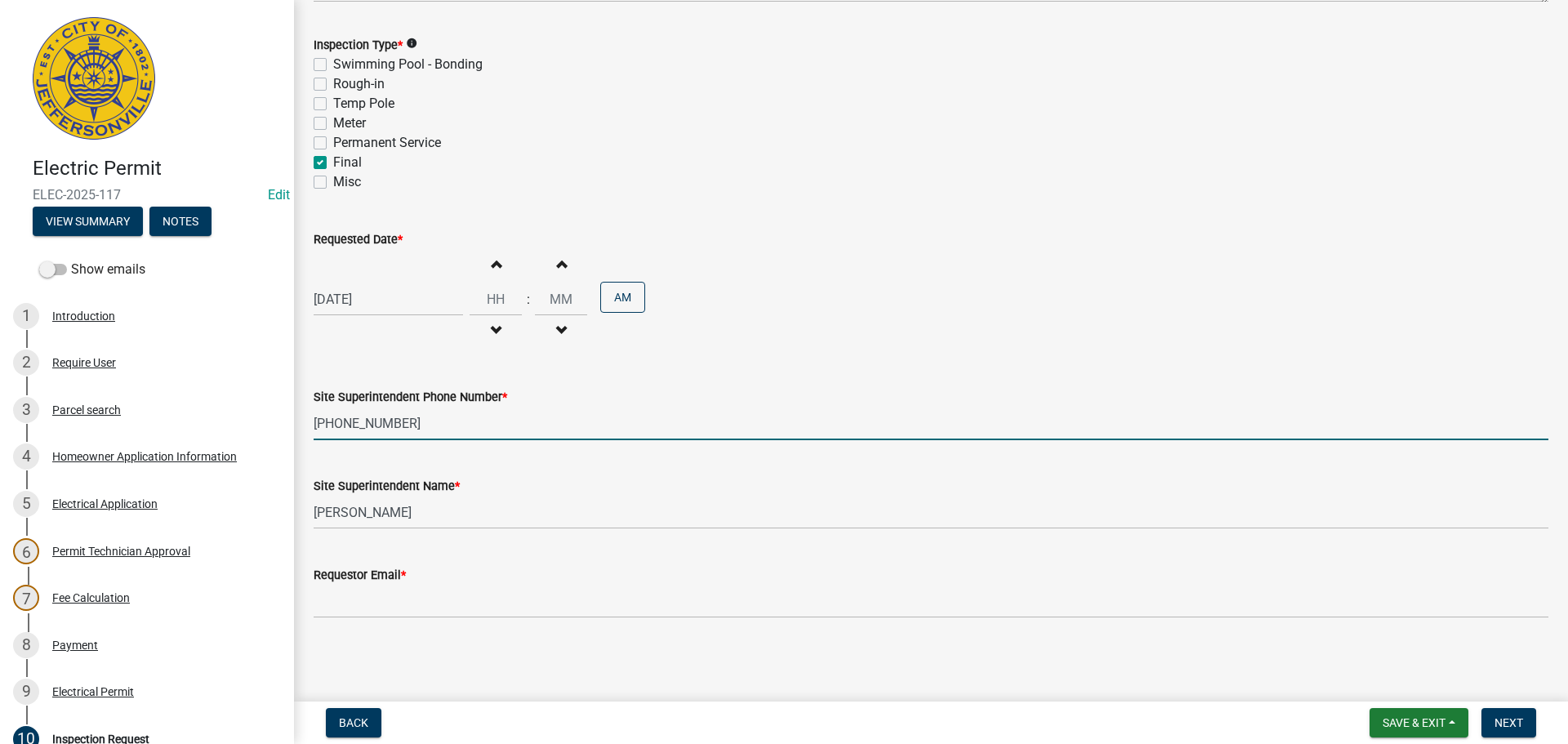
type input "502-440-2632"
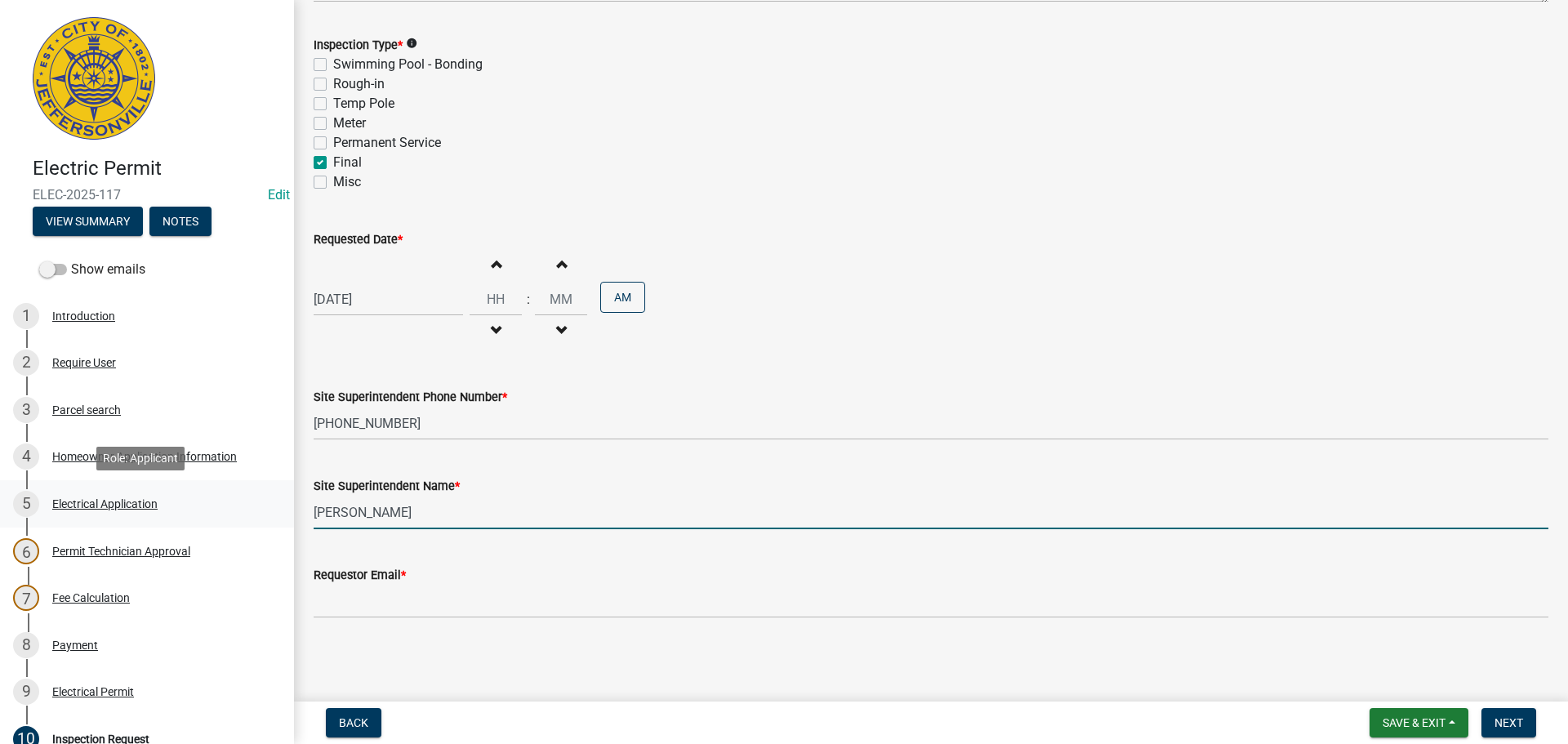
drag, startPoint x: 379, startPoint y: 518, endPoint x: 189, endPoint y: 489, distance: 192.2
click at [192, 489] on div "Electric Permit ELEC-2025-117 Edit View Summary Notes Show emails 1 Introductio…" at bounding box center [784, 372] width 1568 height 744
type input "MATT"
click at [369, 585] on div "Requestor Email *" at bounding box center [931, 576] width 1234 height 20
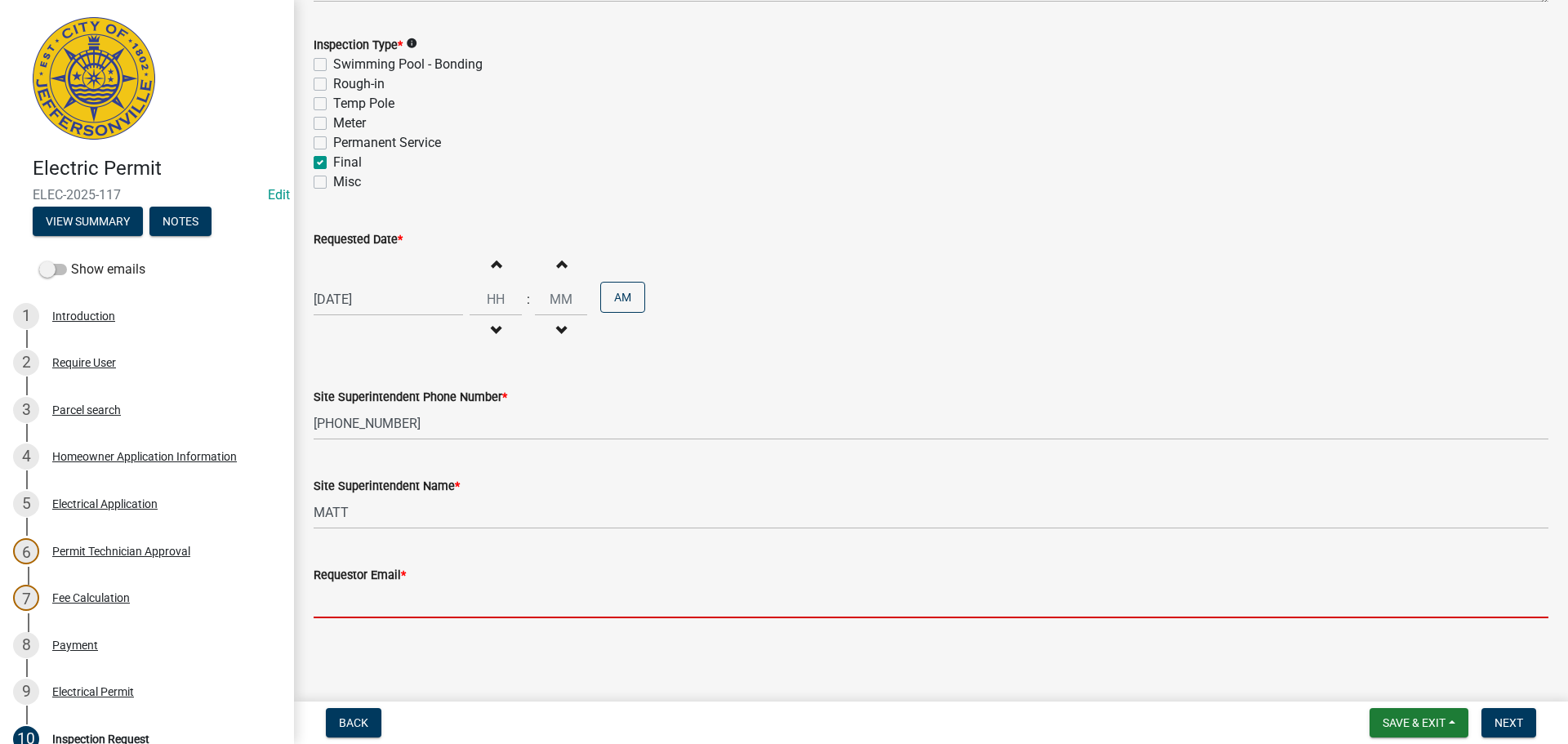
click at [365, 607] on input "Requestor Email *" at bounding box center [931, 602] width 1234 height 34
type input "mbottorff@cityofjeff.net"
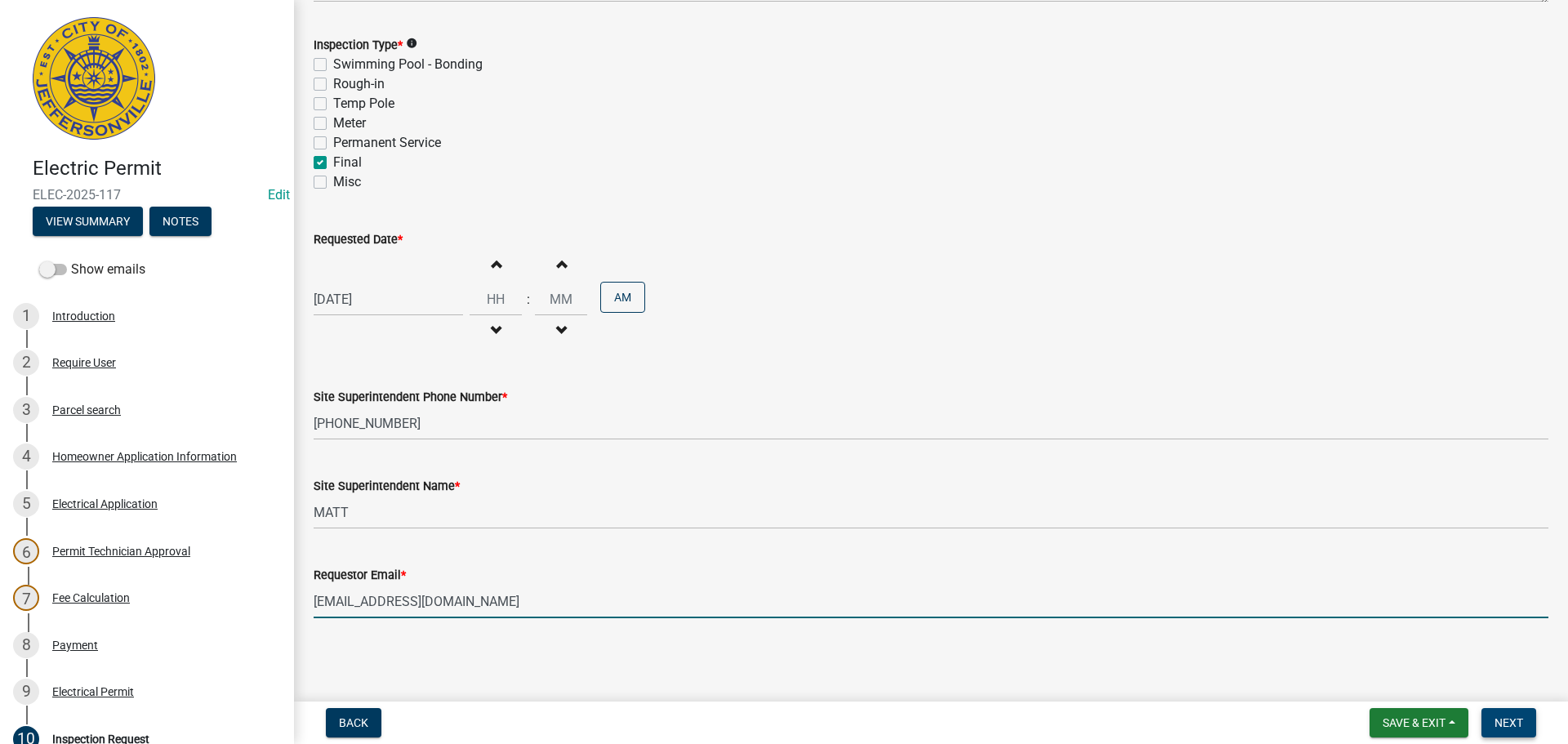
click at [1498, 721] on span "Next" at bounding box center [1508, 722] width 29 height 13
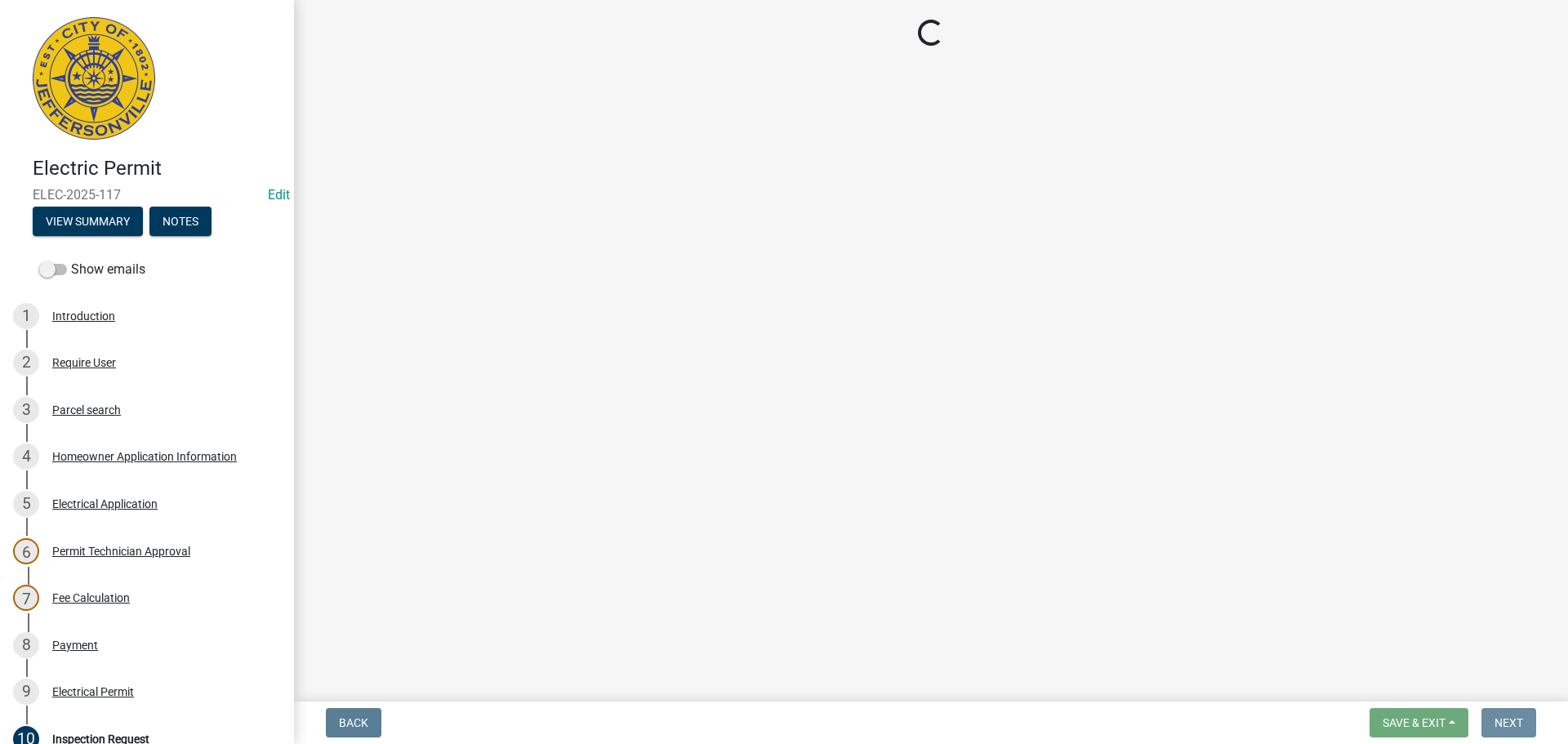
scroll to position [0, 0]
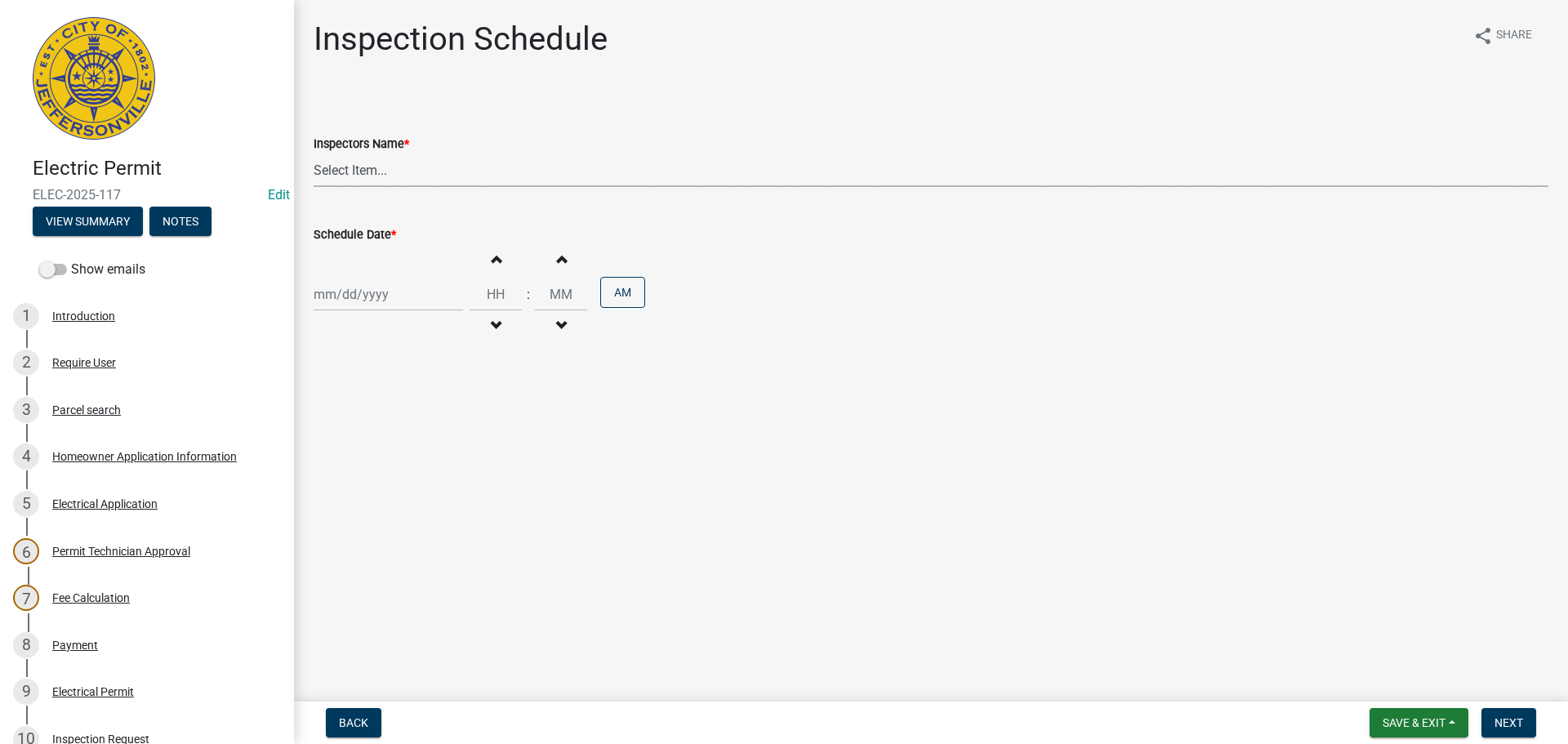
click at [343, 169] on select "Select Item... jramsey (Jeremy Ramsey) MaryFrey (Mary Frey) mkruer (Mike Kruer)…" at bounding box center [931, 170] width 1234 height 34
select select "36a8b8f0-2ef8-43e9-ae06-718f51af8d36"
click at [314, 153] on select "Select Item... jramsey (Jeremy Ramsey) MaryFrey (Mary Frey) mkruer (Mike Kruer)…" at bounding box center [931, 170] width 1234 height 34
select select "9"
select select "2025"
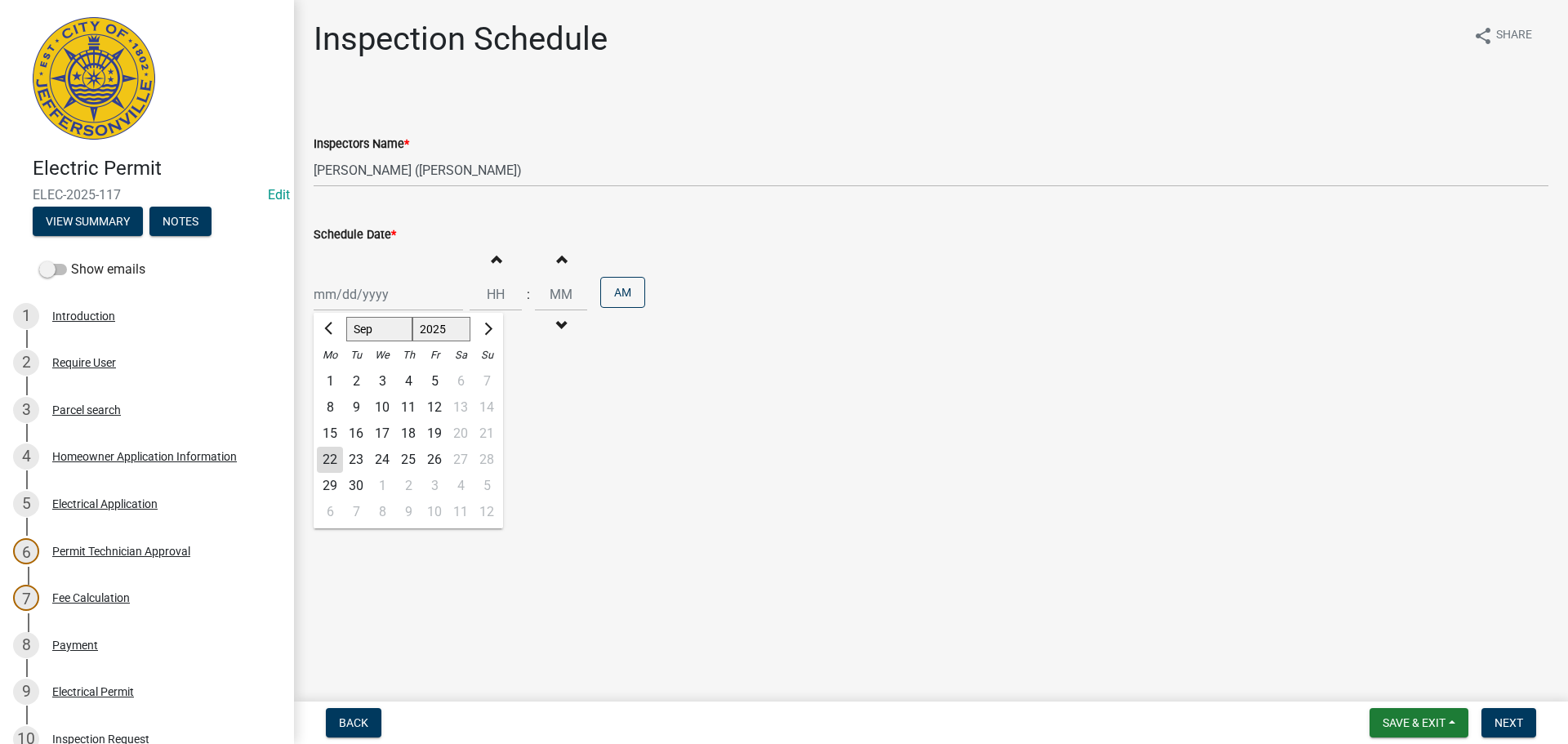
click at [335, 294] on div "Jan Feb Mar Apr May Jun Jul Aug Sep Oct Nov Dec 1525 1526 1527 1528 1529 1530 1…" at bounding box center [388, 295] width 149 height 34
click at [354, 461] on div "23" at bounding box center [356, 460] width 26 height 26
type input "09/23/2025"
click at [375, 279] on div "09/23/2025" at bounding box center [388, 295] width 149 height 34
select select "9"
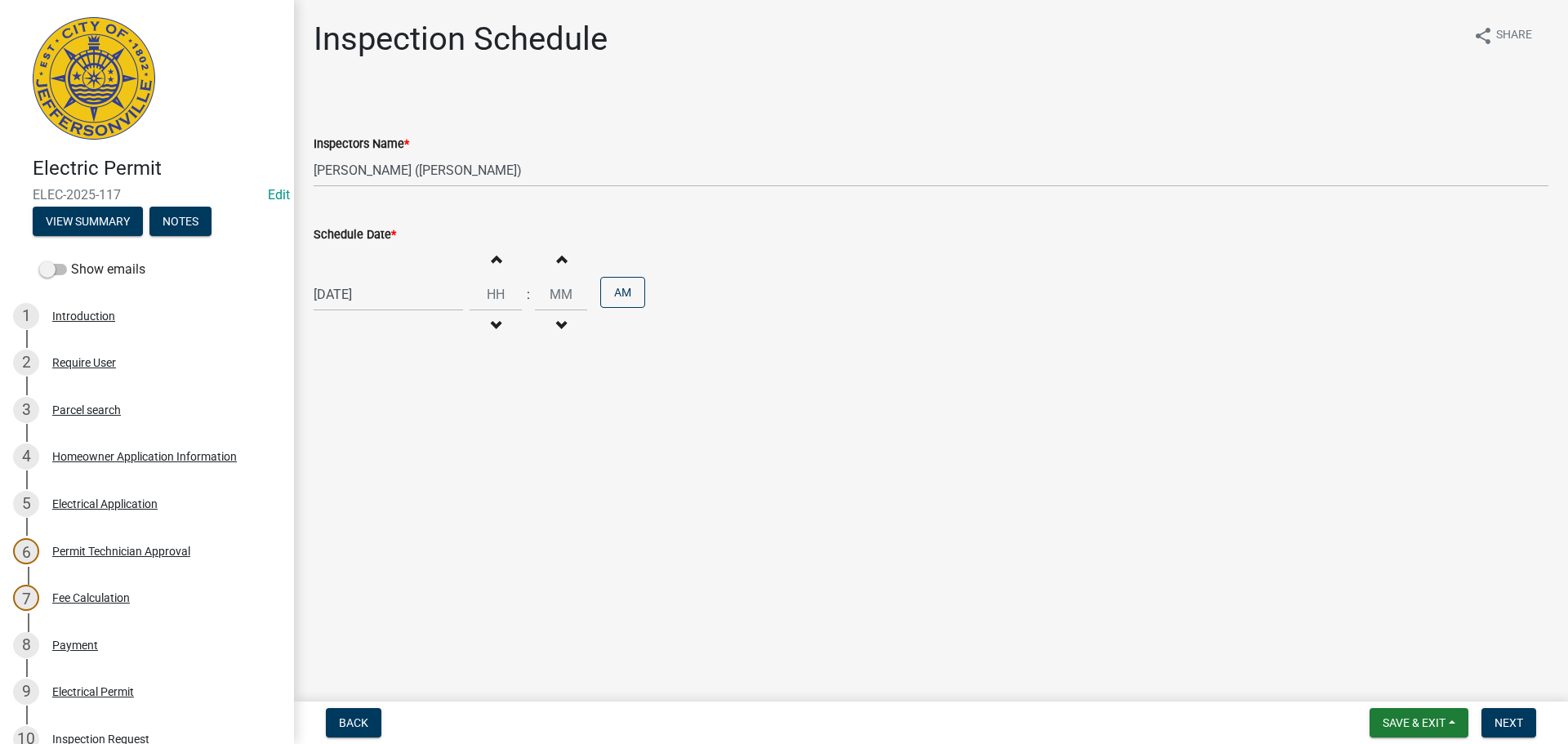
select select "2025"
drag, startPoint x: 379, startPoint y: 458, endPoint x: 385, endPoint y: 452, distance: 8.5
click at [382, 457] on div "24" at bounding box center [382, 460] width 26 height 26
type input "09/24/2025"
click at [496, 289] on input "Hours" at bounding box center [496, 295] width 53 height 34
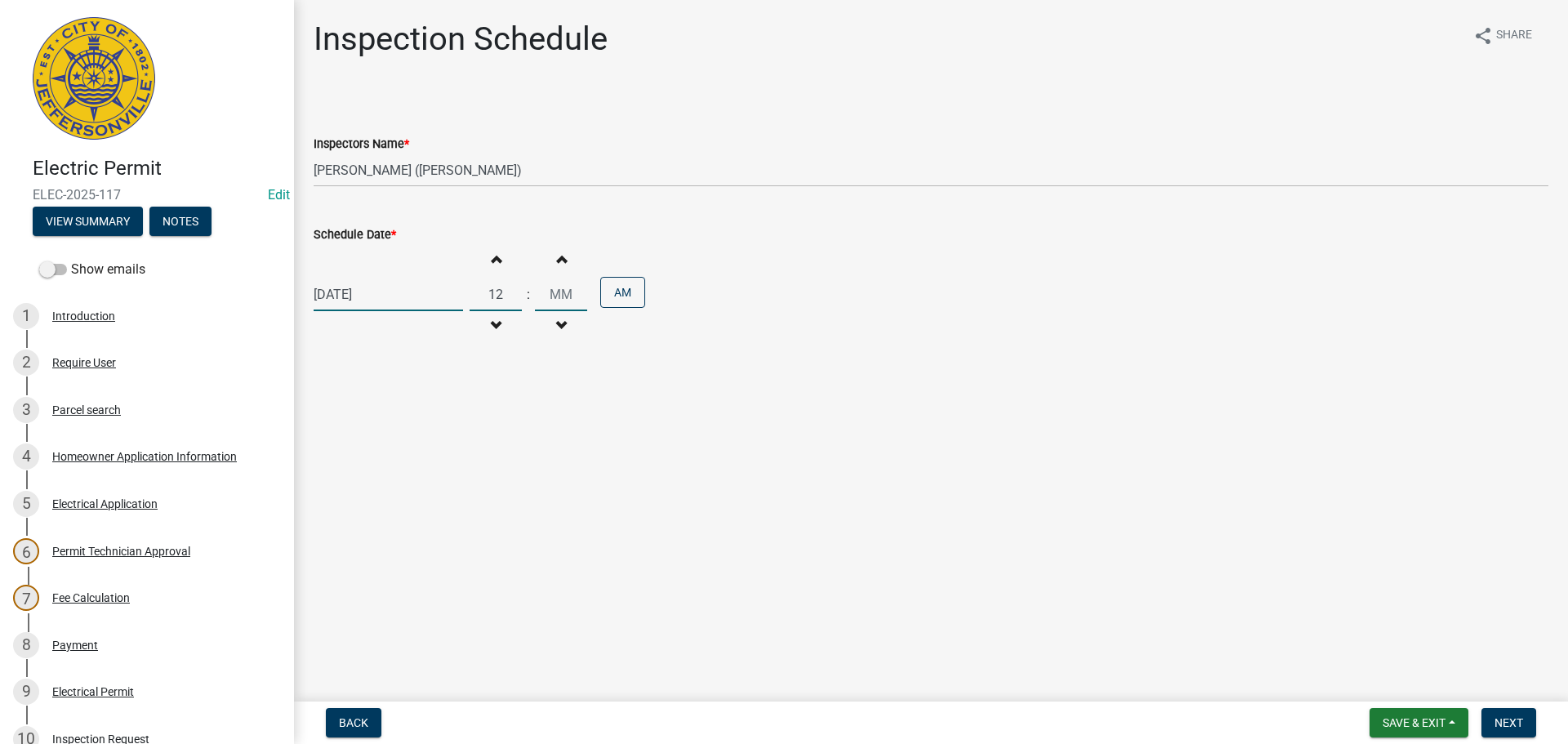
type input "12"
type input "00"
click at [610, 288] on button "AM" at bounding box center [622, 292] width 45 height 31
click at [1497, 720] on span "Next" at bounding box center [1508, 722] width 29 height 13
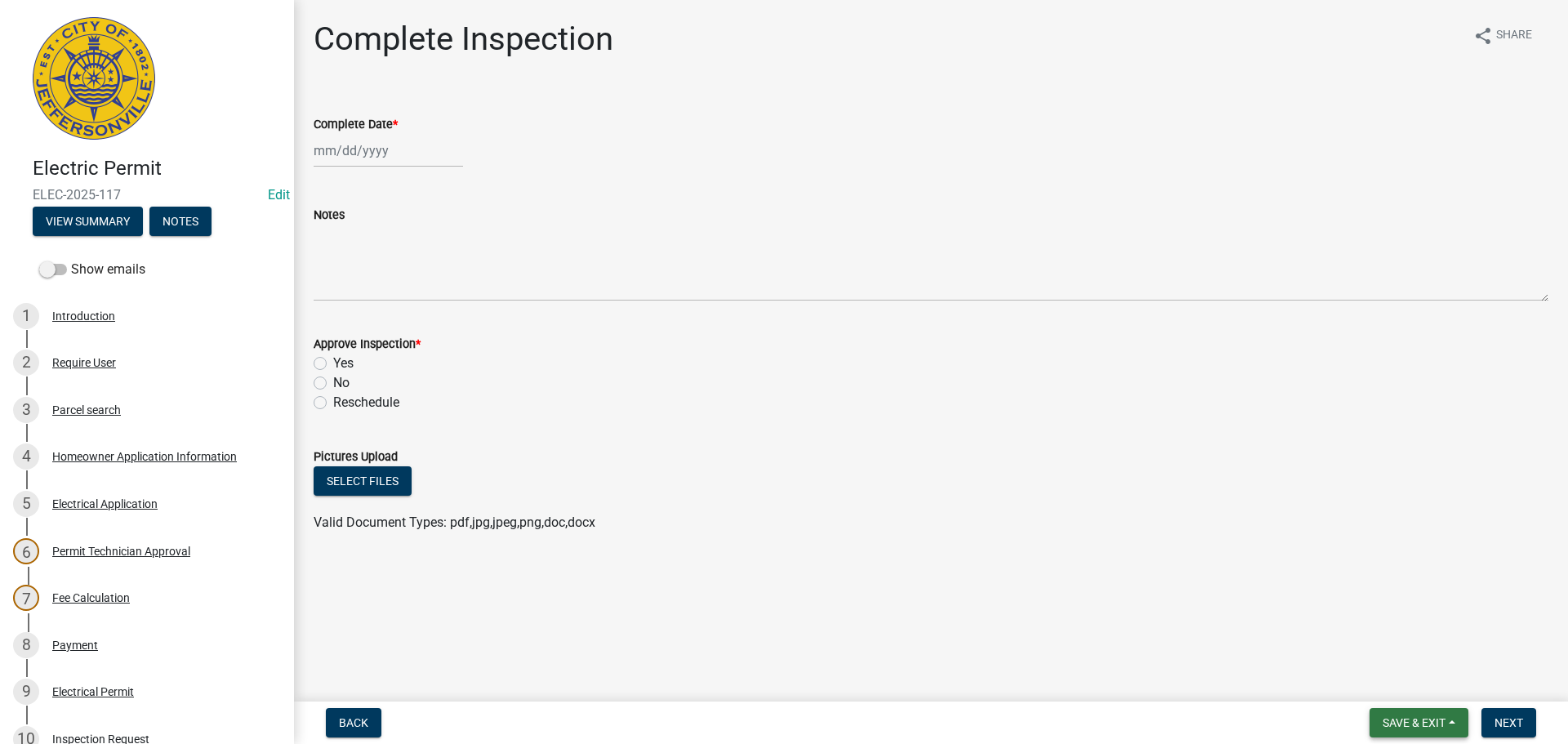
click at [1401, 726] on span "Save & Exit" at bounding box center [1414, 722] width 63 height 13
click at [1391, 684] on button "Save & Exit" at bounding box center [1403, 680] width 130 height 39
